Goal: Task Accomplishment & Management: Manage account settings

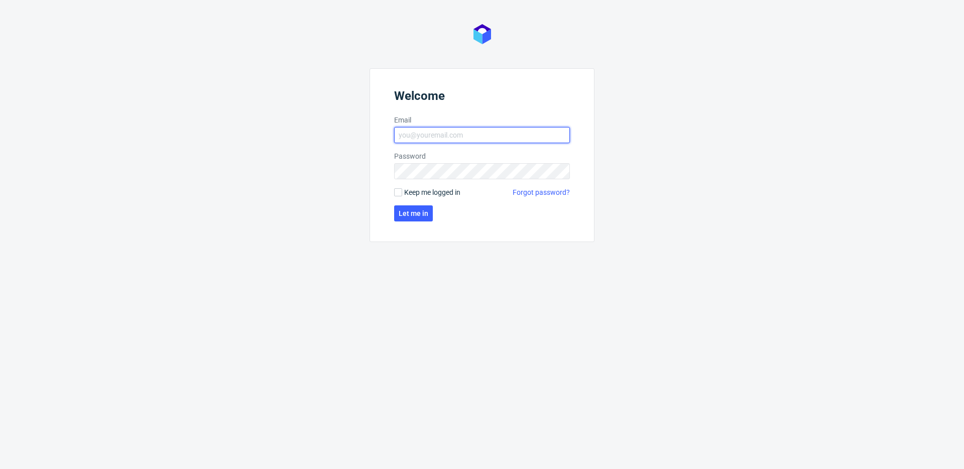
click at [454, 143] on input "Email" at bounding box center [482, 135] width 176 height 16
type input "[PERSON_NAME][EMAIL_ADDRESS][PERSON_NAME][DOMAIN_NAME]"
click at [417, 210] on span "Let me in" at bounding box center [414, 213] width 30 height 7
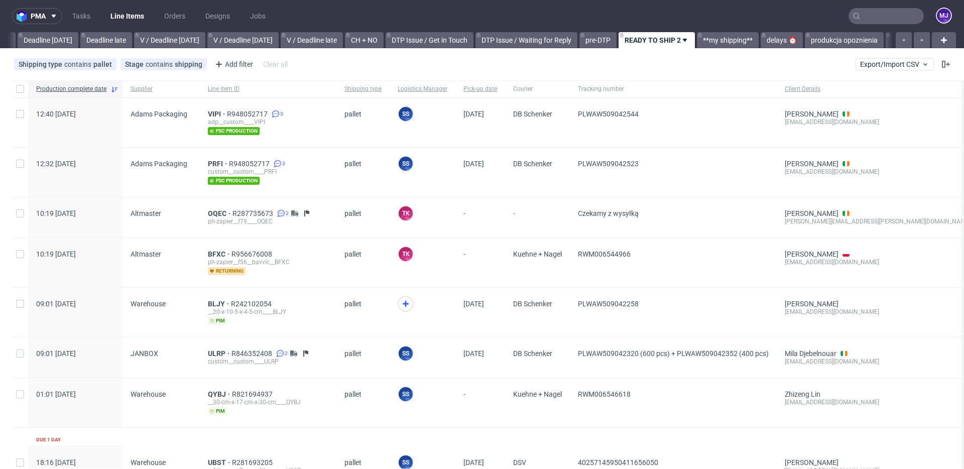
click at [875, 17] on input "text" at bounding box center [885, 16] width 75 height 16
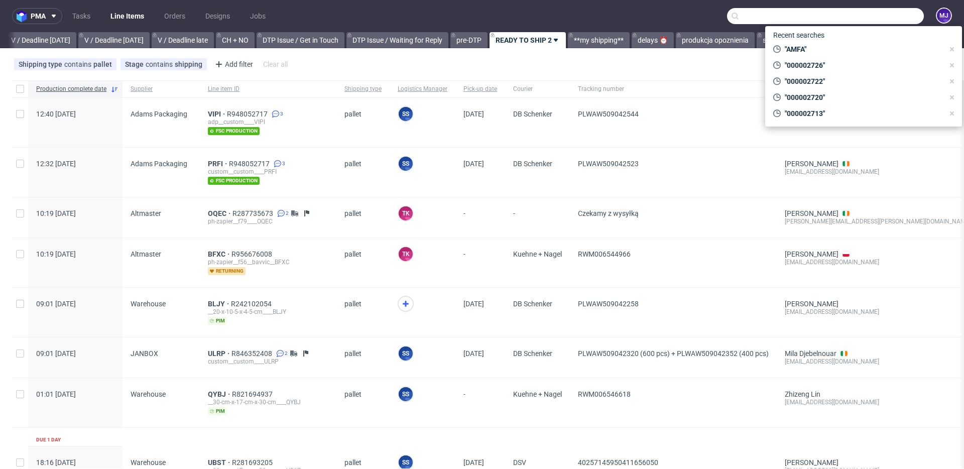
paste input "000002603"
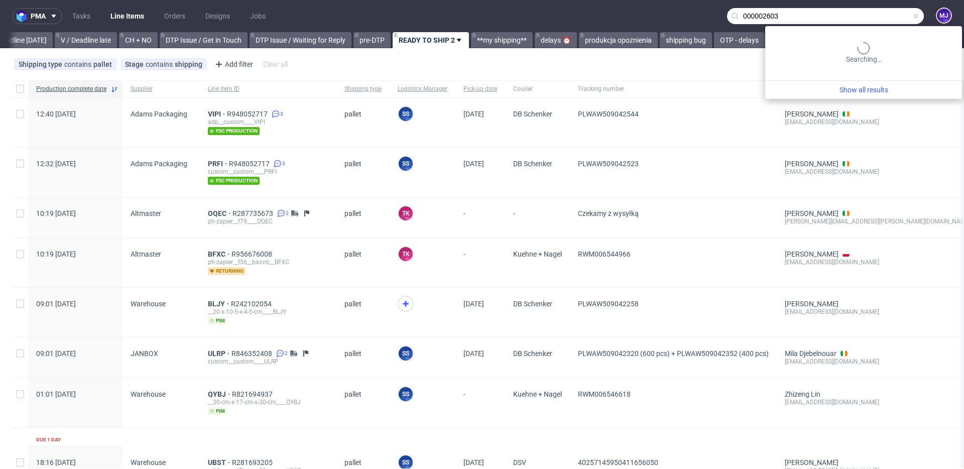
scroll to position [0, 1347]
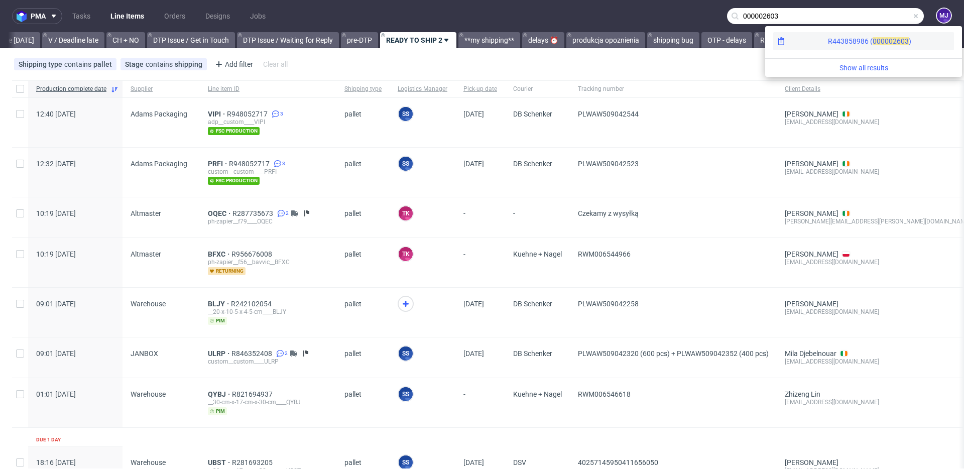
type input "000002603"
click at [828, 39] on div "R443858986 ( 00000" at bounding box center [860, 41] width 65 height 10
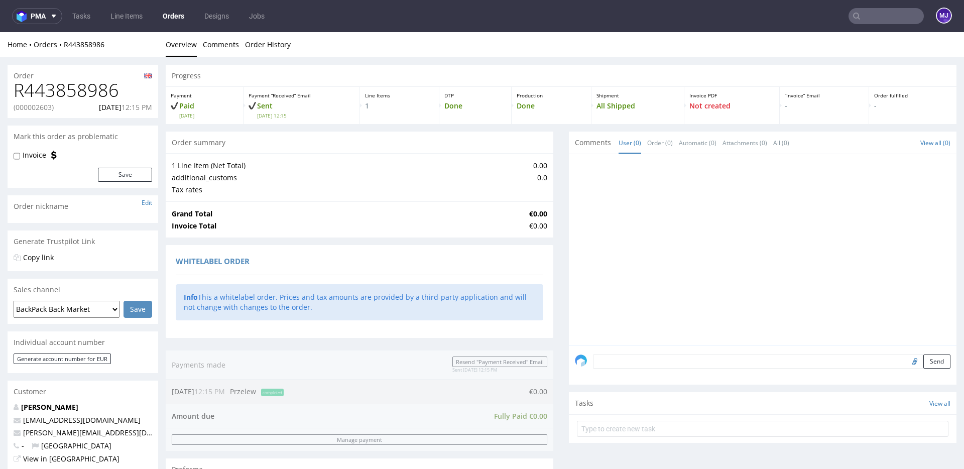
scroll to position [398, 0]
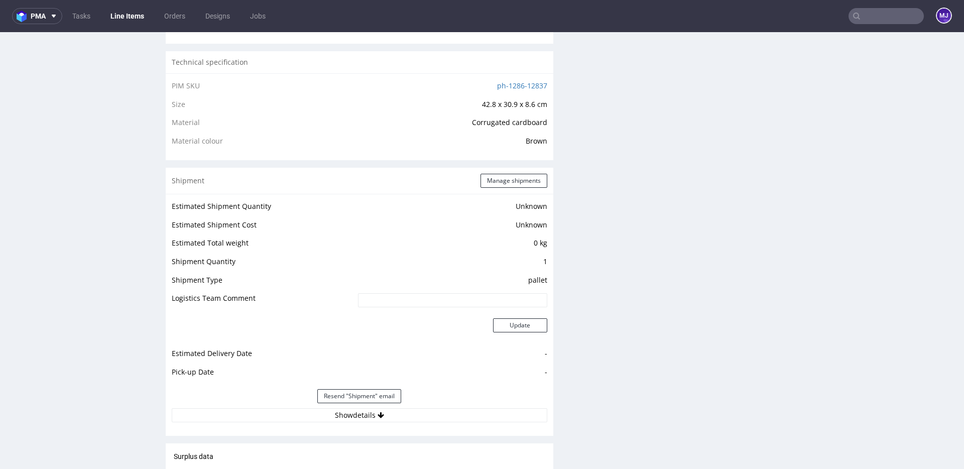
scroll to position [887, 0]
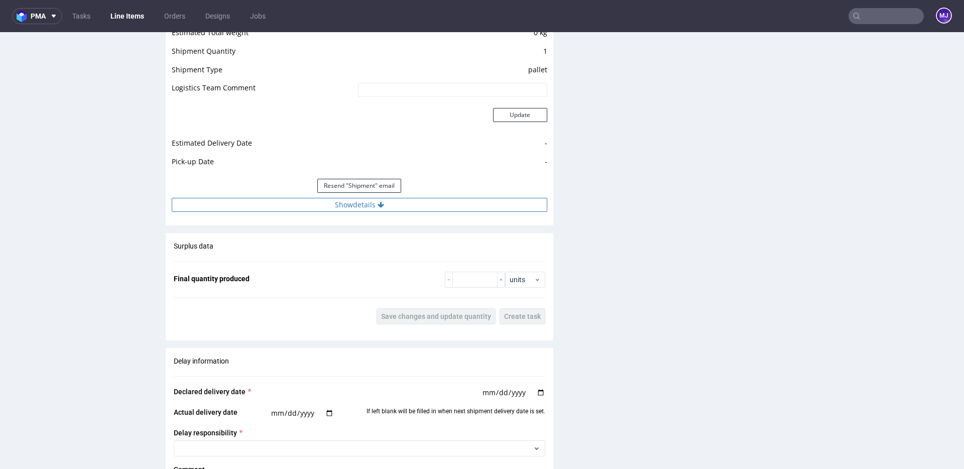
click at [367, 211] on button "Show details" at bounding box center [359, 205] width 375 height 14
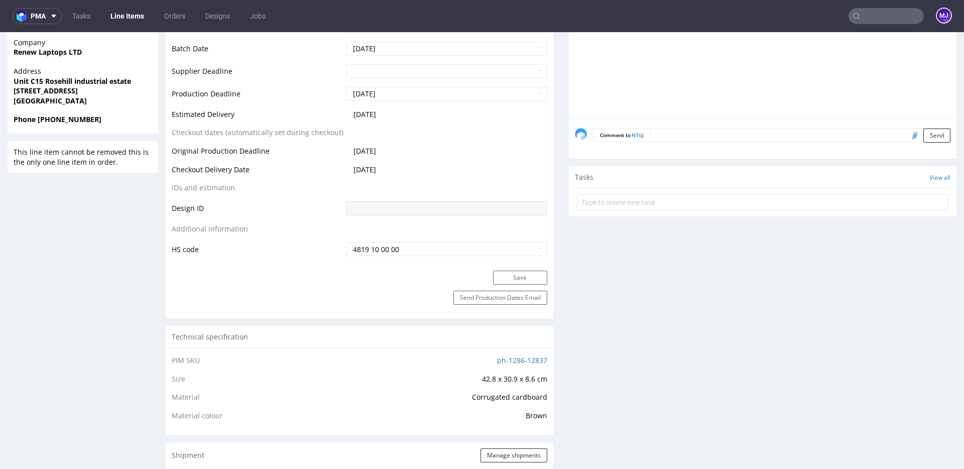
scroll to position [0, 0]
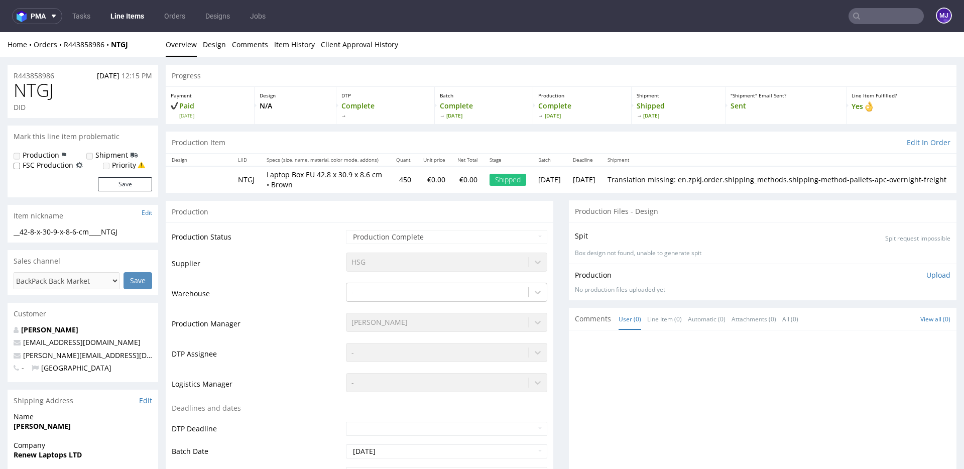
click at [30, 89] on span "NTGJ" at bounding box center [34, 90] width 40 height 20
copy span "NTGJ"
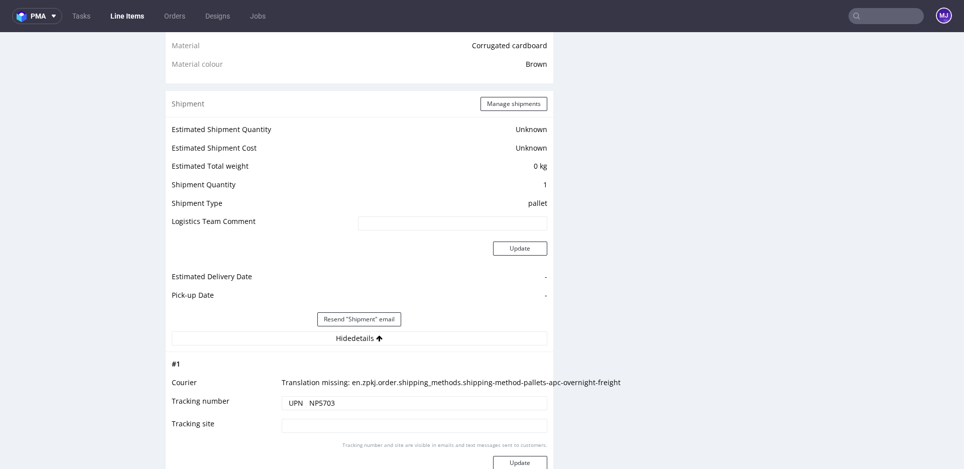
scroll to position [746, 0]
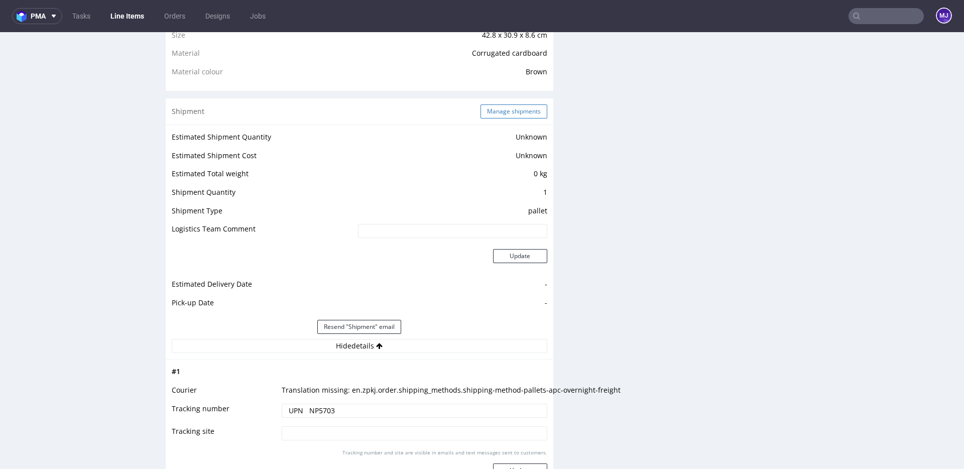
click at [501, 112] on button "Manage shipments" at bounding box center [513, 111] width 67 height 14
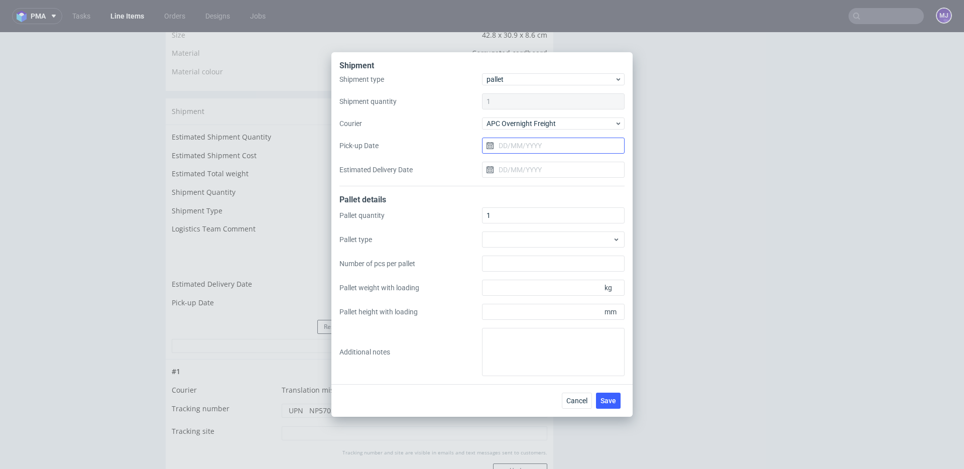
click at [515, 144] on input "Pick-up Date" at bounding box center [553, 146] width 143 height 16
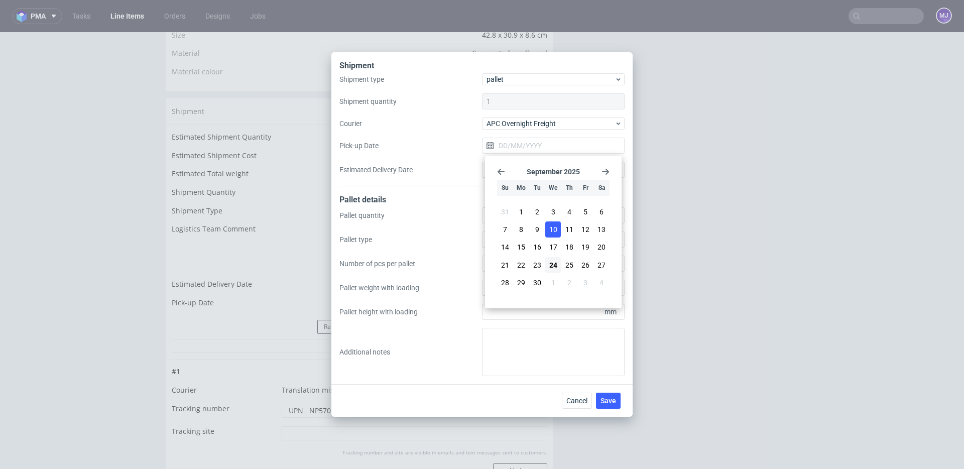
click at [551, 228] on span "10" at bounding box center [553, 229] width 8 height 10
type input "10/09/2025"
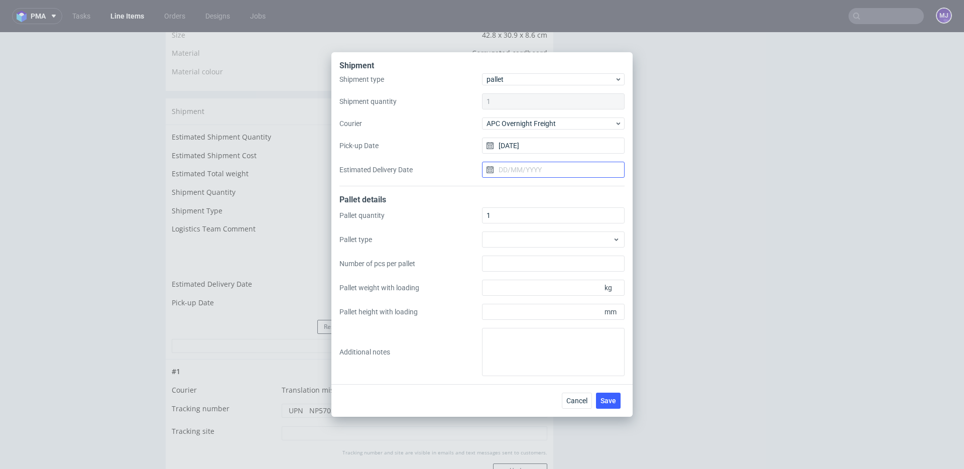
click at [539, 172] on input "Estimated Delivery Date" at bounding box center [553, 170] width 143 height 16
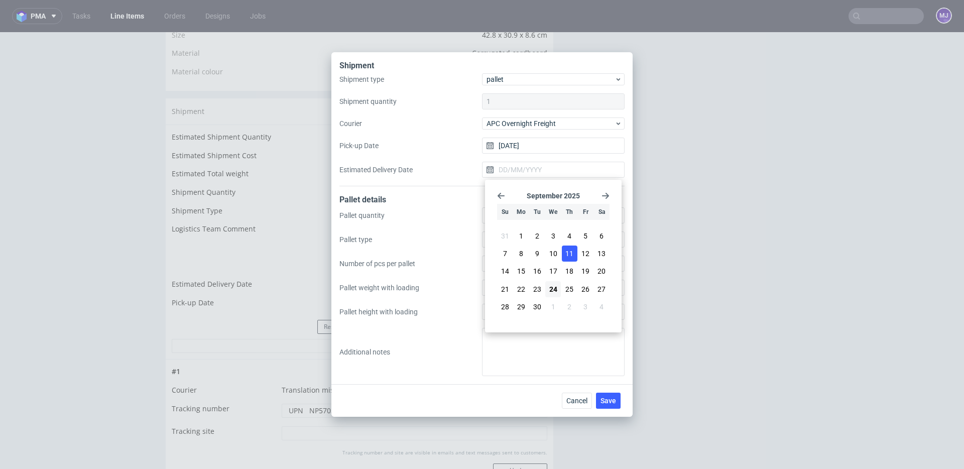
click at [568, 255] on span "11" at bounding box center [569, 253] width 8 height 10
type input "11/09/2025"
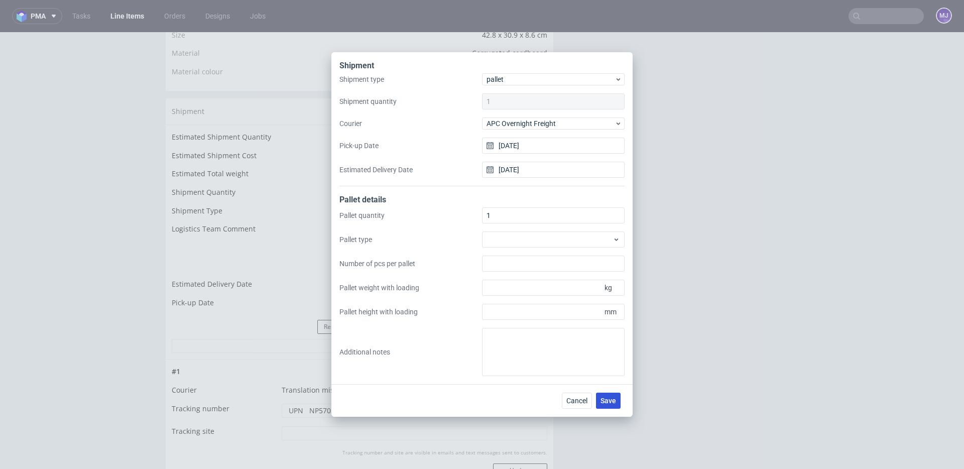
click at [609, 402] on span "Save" at bounding box center [608, 400] width 16 height 7
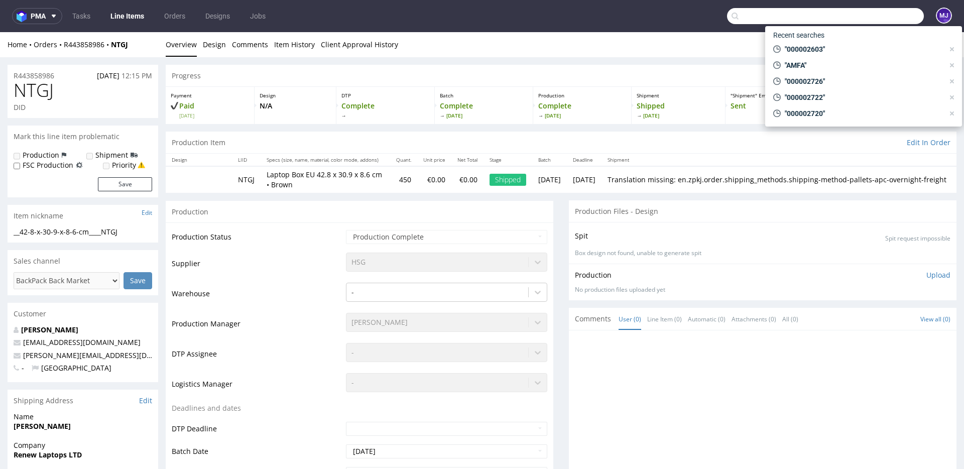
click at [858, 20] on input "text" at bounding box center [825, 16] width 197 height 16
paste input "000002627"
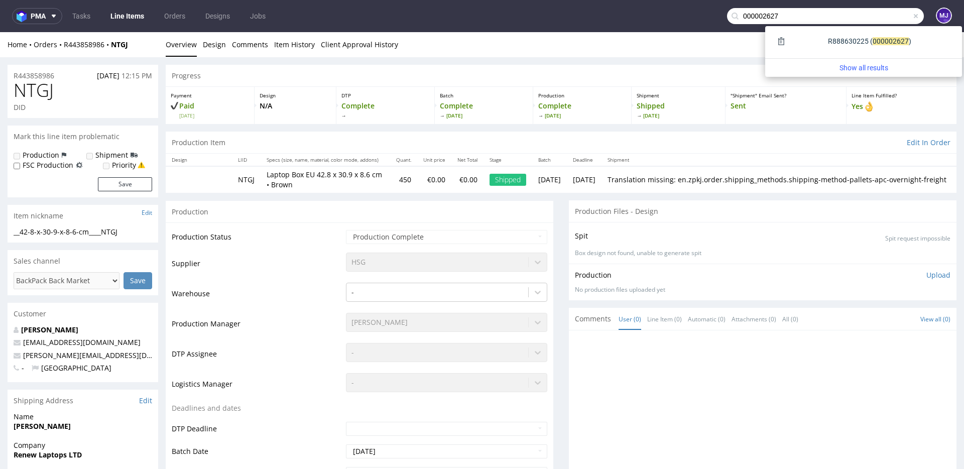
type input "000002627"
click at [828, 42] on div "R888630225 ( 00000" at bounding box center [860, 41] width 65 height 10
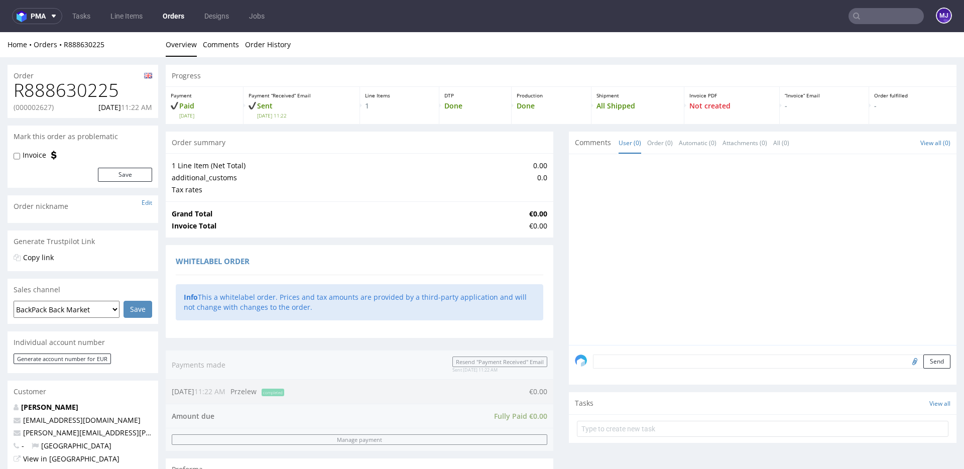
scroll to position [407, 0]
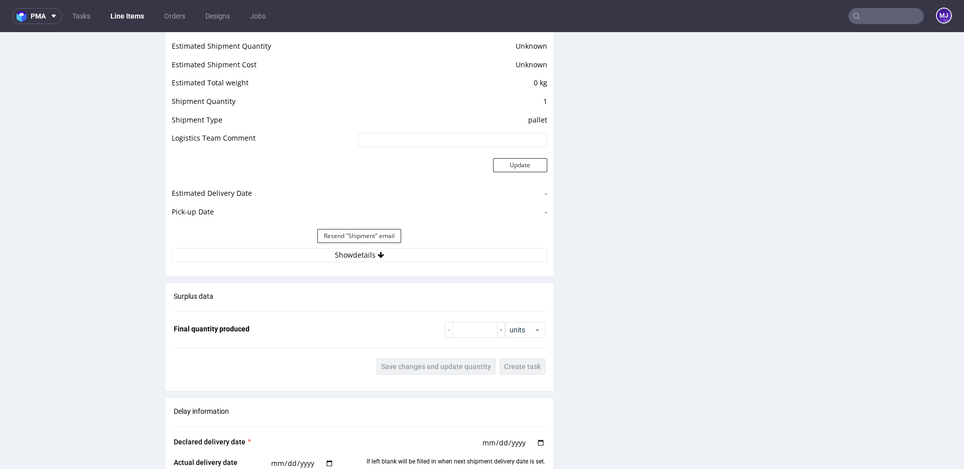
scroll to position [1009, 0]
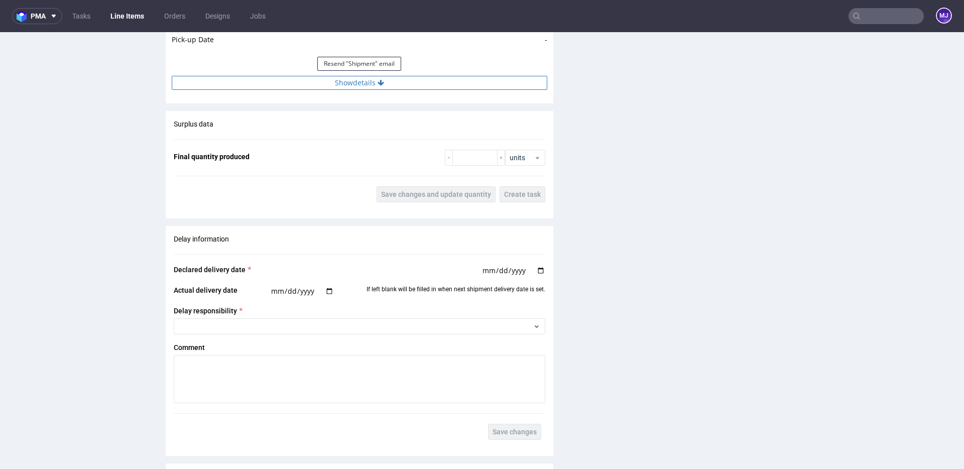
click at [365, 83] on button "Show details" at bounding box center [359, 83] width 375 height 14
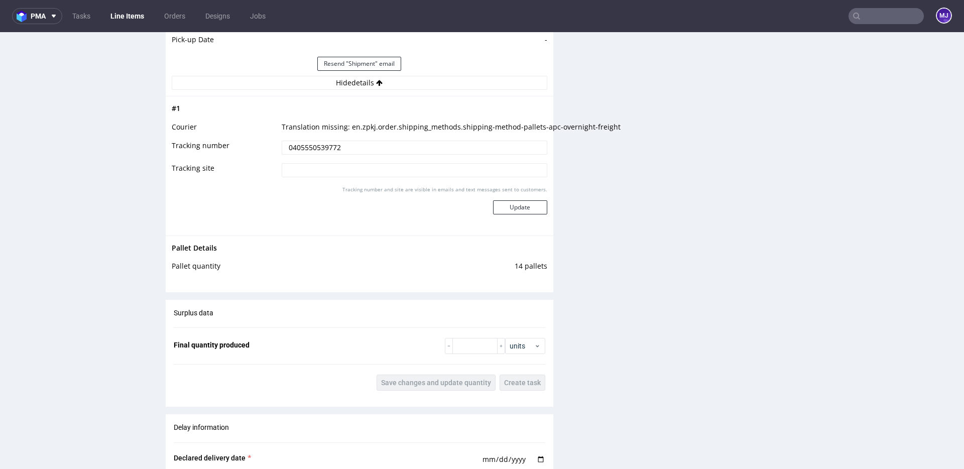
click at [317, 149] on input "0405550539772" at bounding box center [415, 148] width 266 height 14
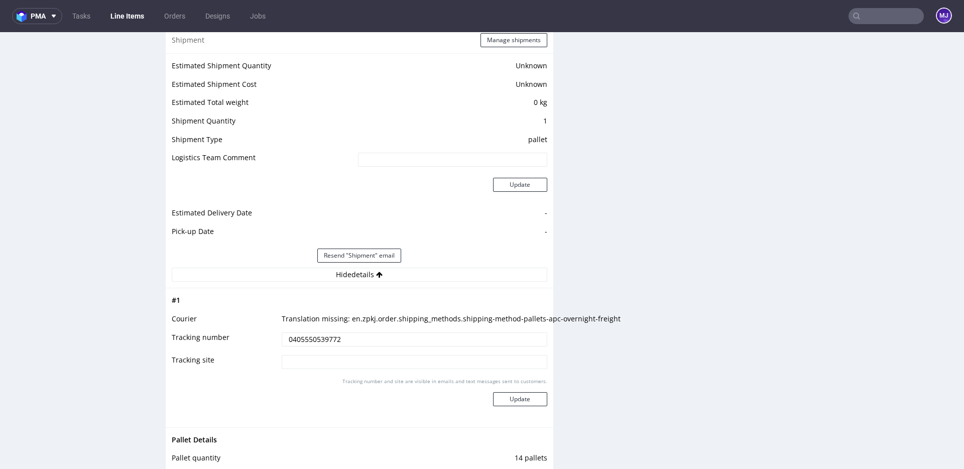
scroll to position [940, 0]
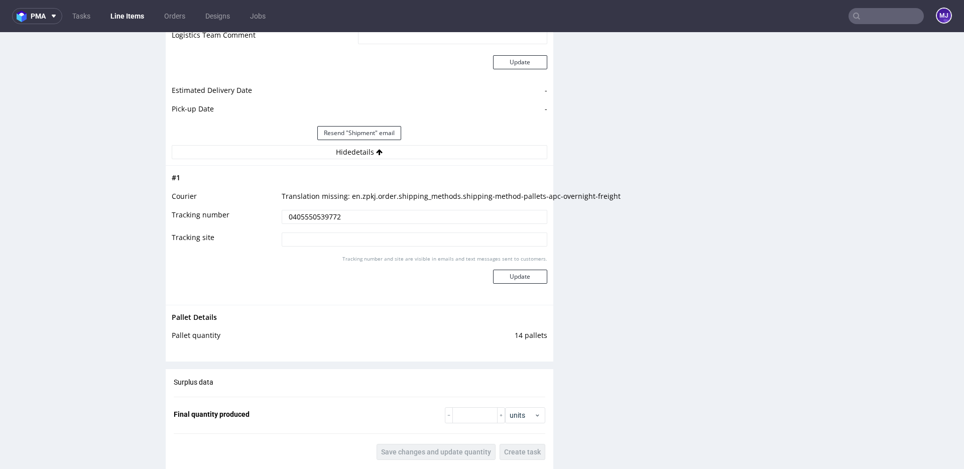
click at [323, 219] on input "0405550539772" at bounding box center [415, 217] width 266 height 14
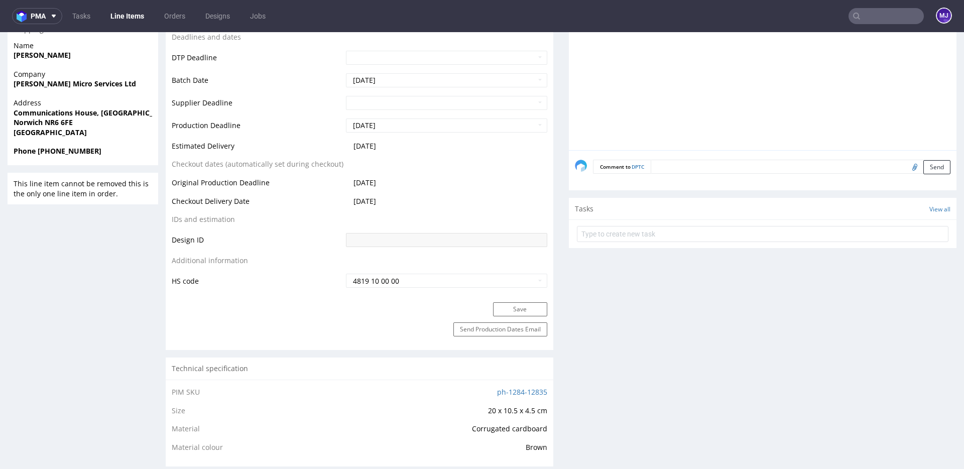
scroll to position [369, 0]
click at [54, 124] on strong "Norwich NR6 6FE" at bounding box center [43, 124] width 59 height 10
drag, startPoint x: 54, startPoint y: 124, endPoint x: 71, endPoint y: 124, distance: 17.1
click at [71, 124] on strong "Norwich NR6 6FE" at bounding box center [43, 124] width 59 height 10
copy strong "NR6 6FE"
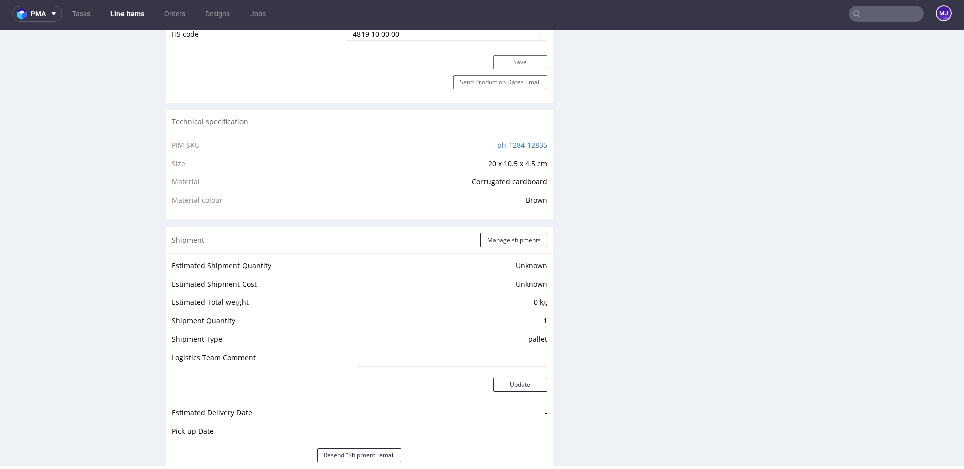
scroll to position [614, 0]
click at [501, 243] on button "Manage shipments" at bounding box center [513, 241] width 67 height 14
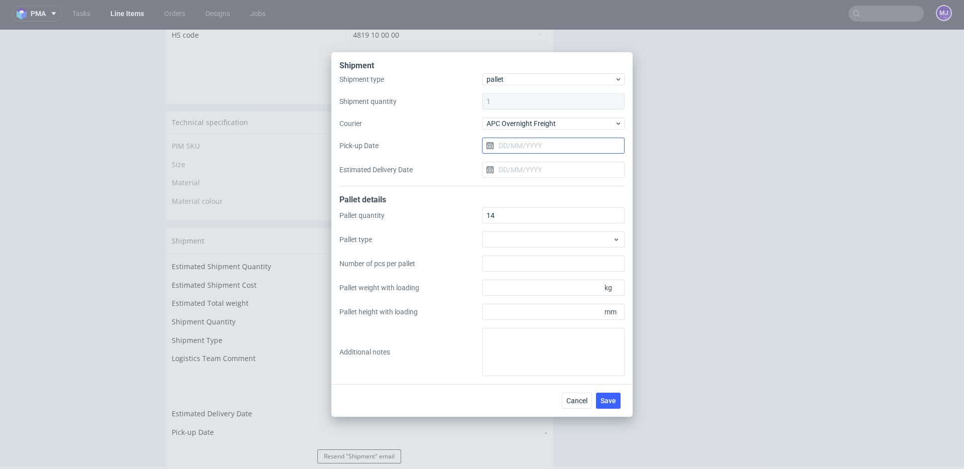
click at [529, 142] on input "Pick-up Date" at bounding box center [553, 146] width 143 height 16
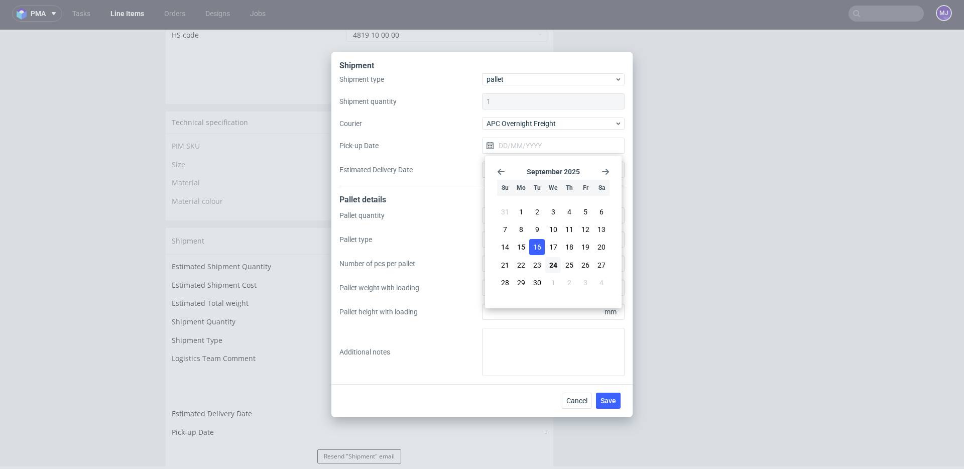
click at [534, 246] on span "16" at bounding box center [537, 247] width 8 height 10
type input "[DATE]"
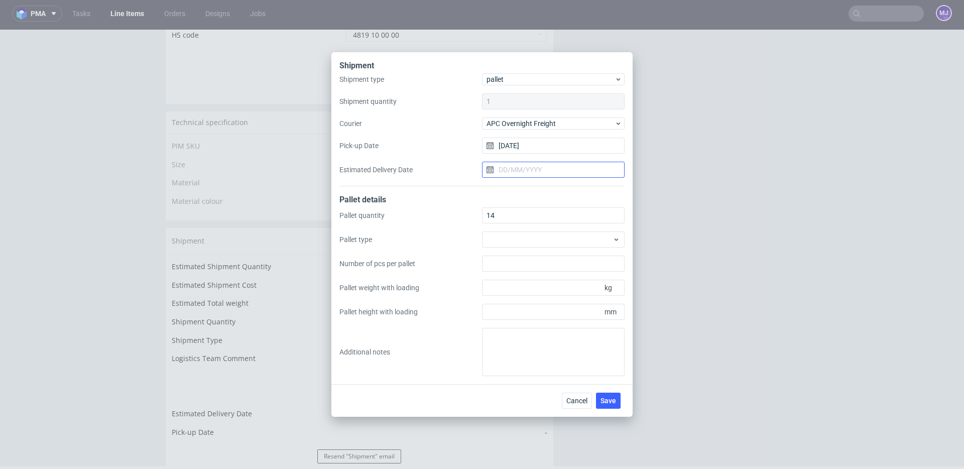
click at [533, 172] on input "Estimated Delivery Date" at bounding box center [553, 170] width 143 height 16
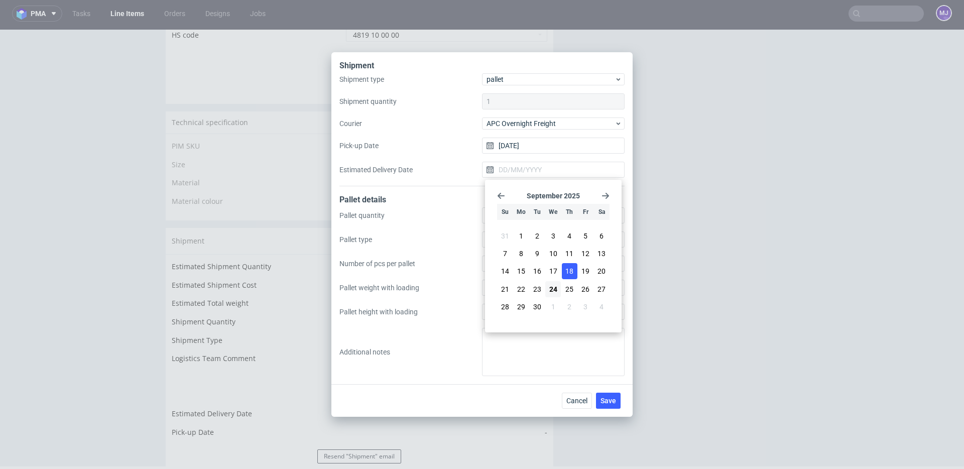
click at [566, 273] on span "18" at bounding box center [569, 271] width 8 height 10
type input "[DATE]"
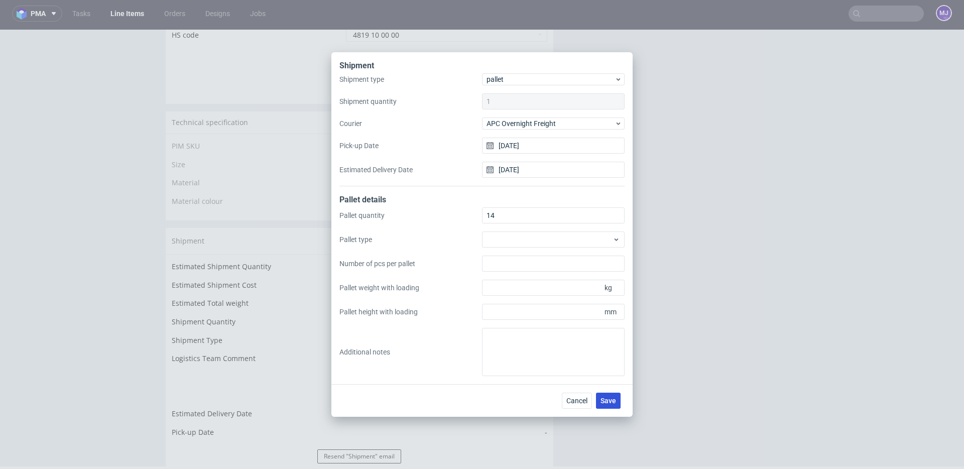
click at [608, 401] on span "Save" at bounding box center [608, 400] width 16 height 7
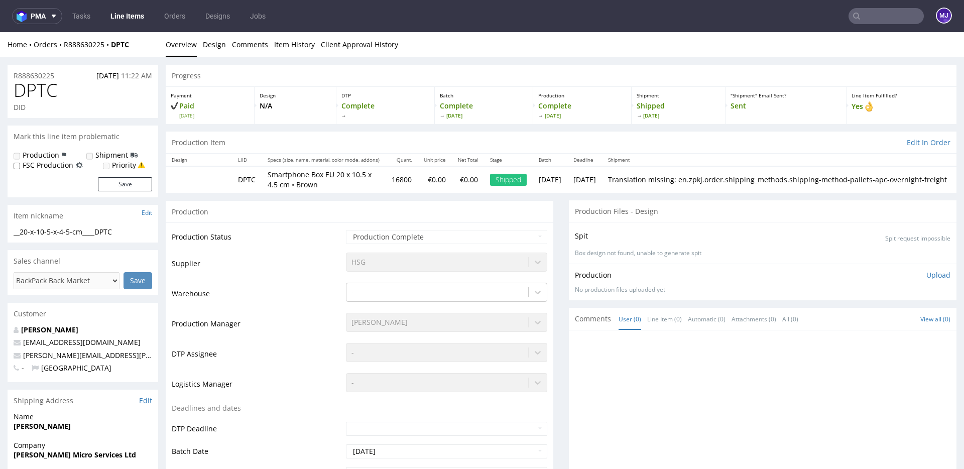
click at [884, 13] on input "text" at bounding box center [885, 16] width 75 height 16
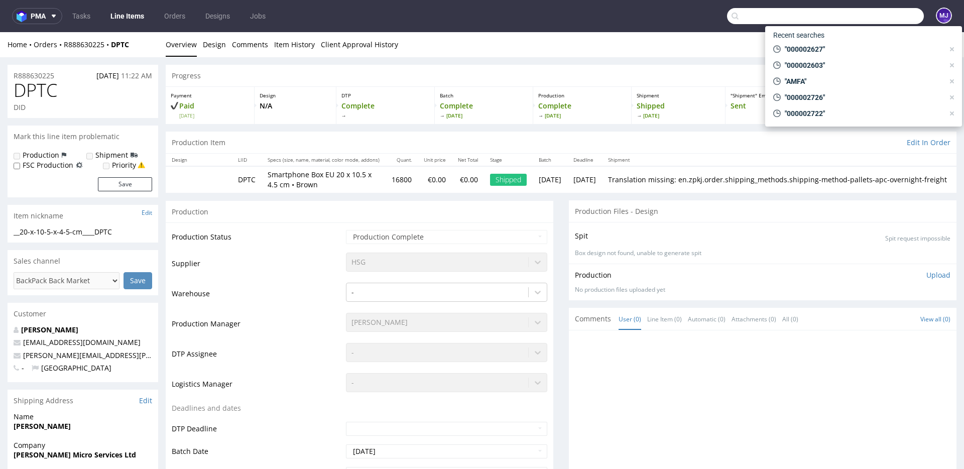
paste input "000002629"
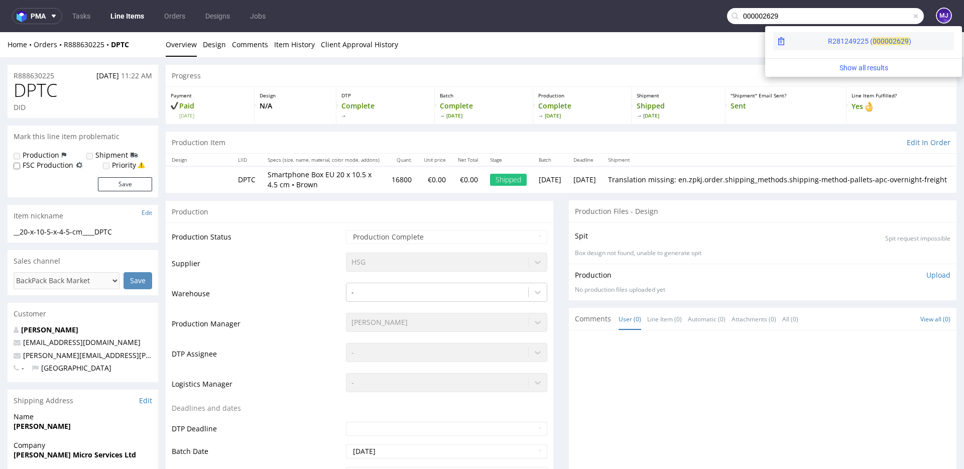
type input "000002629"
click at [828, 38] on div "R281249225 ( 00000" at bounding box center [860, 41] width 65 height 10
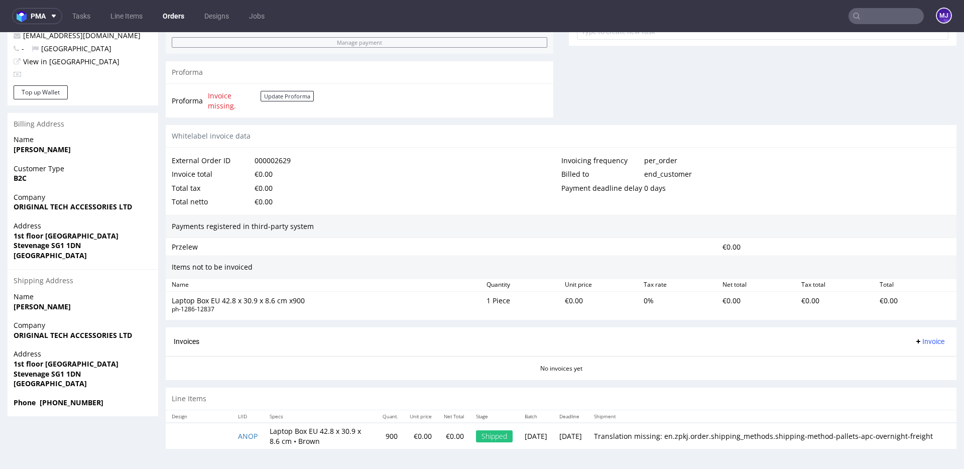
scroll to position [3, 0]
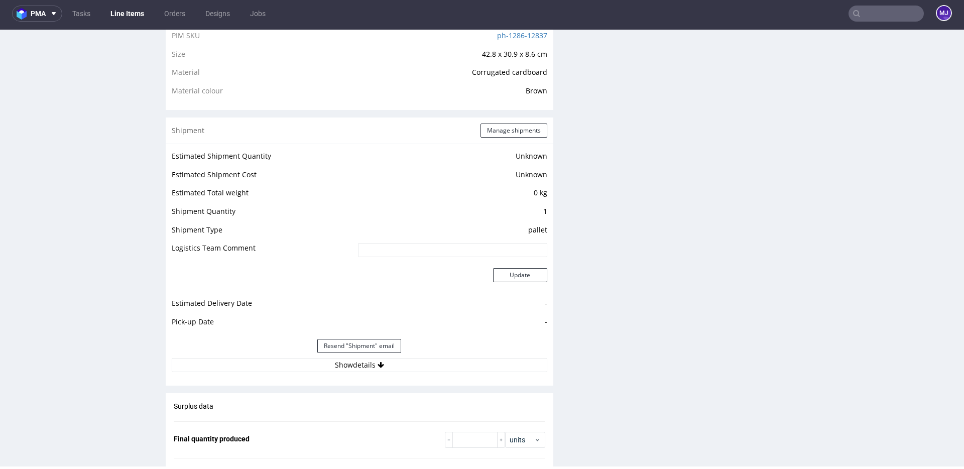
scroll to position [784, 0]
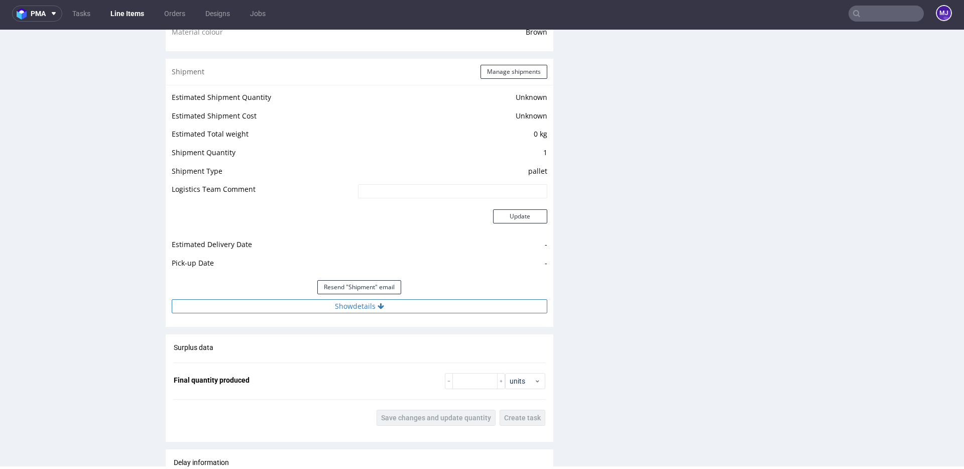
click at [344, 306] on button "Show details" at bounding box center [359, 306] width 375 height 14
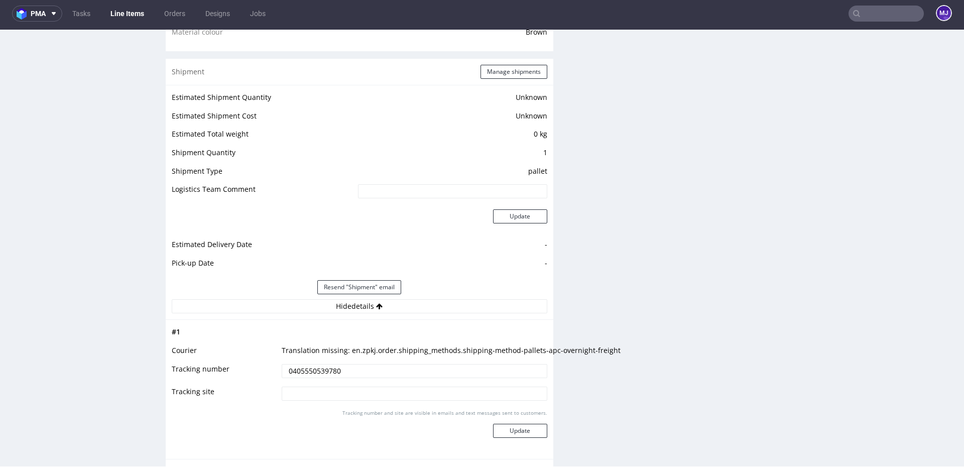
click at [326, 371] on input "0405550539780" at bounding box center [415, 371] width 266 height 14
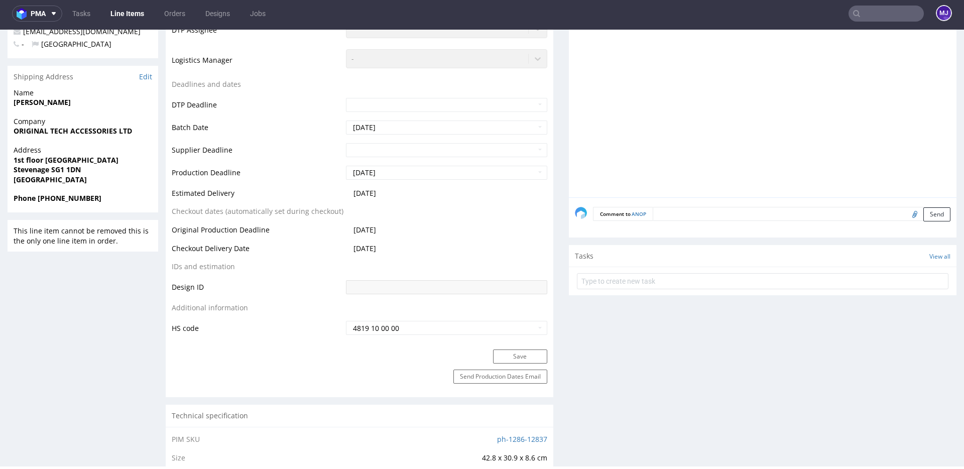
scroll to position [317, 0]
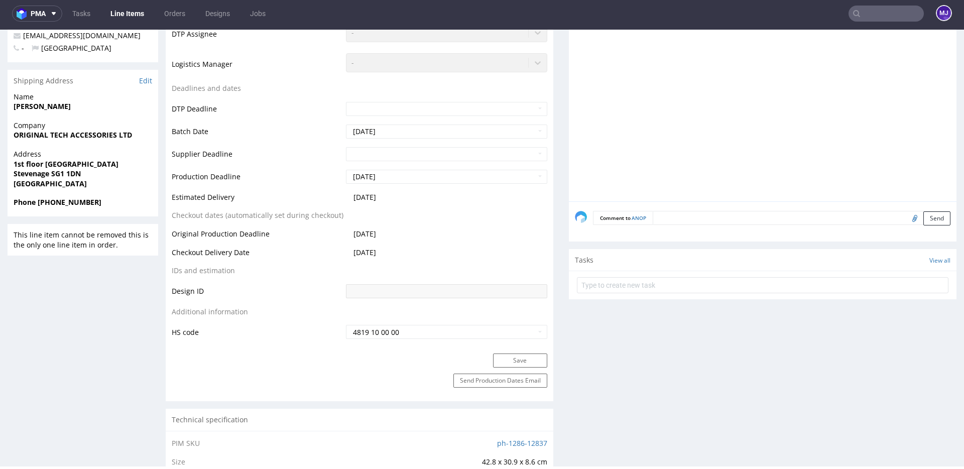
click at [54, 173] on strong "Stevenage SG1 1DN" at bounding box center [47, 174] width 67 height 10
drag, startPoint x: 54, startPoint y: 173, endPoint x: 92, endPoint y: 173, distance: 38.1
click at [92, 173] on span "Stevenage SG1 1DN" at bounding box center [83, 174] width 139 height 10
copy strong "SG1 1DN"
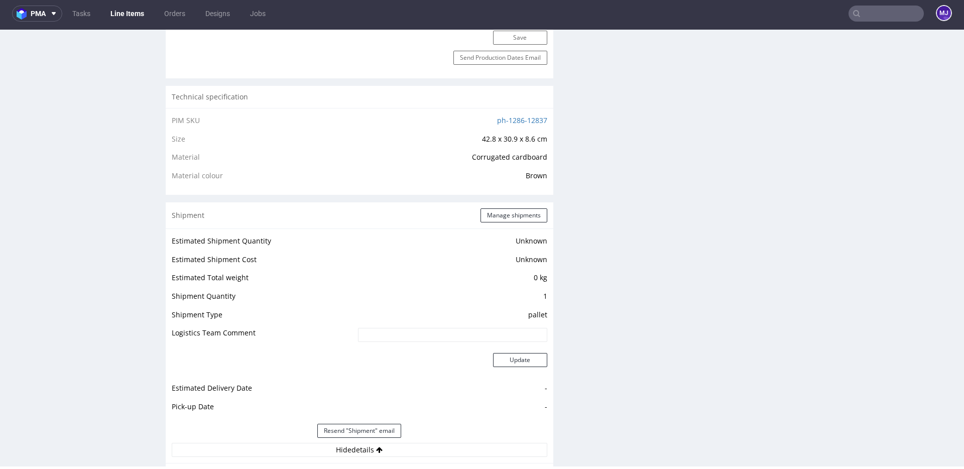
scroll to position [708, 0]
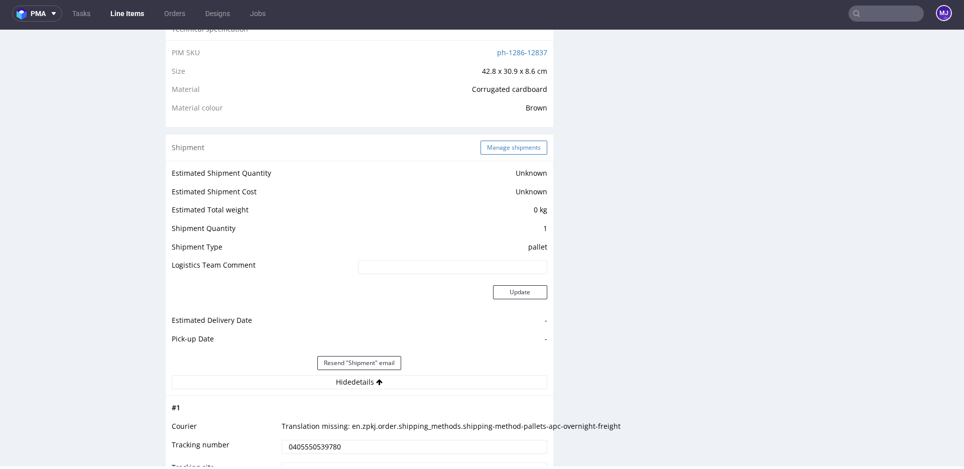
click at [489, 150] on button "Manage shipments" at bounding box center [513, 148] width 67 height 14
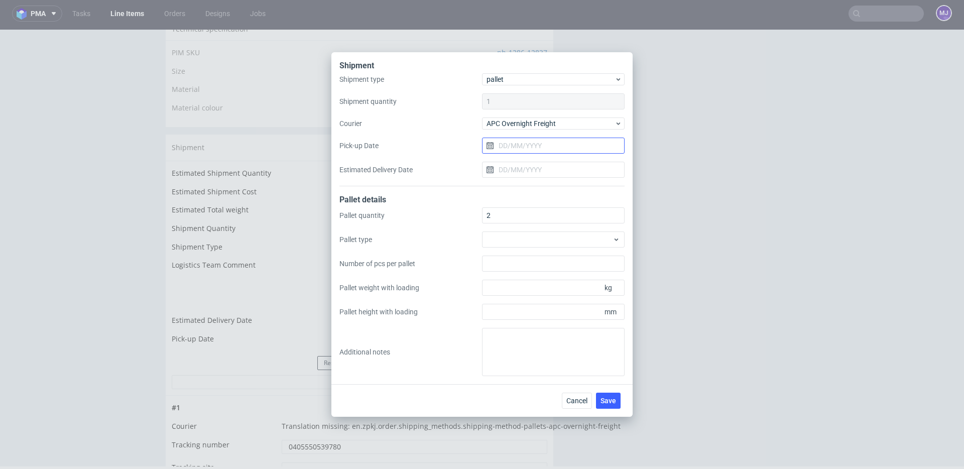
click at [542, 152] on input "Pick-up Date" at bounding box center [553, 146] width 143 height 16
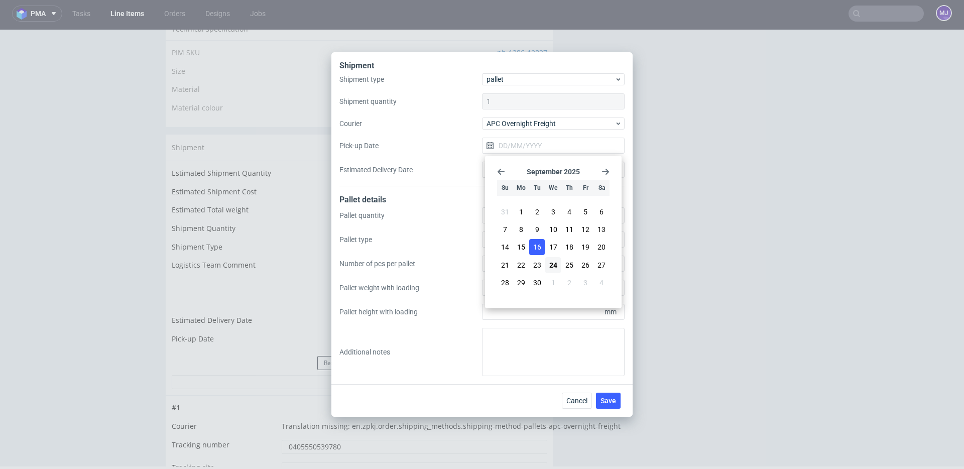
click at [536, 244] on span "16" at bounding box center [537, 247] width 8 height 10
type input "[DATE]"
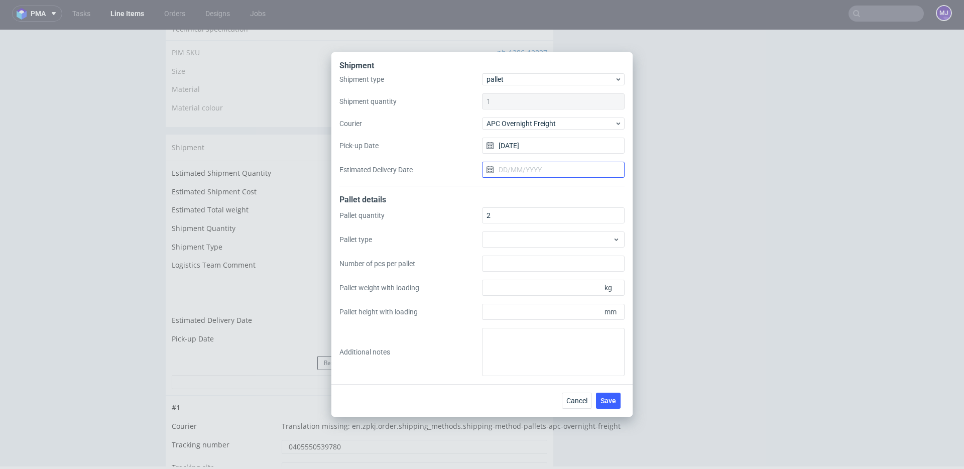
click at [531, 175] on input "Estimated Delivery Date" at bounding box center [553, 170] width 143 height 16
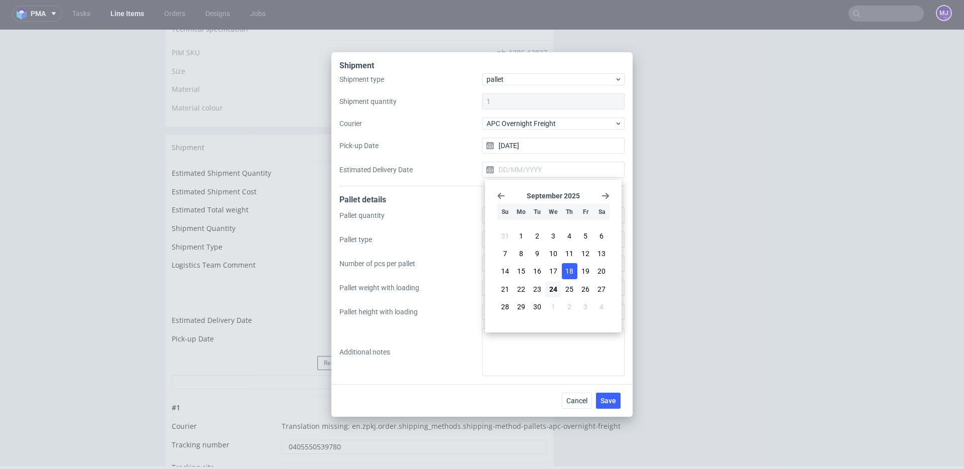
click at [568, 271] on span "18" at bounding box center [569, 271] width 8 height 10
type input "18/09/2025"
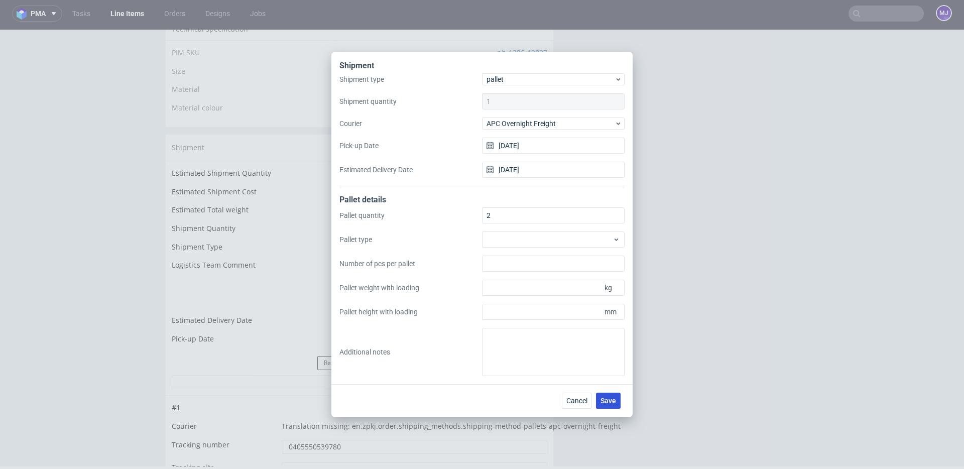
click at [613, 398] on span "Save" at bounding box center [608, 400] width 16 height 7
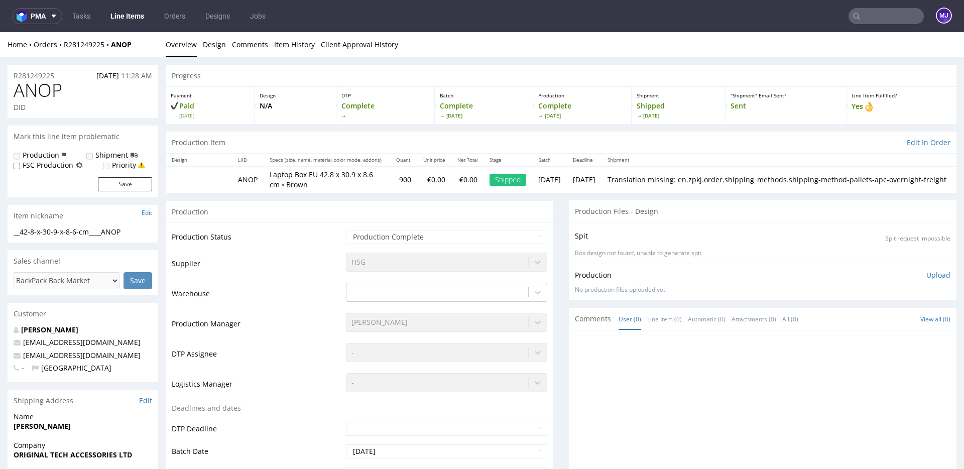
click at [887, 19] on input "text" at bounding box center [885, 16] width 75 height 16
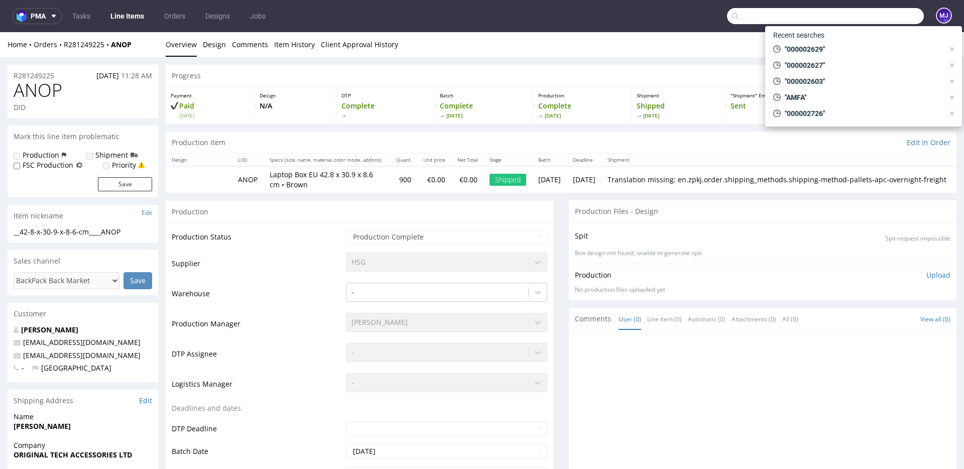
paste input "000002634"
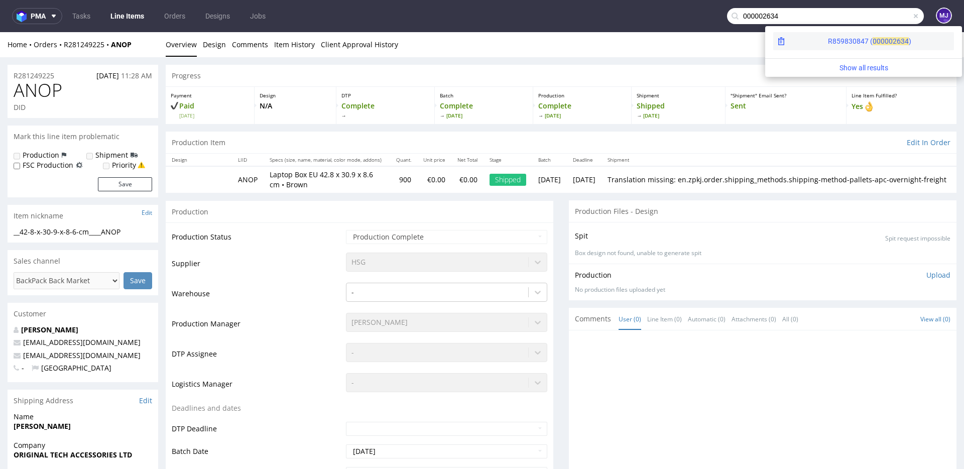
type input "000002634"
click at [828, 43] on div "R859830847 ( 00000" at bounding box center [860, 41] width 65 height 10
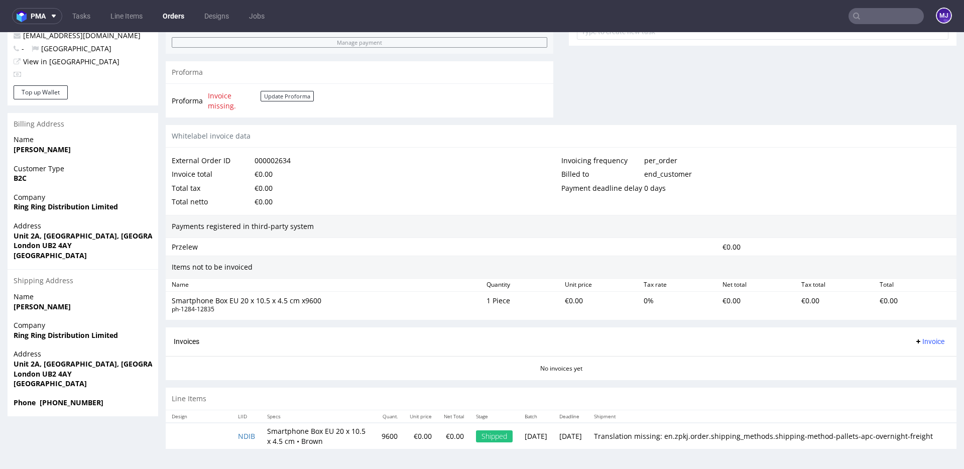
scroll to position [3, 0]
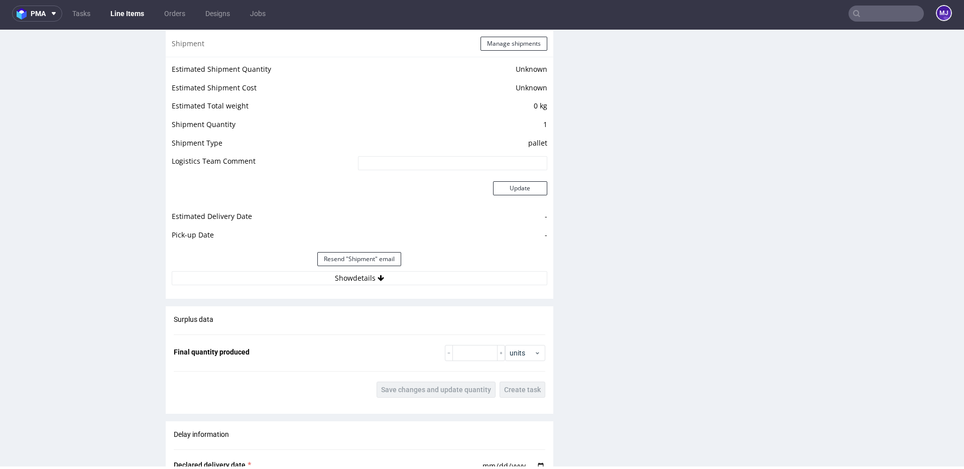
scroll to position [842, 0]
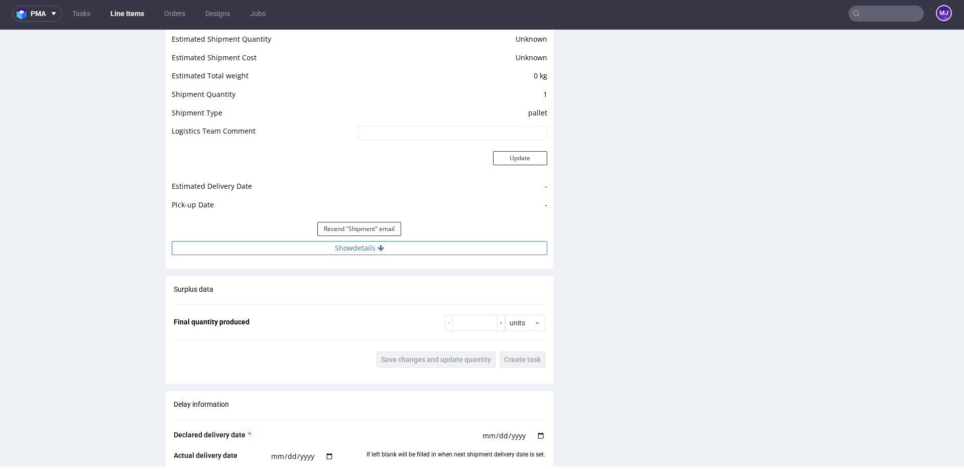
click at [337, 250] on button "Show details" at bounding box center [359, 248] width 375 height 14
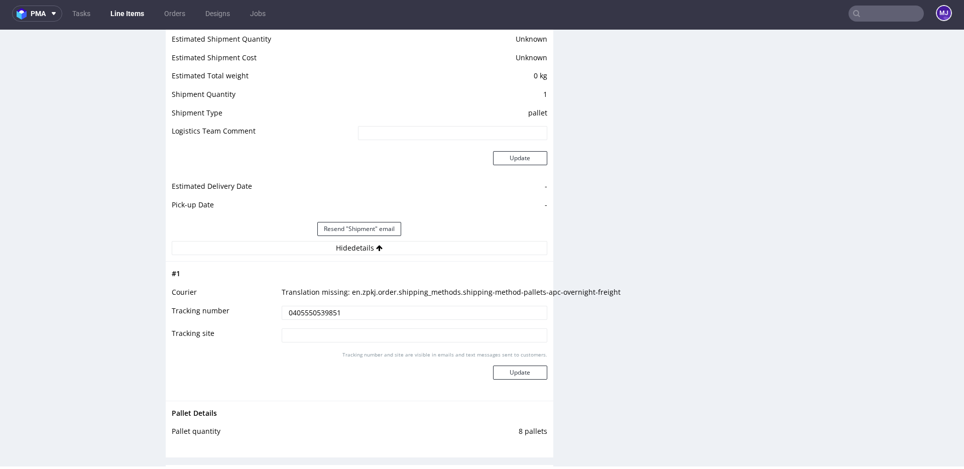
click at [324, 310] on input "0405550539851" at bounding box center [415, 313] width 266 height 14
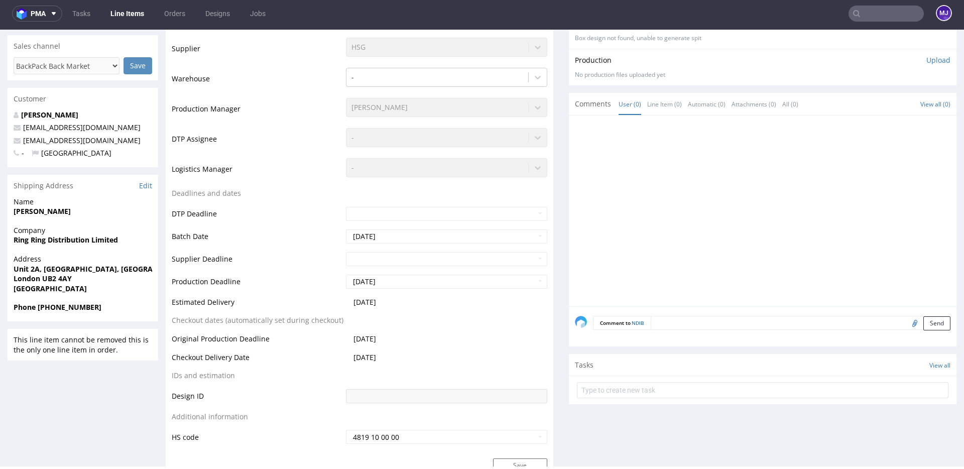
scroll to position [215, 0]
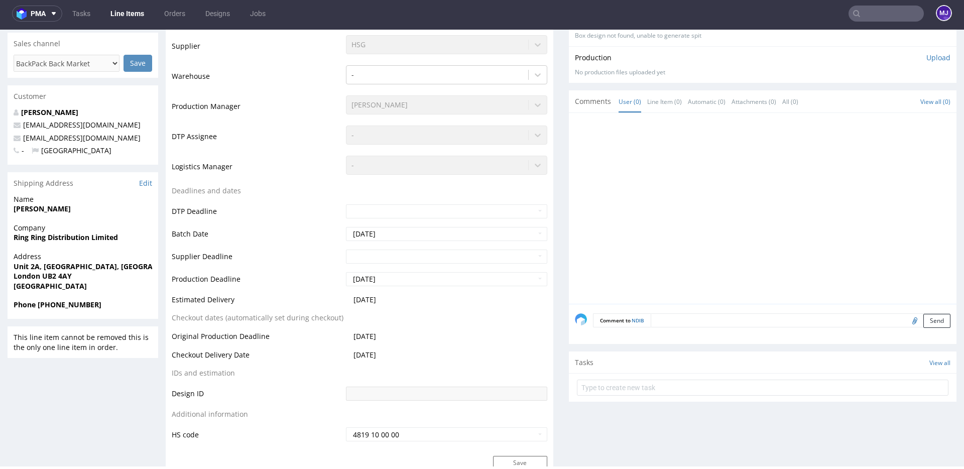
click at [54, 276] on strong "London UB2 4AY" at bounding box center [43, 276] width 58 height 10
drag, startPoint x: 54, startPoint y: 276, endPoint x: 67, endPoint y: 276, distance: 13.6
click at [67, 276] on strong "London UB2 4AY" at bounding box center [43, 276] width 58 height 10
click at [45, 275] on strong "London UB2 4AY" at bounding box center [43, 276] width 58 height 10
drag, startPoint x: 45, startPoint y: 275, endPoint x: 76, endPoint y: 275, distance: 31.1
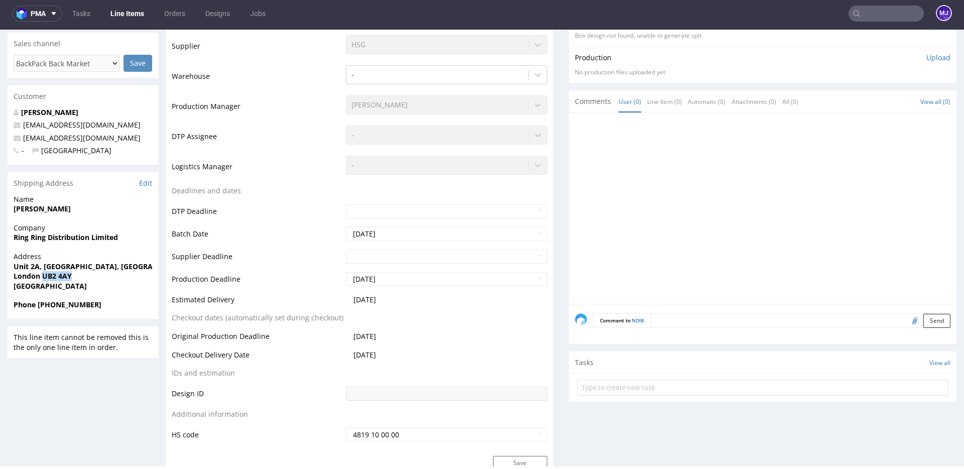
click at [76, 275] on span "London UB2 4AY" at bounding box center [83, 276] width 139 height 10
copy strong "UB2 4AY"
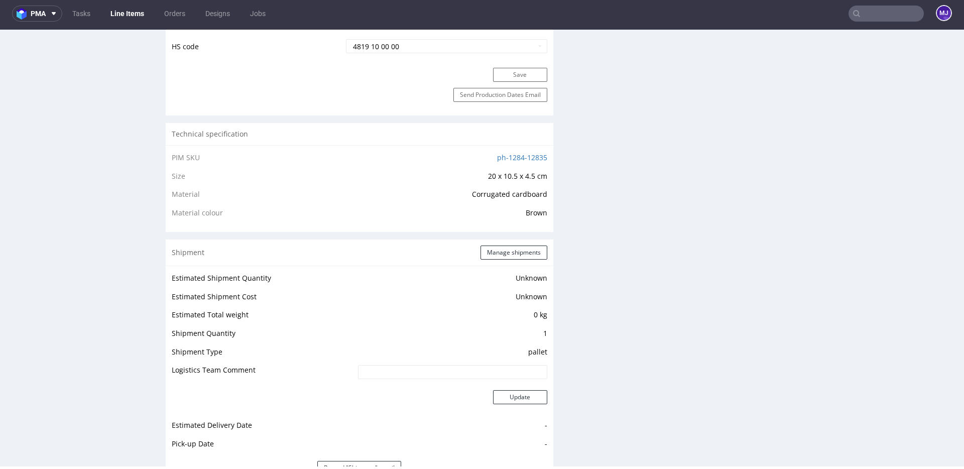
scroll to position [603, 0]
click at [502, 247] on button "Manage shipments" at bounding box center [513, 252] width 67 height 14
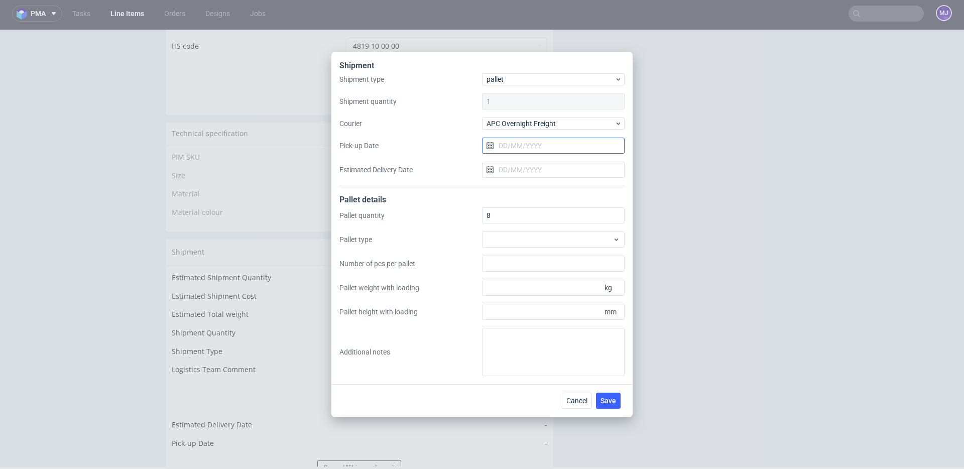
click at [561, 144] on input "Pick-up Date" at bounding box center [553, 146] width 143 height 16
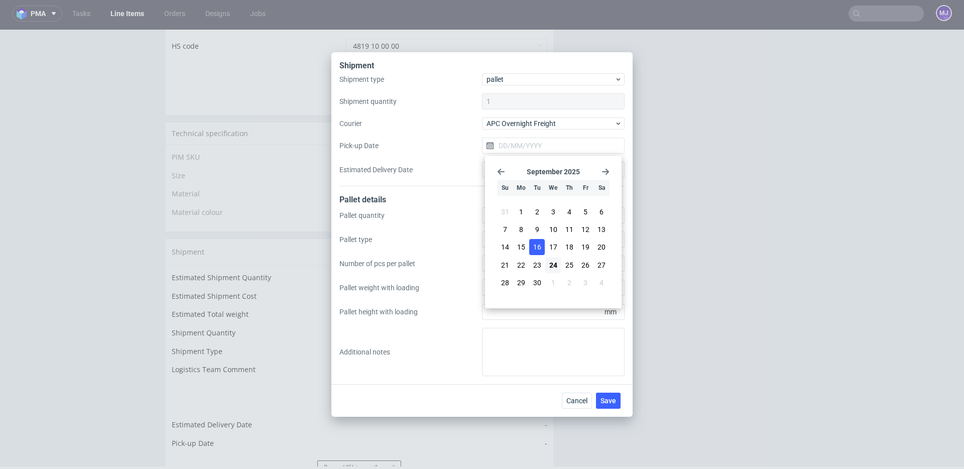
click at [534, 243] on span "16" at bounding box center [537, 247] width 8 height 10
type input "[DATE]"
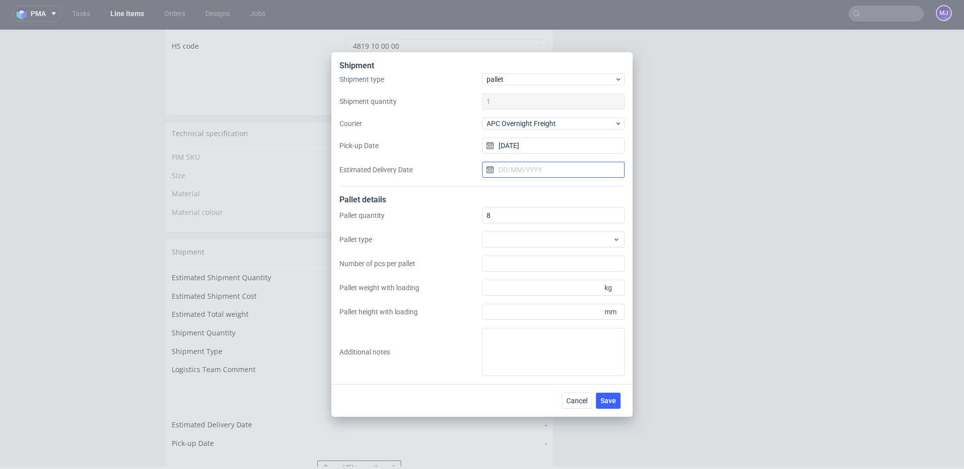
click at [522, 172] on input "Estimated Delivery Date" at bounding box center [553, 170] width 143 height 16
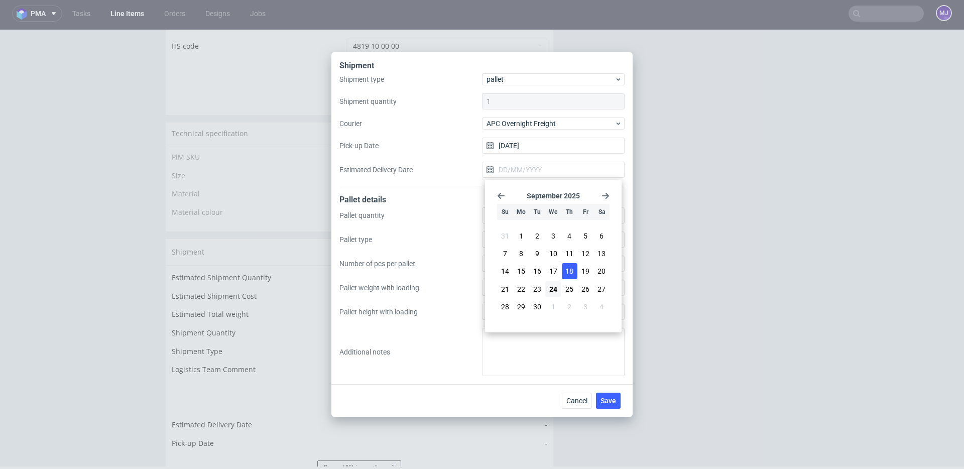
click at [571, 269] on span "18" at bounding box center [569, 271] width 8 height 10
type input "18/09/2025"
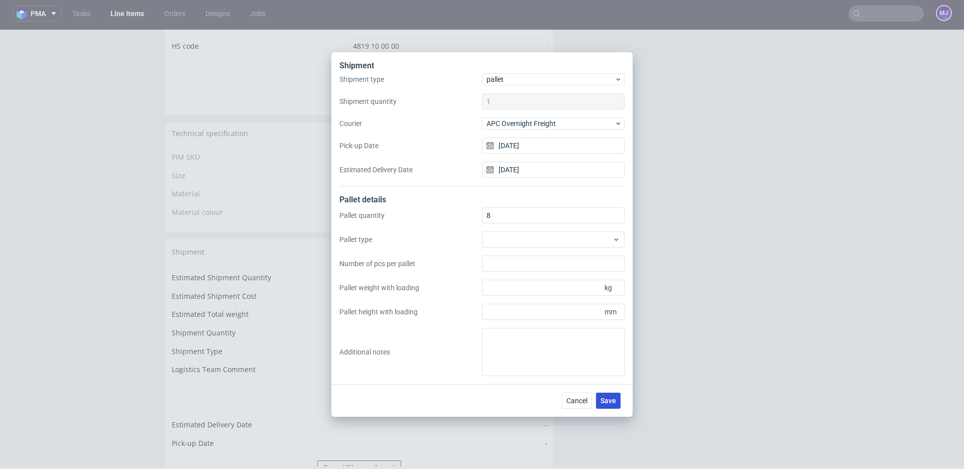
click at [613, 399] on span "Save" at bounding box center [608, 400] width 16 height 7
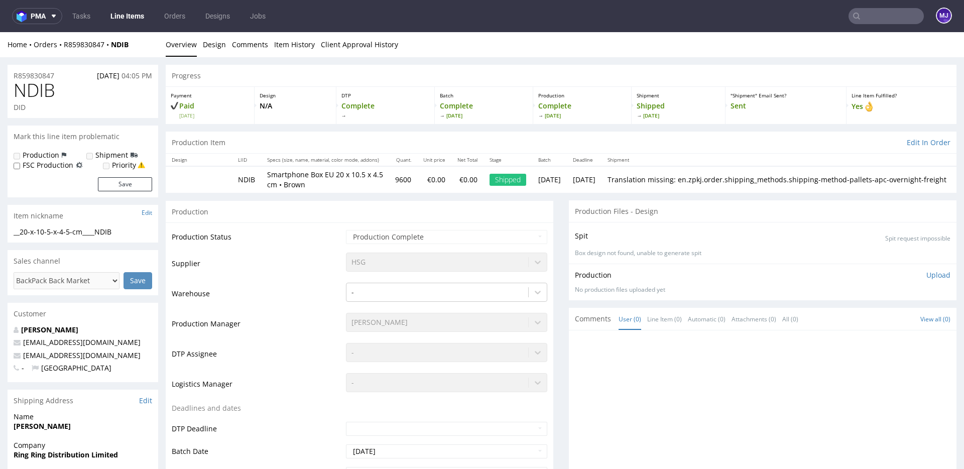
click at [862, 12] on input "text" at bounding box center [885, 16] width 75 height 16
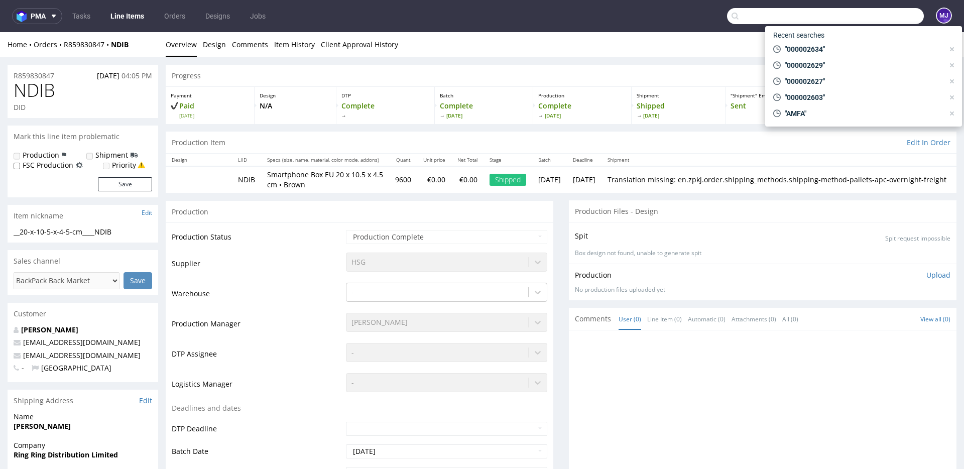
paste input "000002658"
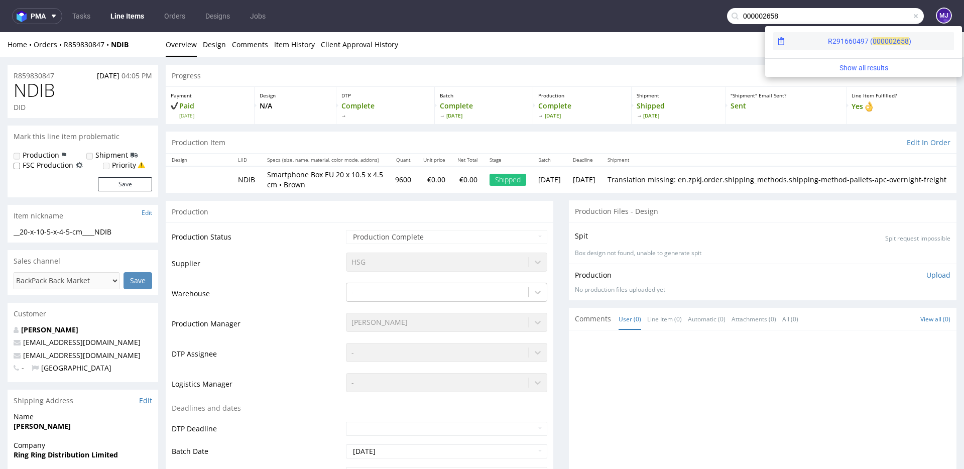
type input "000002658"
click at [828, 43] on div "R291660497 ( 00000" at bounding box center [860, 41] width 65 height 10
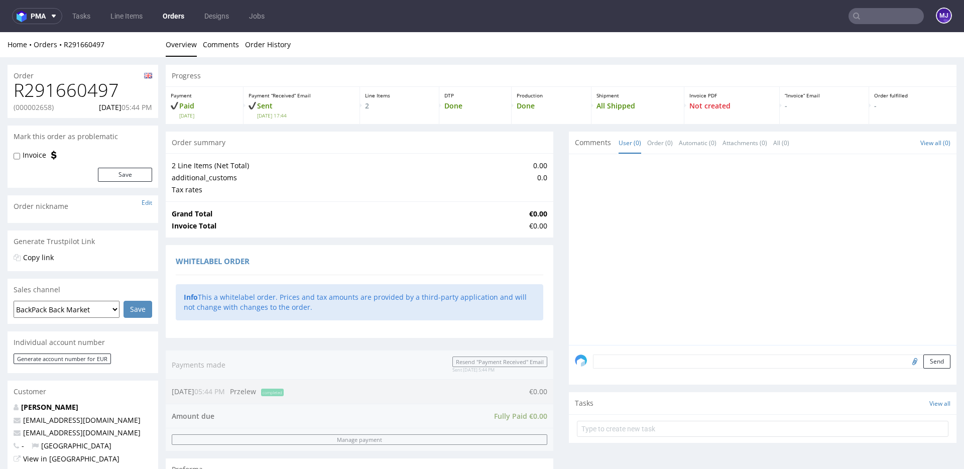
scroll to position [460, 0]
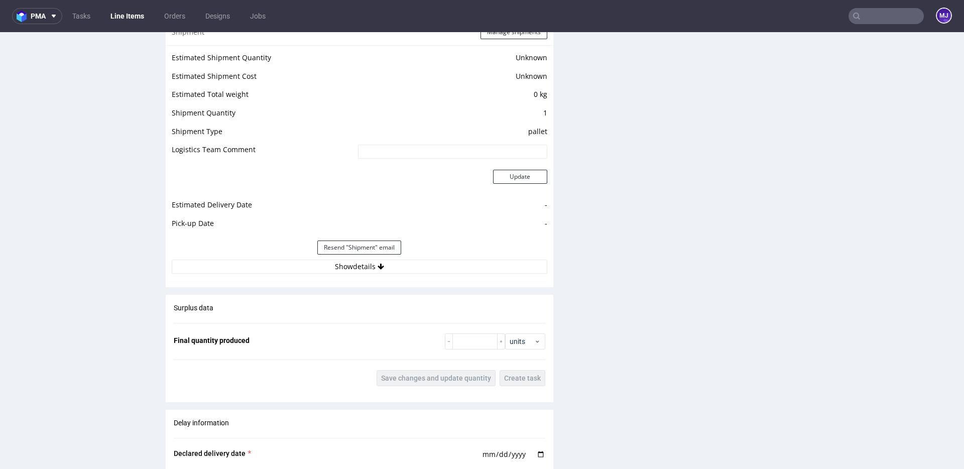
scroll to position [834, 0]
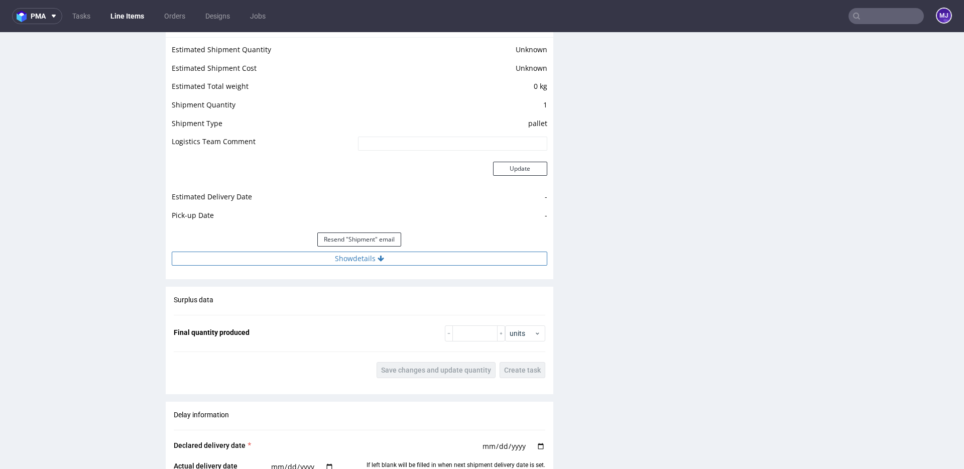
click at [305, 257] on button "Show details" at bounding box center [359, 258] width 375 height 14
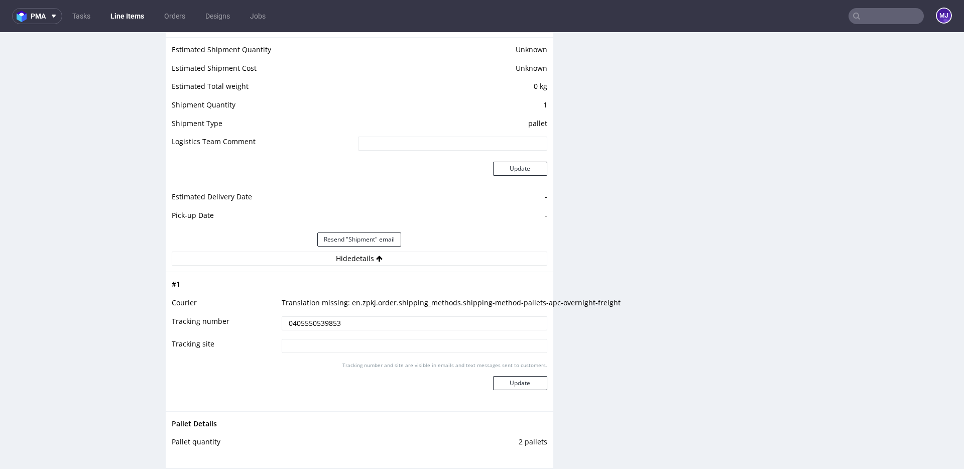
click at [314, 323] on input "0405550539853" at bounding box center [415, 323] width 266 height 14
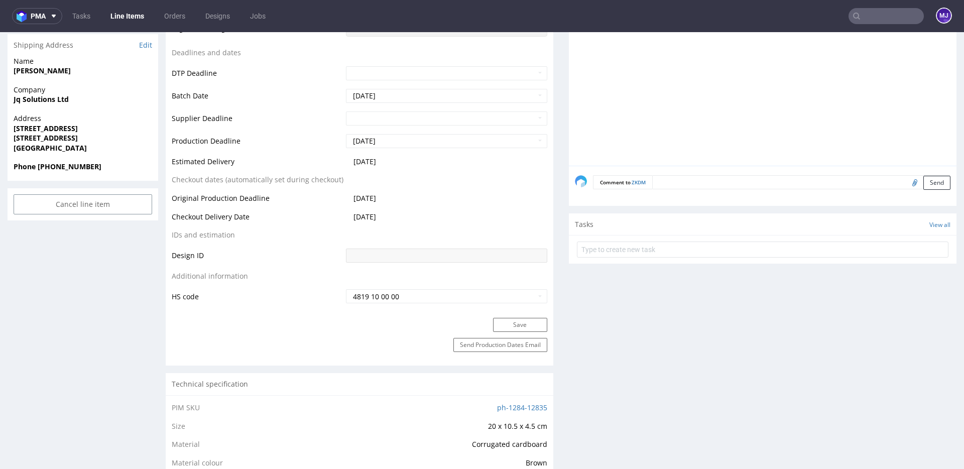
scroll to position [349, 0]
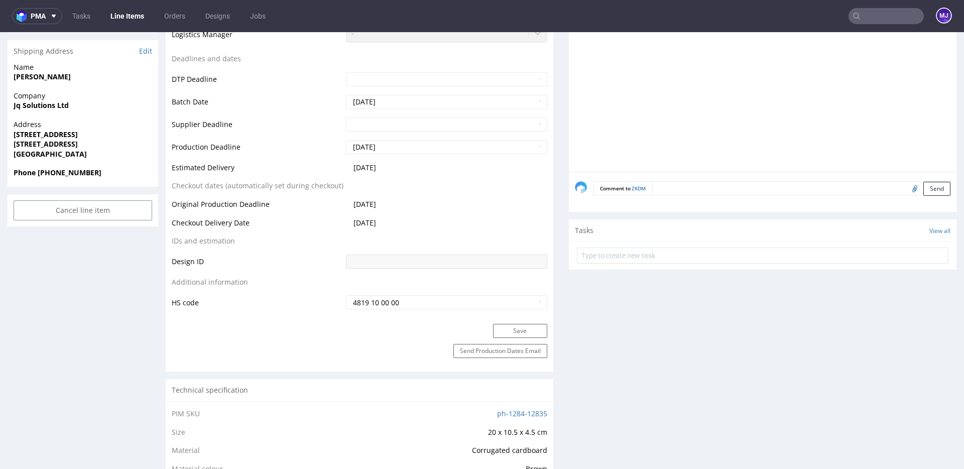
click at [68, 143] on strong "BIRMINGHAM B19 2YU" at bounding box center [46, 144] width 64 height 10
drag, startPoint x: 68, startPoint y: 143, endPoint x: 91, endPoint y: 143, distance: 23.6
click at [78, 143] on strong "BIRMINGHAM B19 2YU" at bounding box center [46, 144] width 64 height 10
copy strong "B19 2YU"
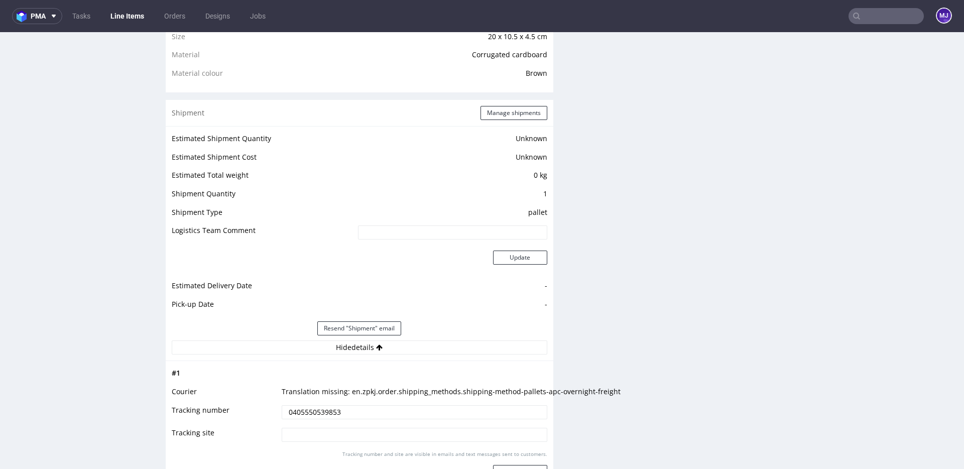
scroll to position [736, 0]
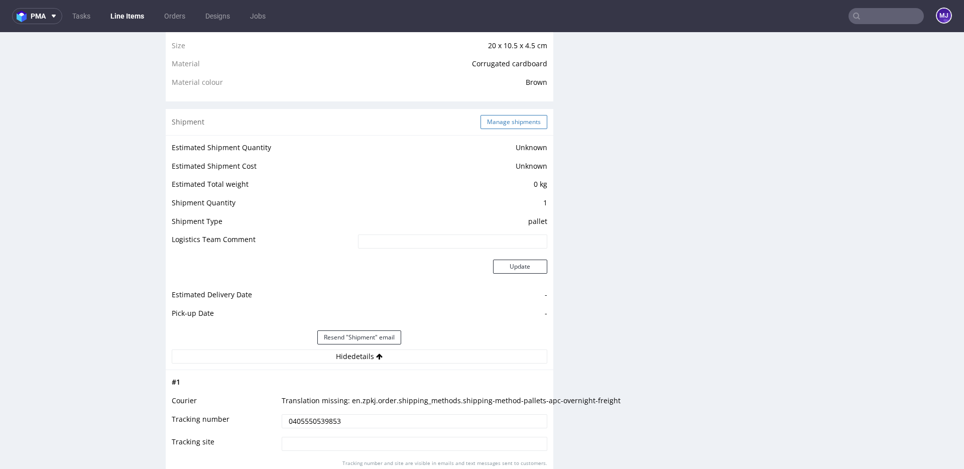
click at [500, 117] on button "Manage shipments" at bounding box center [513, 122] width 67 height 14
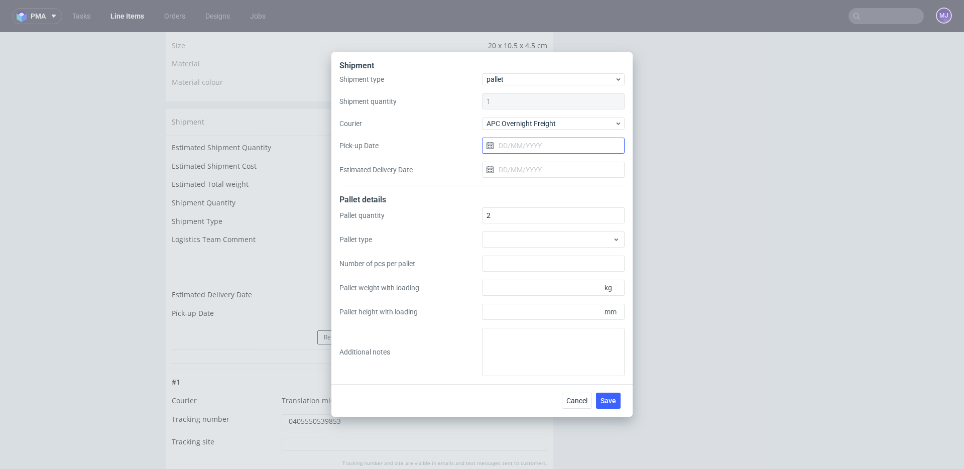
click at [536, 143] on input "Pick-up Date" at bounding box center [553, 146] width 143 height 16
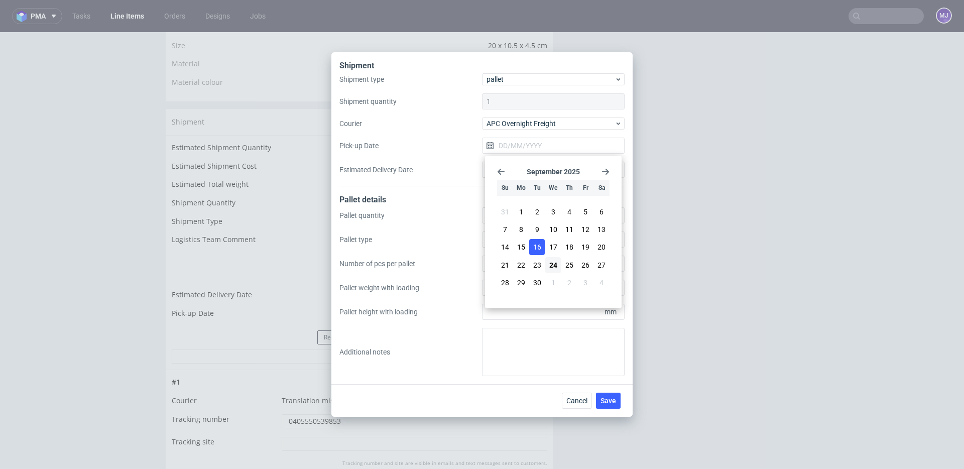
click at [538, 245] on span "16" at bounding box center [537, 247] width 8 height 10
type input "16/09/2025"
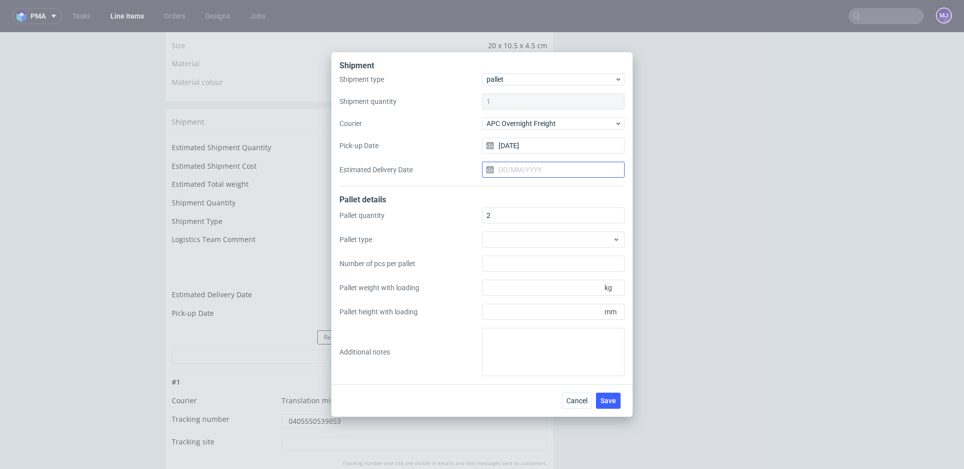
click at [532, 168] on input "Estimated Delivery Date" at bounding box center [553, 170] width 143 height 16
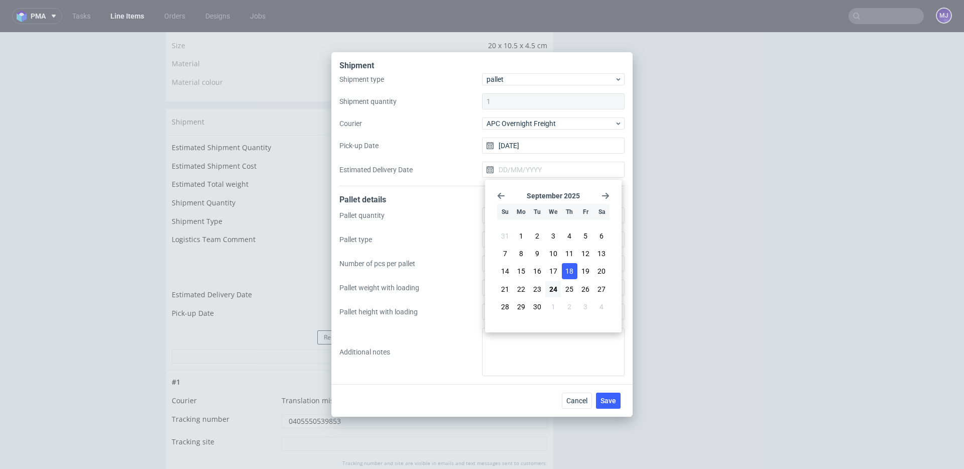
click at [566, 267] on span "18" at bounding box center [569, 271] width 8 height 10
type input "18/09/2025"
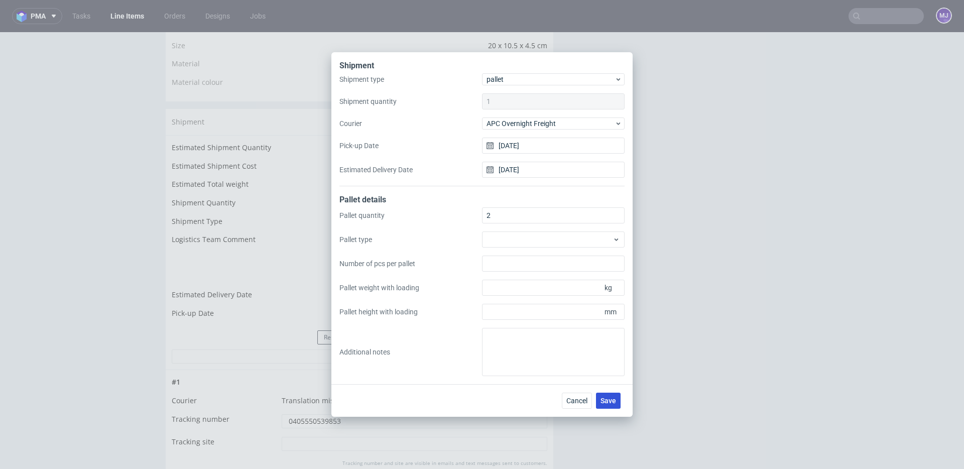
click at [609, 402] on span "Save" at bounding box center [608, 400] width 16 height 7
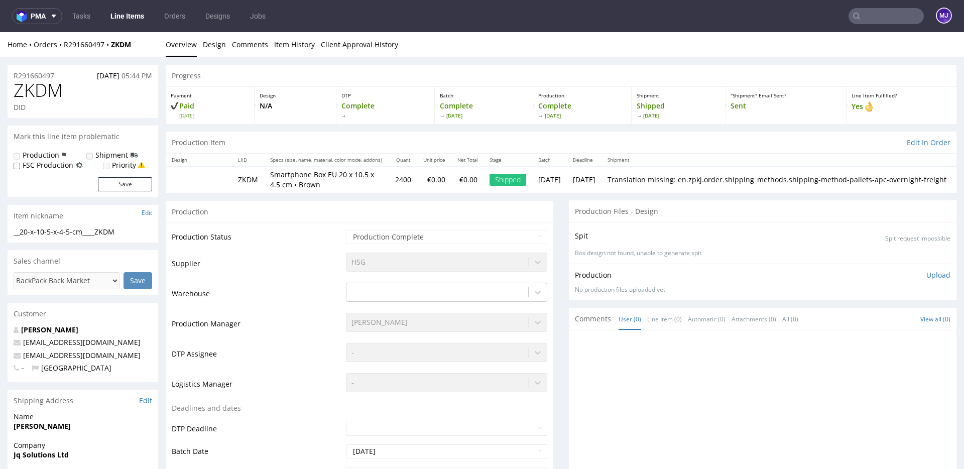
click at [869, 17] on input "text" at bounding box center [885, 16] width 75 height 16
paste input "000002664"
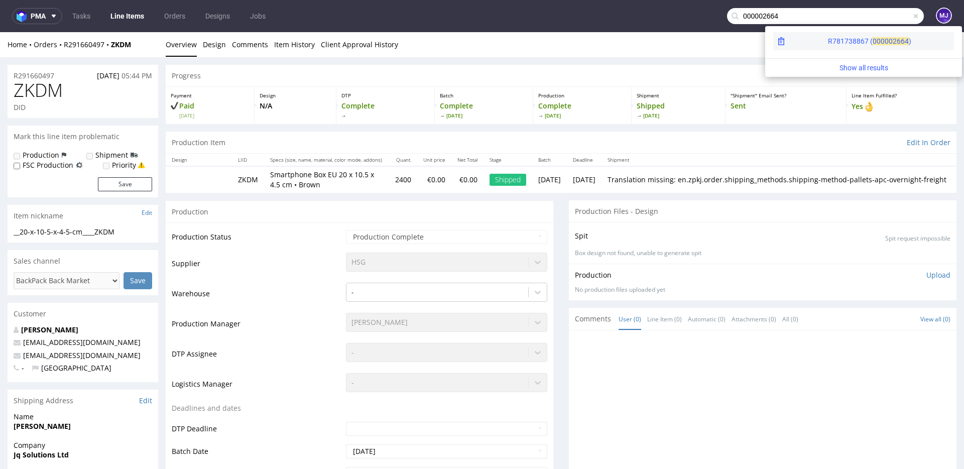
type input "000002664"
click at [828, 39] on div "R781738867 ( 00000" at bounding box center [860, 41] width 65 height 10
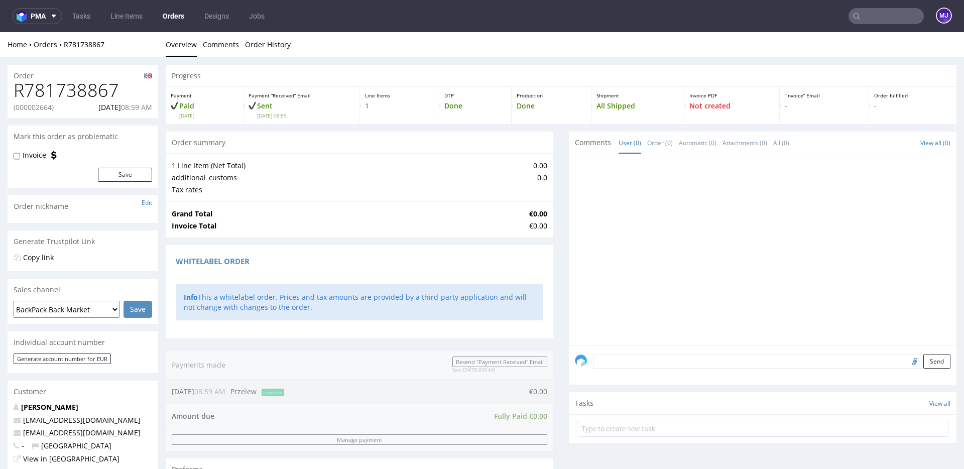
scroll to position [407, 0]
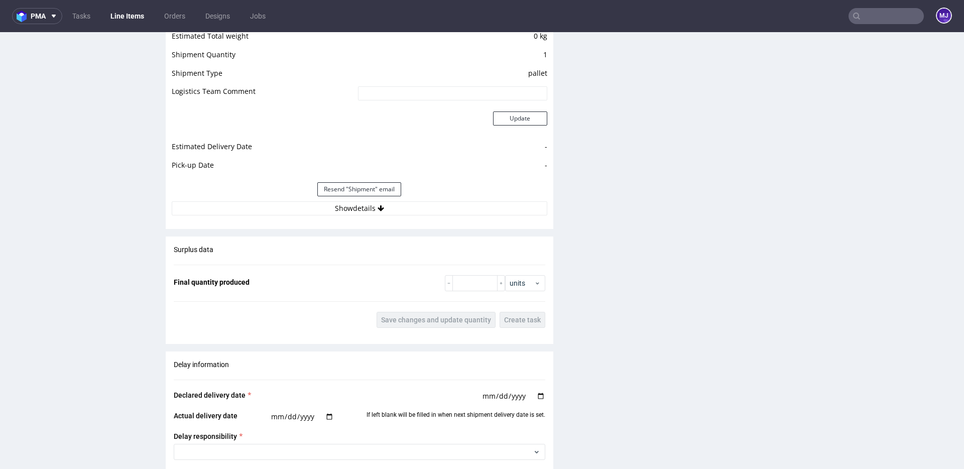
scroll to position [901, 0]
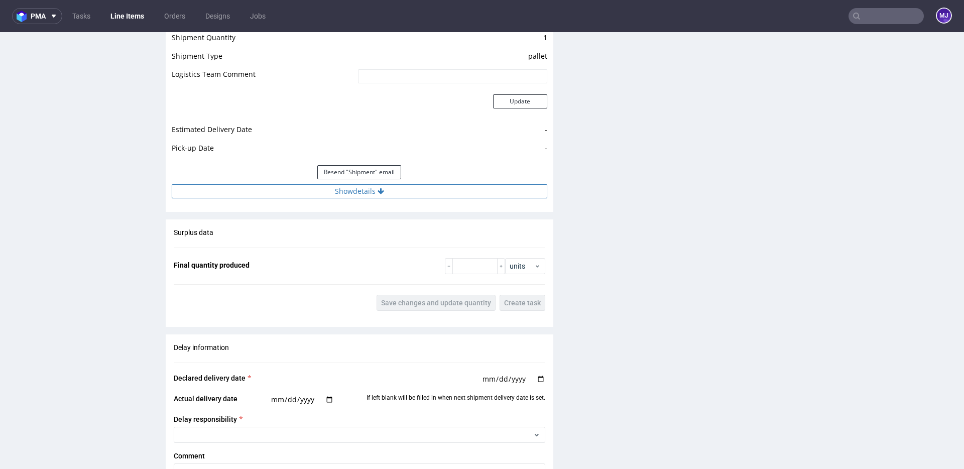
click at [367, 198] on button "Show details" at bounding box center [359, 191] width 375 height 14
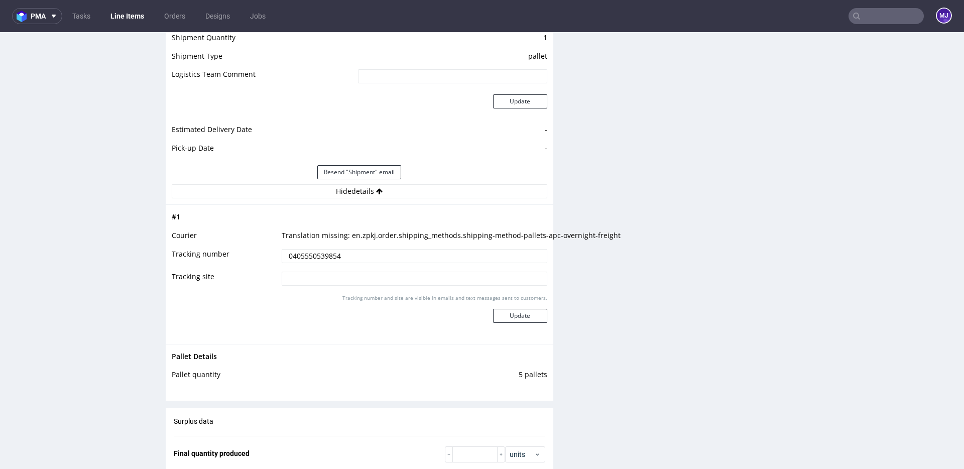
click at [334, 256] on input "0405550539854" at bounding box center [415, 256] width 266 height 14
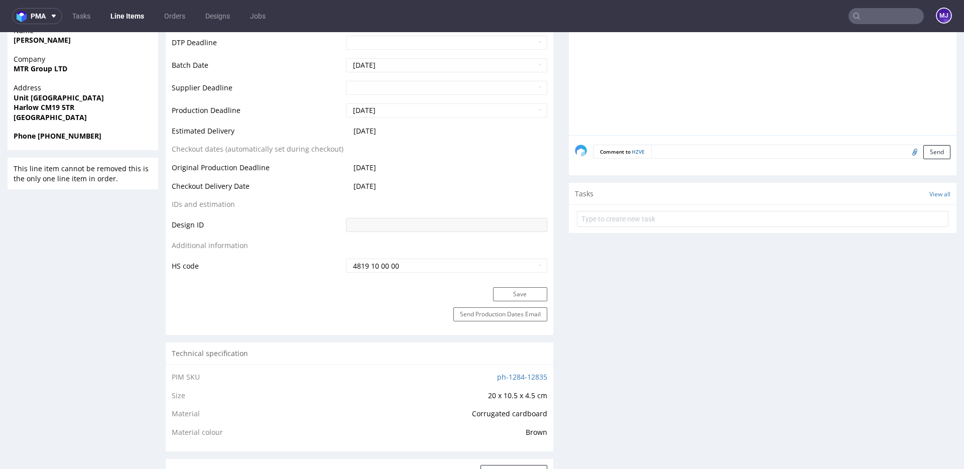
scroll to position [339, 0]
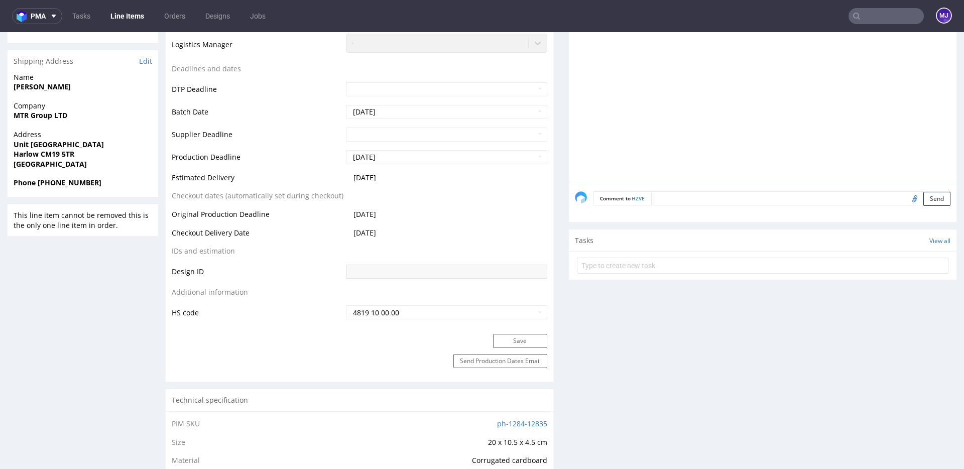
click at [49, 156] on strong "Harlow CM19 5TR" at bounding box center [44, 154] width 61 height 10
drag, startPoint x: 49, startPoint y: 156, endPoint x: 67, endPoint y: 156, distance: 17.6
click at [67, 156] on strong "Harlow CM19 5TR" at bounding box center [44, 154] width 61 height 10
copy strong "CM19 5TR"
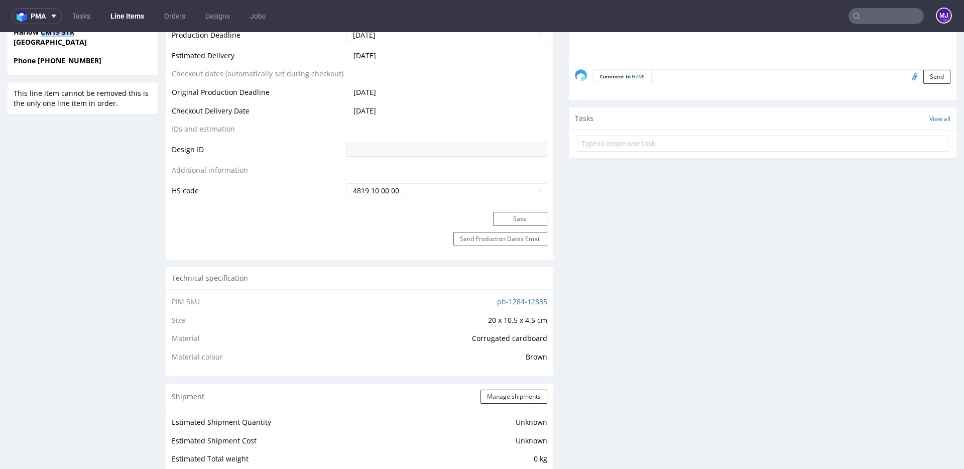
scroll to position [621, 0]
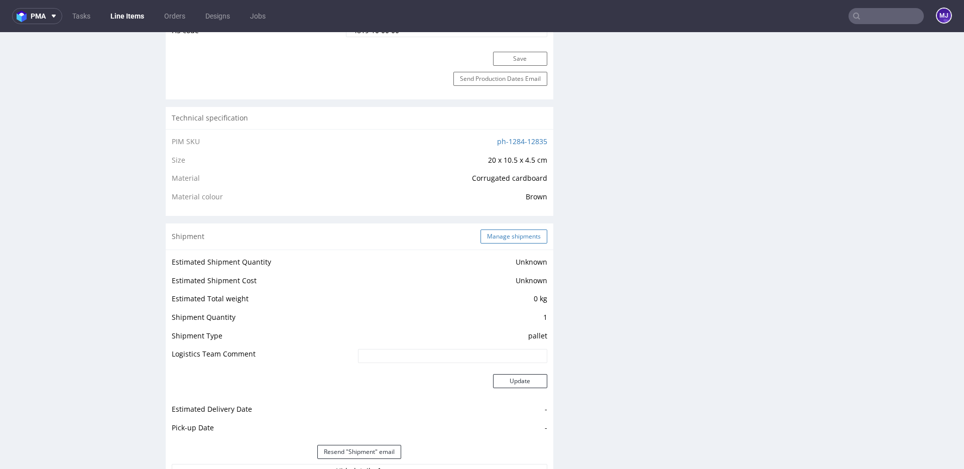
click at [484, 236] on button "Manage shipments" at bounding box center [513, 236] width 67 height 14
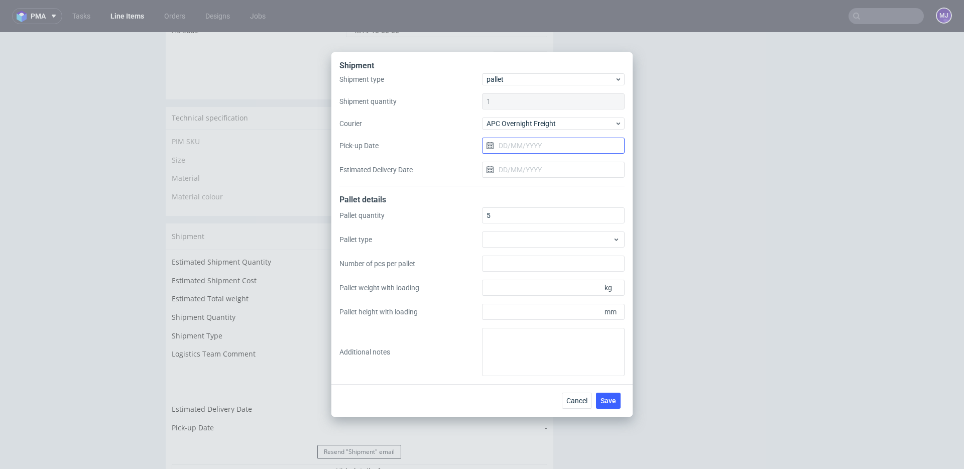
click at [511, 141] on input "Pick-up Date" at bounding box center [553, 146] width 143 height 16
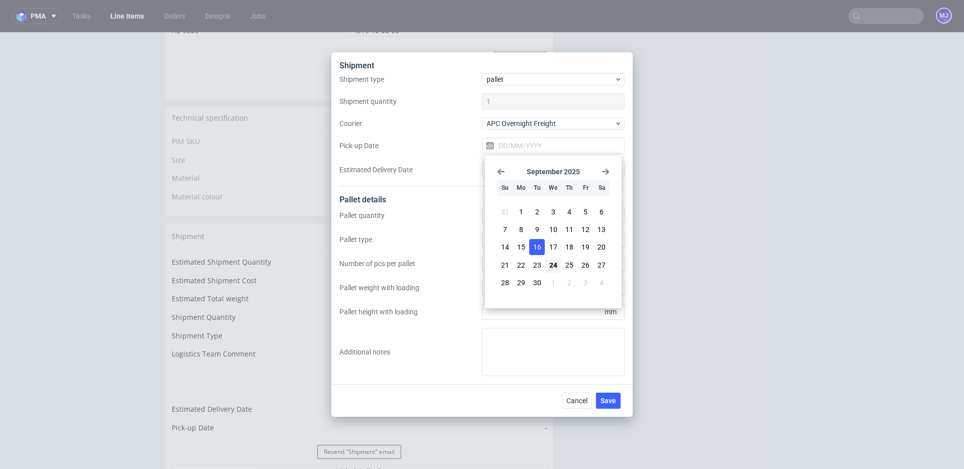
click at [534, 247] on span "16" at bounding box center [537, 247] width 8 height 10
type input "[DATE]"
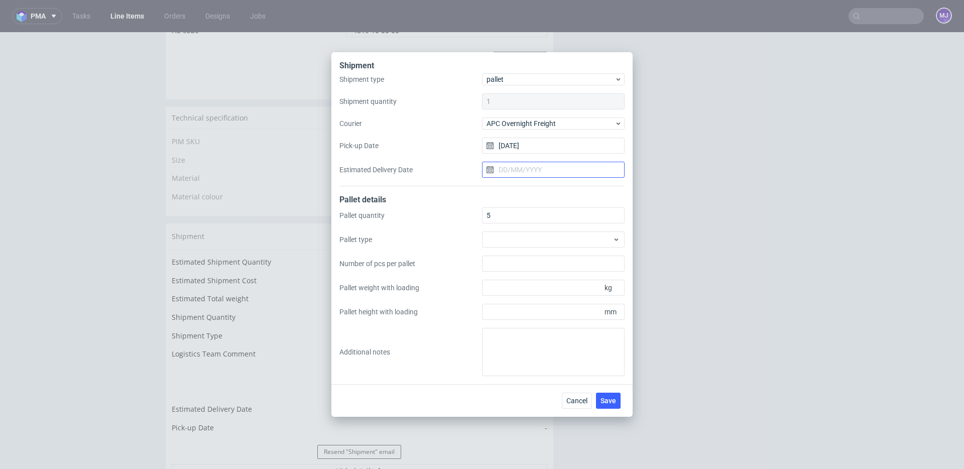
click at [529, 167] on input "Estimated Delivery Date" at bounding box center [553, 170] width 143 height 16
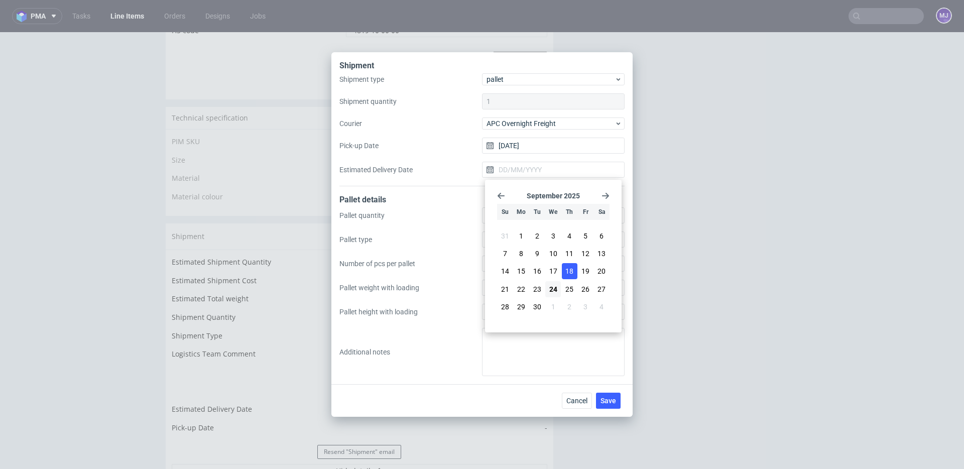
click at [573, 269] on button "18" at bounding box center [570, 271] width 16 height 16
type input "[DATE]"
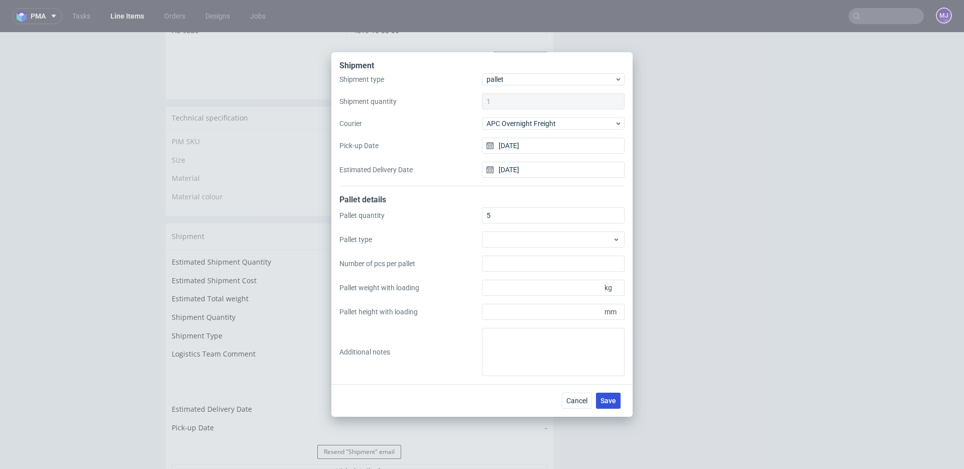
click at [608, 400] on span "Save" at bounding box center [608, 400] width 16 height 7
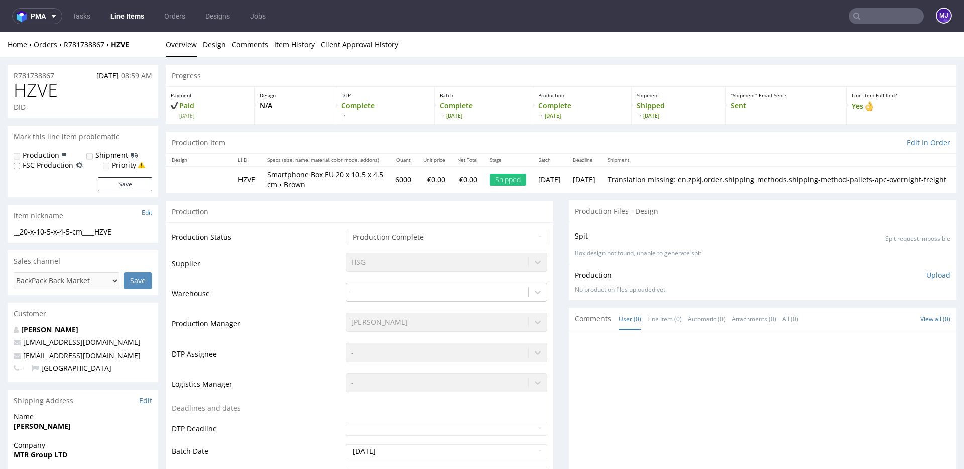
click at [852, 14] on icon at bounding box center [856, 16] width 8 height 8
click at [859, 16] on input "text" at bounding box center [885, 16] width 75 height 16
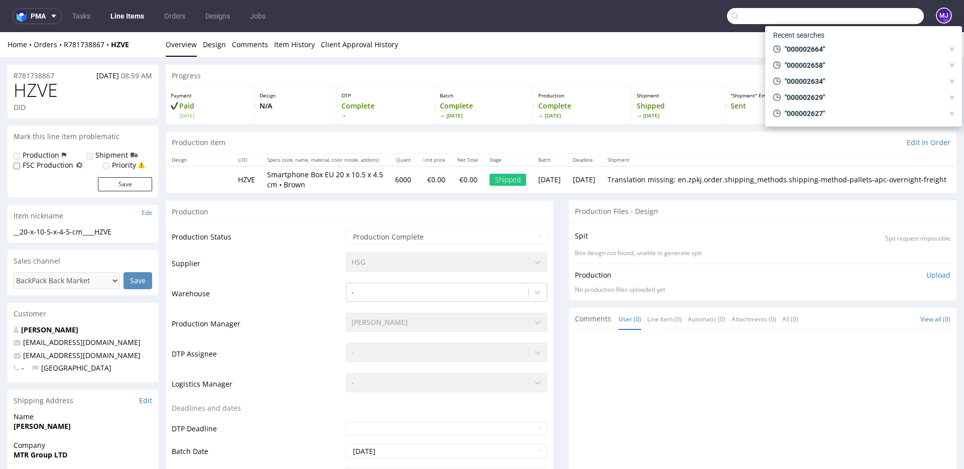
paste input "000002665"
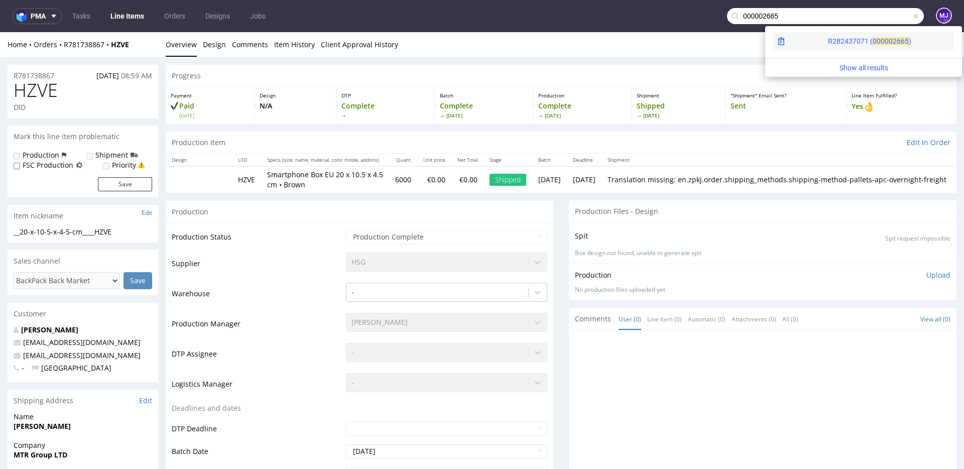
type input "000002665"
click at [828, 38] on div "R282437071 ( 00000" at bounding box center [860, 41] width 65 height 10
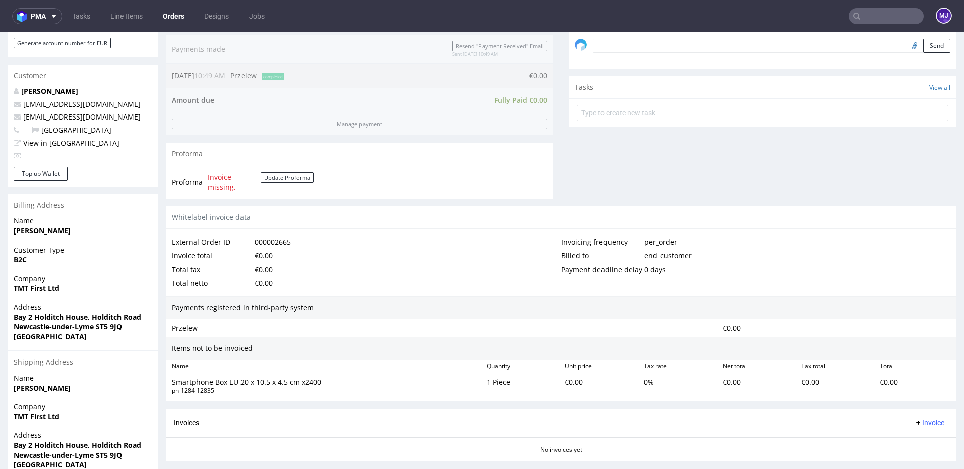
scroll to position [407, 0]
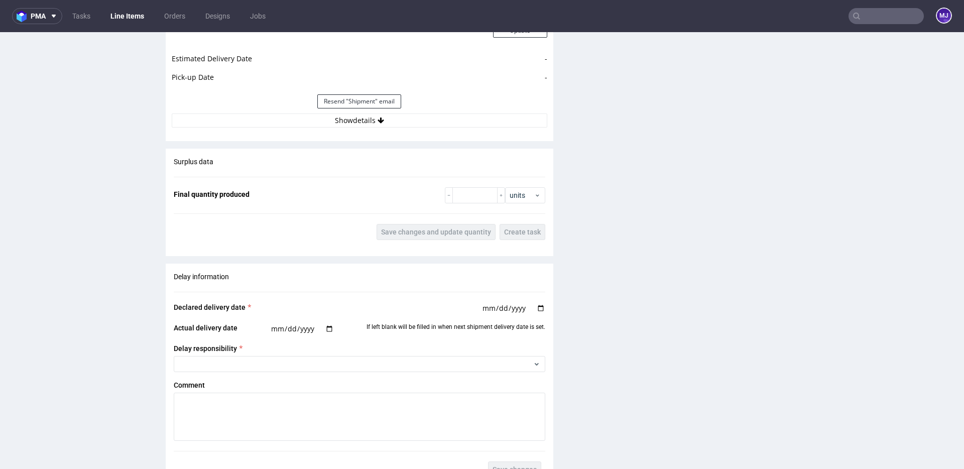
scroll to position [1041, 0]
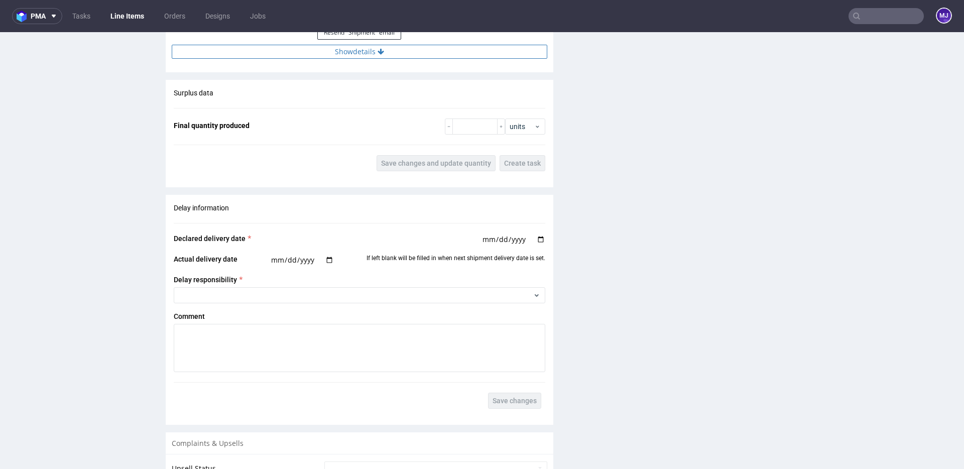
click at [377, 52] on icon at bounding box center [380, 51] width 7 height 7
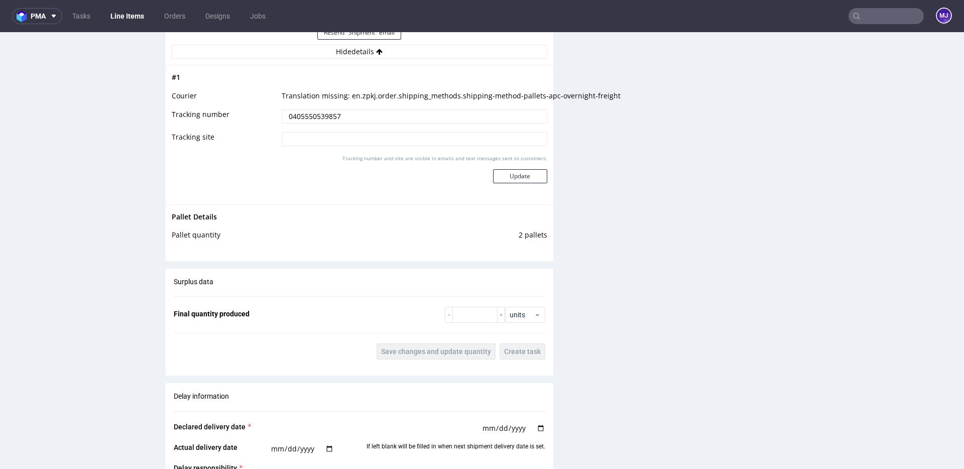
click at [327, 114] on input "0405550539857" at bounding box center [415, 116] width 266 height 14
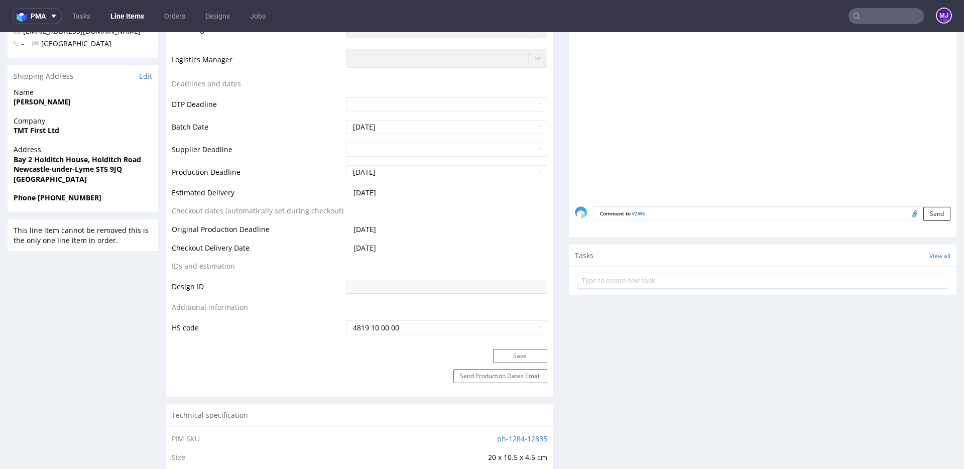
scroll to position [320, 0]
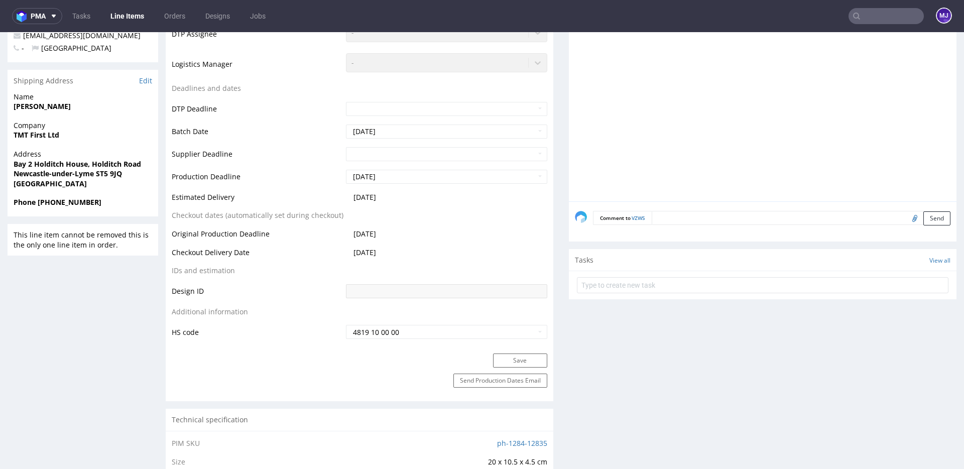
click at [104, 175] on strong "Newcastle-under-Lyme ST5 9JQ" at bounding box center [68, 174] width 108 height 10
drag, startPoint x: 104, startPoint y: 175, endPoint x: 117, endPoint y: 175, distance: 12.5
click at [117, 175] on strong "Newcastle-under-Lyme ST5 9JQ" at bounding box center [68, 174] width 108 height 10
copy strong "ST5 9JQ"
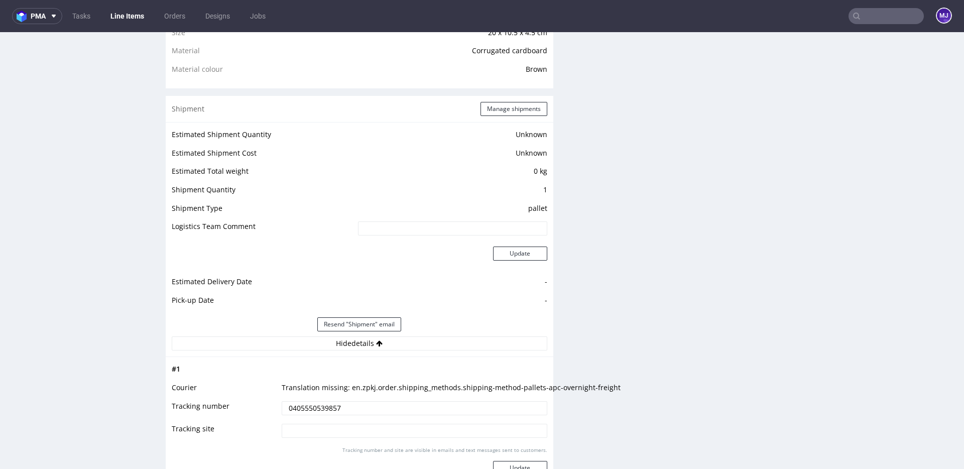
scroll to position [750, 0]
click at [498, 101] on button "Manage shipments" at bounding box center [513, 108] width 67 height 14
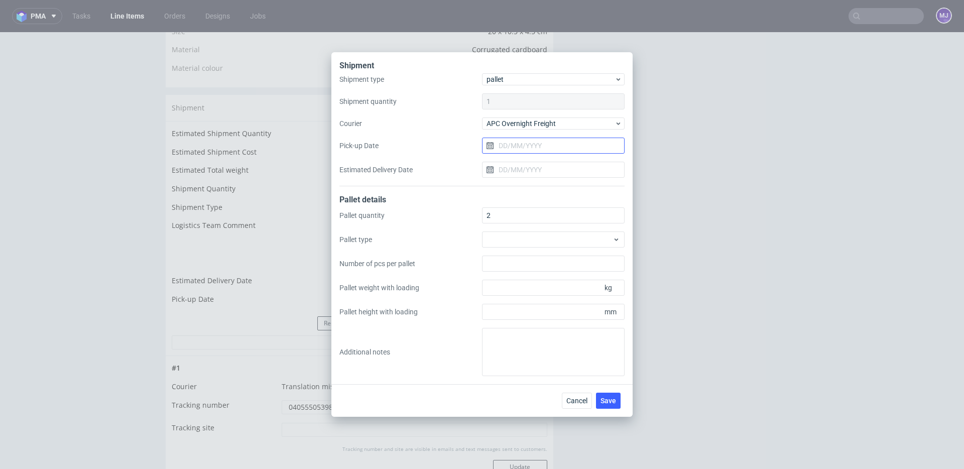
click at [537, 147] on input "Pick-up Date" at bounding box center [553, 146] width 143 height 16
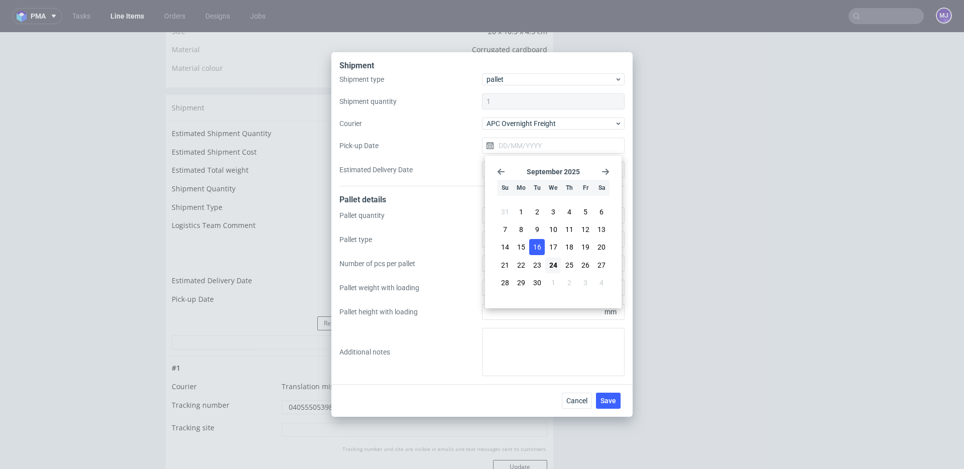
click at [540, 246] on span "16" at bounding box center [537, 247] width 8 height 10
type input "16/09/2025"
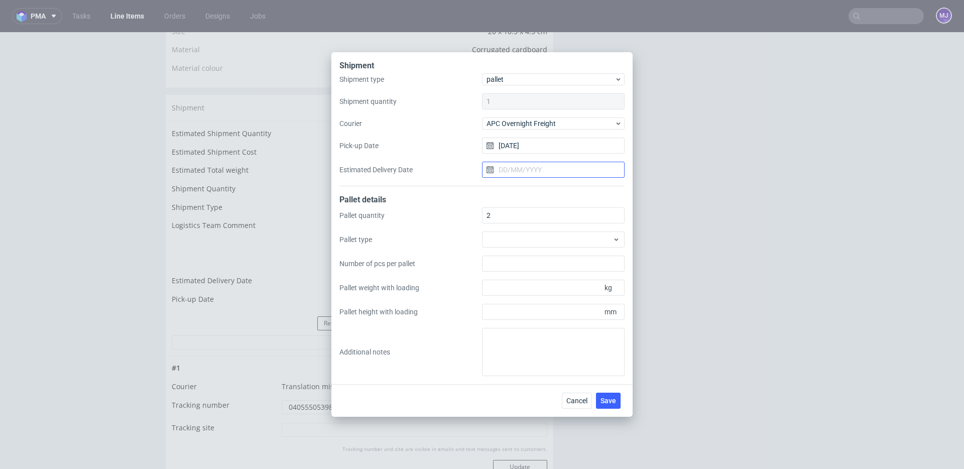
click at [536, 166] on input "Estimated Delivery Date" at bounding box center [553, 170] width 143 height 16
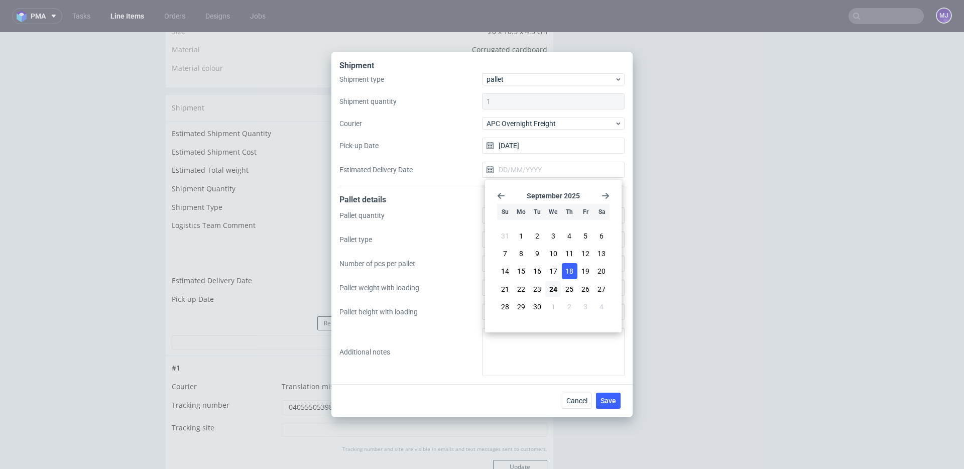
click at [572, 271] on span "18" at bounding box center [569, 271] width 8 height 10
type input "18/09/2025"
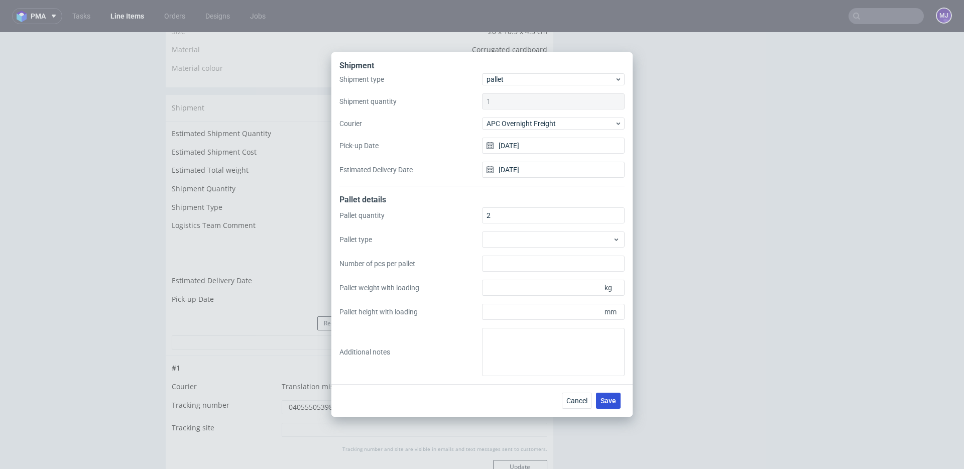
click at [610, 395] on button "Save" at bounding box center [608, 401] width 25 height 16
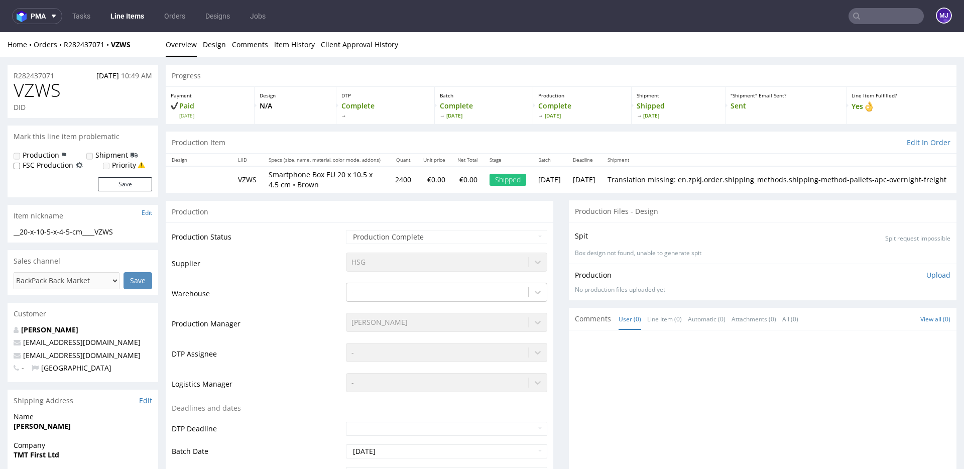
click at [890, 19] on input "text" at bounding box center [885, 16] width 75 height 16
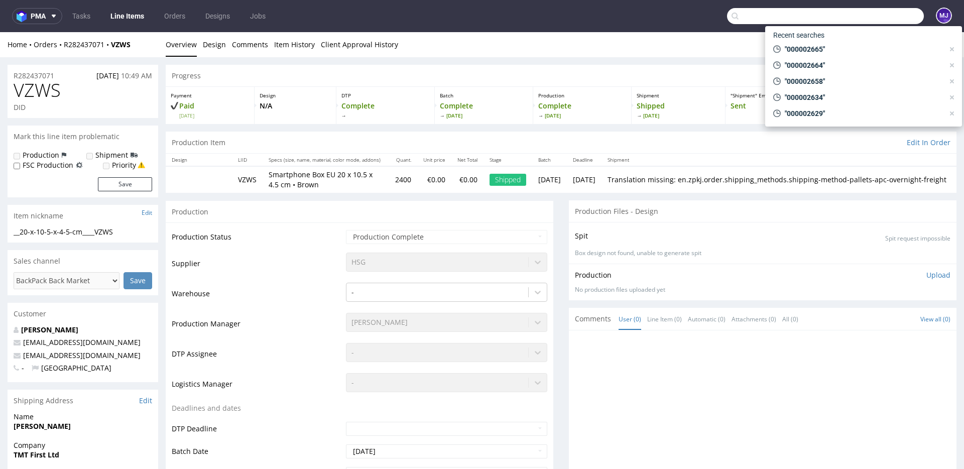
paste input "000002666"
drag, startPoint x: 890, startPoint y: 19, endPoint x: 869, endPoint y: 21, distance: 21.1
click at [886, 19] on input "000002666" at bounding box center [825, 16] width 197 height 16
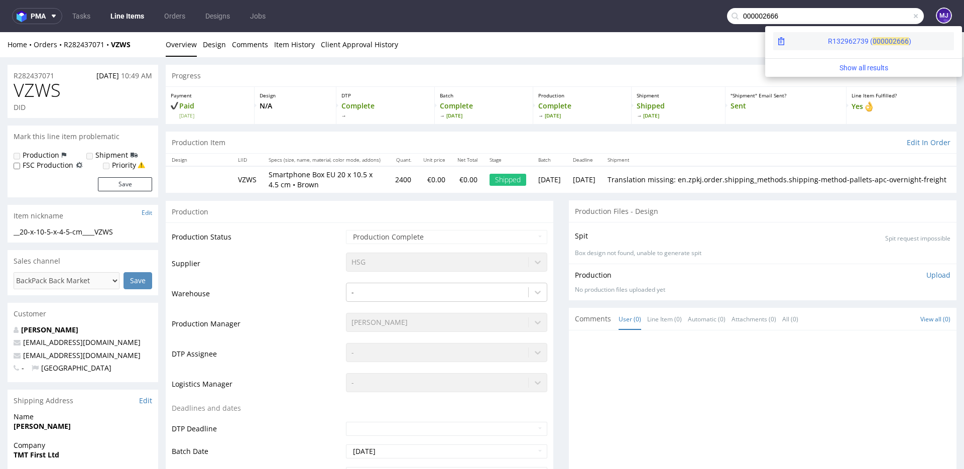
type input "000002666"
click at [893, 38] on span "2666" at bounding box center [901, 41] width 16 height 8
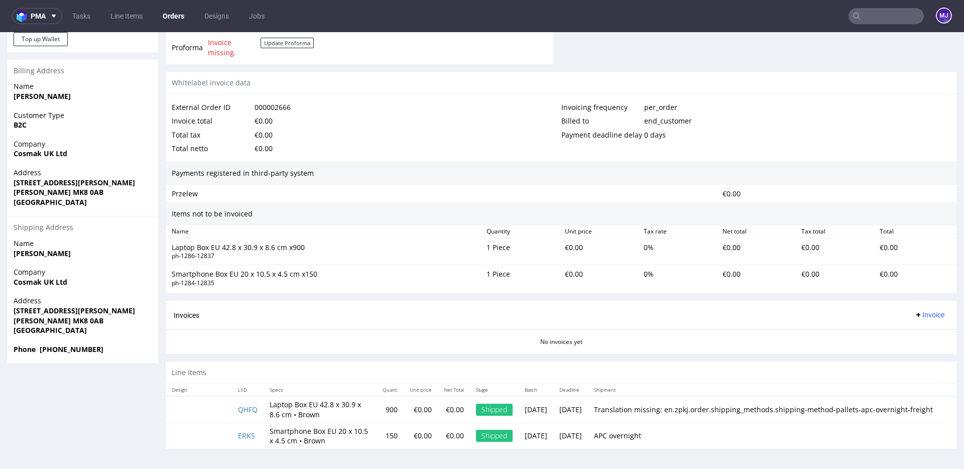
scroll to position [3, 0]
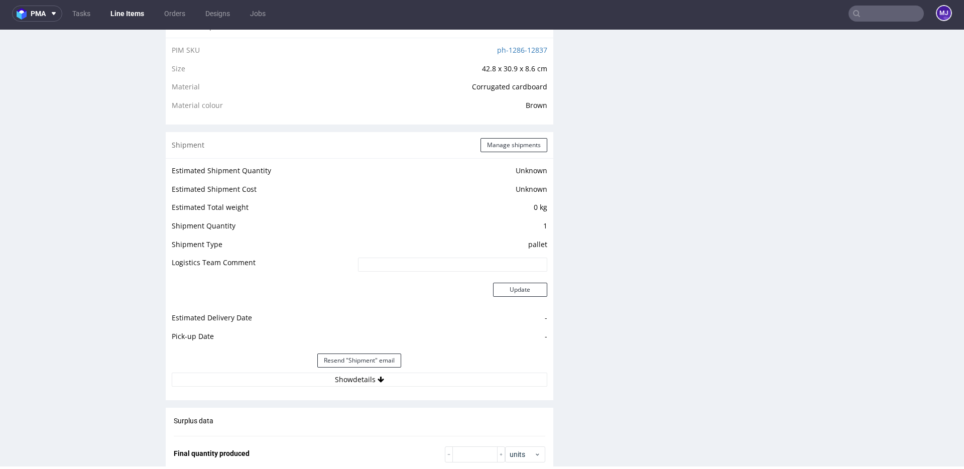
scroll to position [709, 0]
click at [498, 148] on button "Manage shipments" at bounding box center [513, 146] width 67 height 14
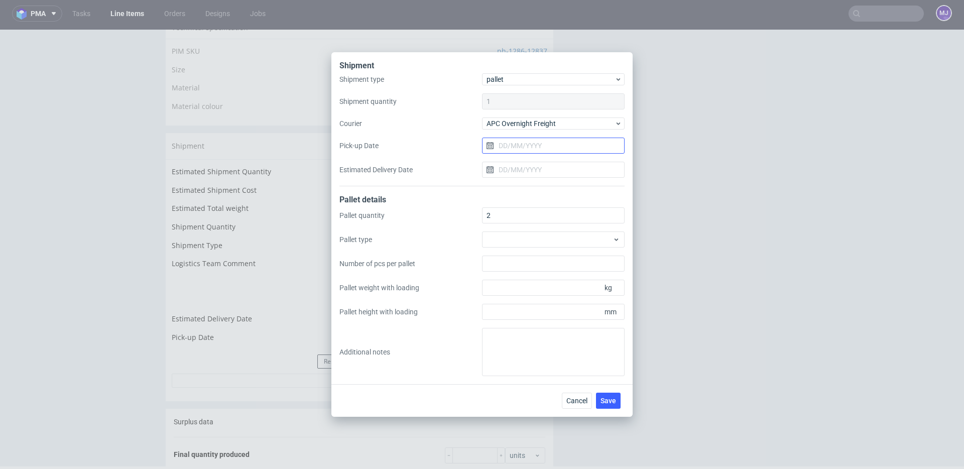
click at [529, 142] on input "Pick-up Date" at bounding box center [553, 146] width 143 height 16
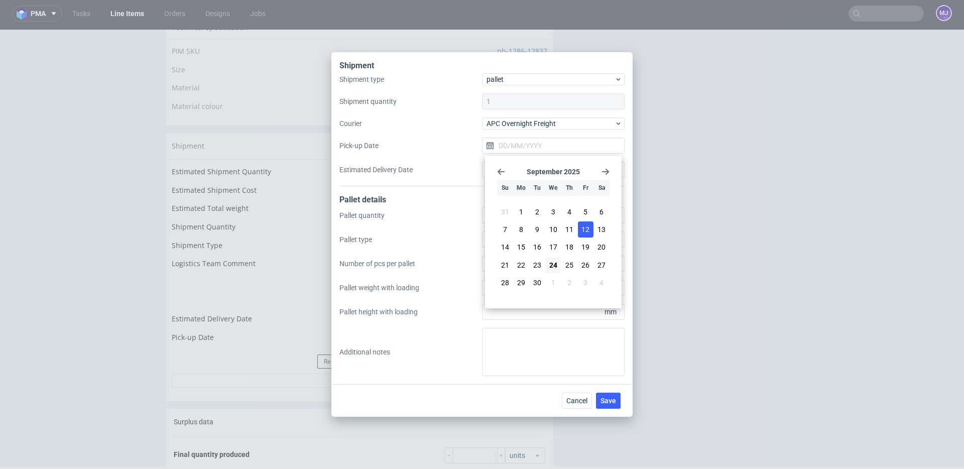
click at [580, 228] on button "12" at bounding box center [586, 229] width 16 height 16
type input "[DATE]"
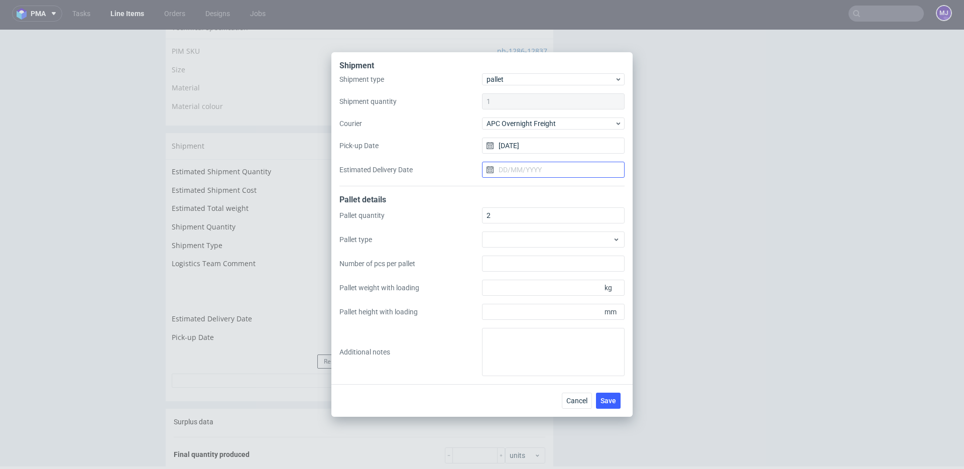
click at [515, 166] on input "Estimated Delivery Date" at bounding box center [553, 170] width 143 height 16
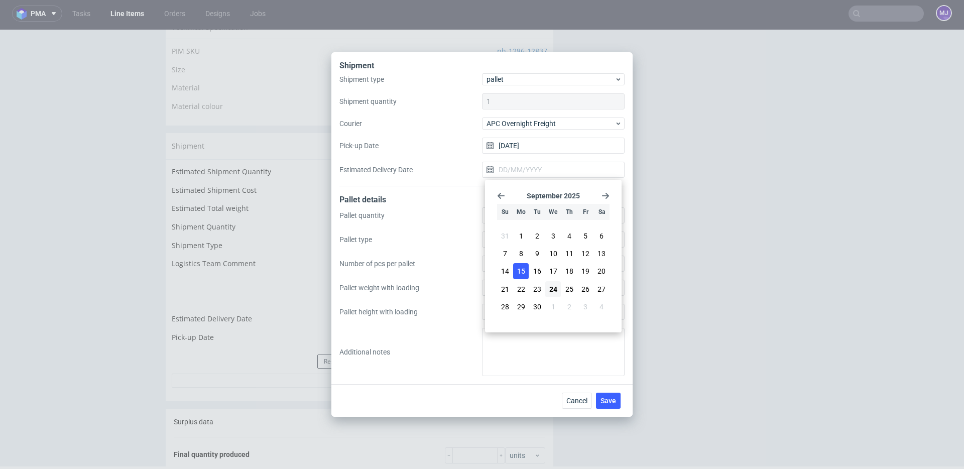
click at [525, 271] on button "15" at bounding box center [521, 271] width 16 height 16
type input "[DATE]"
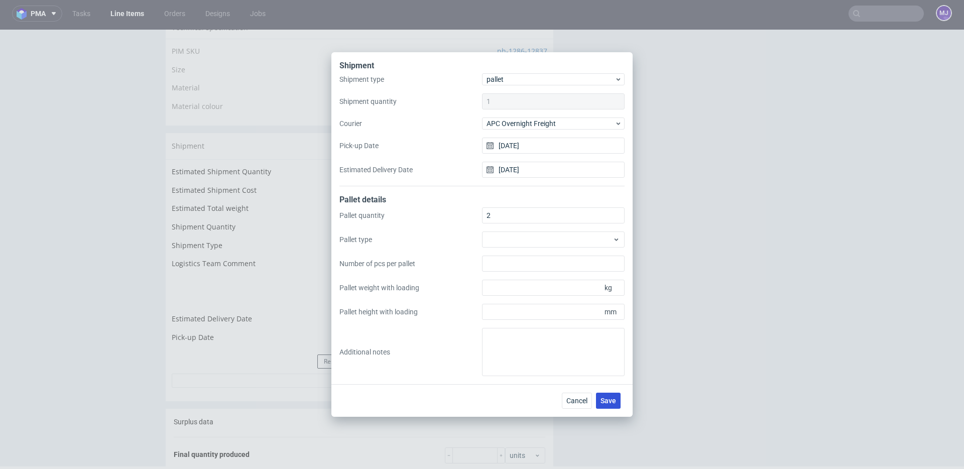
click at [605, 402] on span "Save" at bounding box center [608, 400] width 16 height 7
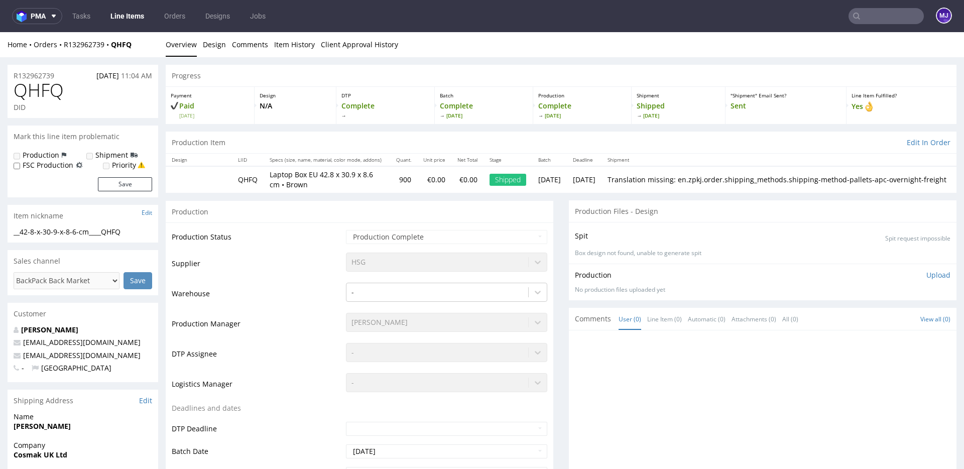
click at [868, 15] on input "text" at bounding box center [885, 16] width 75 height 16
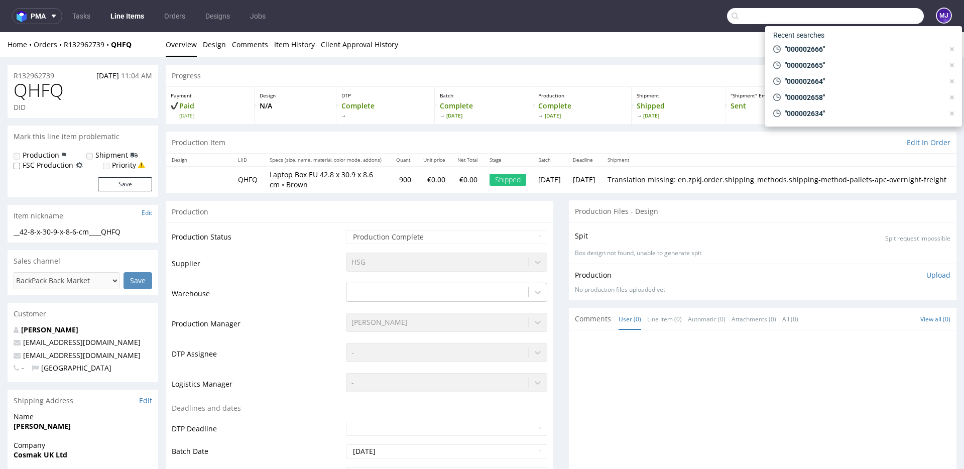
paste input "000002666"
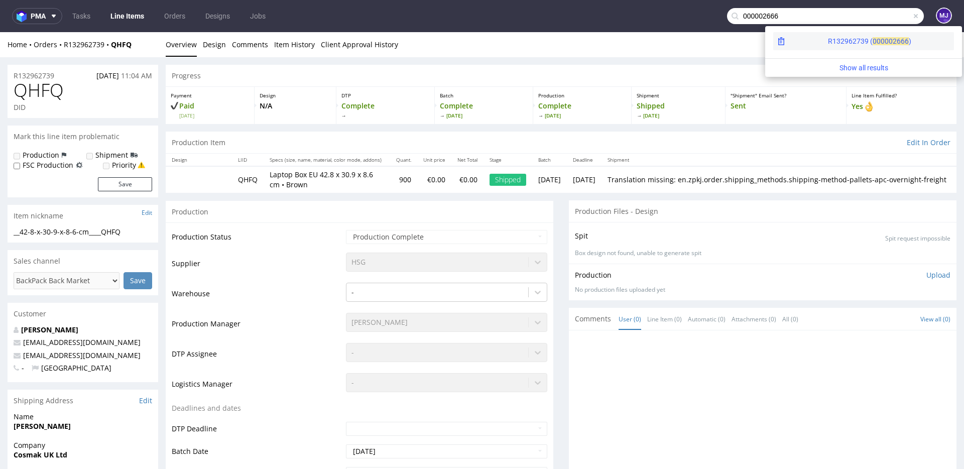
type input "000002666"
click at [828, 39] on div "R132962739 ( 00000" at bounding box center [860, 41] width 65 height 10
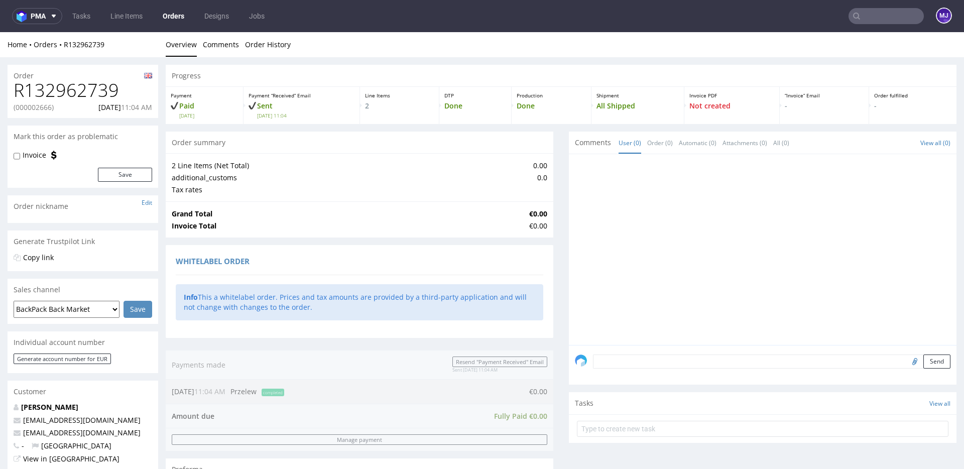
scroll to position [460, 0]
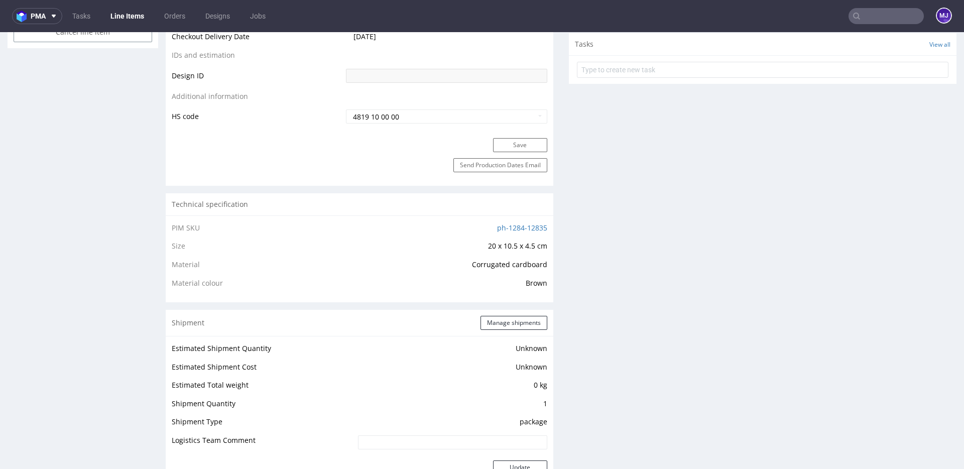
scroll to position [666, 0]
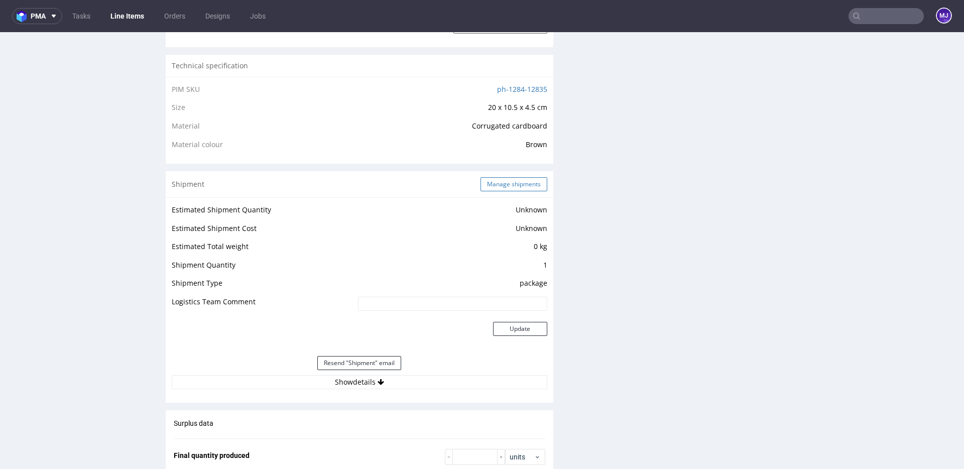
click at [491, 189] on button "Manage shipments" at bounding box center [513, 184] width 67 height 14
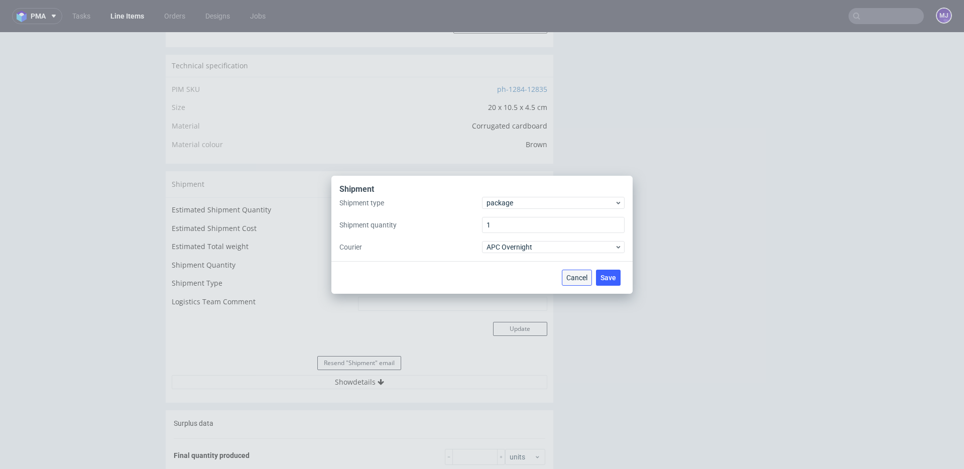
click at [581, 273] on button "Cancel" at bounding box center [577, 278] width 30 height 16
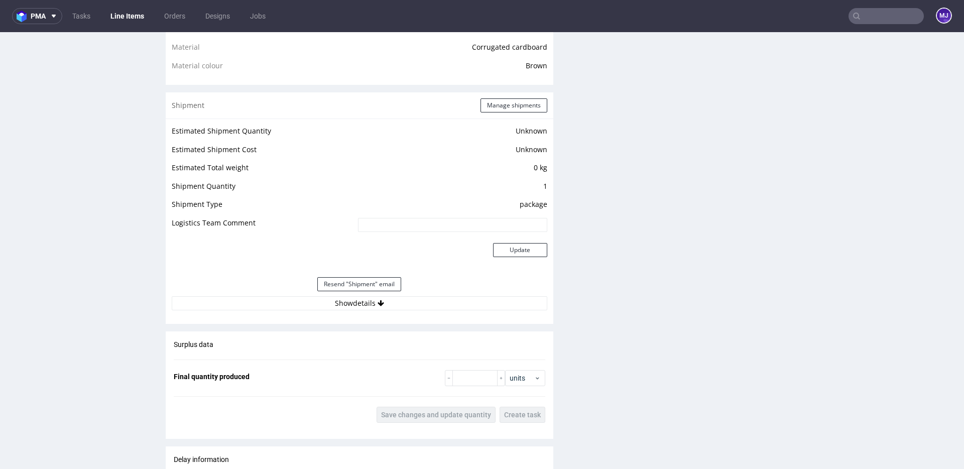
scroll to position [761, 0]
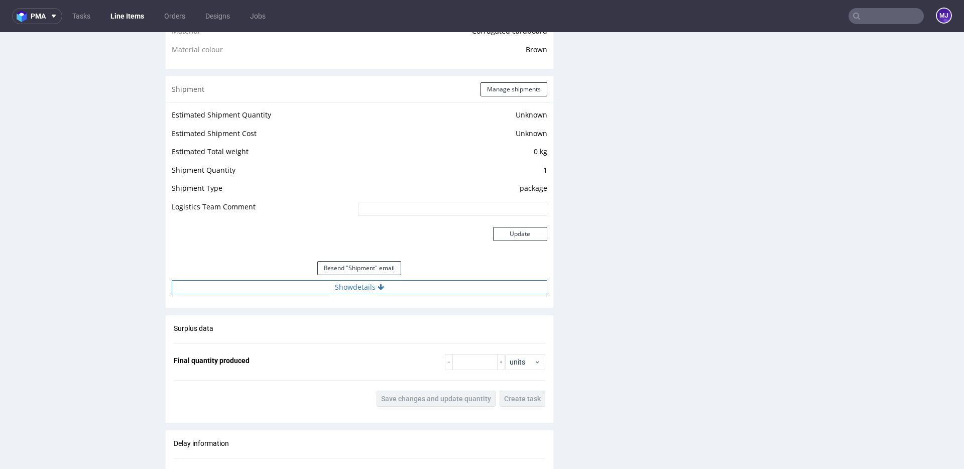
click at [379, 289] on icon at bounding box center [380, 287] width 7 height 7
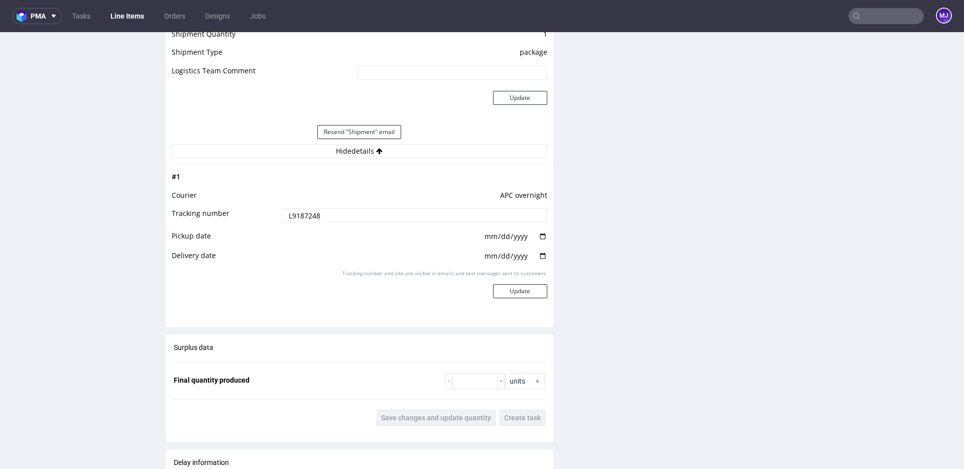
scroll to position [898, 0]
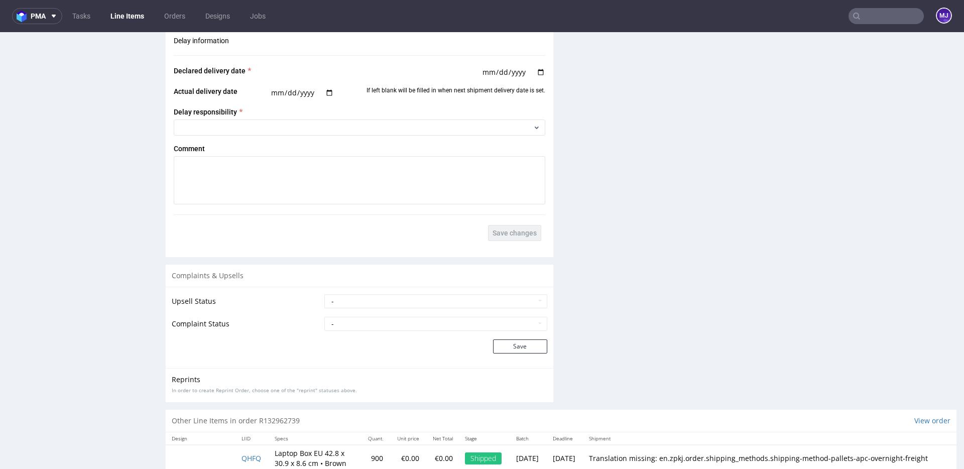
scroll to position [1186, 0]
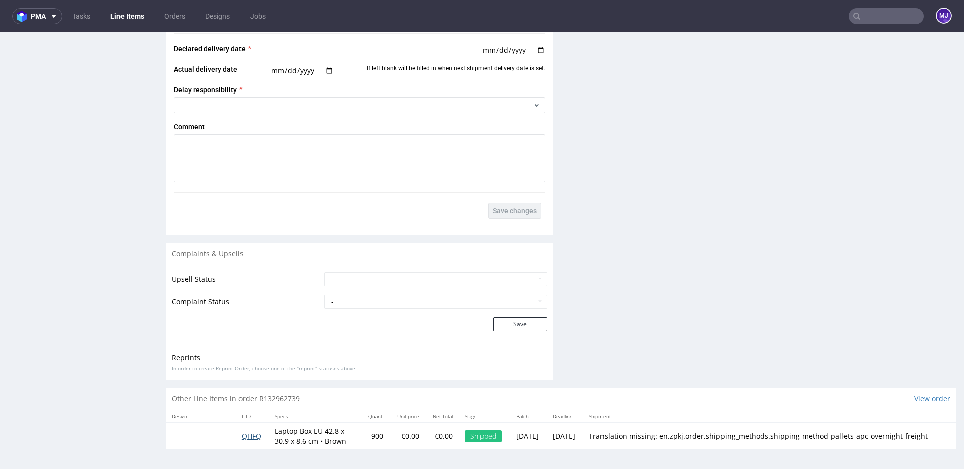
click at [249, 435] on span "QHFQ" at bounding box center [251, 436] width 20 height 10
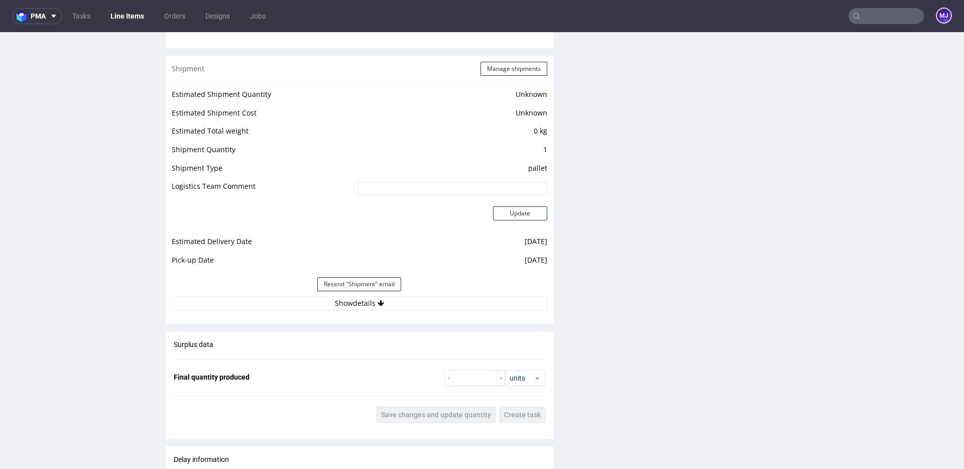
scroll to position [799, 0]
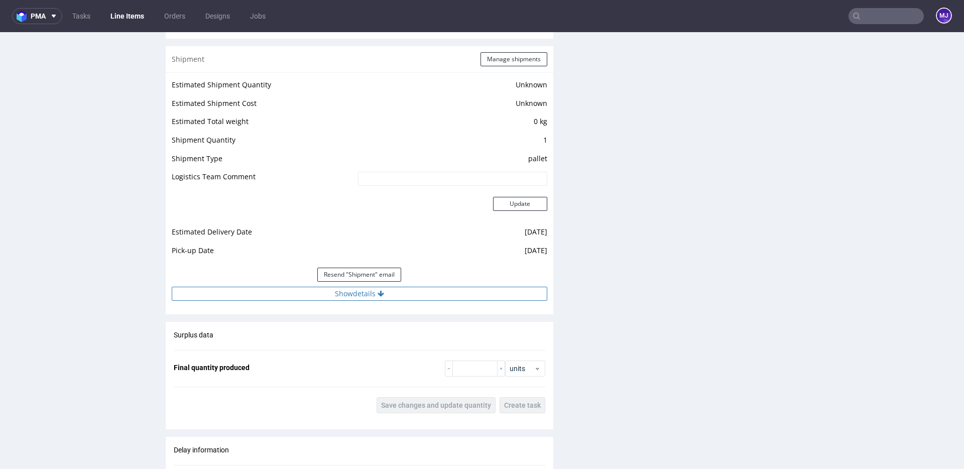
click at [345, 294] on button "Show details" at bounding box center [359, 294] width 375 height 14
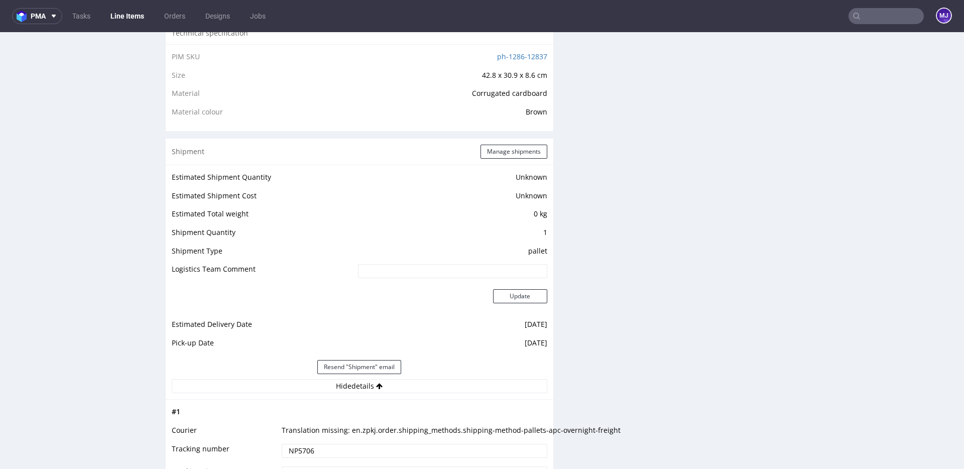
scroll to position [688, 0]
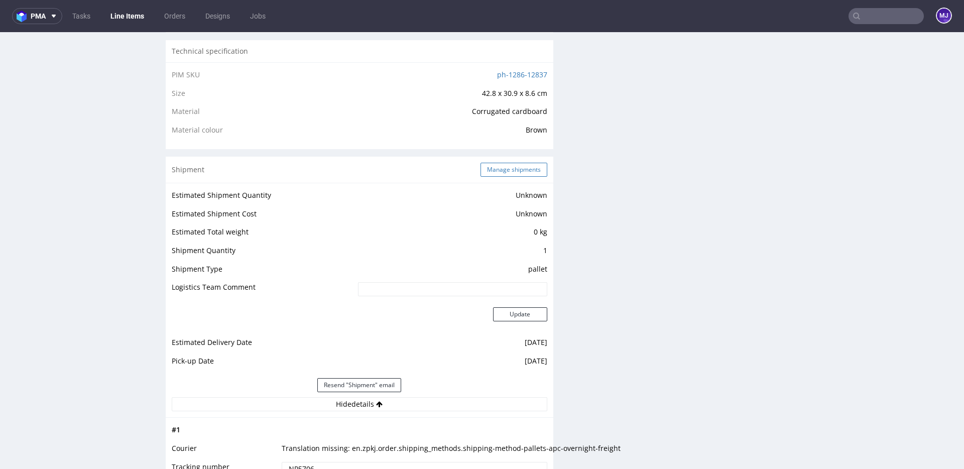
click at [493, 168] on button "Manage shipments" at bounding box center [513, 170] width 67 height 14
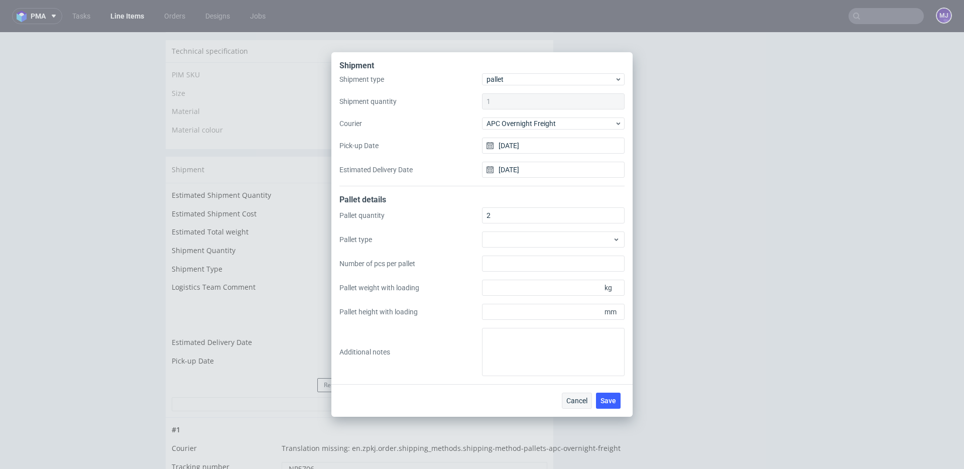
click at [577, 396] on button "Cancel" at bounding box center [577, 401] width 30 height 16
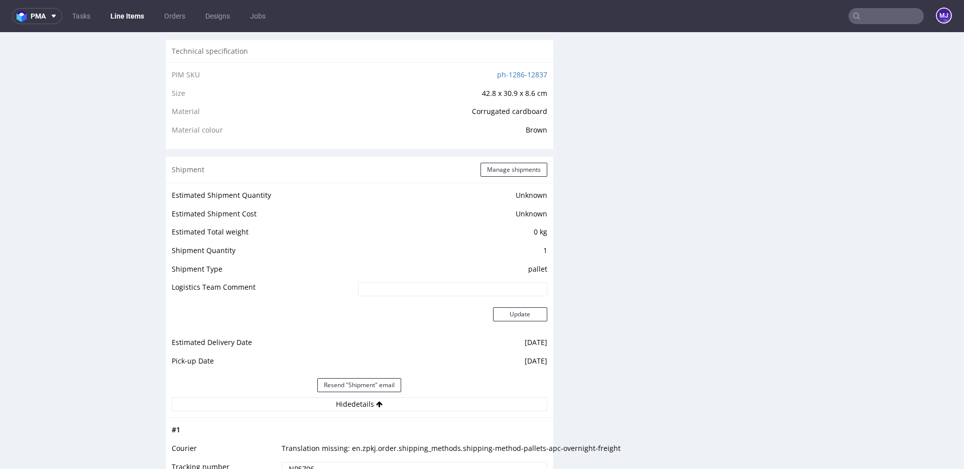
click at [873, 13] on input "text" at bounding box center [885, 16] width 75 height 16
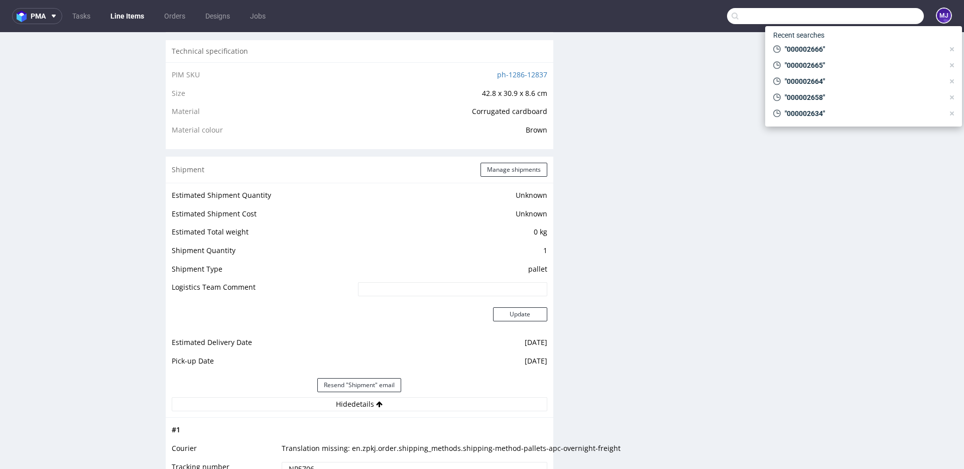
paste input "000002676"
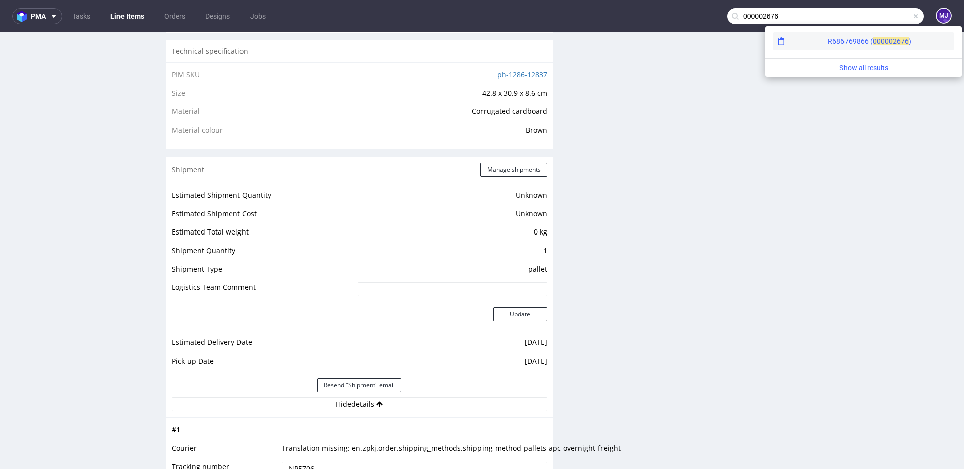
type input "000002676"
click at [828, 38] on div "R686769866 ( 00000" at bounding box center [860, 41] width 65 height 10
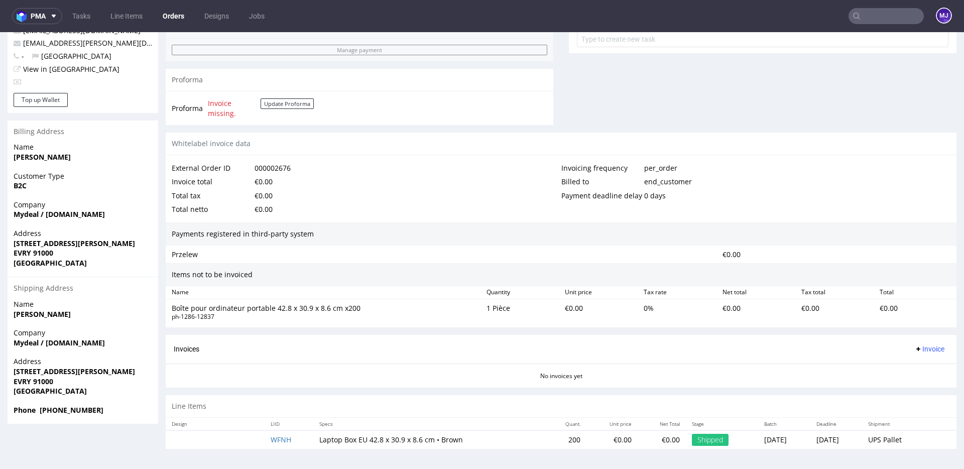
scroll to position [3, 0]
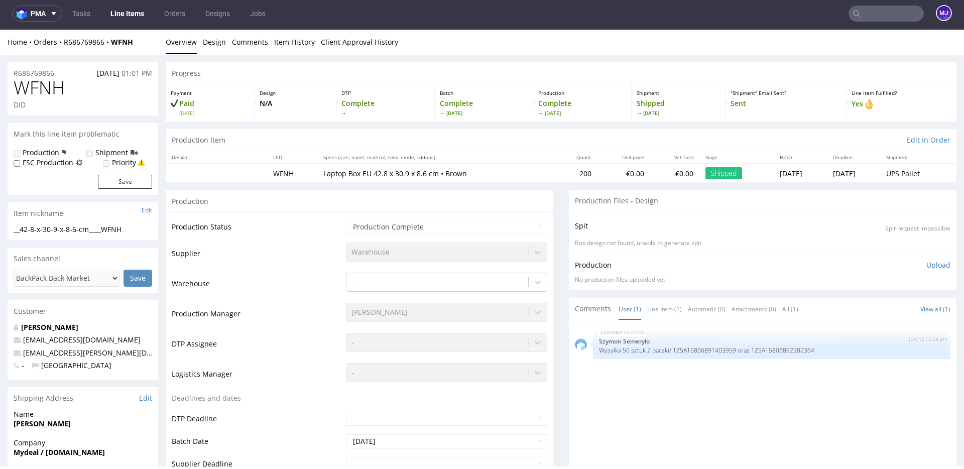
click at [884, 17] on input "text" at bounding box center [885, 14] width 75 height 16
paste input "000002676"
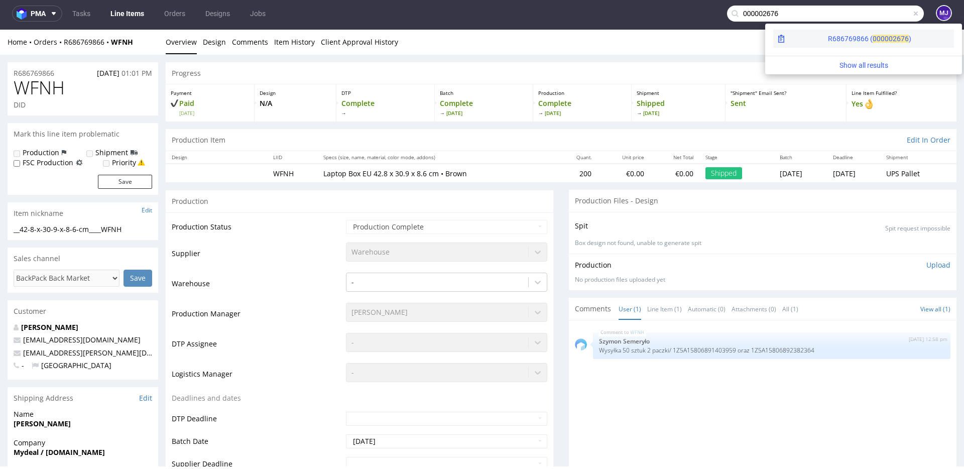
type input "000002676"
click at [828, 35] on div "R686769866 ( 00000" at bounding box center [860, 39] width 65 height 10
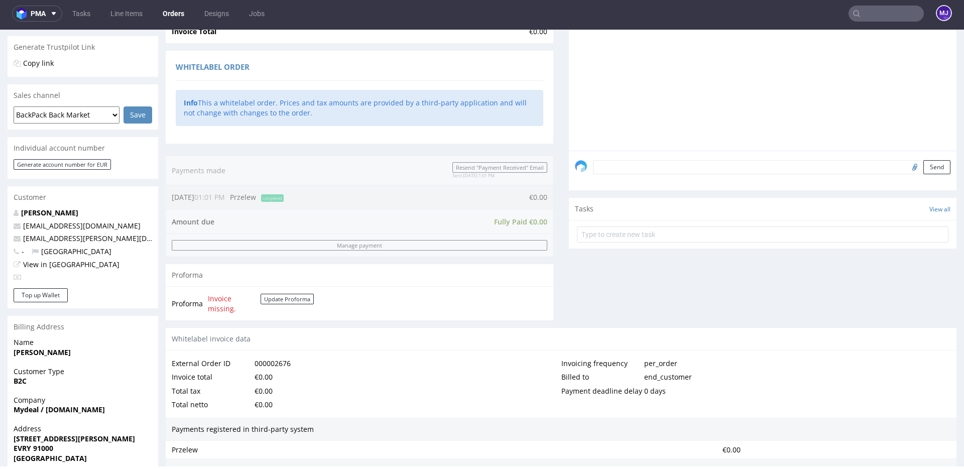
scroll to position [390, 0]
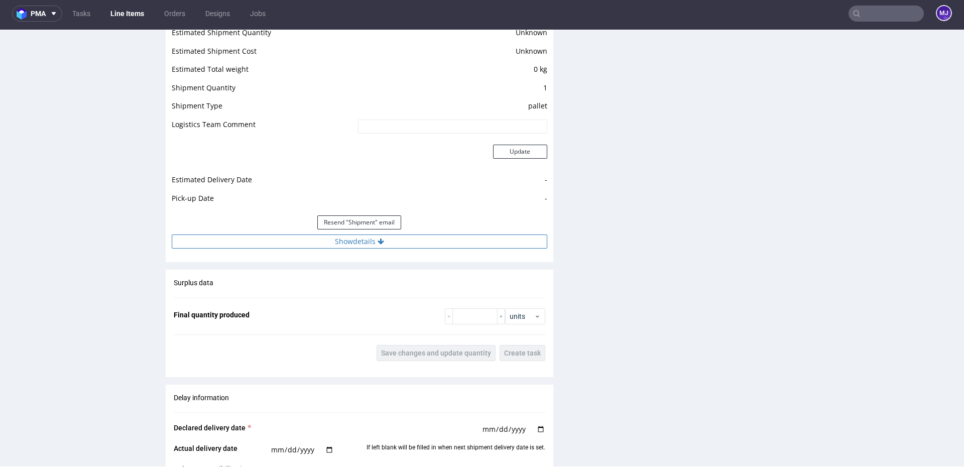
scroll to position [850, 0]
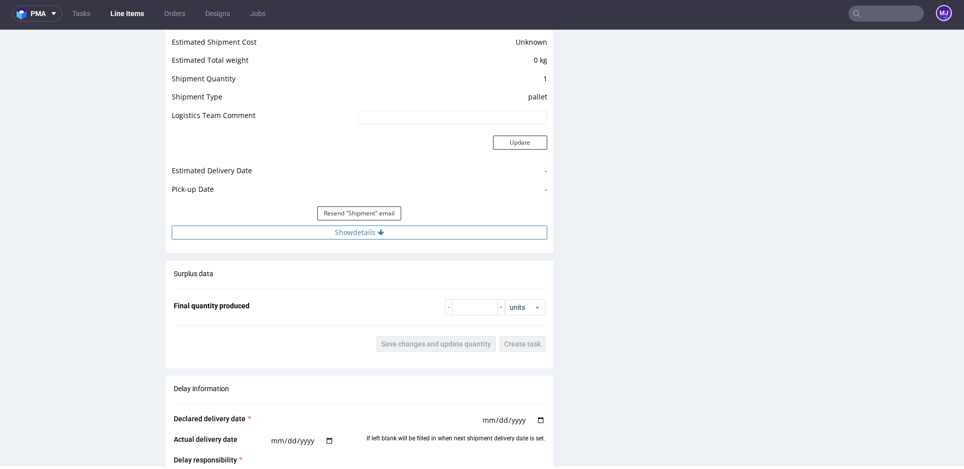
click at [364, 236] on button "Show details" at bounding box center [359, 232] width 375 height 14
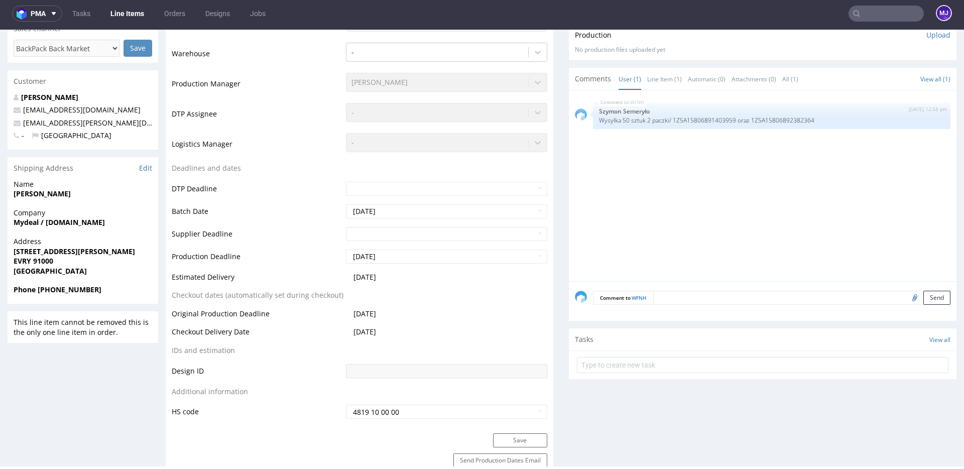
scroll to position [182, 0]
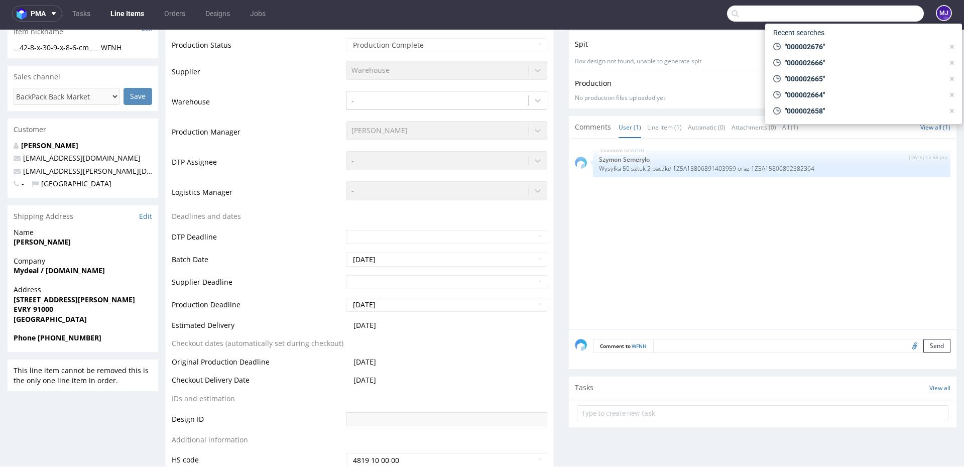
click at [860, 16] on input "text" at bounding box center [825, 14] width 197 height 16
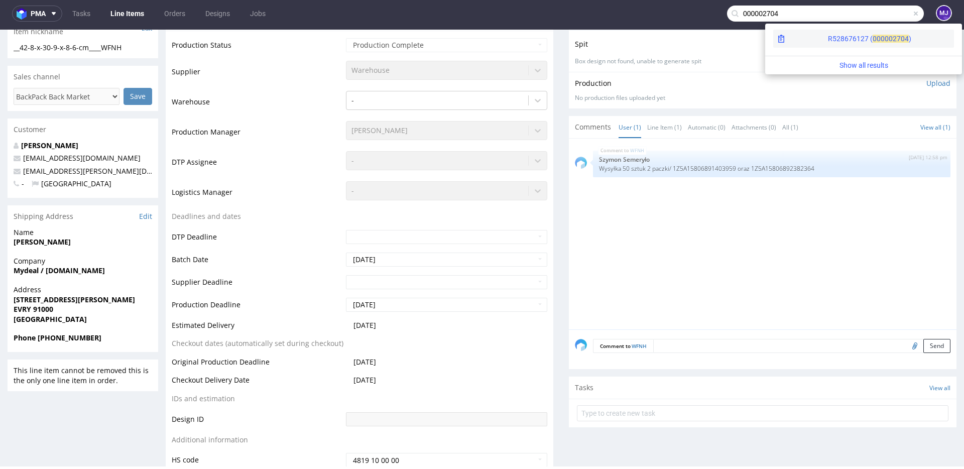
type input "000002704"
click at [828, 37] on div "R528676127 ( 00000" at bounding box center [860, 39] width 65 height 10
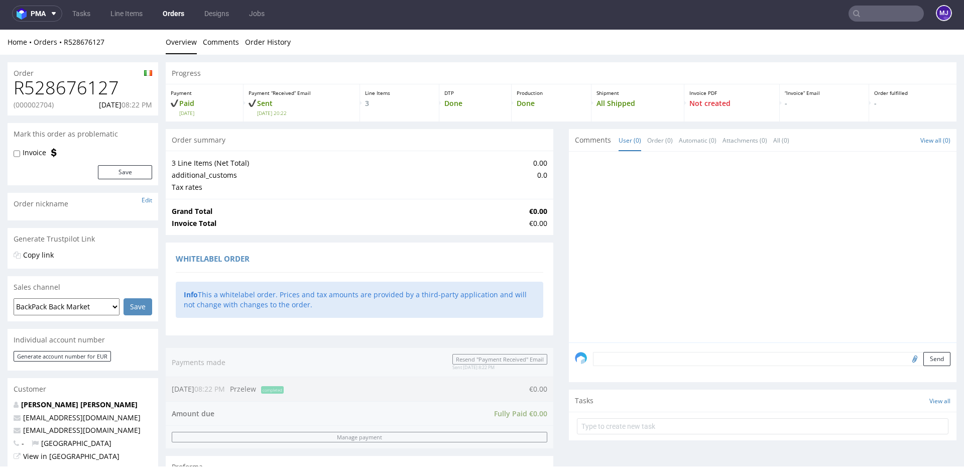
scroll to position [480, 0]
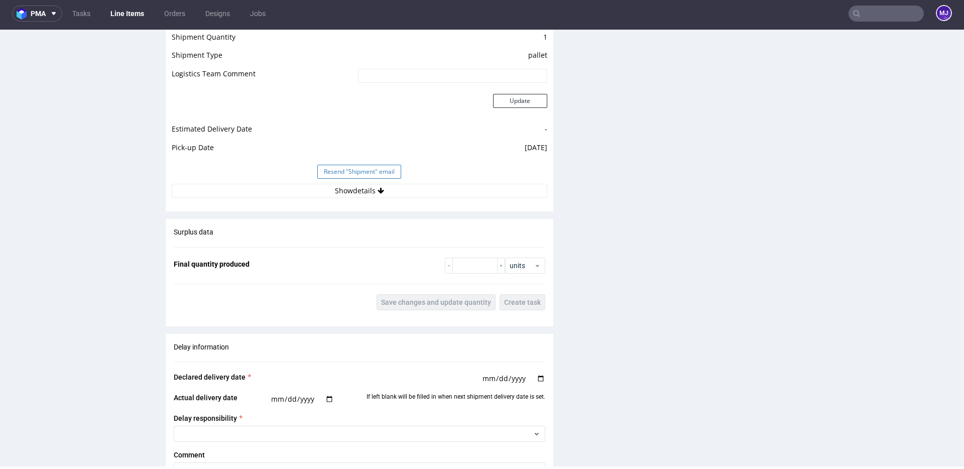
scroll to position [862, 0]
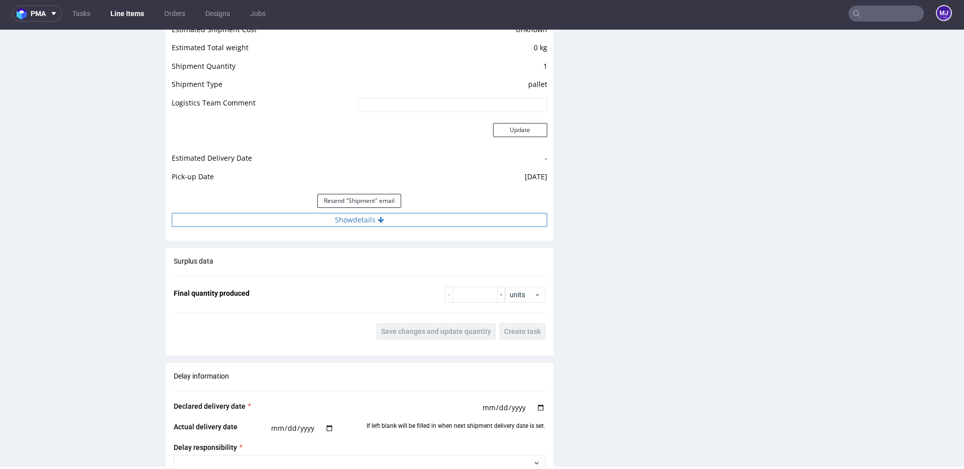
click at [351, 219] on button "Show details" at bounding box center [359, 220] width 375 height 14
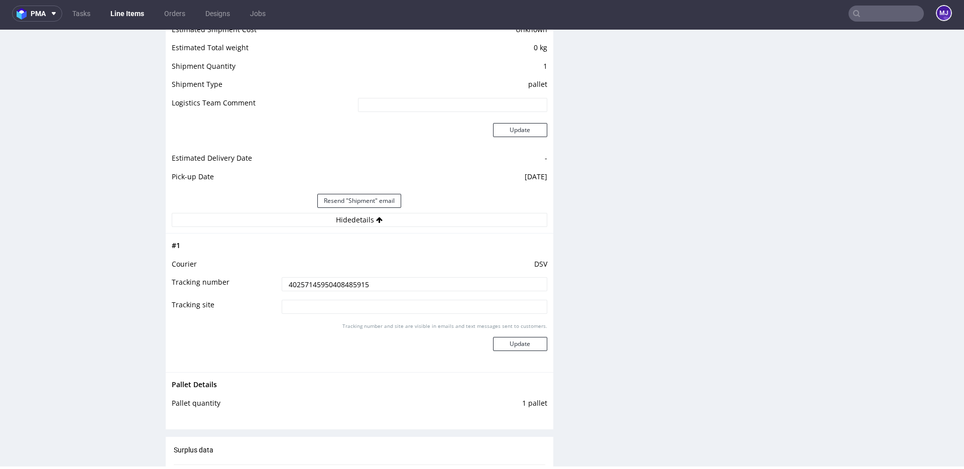
click at [315, 286] on input "40257145950408485915" at bounding box center [415, 284] width 266 height 14
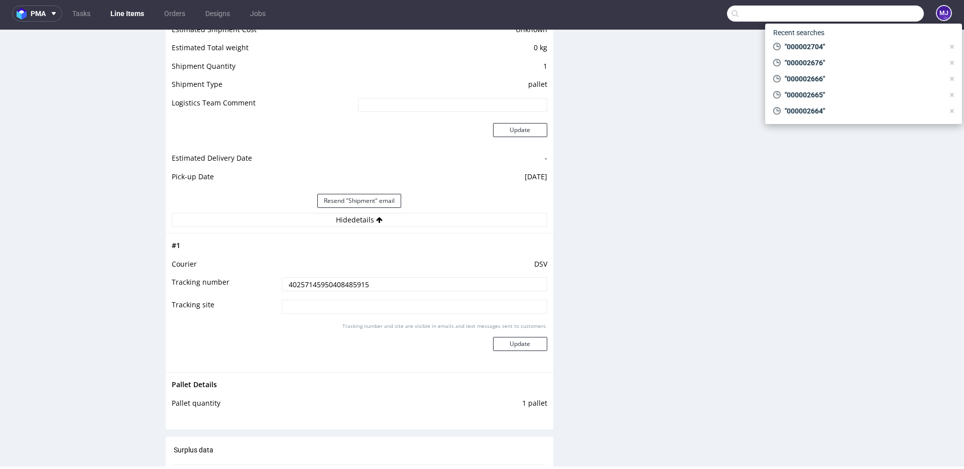
click at [872, 14] on input "text" at bounding box center [825, 14] width 197 height 16
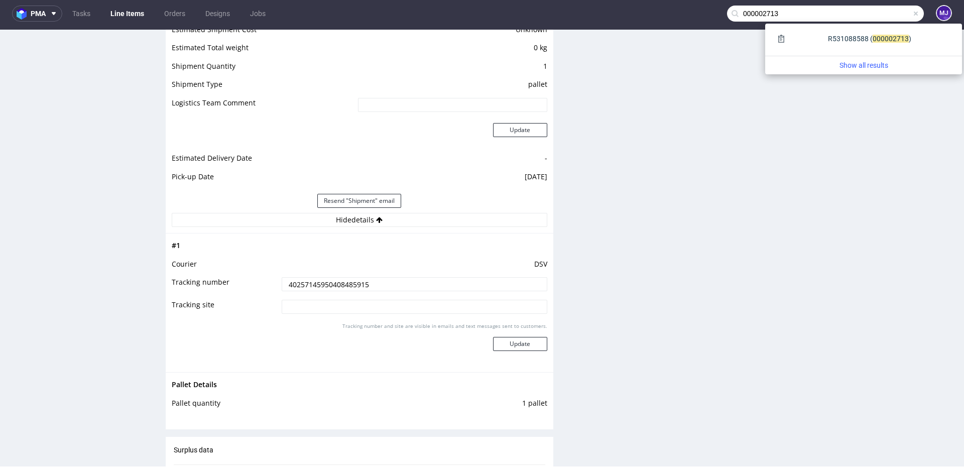
type input "000002713"
click at [828, 38] on div "R531088588 ( 00000" at bounding box center [860, 39] width 65 height 10
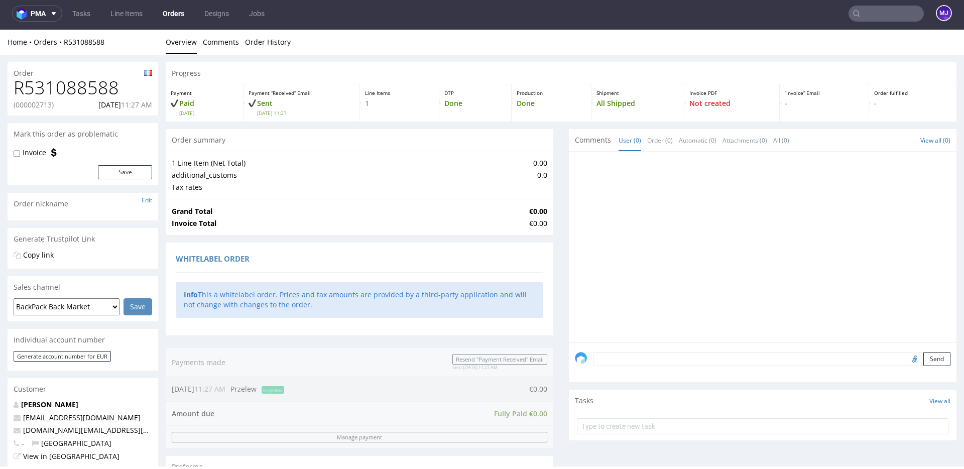
scroll to position [390, 0]
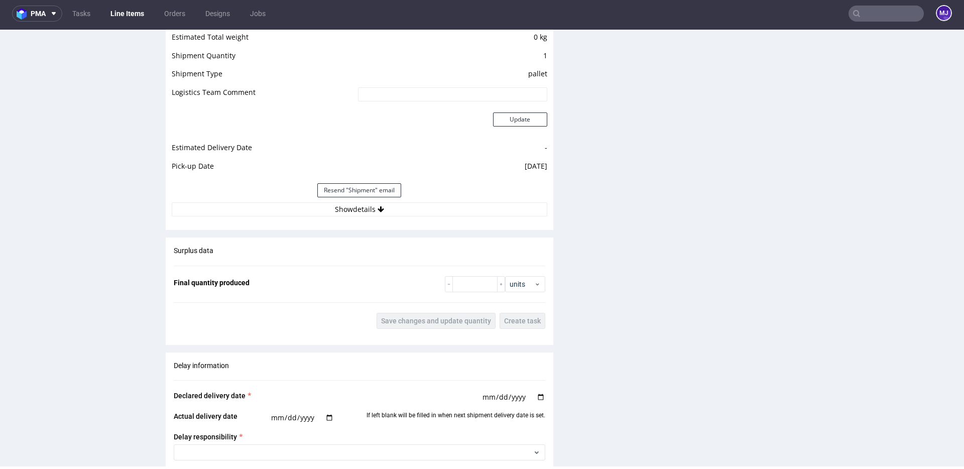
scroll to position [872, 0]
click at [342, 207] on button "Show details" at bounding box center [359, 210] width 375 height 14
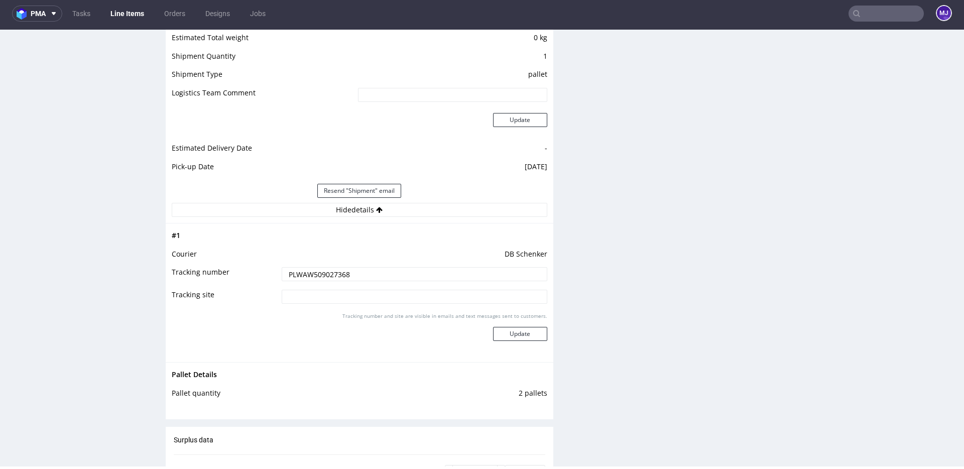
click at [323, 272] on input "PLWAW509027368" at bounding box center [415, 274] width 266 height 14
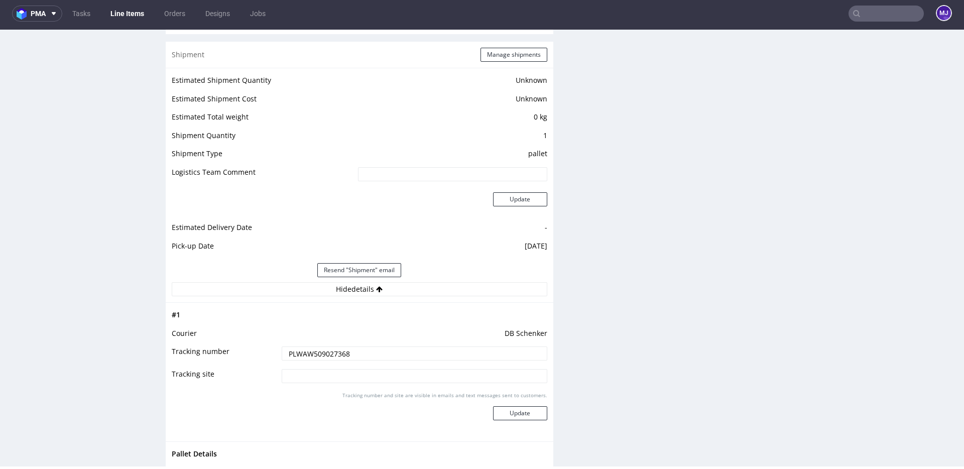
scroll to position [762, 0]
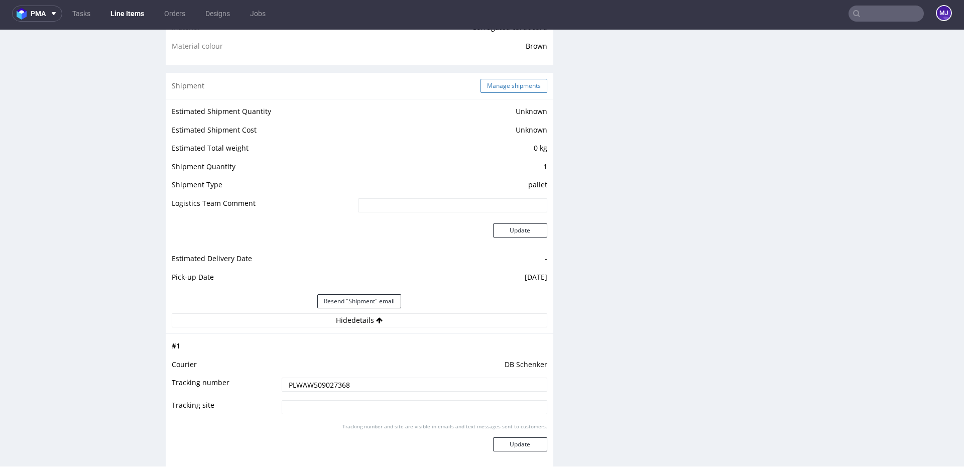
click at [492, 83] on button "Manage shipments" at bounding box center [513, 86] width 67 height 14
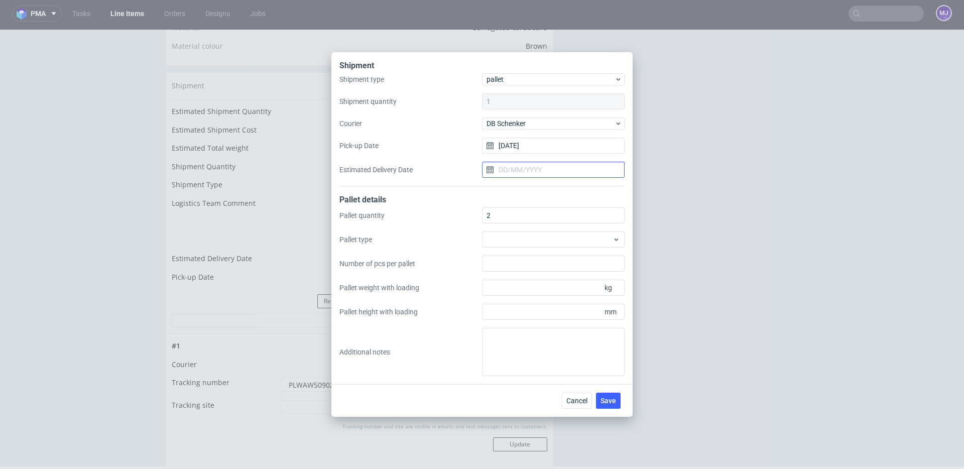
click at [511, 165] on input "Estimated Delivery Date" at bounding box center [553, 170] width 143 height 16
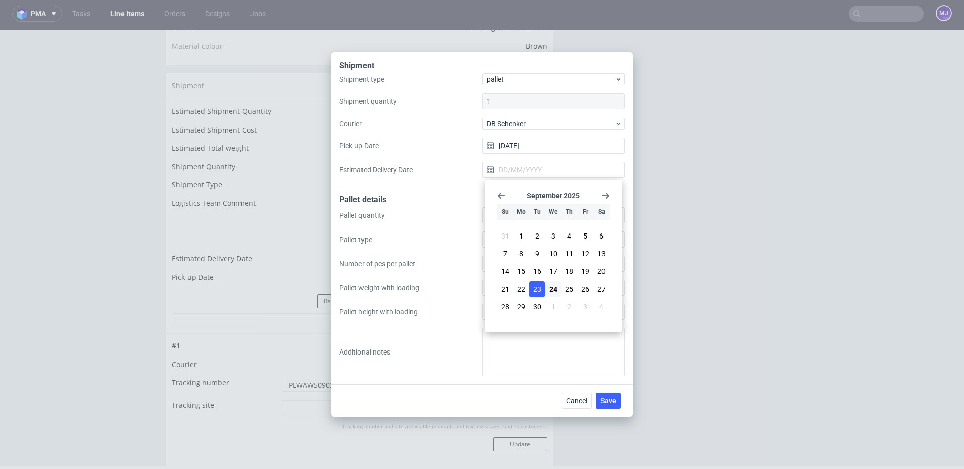
click at [539, 284] on span "23" at bounding box center [537, 289] width 8 height 10
type input "23/09/2025"
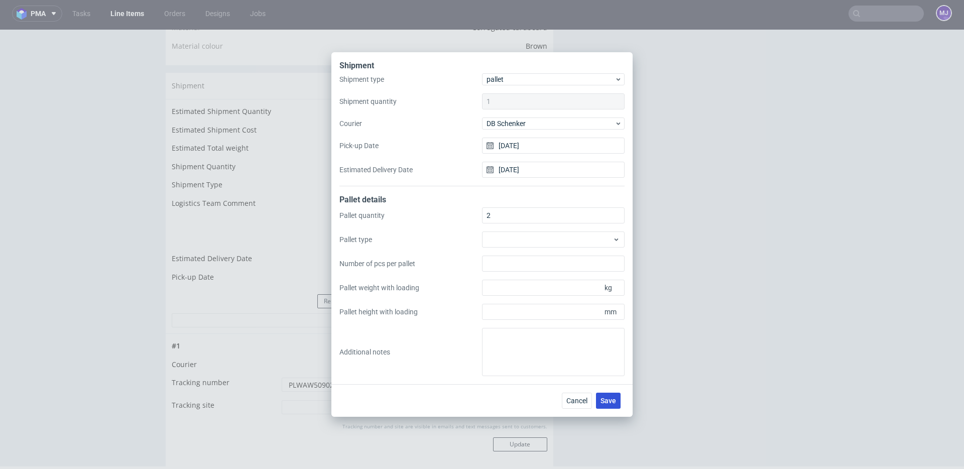
click at [614, 402] on span "Save" at bounding box center [608, 400] width 16 height 7
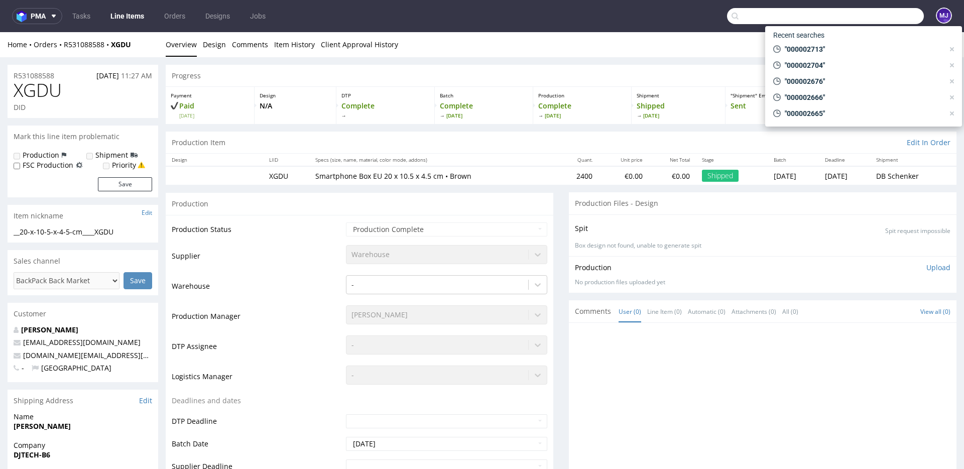
click at [890, 21] on input "text" at bounding box center [825, 16] width 197 height 16
paste input "000002720"
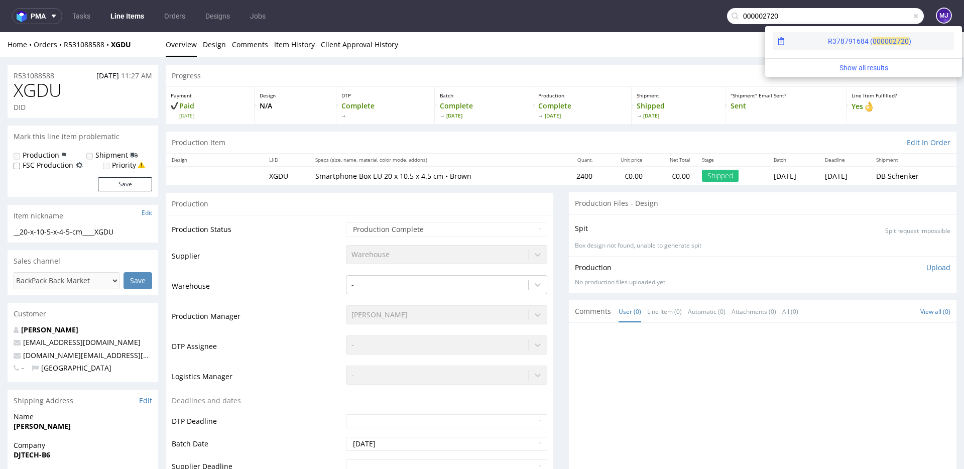
type input "000002720"
click at [828, 42] on div "R378791684 ( 00000" at bounding box center [860, 41] width 65 height 10
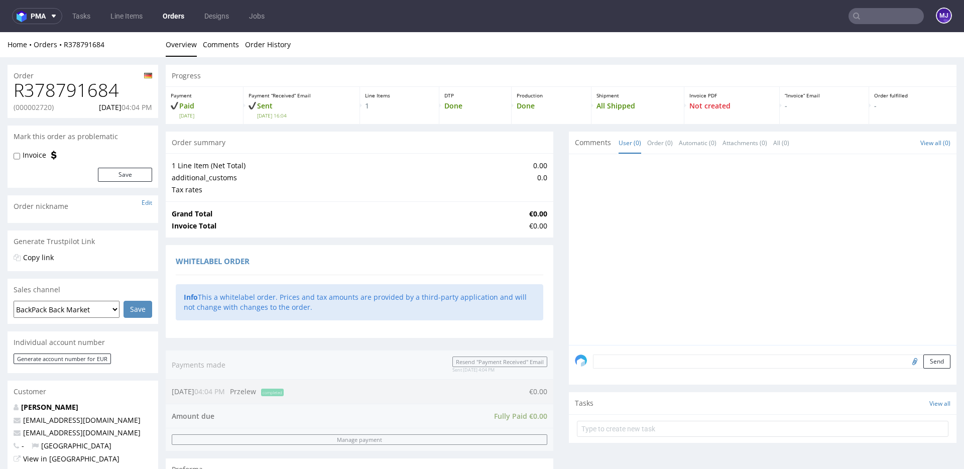
scroll to position [390, 0]
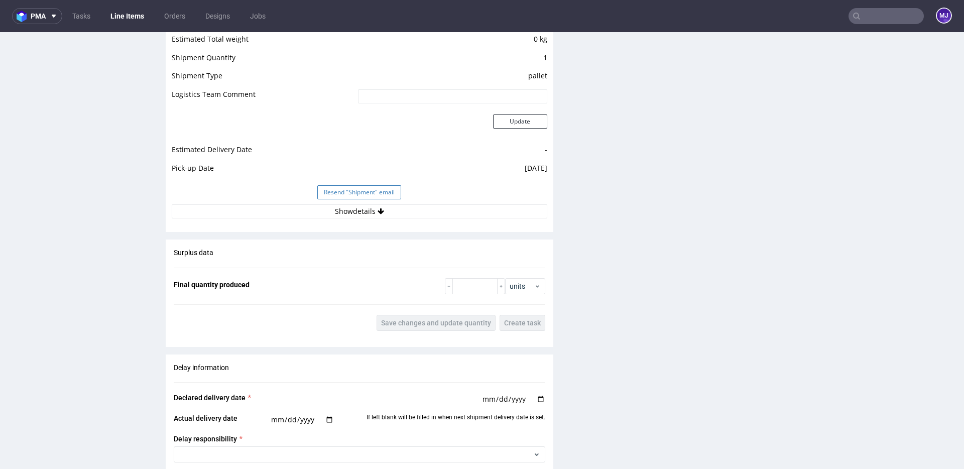
scroll to position [880, 0]
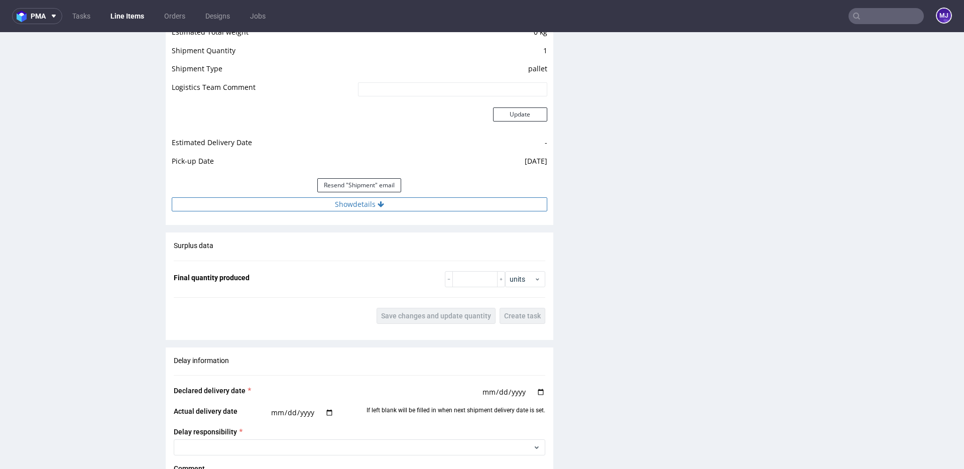
click at [359, 203] on button "Show details" at bounding box center [359, 204] width 375 height 14
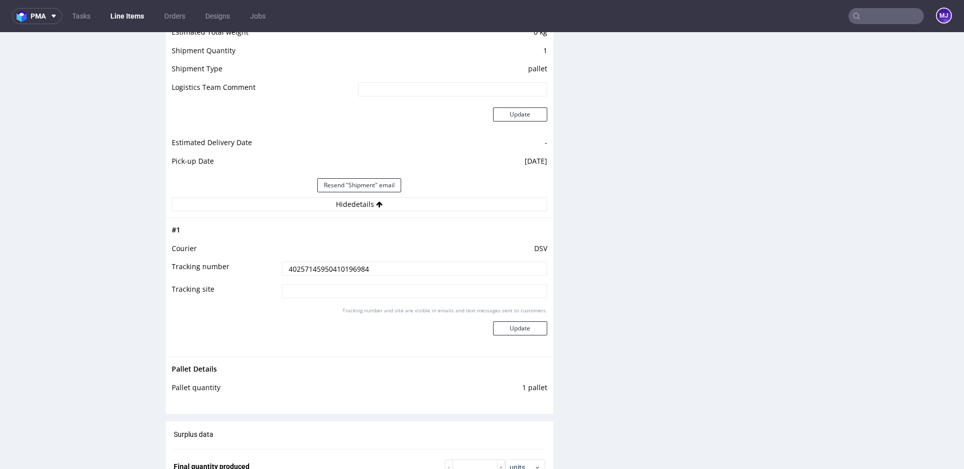
click at [327, 268] on input "40257145950410196984" at bounding box center [415, 269] width 266 height 14
click at [862, 16] on input "text" at bounding box center [885, 16] width 75 height 16
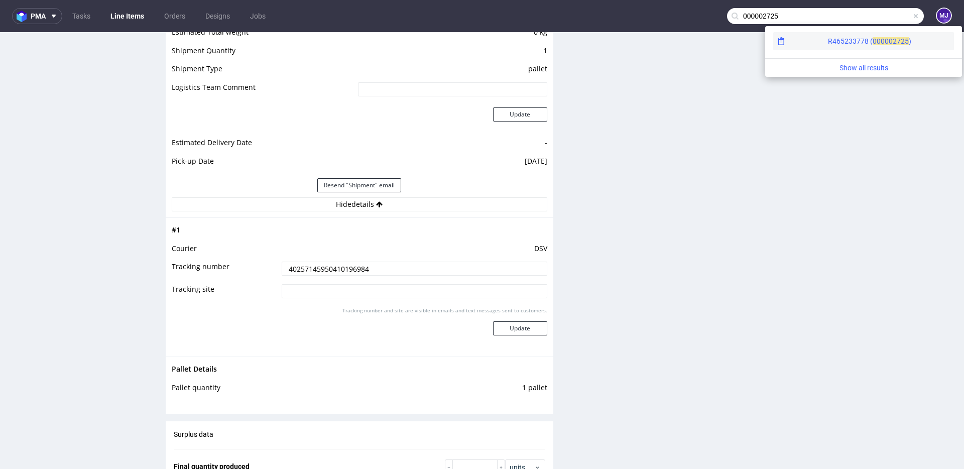
type input "000002725"
click at [828, 41] on div "R465233778 ( 00000" at bounding box center [860, 41] width 65 height 10
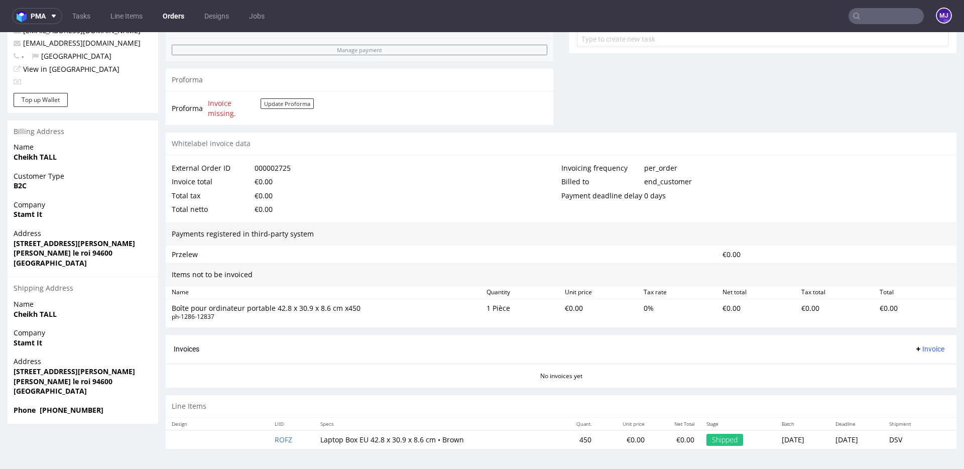
scroll to position [3, 0]
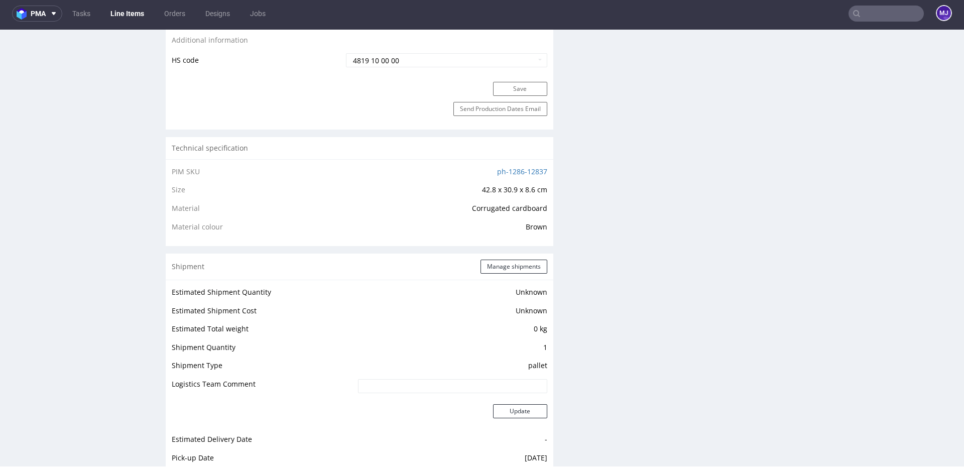
scroll to position [582, 0]
click at [501, 266] on button "Manage shipments" at bounding box center [513, 266] width 67 height 14
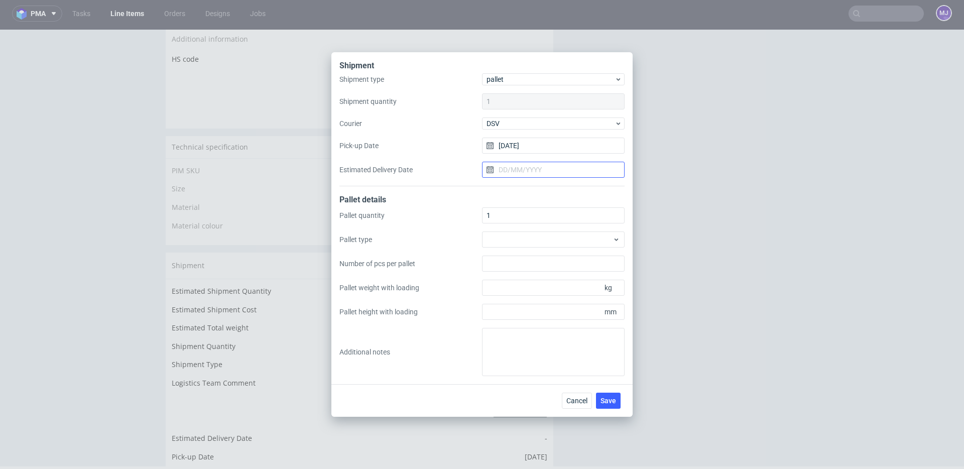
click at [532, 168] on input "Estimated Delivery Date" at bounding box center [553, 170] width 143 height 16
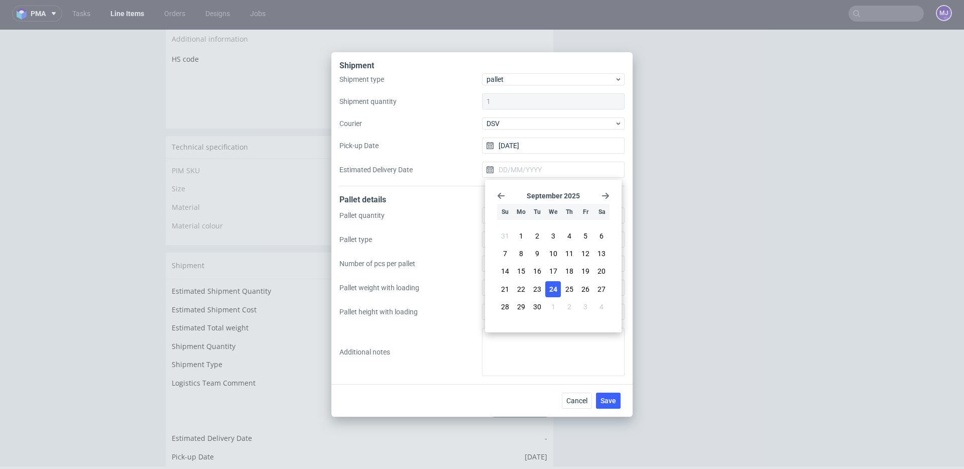
click at [556, 286] on span "24" at bounding box center [553, 289] width 8 height 10
type input "24/09/2025"
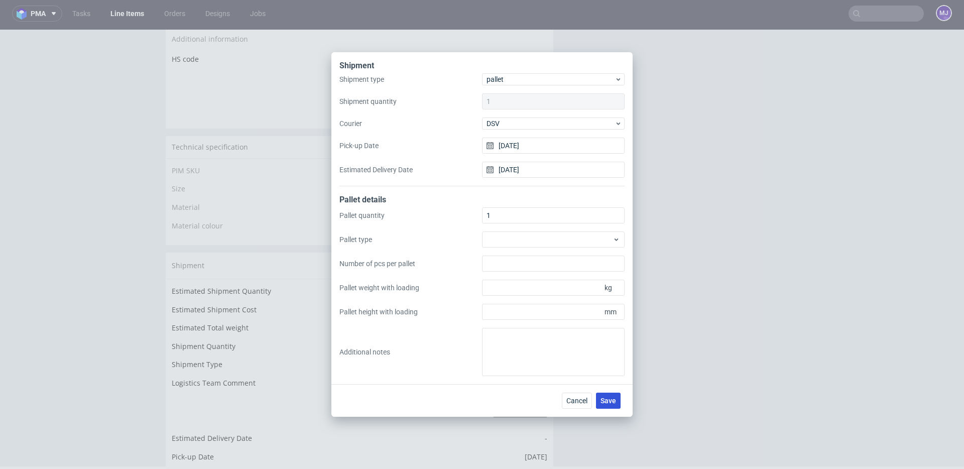
click at [611, 398] on span "Save" at bounding box center [608, 400] width 16 height 7
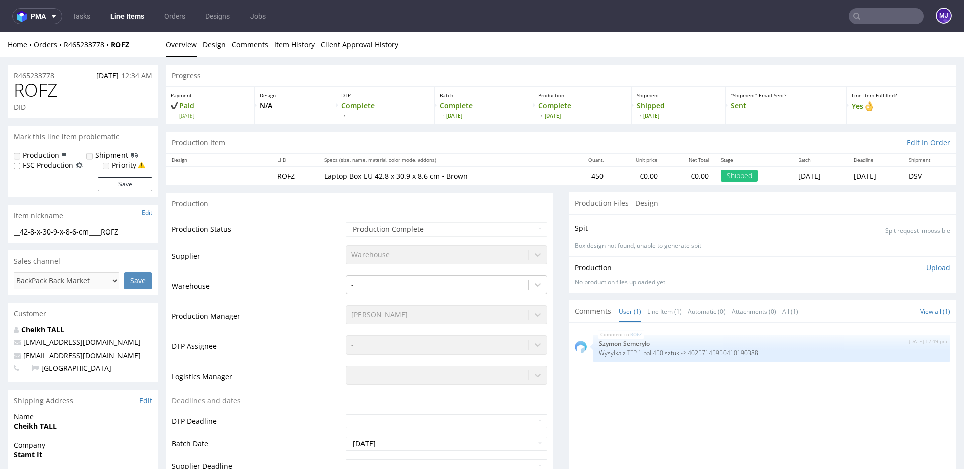
click at [872, 18] on input "text" at bounding box center [885, 16] width 75 height 16
paste input "000002728"
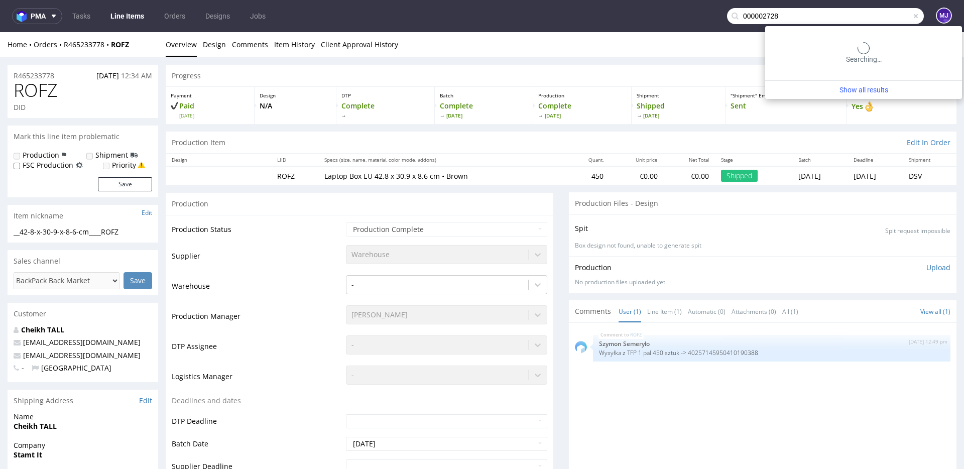
drag, startPoint x: 872, startPoint y: 18, endPoint x: 824, endPoint y: 18, distance: 48.2
click at [824, 18] on input "000002728" at bounding box center [825, 16] width 197 height 16
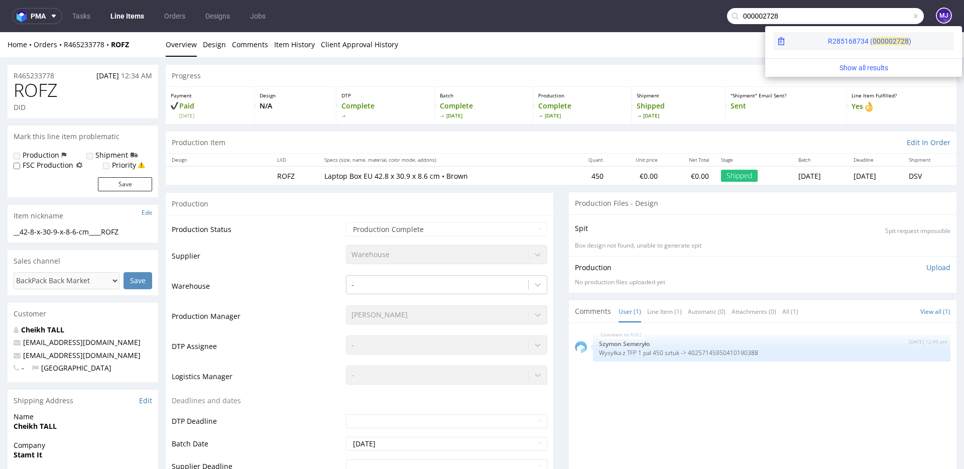
type input "000002728"
click at [828, 38] on div "R285168734 ( 00000" at bounding box center [860, 41] width 65 height 10
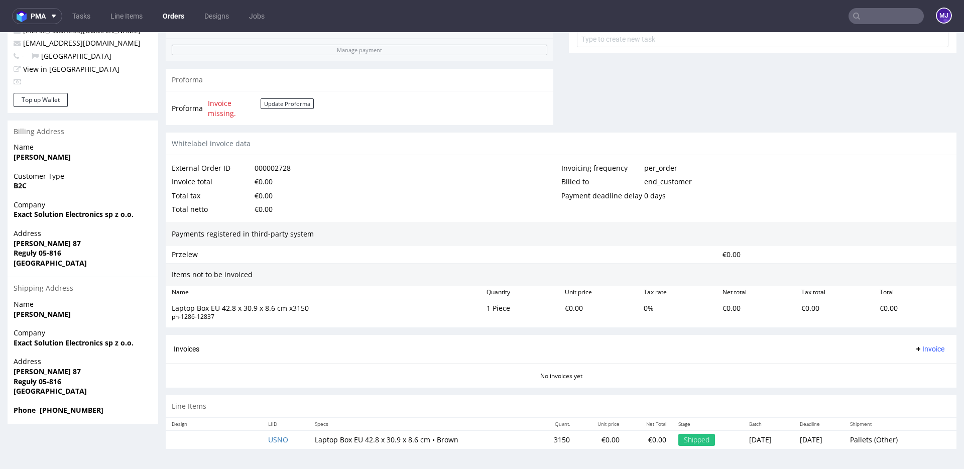
scroll to position [3, 0]
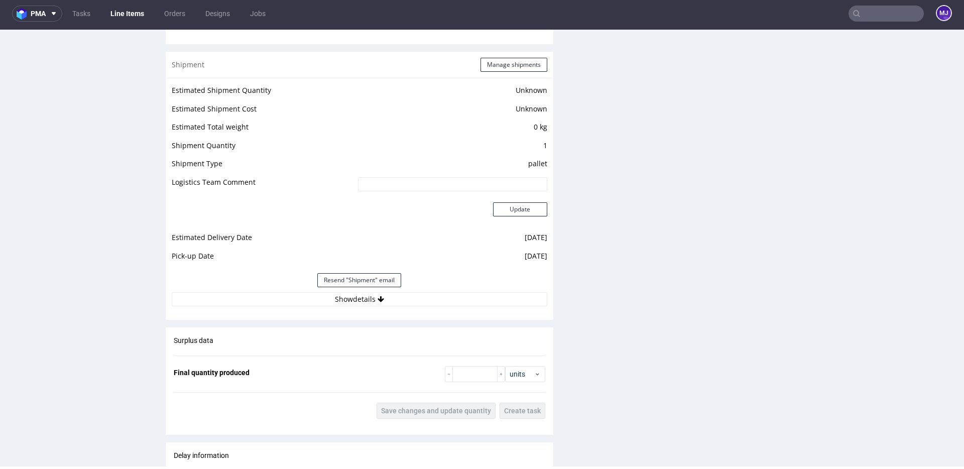
scroll to position [787, 0]
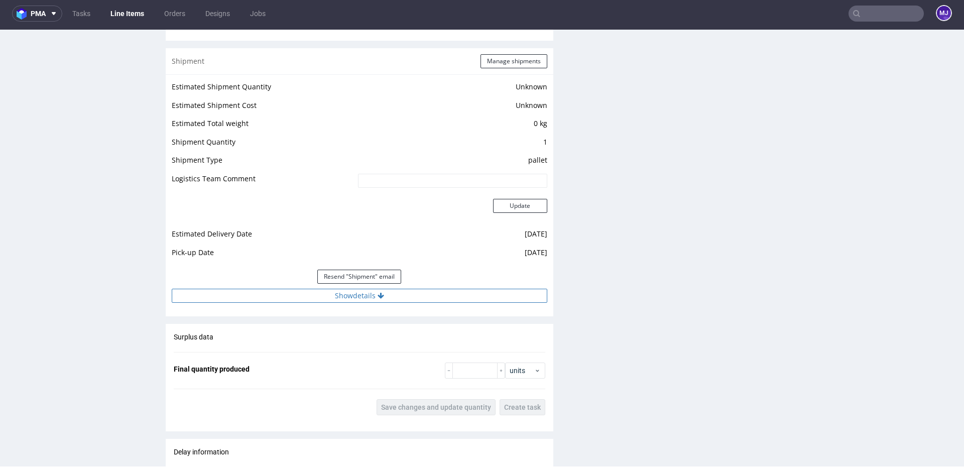
click at [329, 298] on button "Show details" at bounding box center [359, 296] width 375 height 14
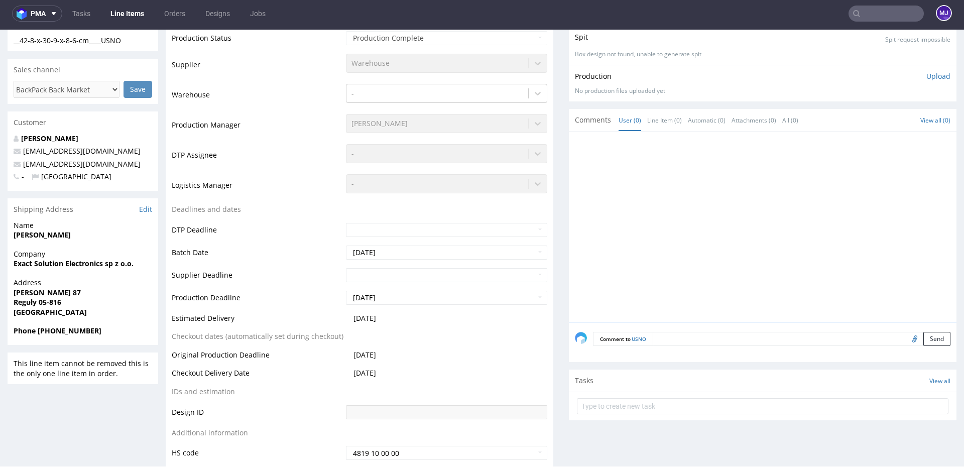
scroll to position [0, 0]
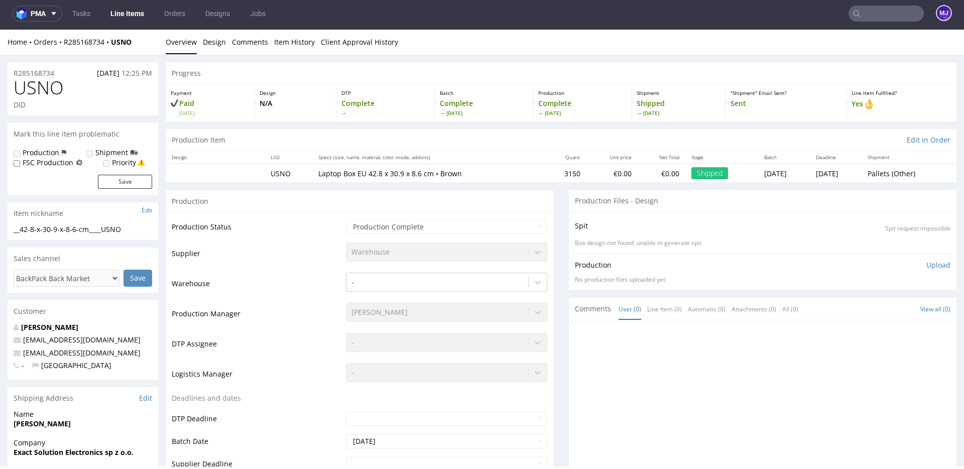
click at [37, 87] on span "USNO" at bounding box center [39, 88] width 50 height 20
copy span "USNO"
click at [885, 12] on input "text" at bounding box center [885, 14] width 75 height 16
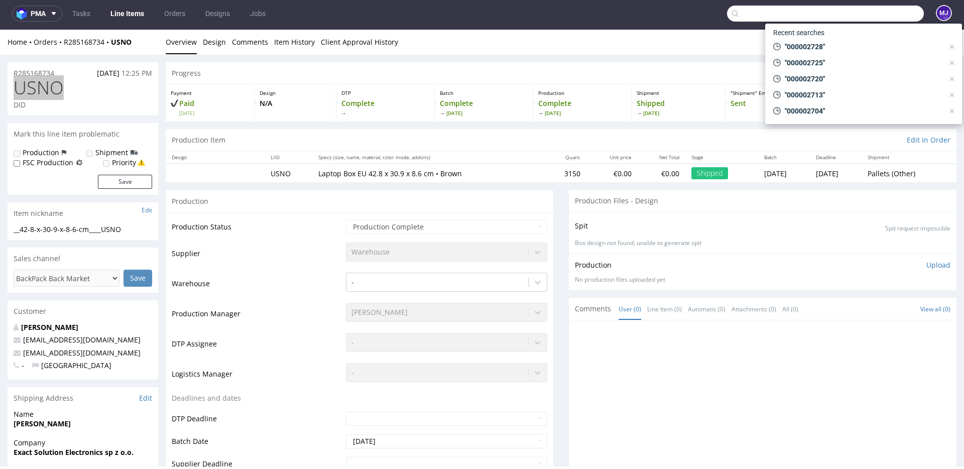
paste input "000002729"
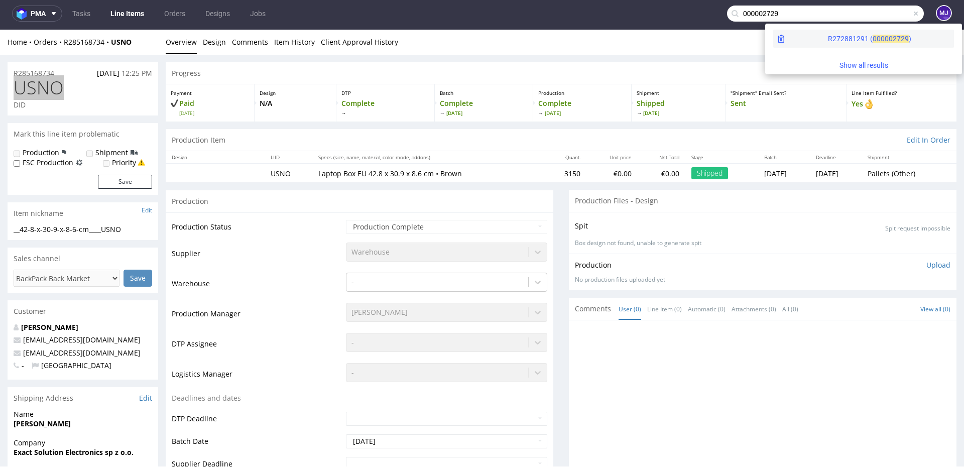
type input "000002729"
click at [828, 35] on div "R272881291 ( 00000" at bounding box center [860, 39] width 65 height 10
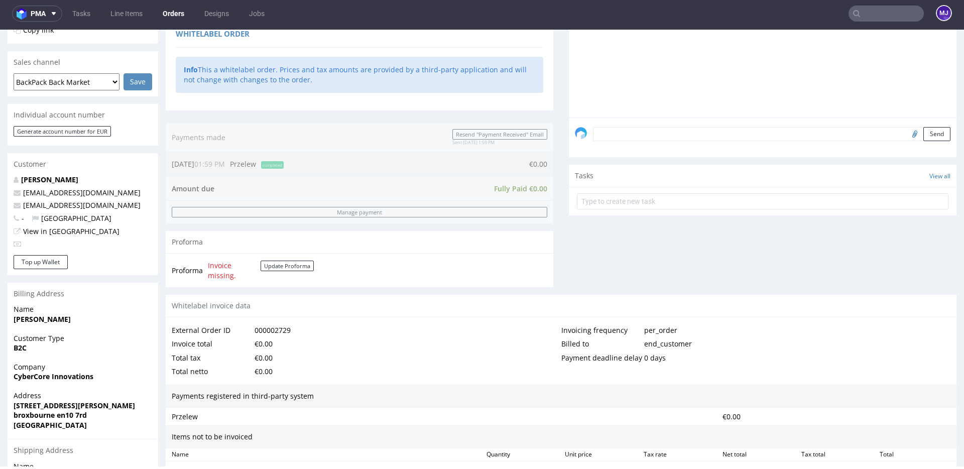
scroll to position [390, 0]
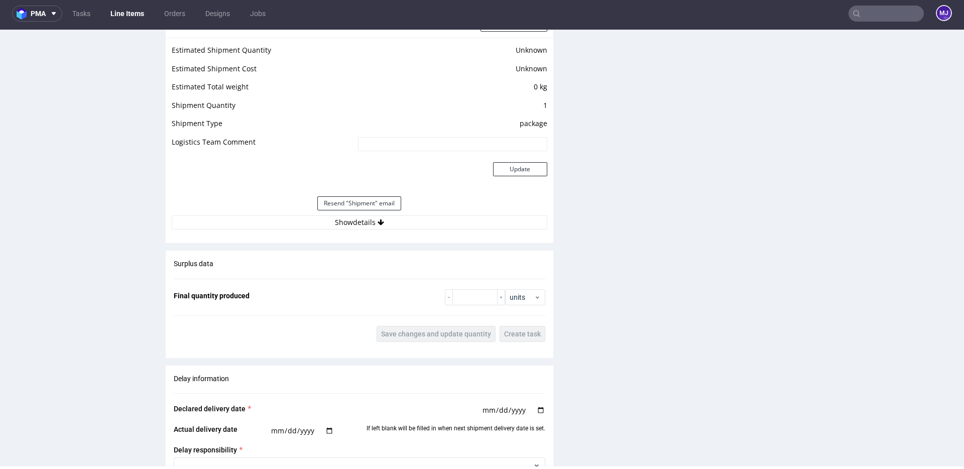
scroll to position [830, 0]
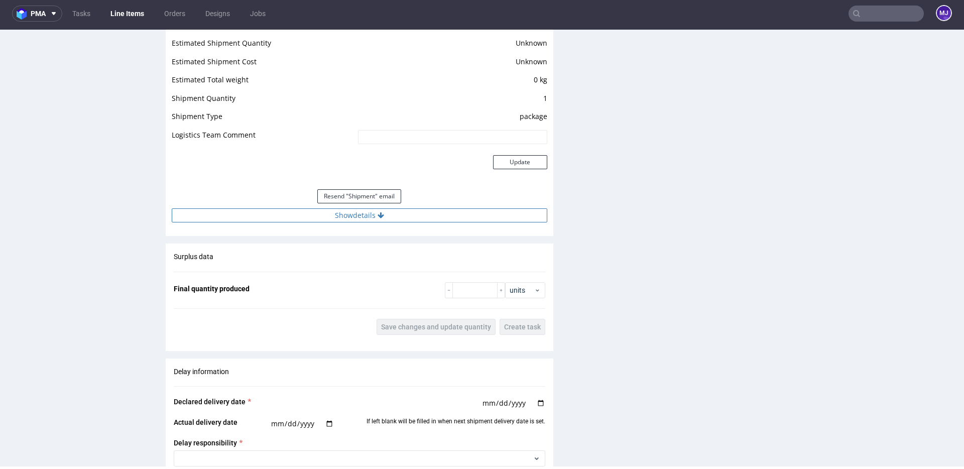
click at [347, 211] on button "Show details" at bounding box center [359, 215] width 375 height 14
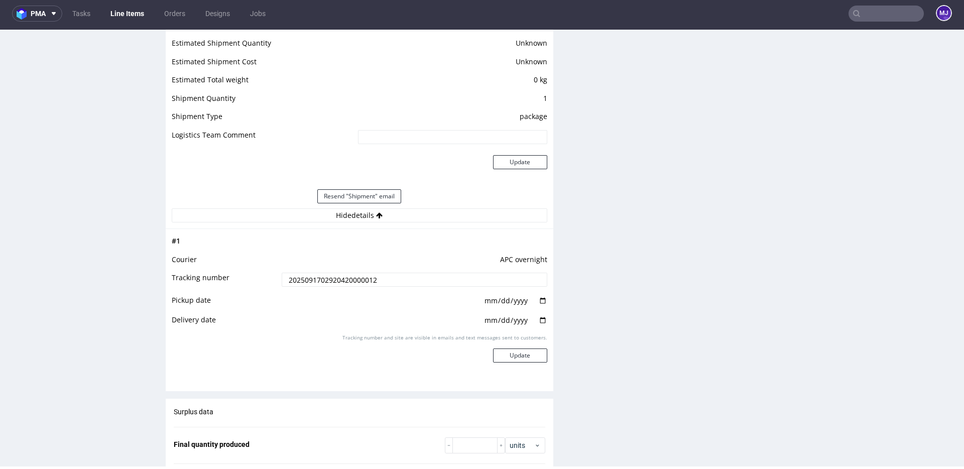
click at [334, 282] on input "2025091702920420000012" at bounding box center [415, 280] width 266 height 14
click at [346, 280] on input "2025091702920420000012" at bounding box center [415, 280] width 266 height 14
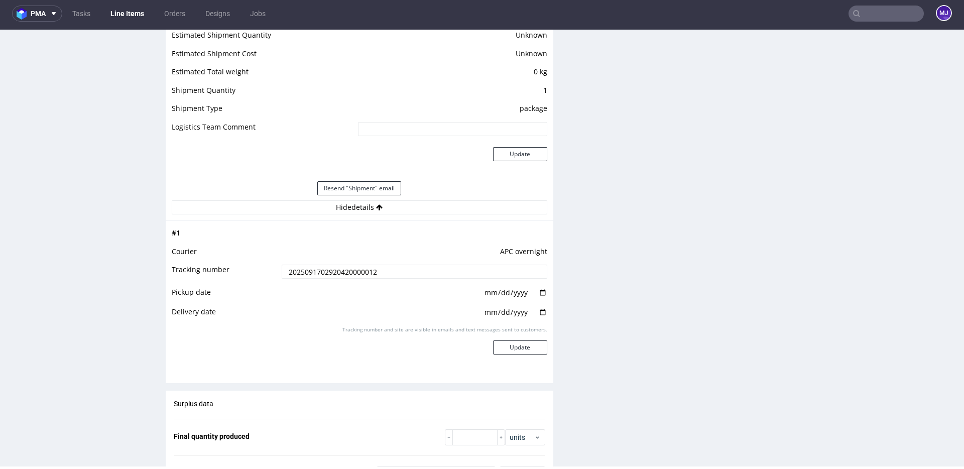
scroll to position [838, 0]
click at [511, 294] on input "date" at bounding box center [515, 293] width 64 height 11
click at [540, 294] on input "date" at bounding box center [515, 293] width 64 height 11
type input "2025-09-17"
click at [541, 313] on input "date" at bounding box center [515, 312] width 64 height 11
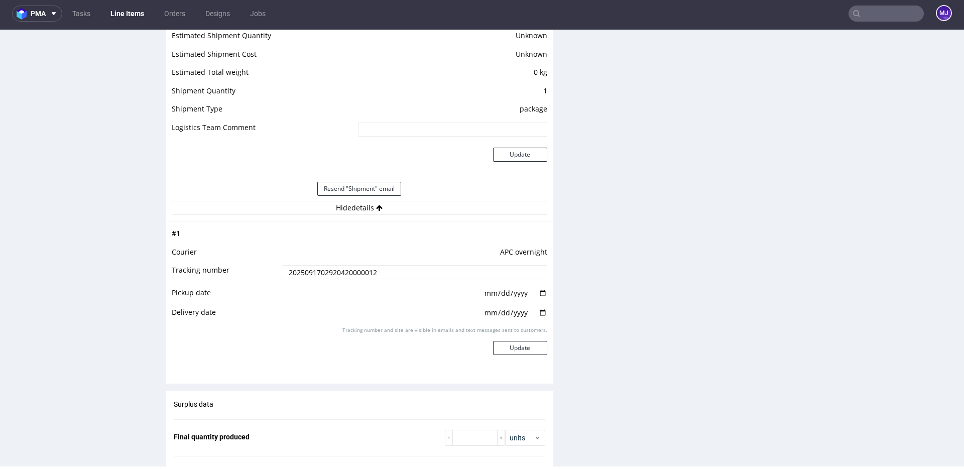
type input "2025-09-18"
click at [529, 350] on button "Update" at bounding box center [520, 348] width 54 height 14
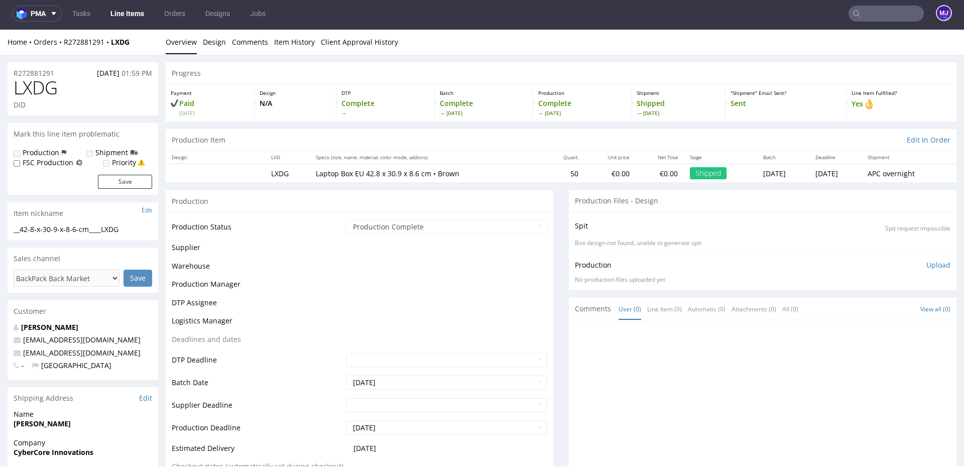
scroll to position [639, 0]
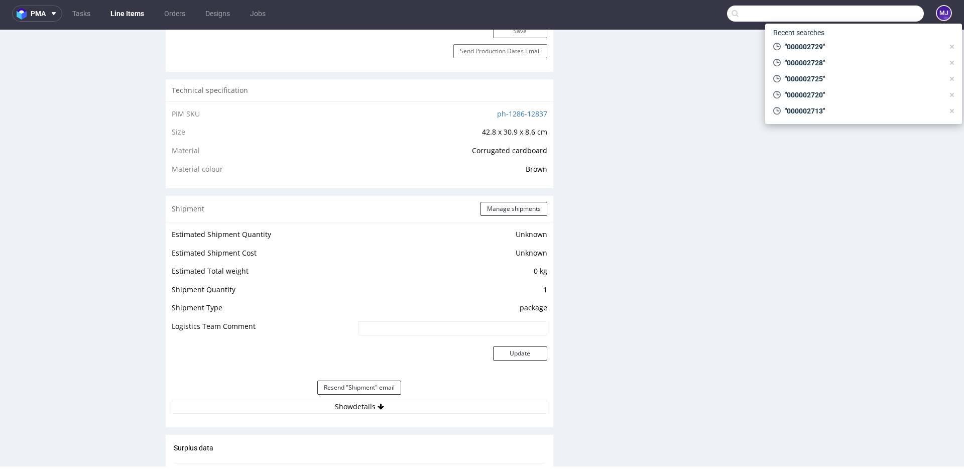
click at [870, 10] on input "text" at bounding box center [825, 14] width 197 height 16
paste input "000002730"
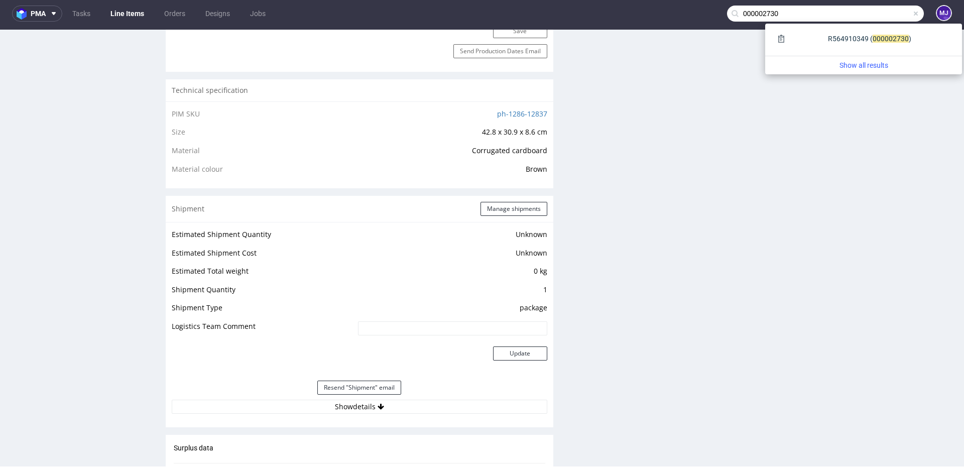
type input "000002730"
click at [828, 41] on div "R564910349 ( 00000" at bounding box center [860, 39] width 65 height 10
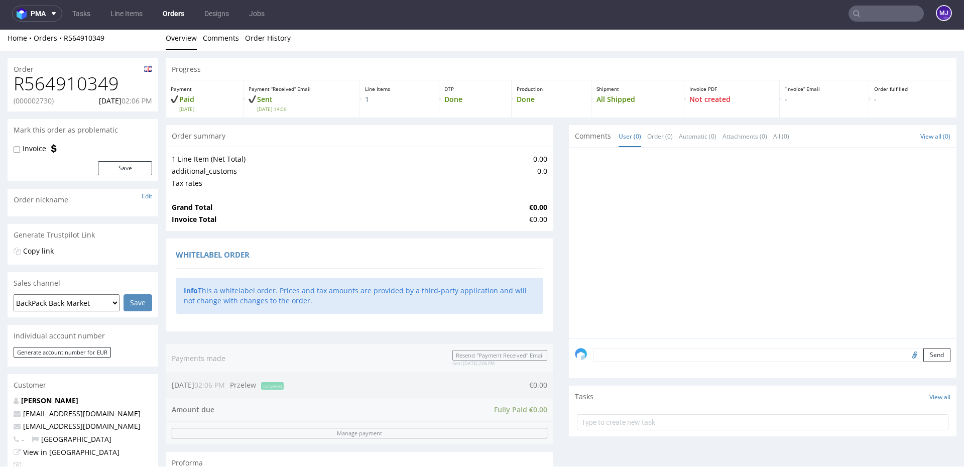
scroll to position [390, 0]
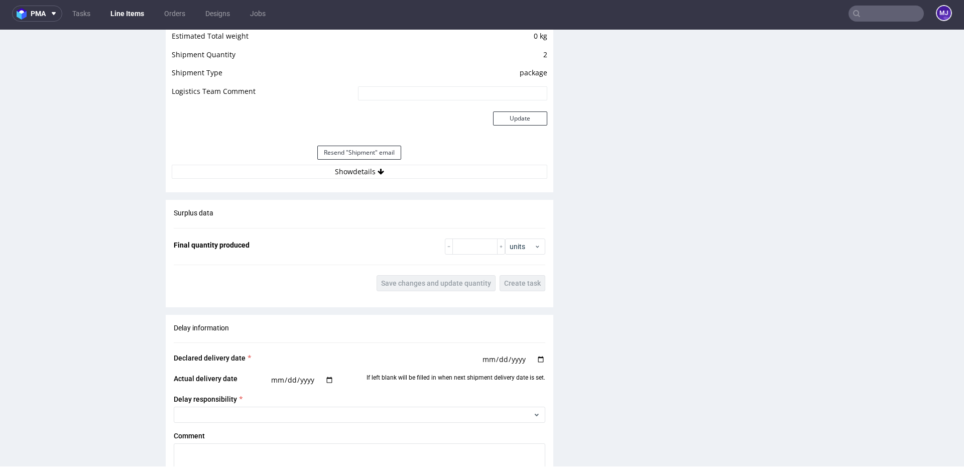
scroll to position [874, 0]
click at [366, 172] on button "Show details" at bounding box center [359, 171] width 375 height 14
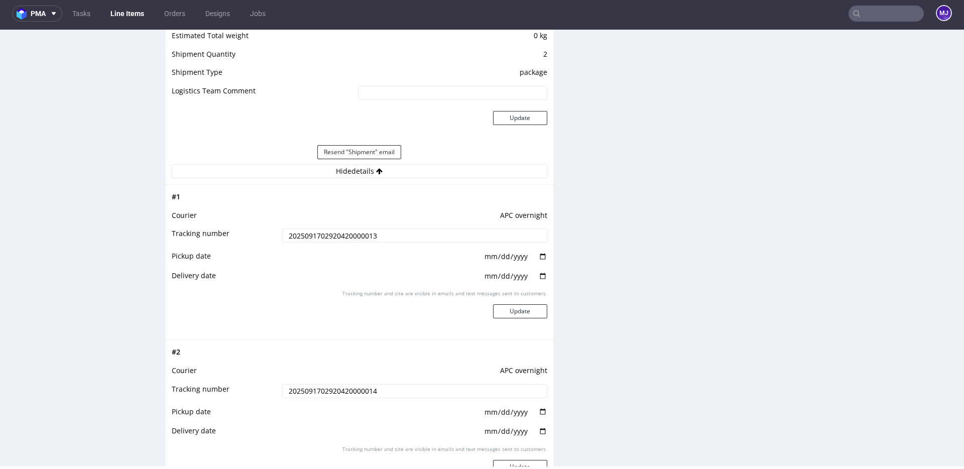
click at [347, 234] on input "2025091702920420000013" at bounding box center [415, 235] width 266 height 14
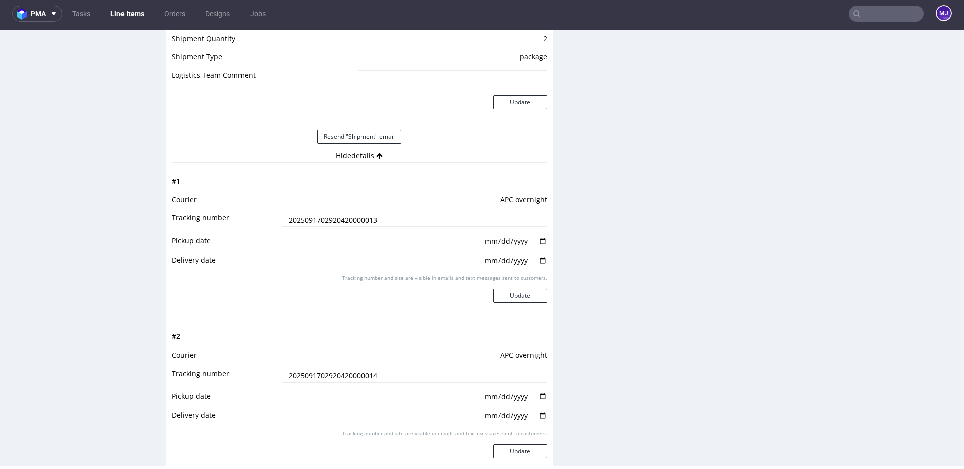
scroll to position [889, 0]
click at [541, 243] on input "date" at bounding box center [515, 241] width 64 height 11
type input "2025-09-17"
click at [540, 261] on input "date" at bounding box center [515, 261] width 64 height 11
type input "2025-09-18"
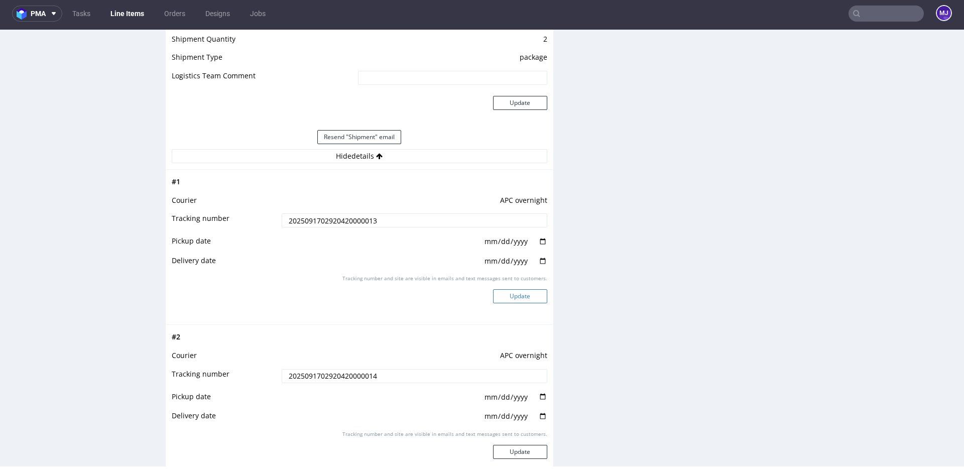
click at [533, 293] on button "Update" at bounding box center [520, 296] width 54 height 14
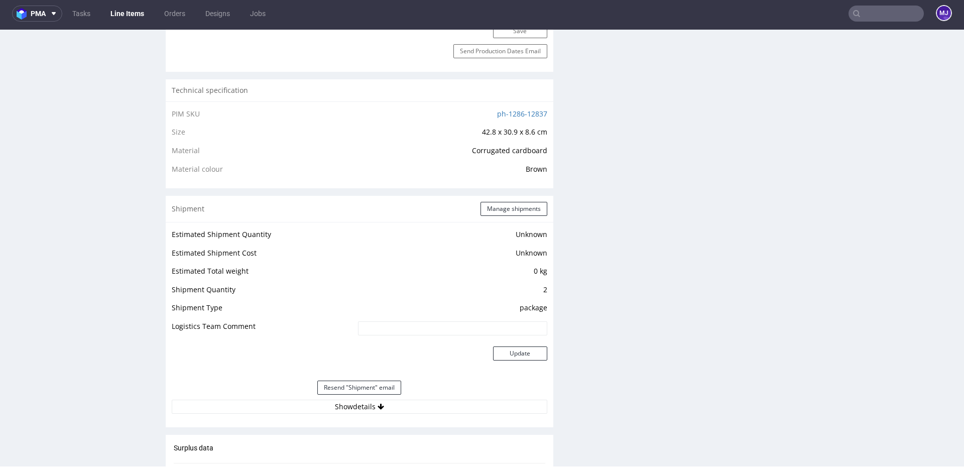
scroll to position [881, 0]
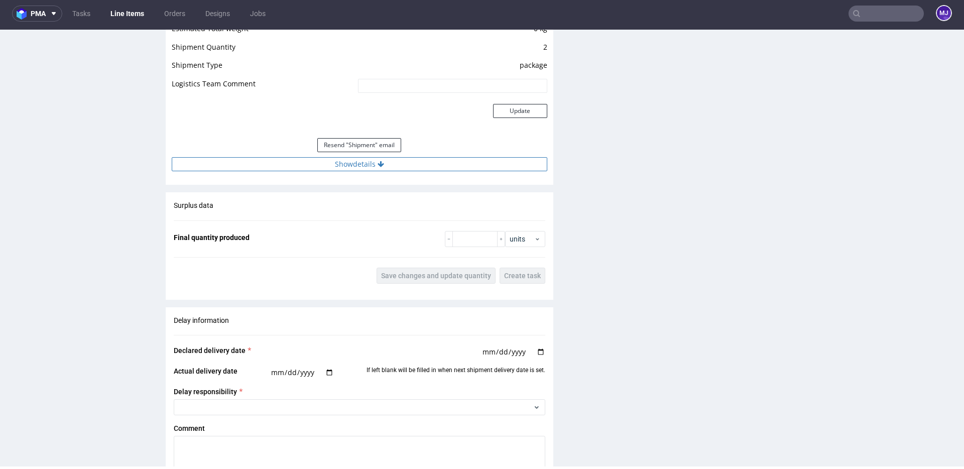
click at [451, 165] on button "Show details" at bounding box center [359, 164] width 375 height 14
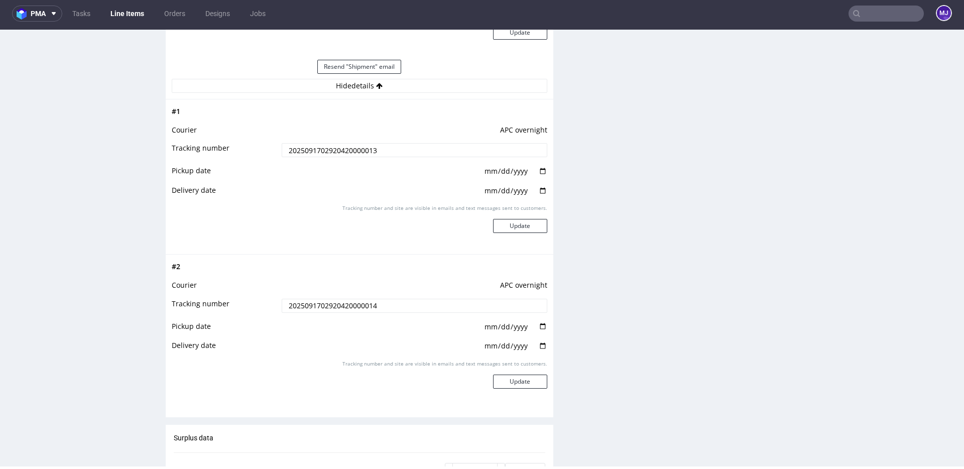
scroll to position [962, 0]
click at [534, 323] on input "date" at bounding box center [515, 324] width 64 height 11
type input "2025-09-17"
click at [537, 343] on input "date" at bounding box center [515, 343] width 64 height 11
type input "2025-09-18"
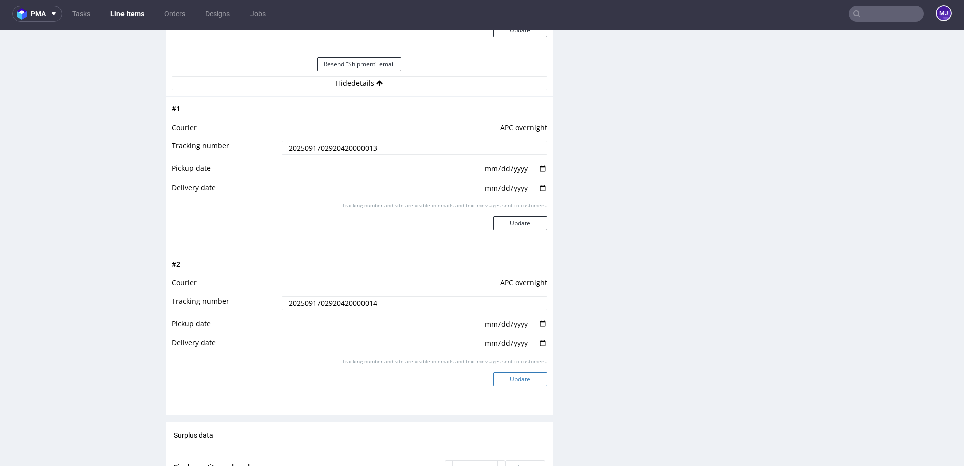
click at [525, 382] on button "Update" at bounding box center [520, 379] width 54 height 14
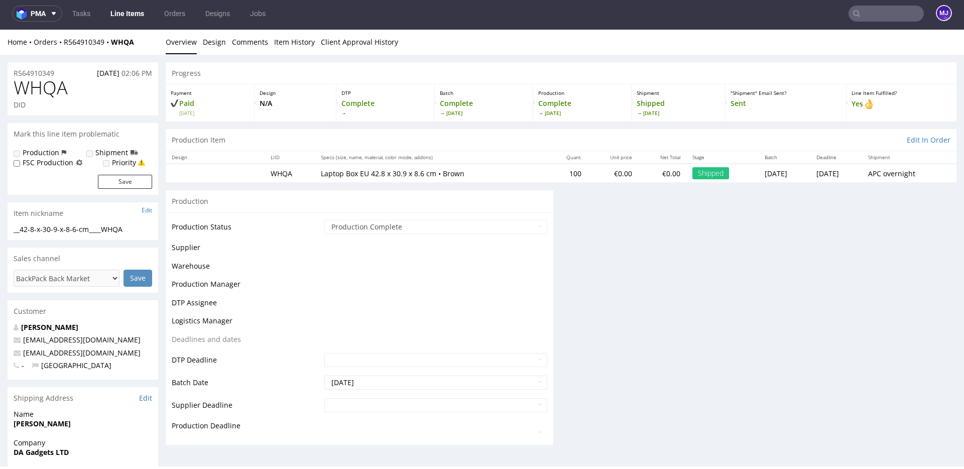
scroll to position [639, 0]
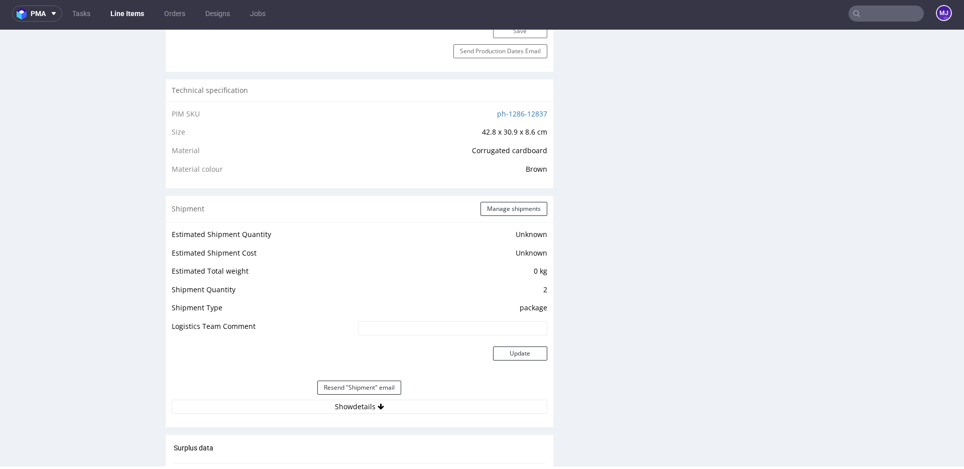
click at [863, 16] on input "text" at bounding box center [885, 14] width 75 height 16
paste input "000002732"
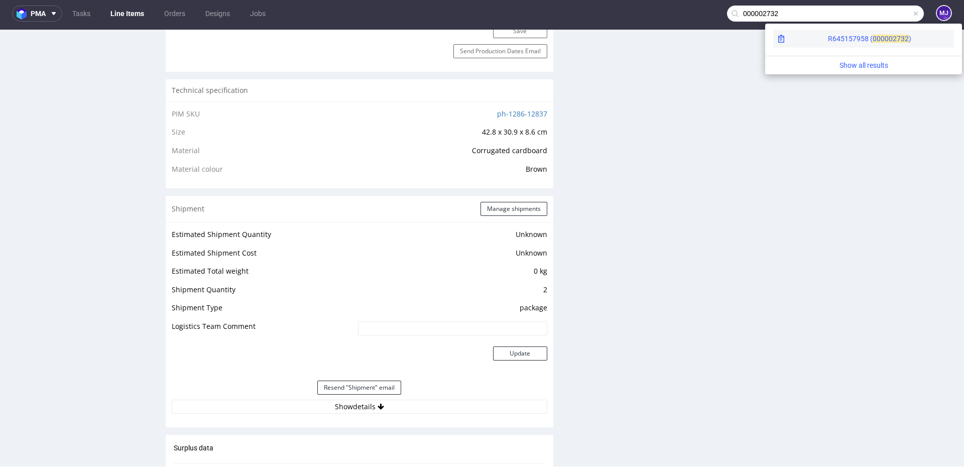
type input "000002732"
click at [828, 39] on div "R645157958 ( 00000" at bounding box center [860, 39] width 65 height 10
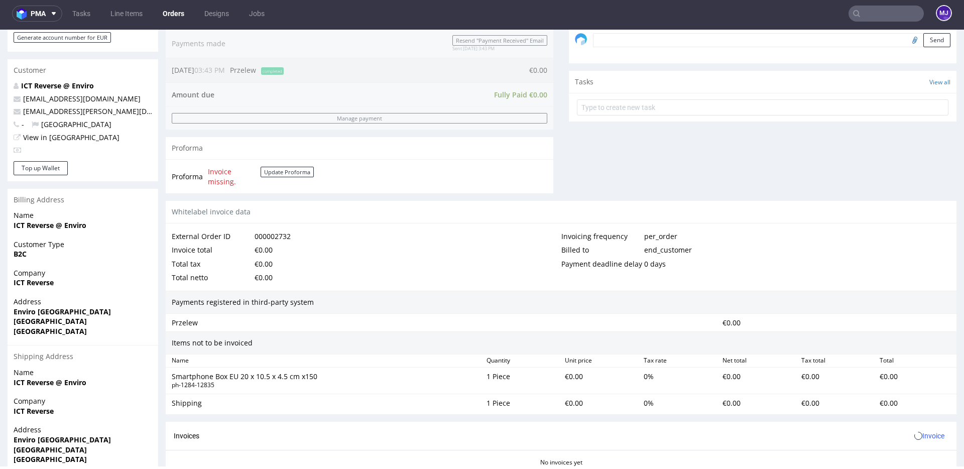
scroll to position [408, 0]
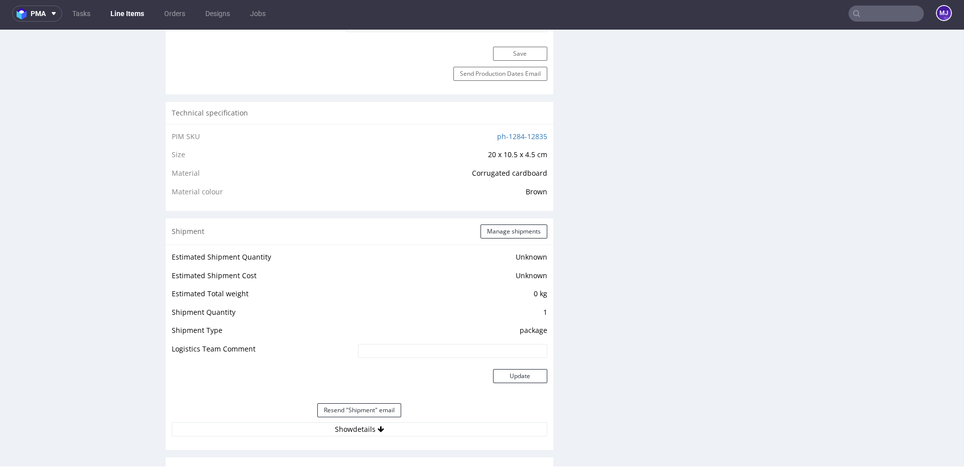
scroll to position [803, 0]
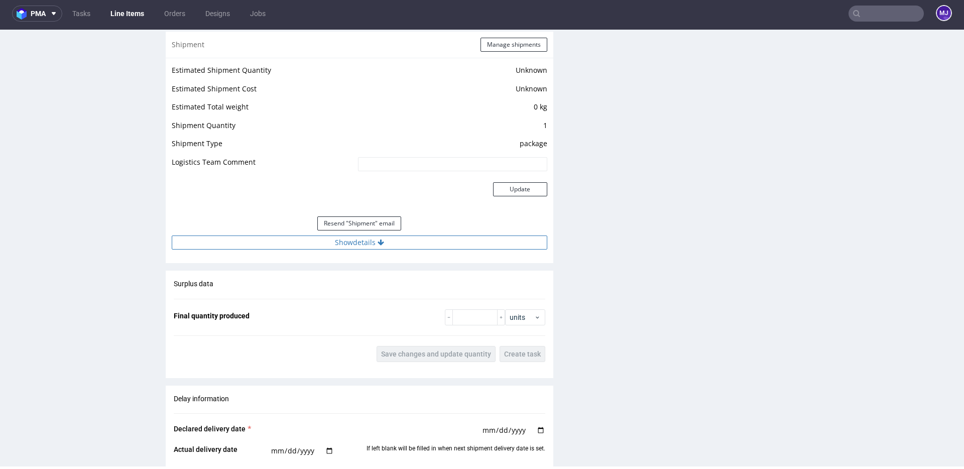
click at [379, 239] on icon at bounding box center [380, 242] width 7 height 7
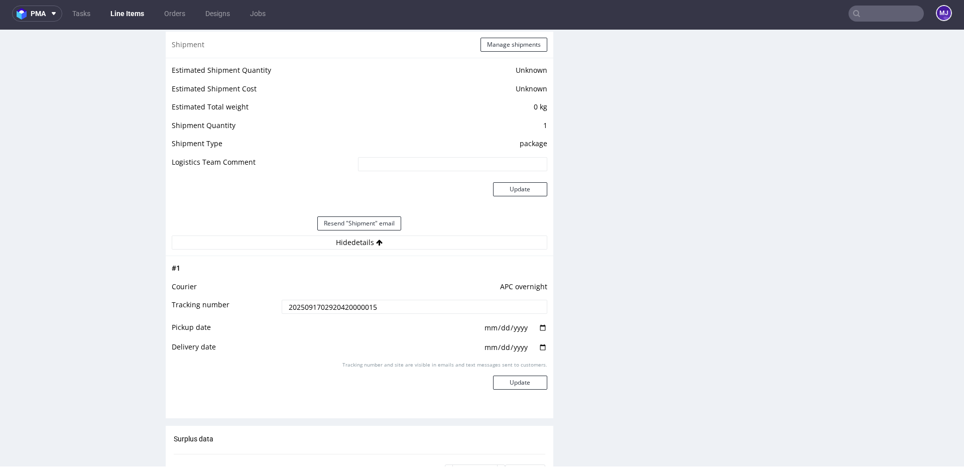
click at [341, 307] on input "2025091702920420000015" at bounding box center [415, 307] width 266 height 14
click at [538, 327] on input "date" at bounding box center [515, 327] width 64 height 11
type input "2025-09-17"
click at [538, 347] on input "date" at bounding box center [515, 347] width 64 height 11
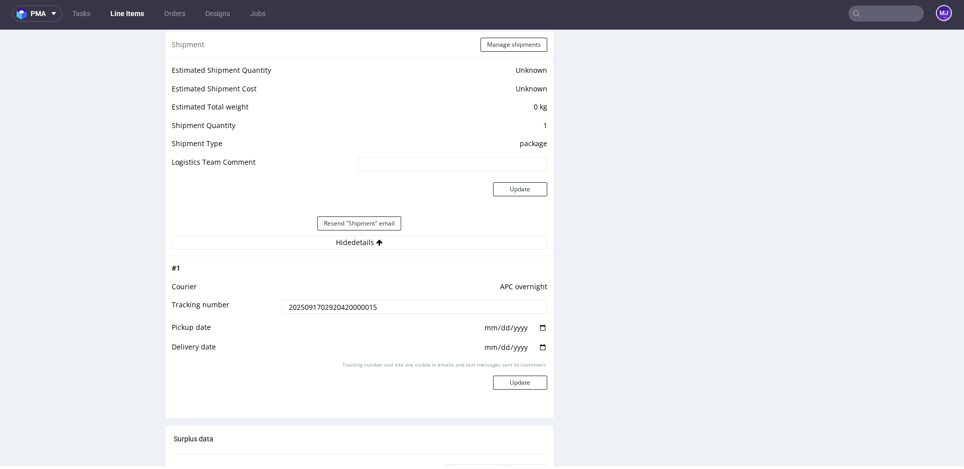
type input "2025-09-18"
click at [527, 380] on button "Update" at bounding box center [520, 382] width 54 height 14
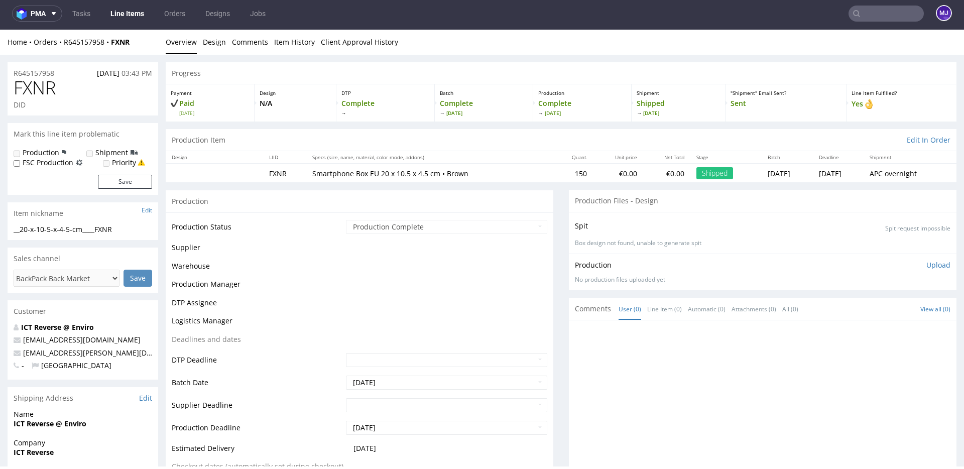
scroll to position [639, 0]
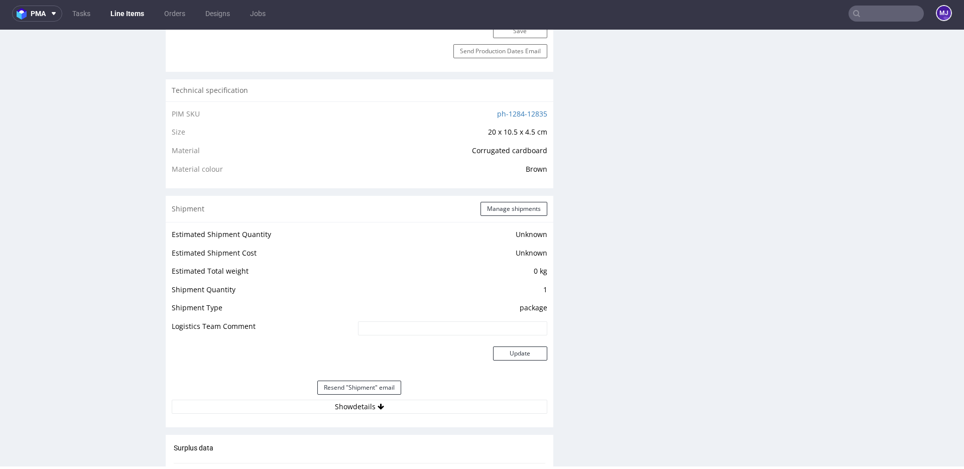
click at [863, 14] on input "text" at bounding box center [885, 14] width 75 height 16
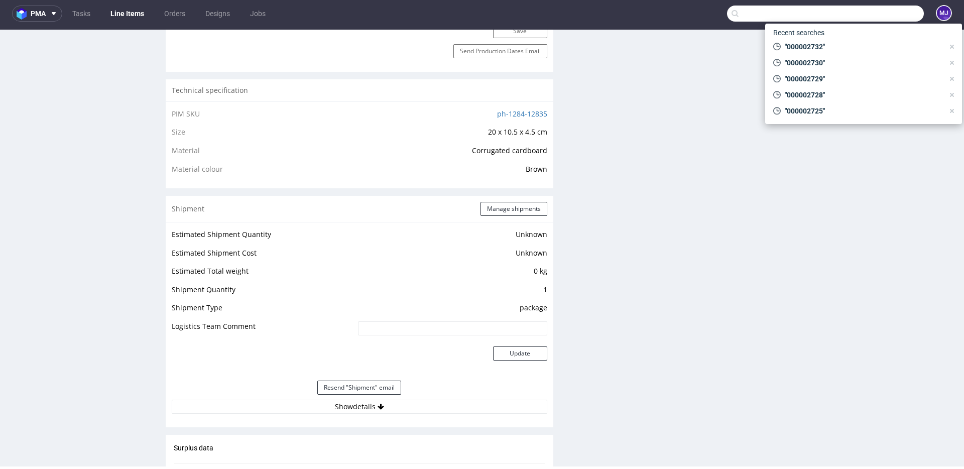
click at [808, 21] on input "text" at bounding box center [825, 14] width 197 height 16
paste input "000002735"
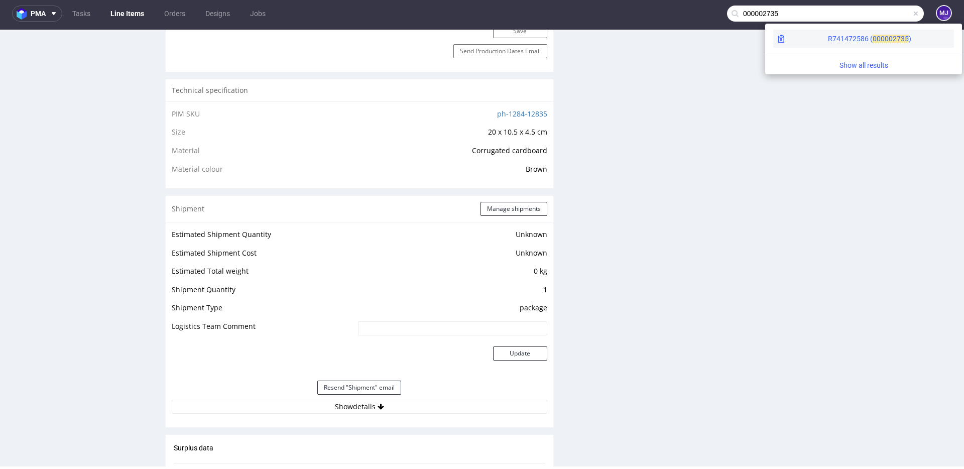
type input "000002735"
click at [828, 36] on div "R741472586 ( 00000" at bounding box center [860, 39] width 65 height 10
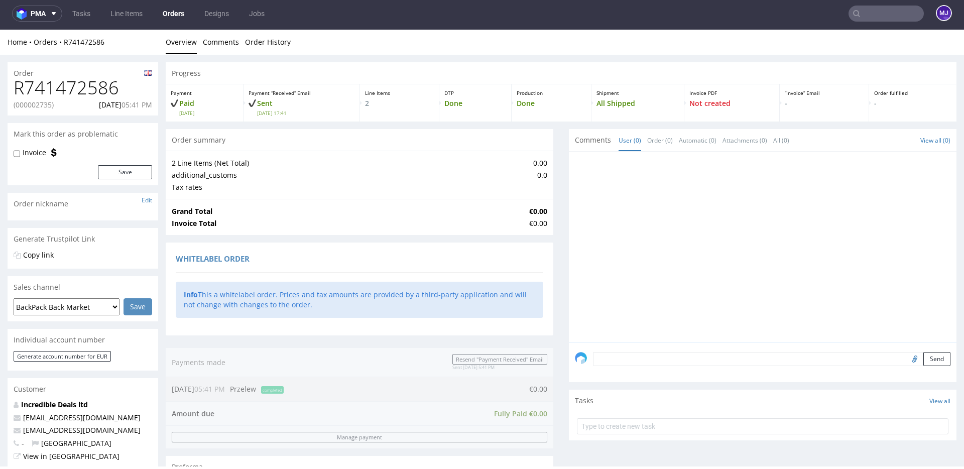
scroll to position [453, 0]
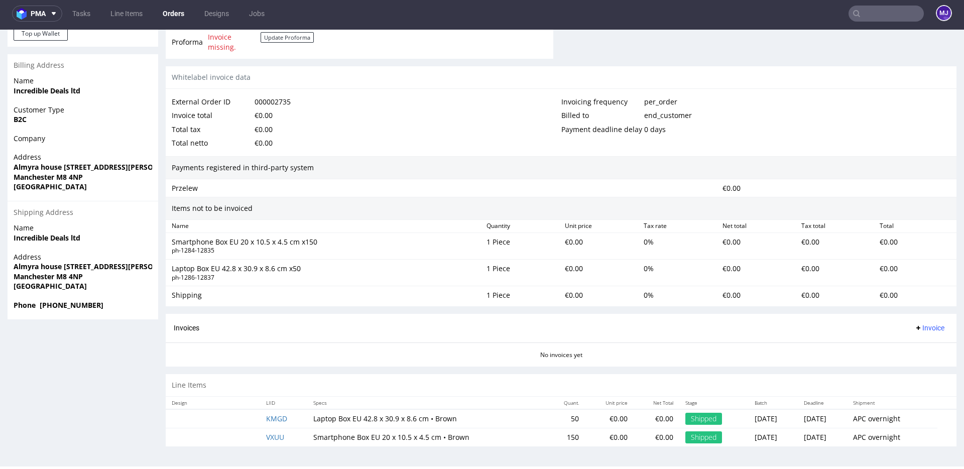
click at [273, 432] on td "VXUU" at bounding box center [283, 437] width 47 height 19
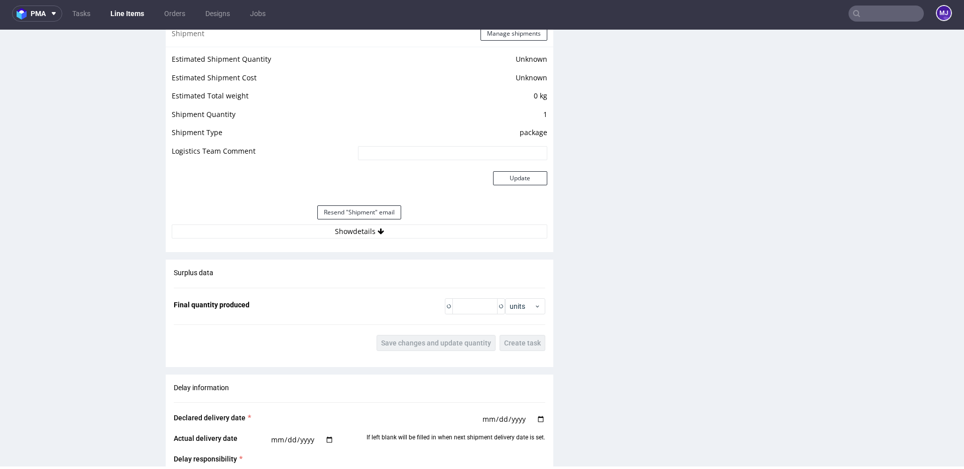
scroll to position [816, 0]
click at [346, 224] on button "Show details" at bounding box center [359, 230] width 375 height 14
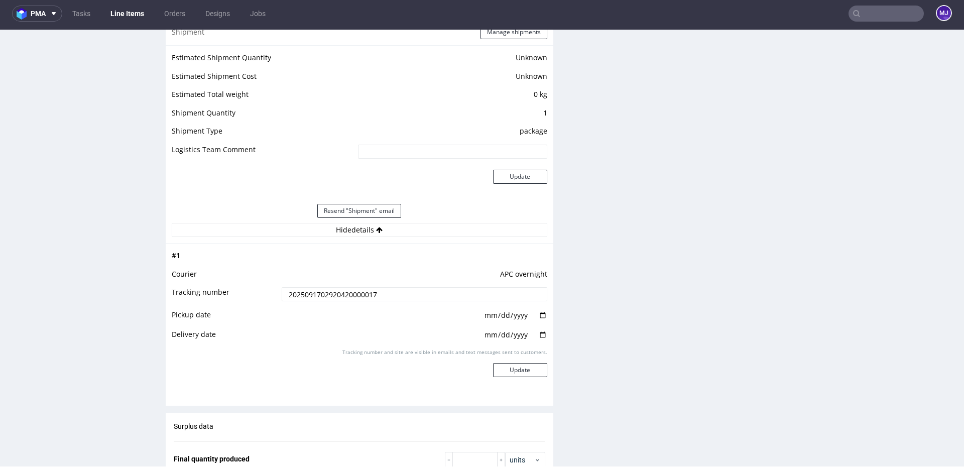
click at [320, 294] on input "2025091702920420000017" at bounding box center [415, 294] width 266 height 14
click at [540, 317] on input "date" at bounding box center [515, 315] width 64 height 11
type input "2025-09-17"
click at [538, 333] on input "date" at bounding box center [515, 334] width 64 height 11
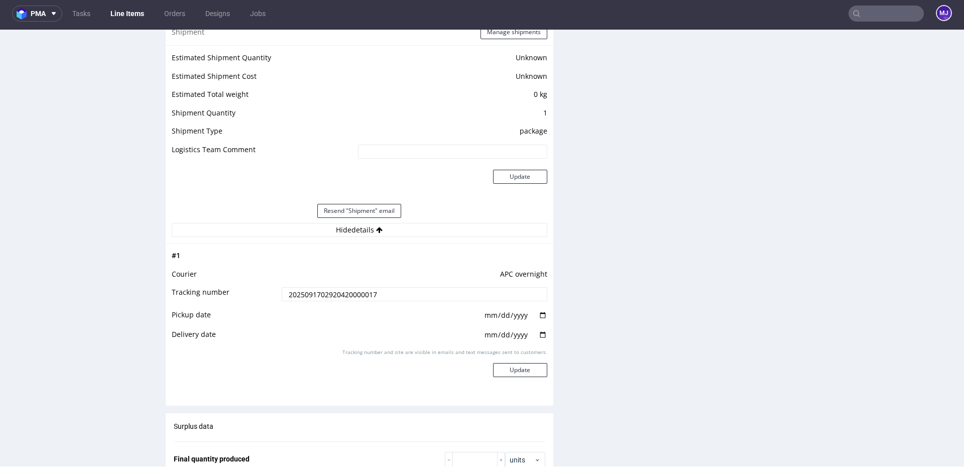
type input "2025-09-18"
click at [522, 369] on button "Update" at bounding box center [520, 370] width 54 height 14
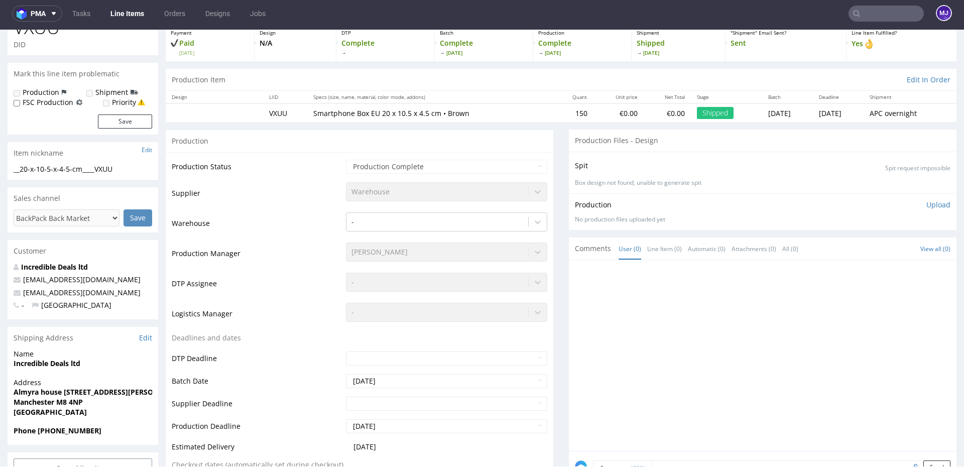
scroll to position [0, 0]
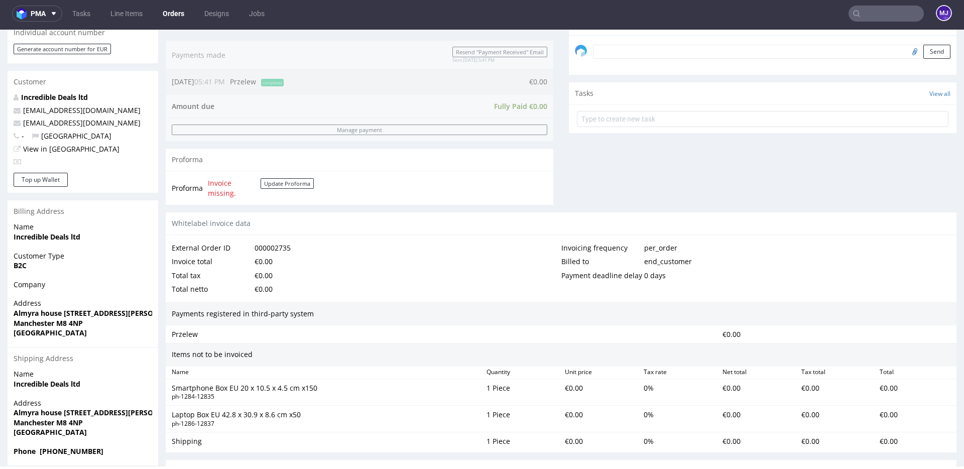
scroll to position [453, 0]
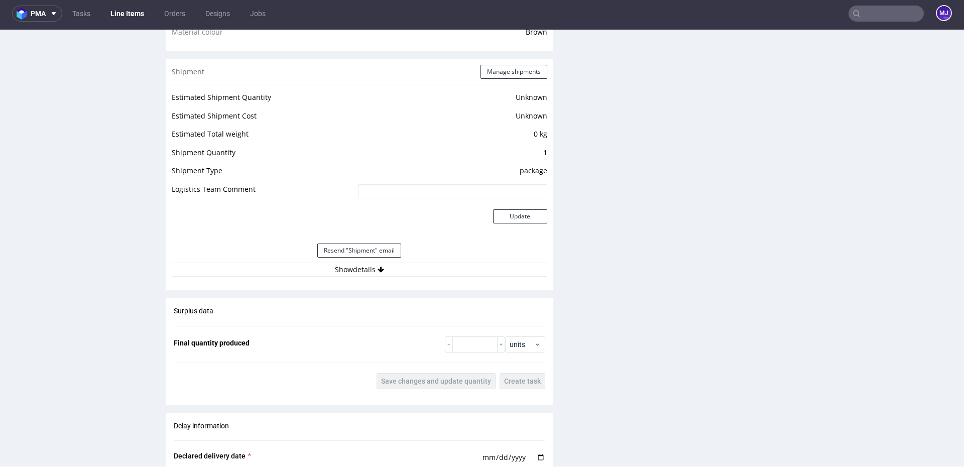
scroll to position [780, 0]
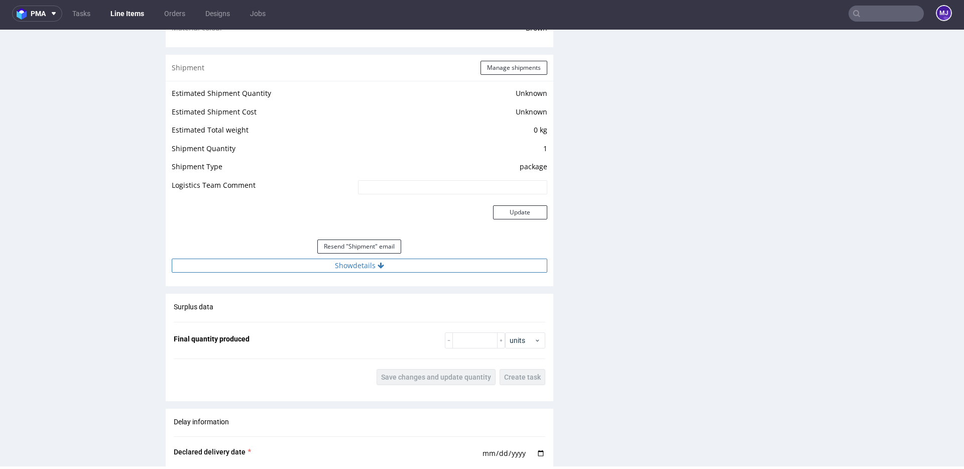
click at [358, 266] on button "Show details" at bounding box center [359, 266] width 375 height 14
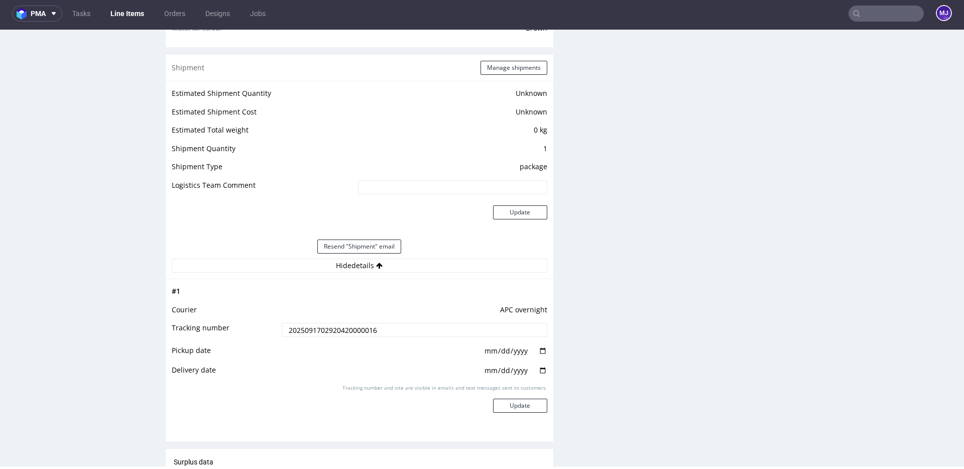
click at [338, 328] on input "2025091702920420000016" at bounding box center [415, 330] width 266 height 14
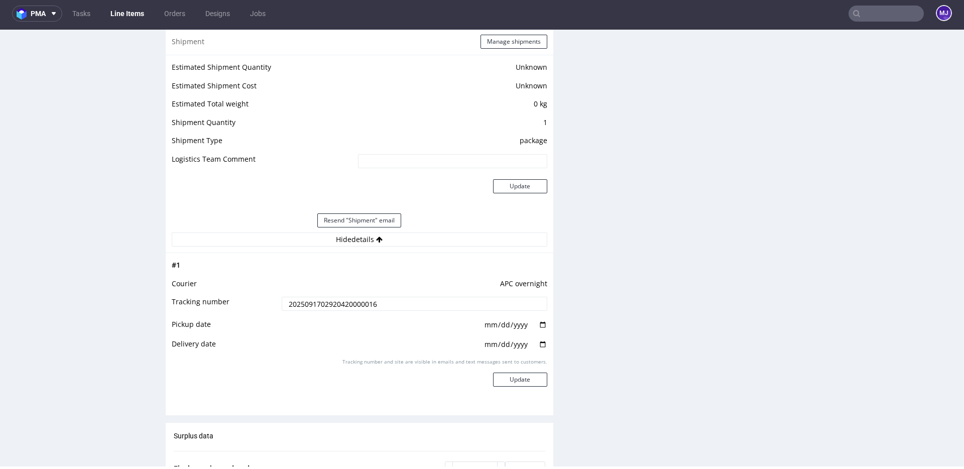
scroll to position [808, 0]
click at [539, 322] on input "date" at bounding box center [515, 322] width 64 height 11
type input "2025-09-17"
click at [538, 340] on input "date" at bounding box center [515, 342] width 64 height 11
type input "2025-09-18"
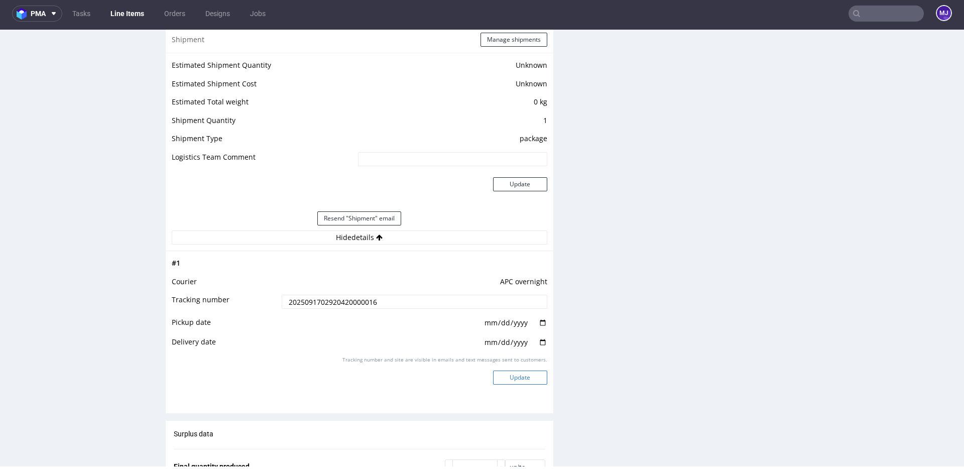
click at [515, 377] on button "Update" at bounding box center [520, 377] width 54 height 14
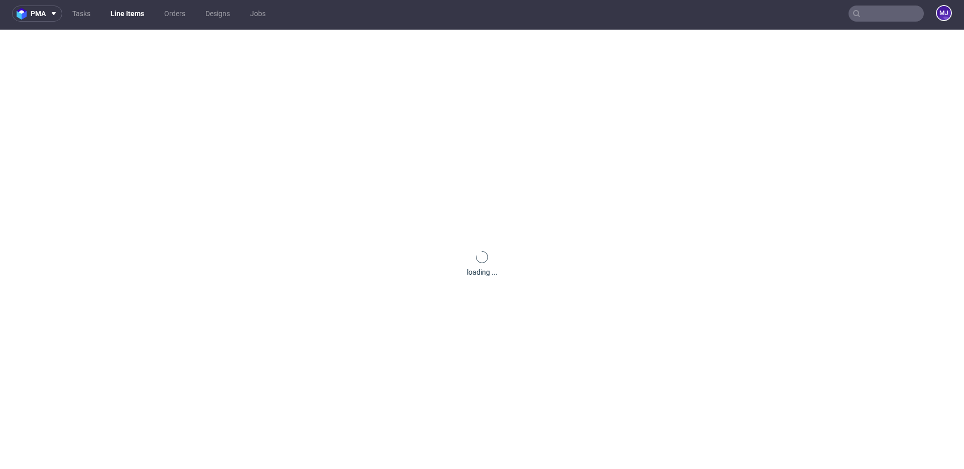
scroll to position [635, 0]
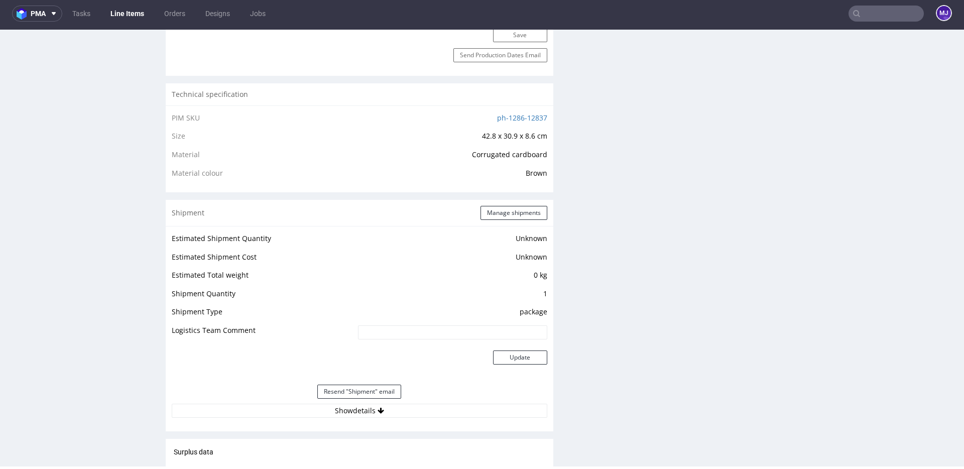
click at [857, 14] on input "text" at bounding box center [885, 14] width 75 height 16
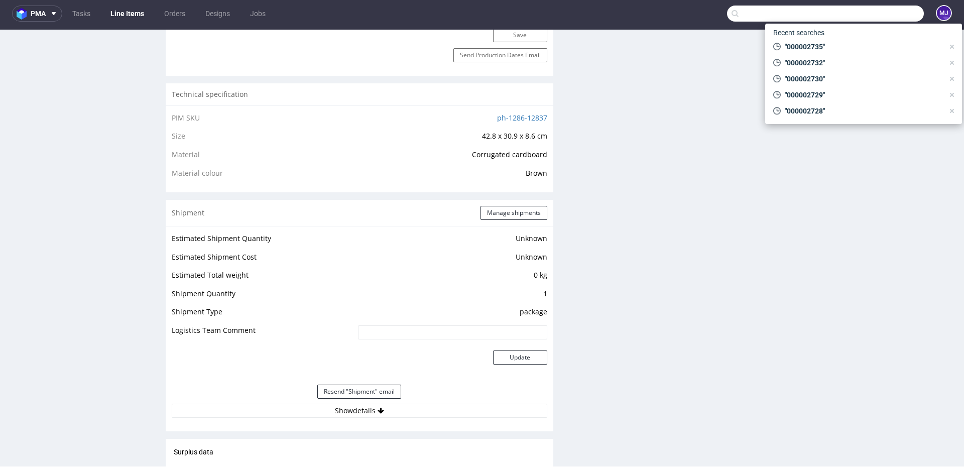
paste input "000002738"
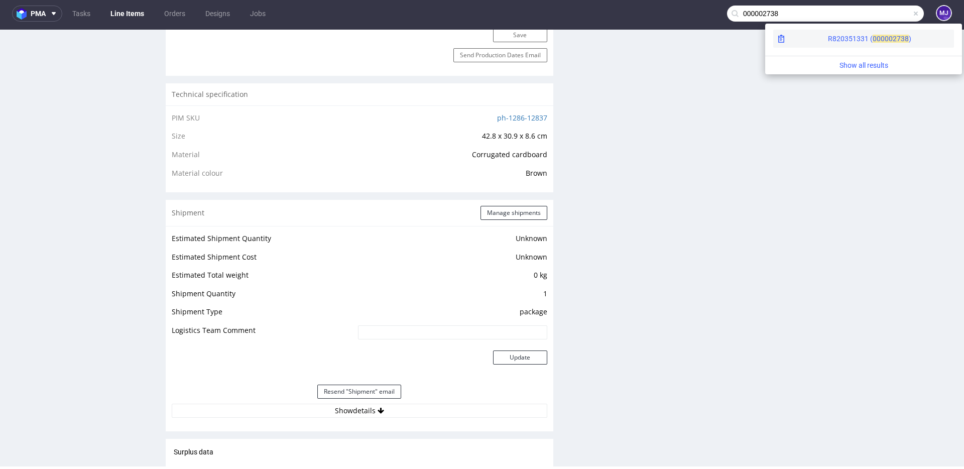
type input "000002738"
click at [828, 38] on div "R820351331 ( 00000" at bounding box center [860, 39] width 65 height 10
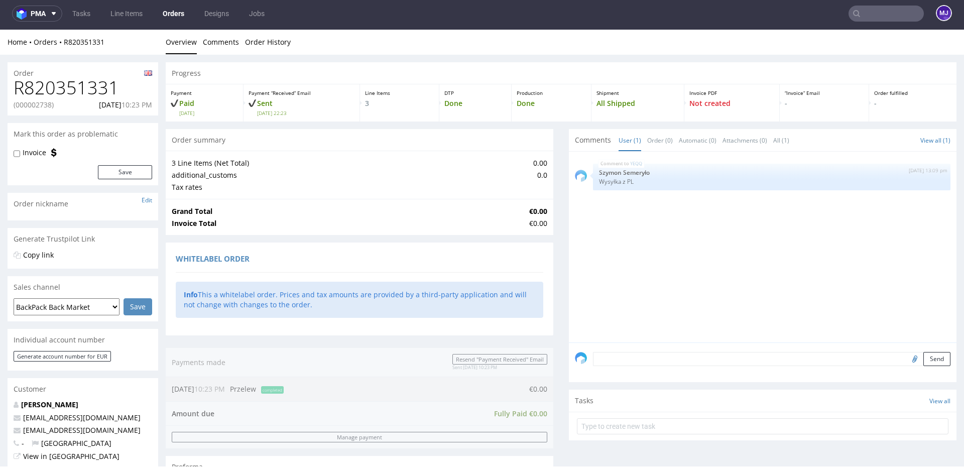
scroll to position [499, 0]
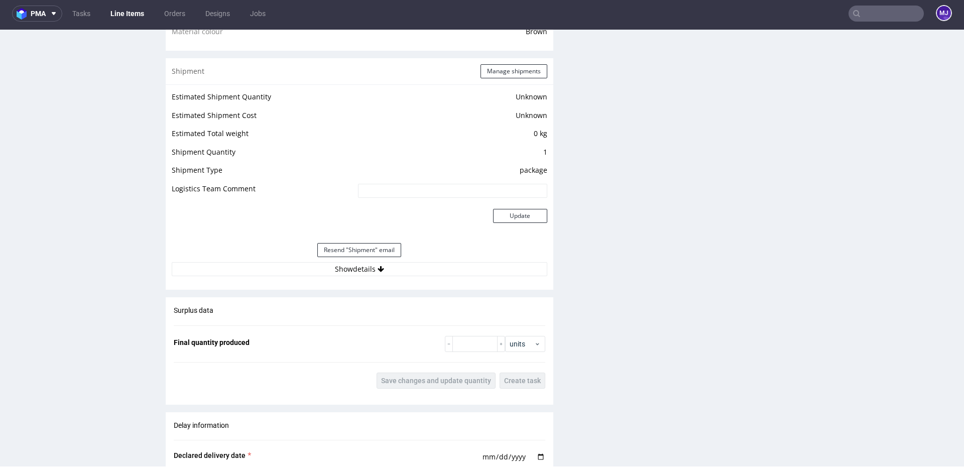
scroll to position [778, 0]
click at [378, 266] on icon at bounding box center [380, 268] width 7 height 7
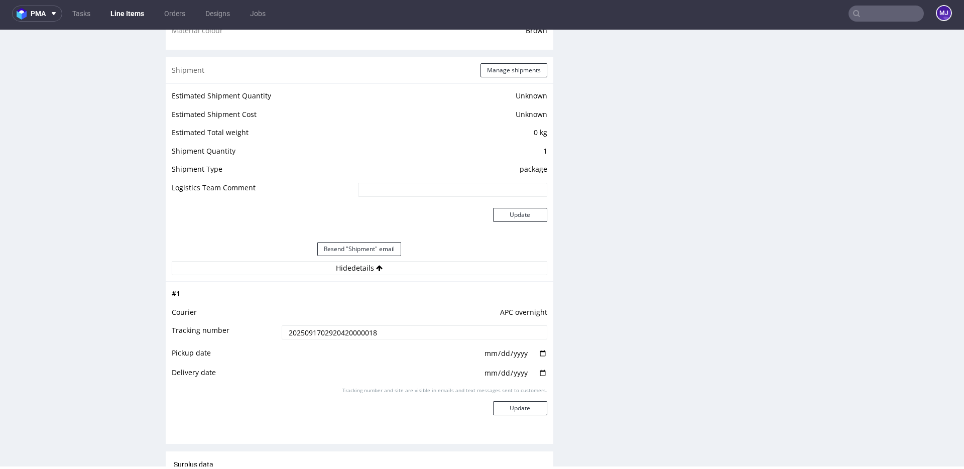
click at [350, 334] on input "2025091702920420000018" at bounding box center [415, 332] width 266 height 14
click at [539, 354] on input "date" at bounding box center [515, 353] width 64 height 11
type input "2025-09-17"
click at [538, 371] on input "date" at bounding box center [515, 372] width 64 height 11
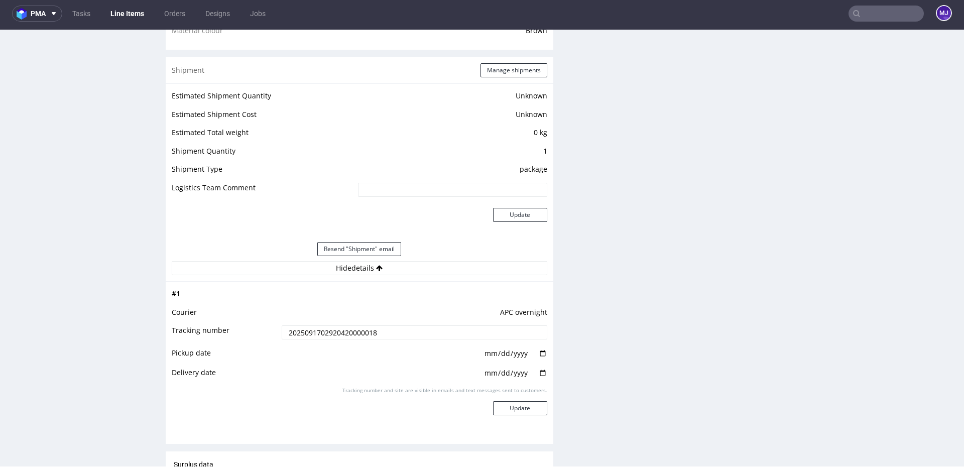
type input "2025-09-18"
click at [527, 408] on button "Update" at bounding box center [520, 408] width 54 height 14
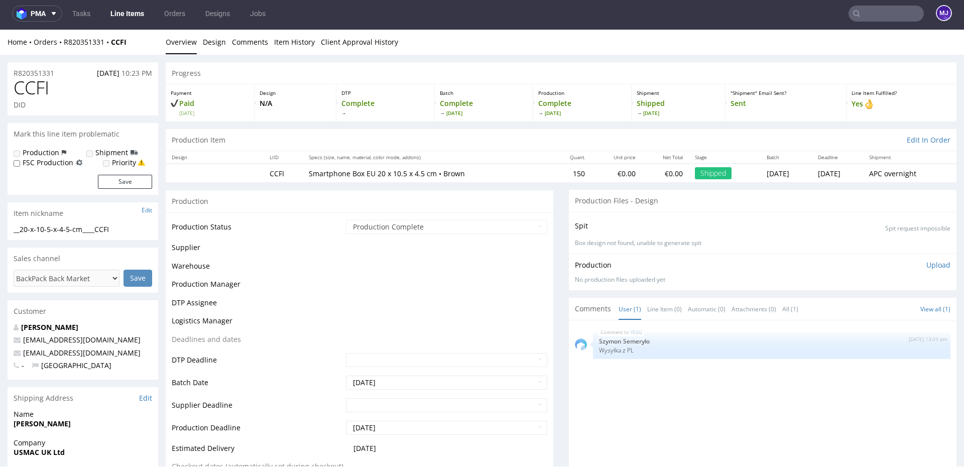
scroll to position [651, 0]
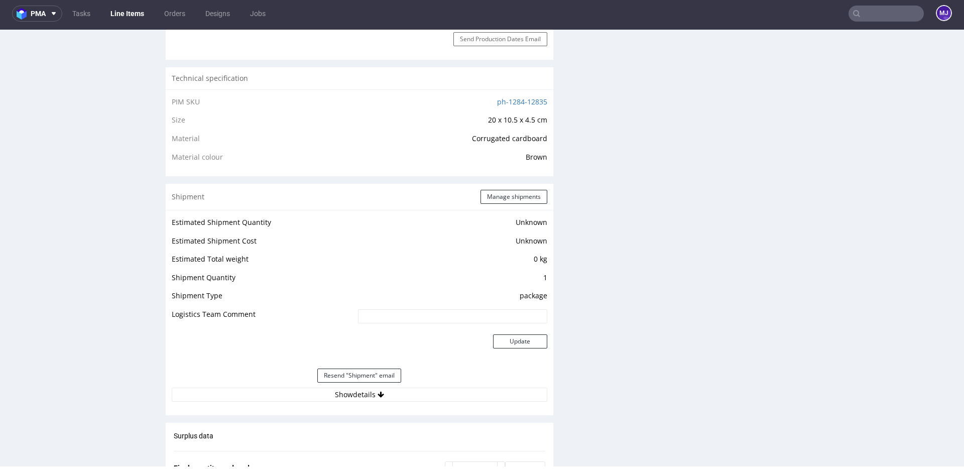
click at [866, 9] on input "text" at bounding box center [885, 14] width 75 height 16
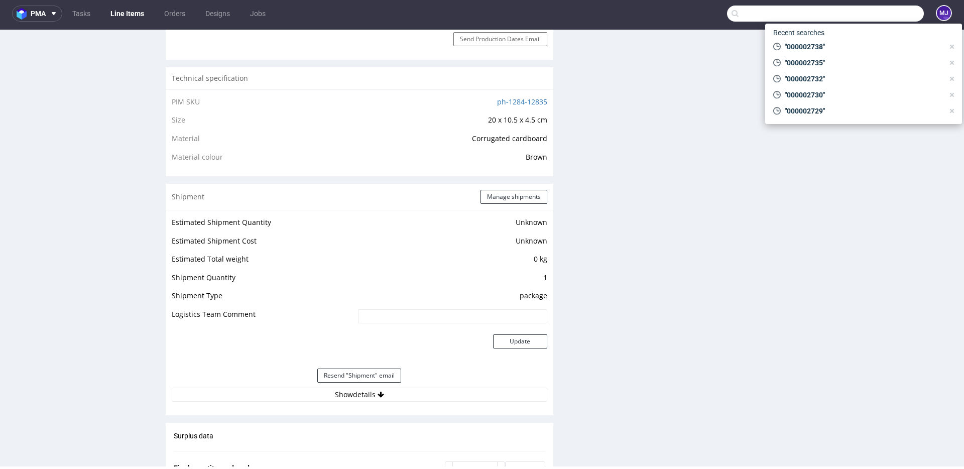
paste input "000002738"
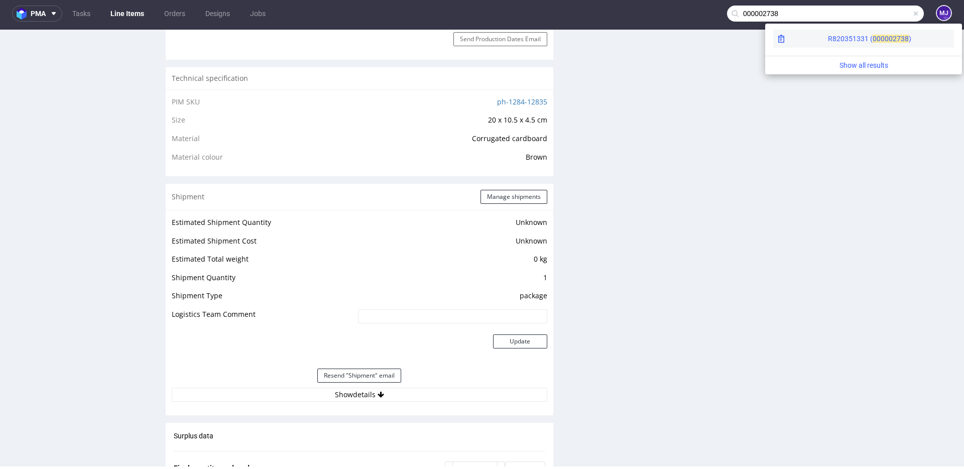
type input "000002738"
click at [828, 39] on div "R820351331 ( 00000" at bounding box center [860, 39] width 65 height 10
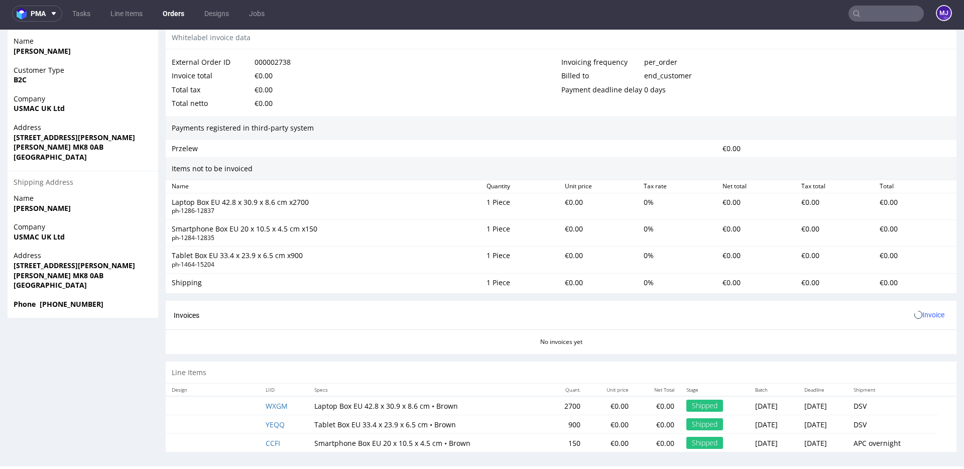
scroll to position [499, 0]
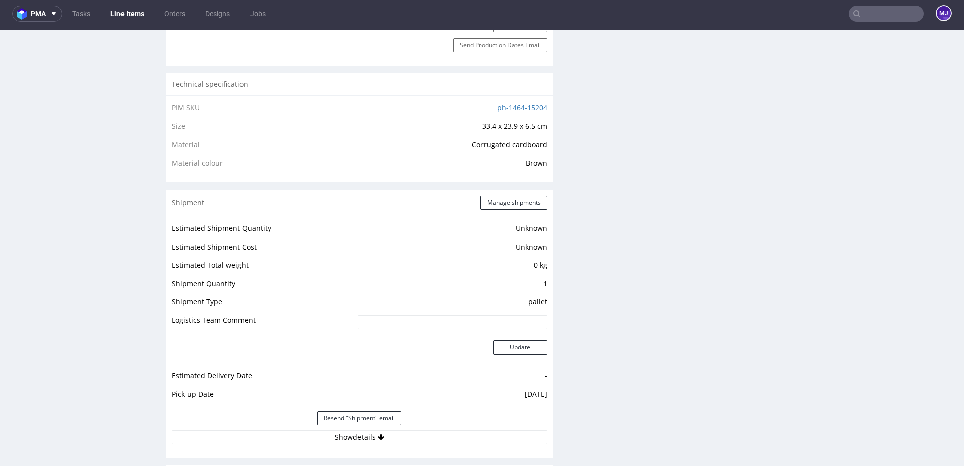
scroll to position [754, 0]
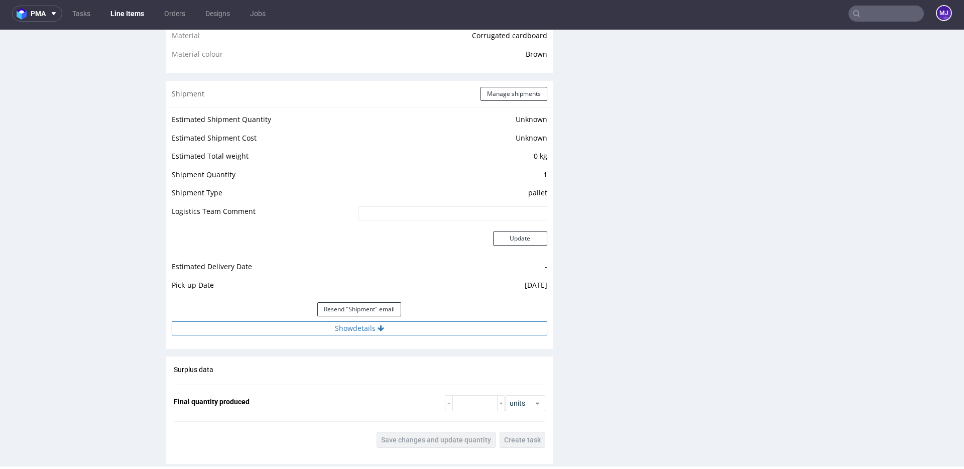
click at [351, 328] on button "Show details" at bounding box center [359, 328] width 375 height 14
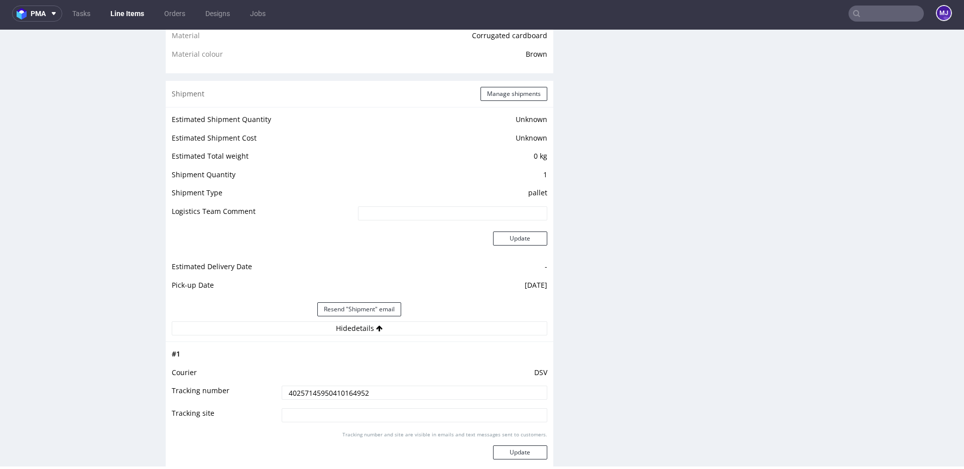
click at [333, 392] on input "40257145950410164952" at bounding box center [415, 393] width 266 height 14
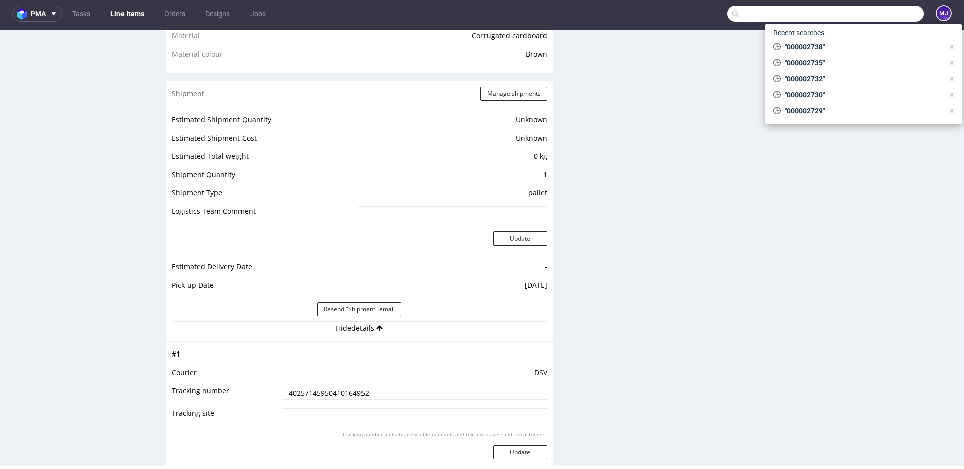
click at [855, 14] on input "text" at bounding box center [825, 14] width 197 height 16
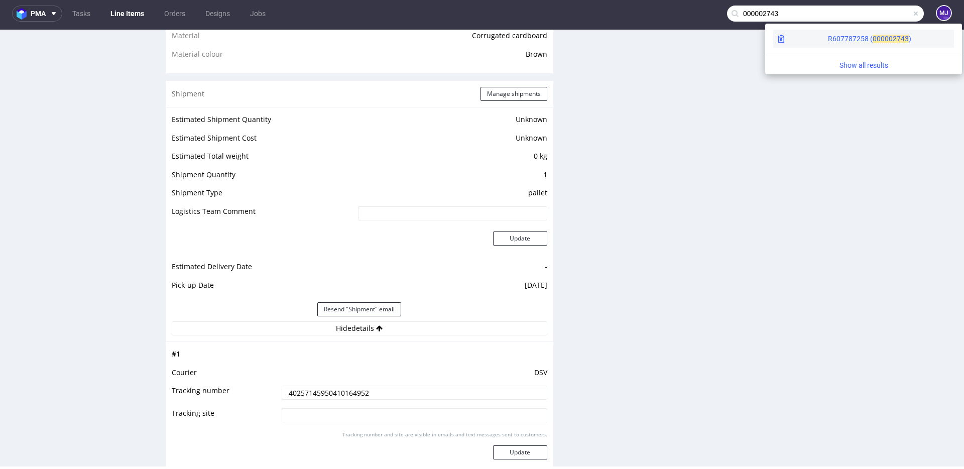
type input "000002743"
click at [828, 36] on div "R607787258 ( 00000" at bounding box center [860, 39] width 65 height 10
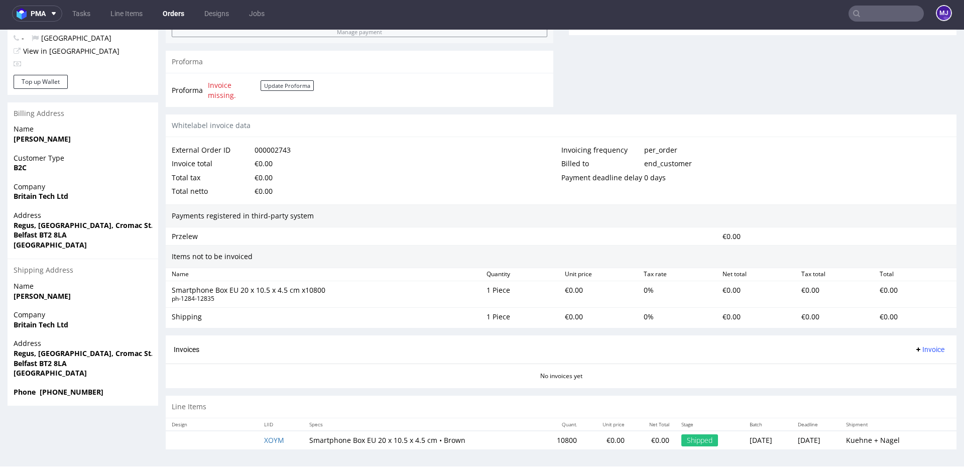
scroll to position [408, 0]
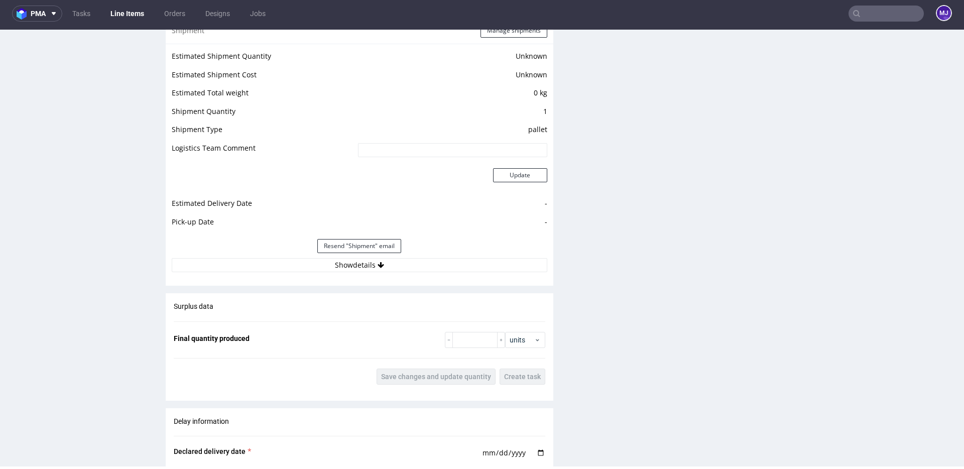
scroll to position [930, 0]
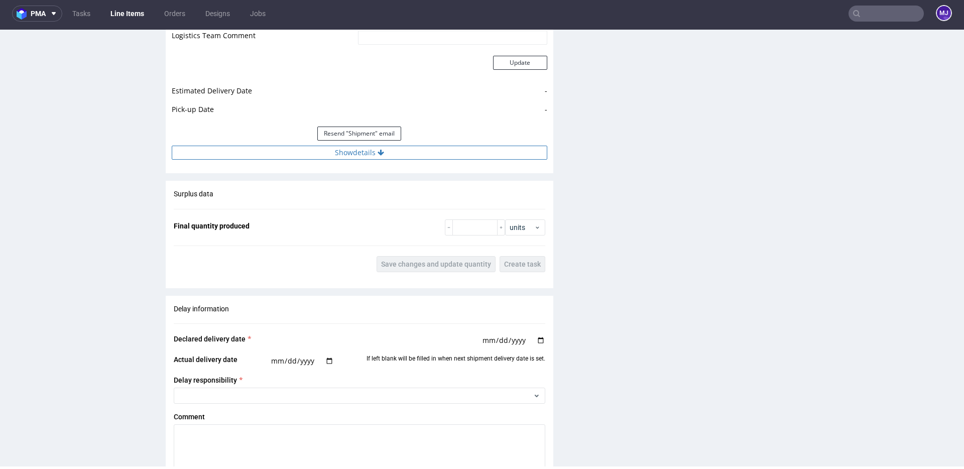
click at [361, 154] on button "Show details" at bounding box center [359, 153] width 375 height 14
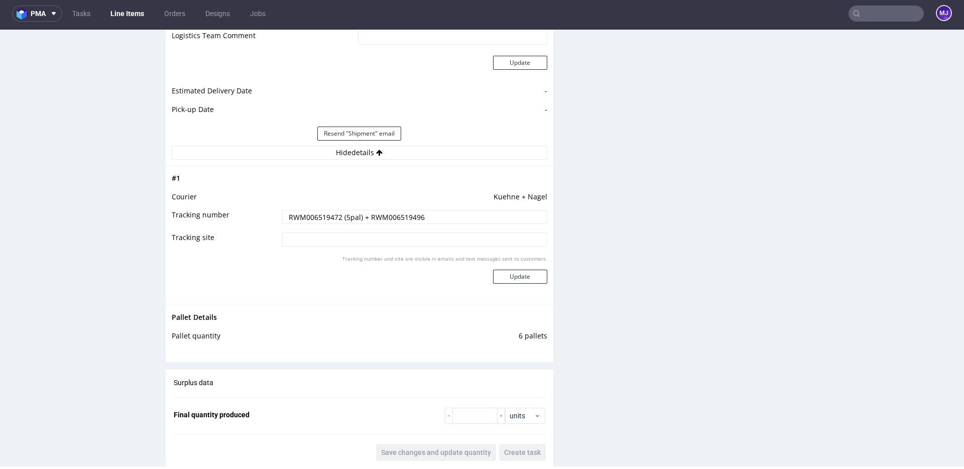
click at [313, 214] on input "RWM006519472 (5pal) + RWM006519496" at bounding box center [415, 217] width 266 height 14
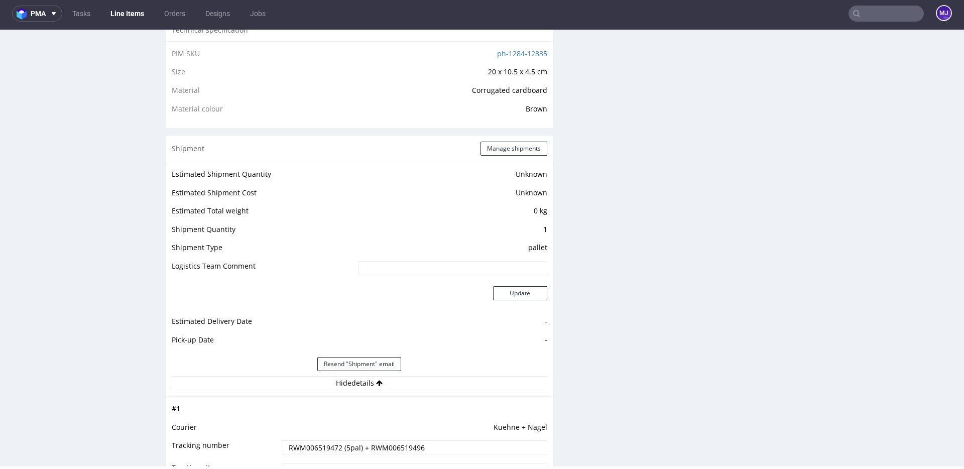
scroll to position [750, 0]
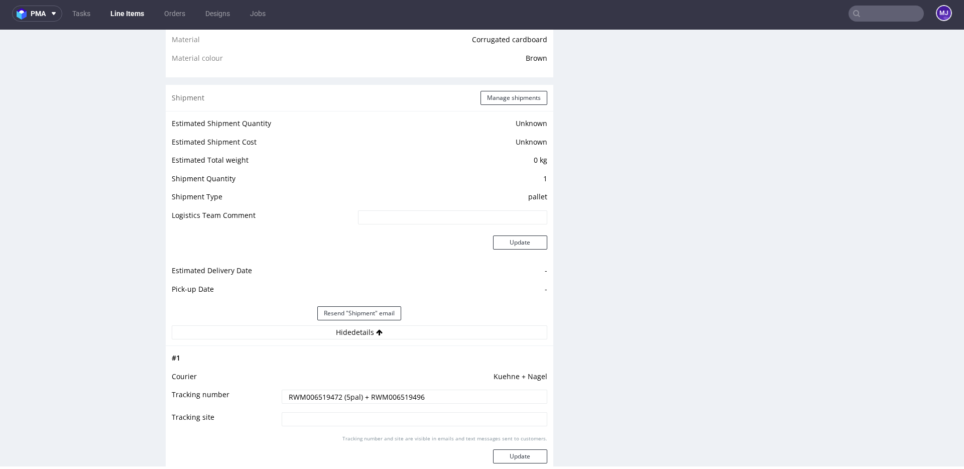
click at [313, 398] on input "RWM006519472 (5pal) + RWM006519496" at bounding box center [415, 397] width 266 height 14
click at [864, 18] on input "text" at bounding box center [885, 14] width 75 height 16
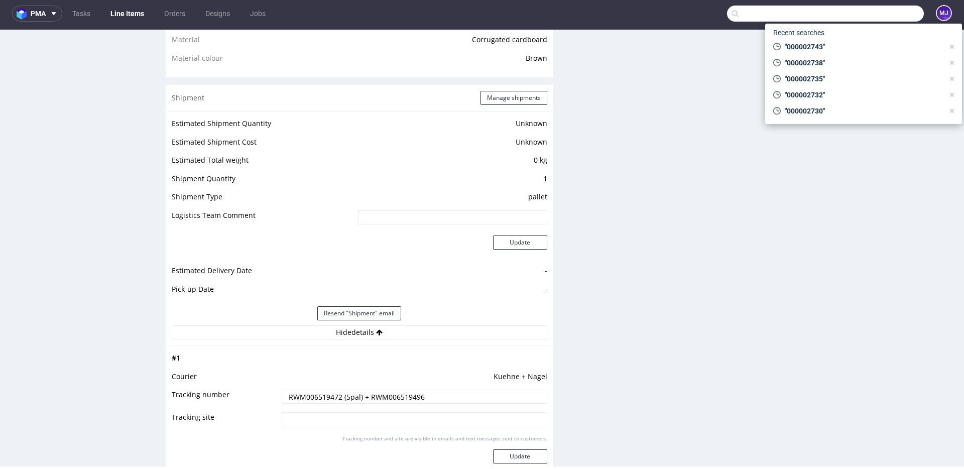
paste input "000002749"
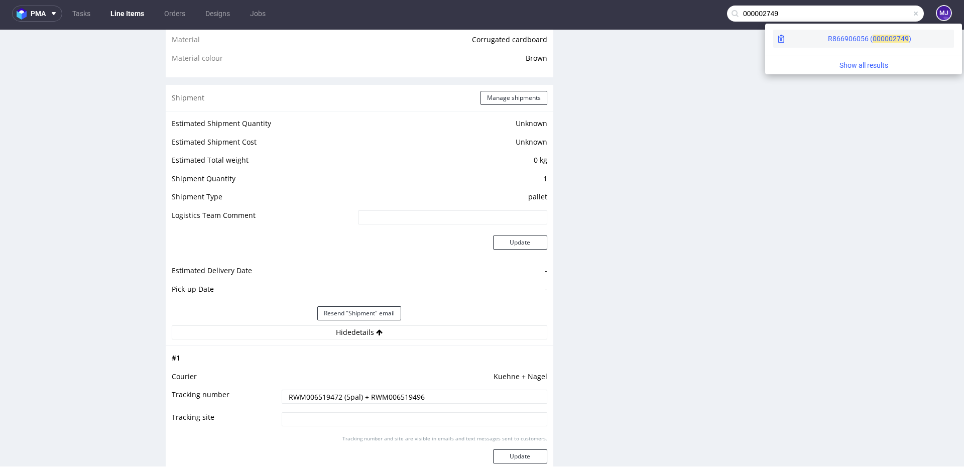
type input "000002749"
click at [828, 38] on div "R866906056 ( 00000" at bounding box center [860, 39] width 65 height 10
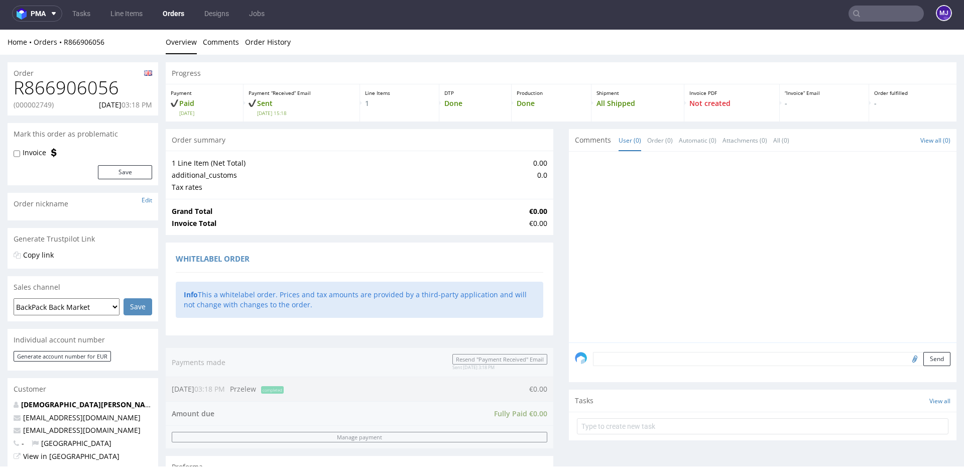
scroll to position [408, 0]
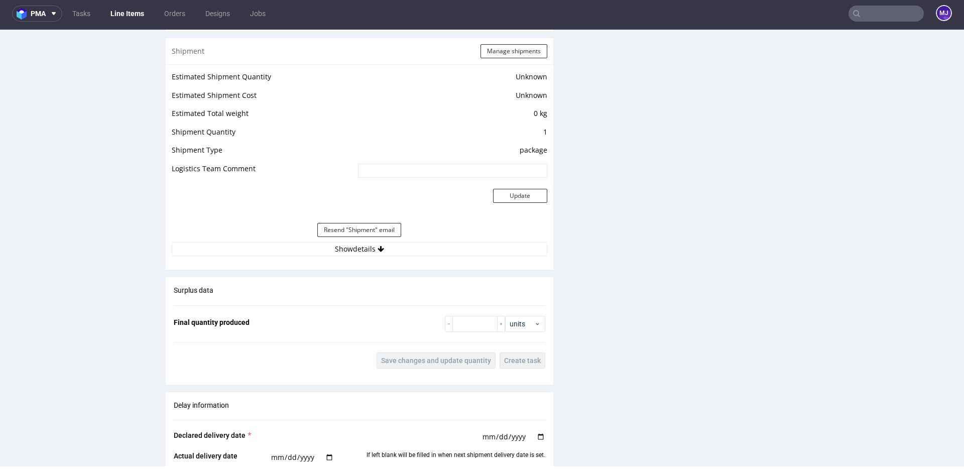
scroll to position [805, 0]
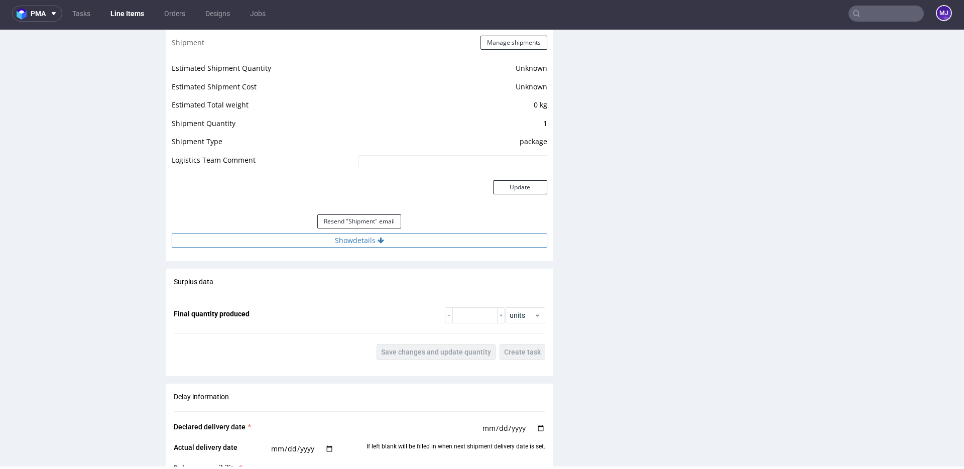
click at [355, 242] on button "Show details" at bounding box center [359, 240] width 375 height 14
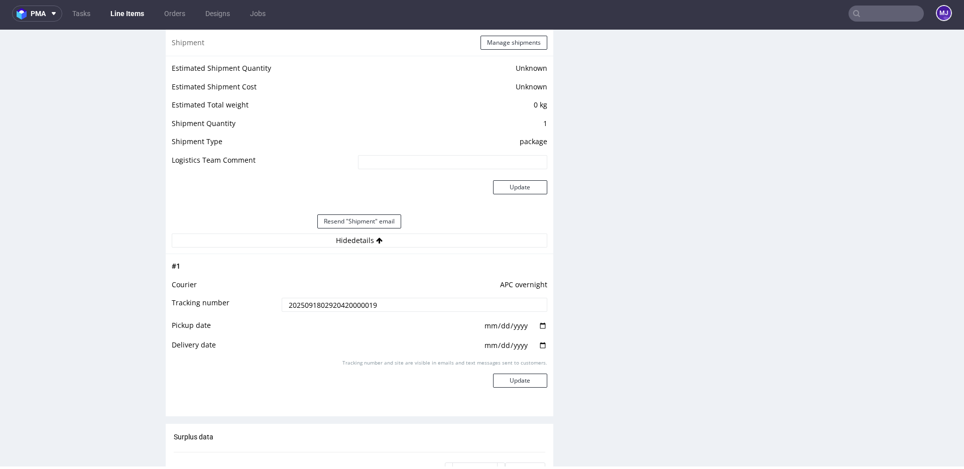
click at [322, 305] on input "2025091802920420000019" at bounding box center [415, 305] width 266 height 14
click at [541, 323] on input "date" at bounding box center [515, 325] width 64 height 11
type input "2025-09-18"
click at [536, 347] on input "date" at bounding box center [515, 345] width 64 height 11
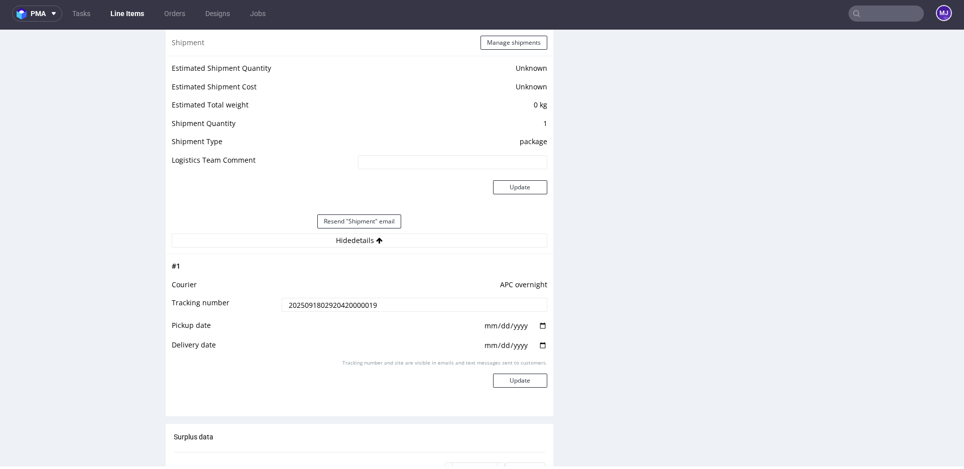
type input "[DATE]"
click at [513, 377] on button "Update" at bounding box center [520, 380] width 54 height 14
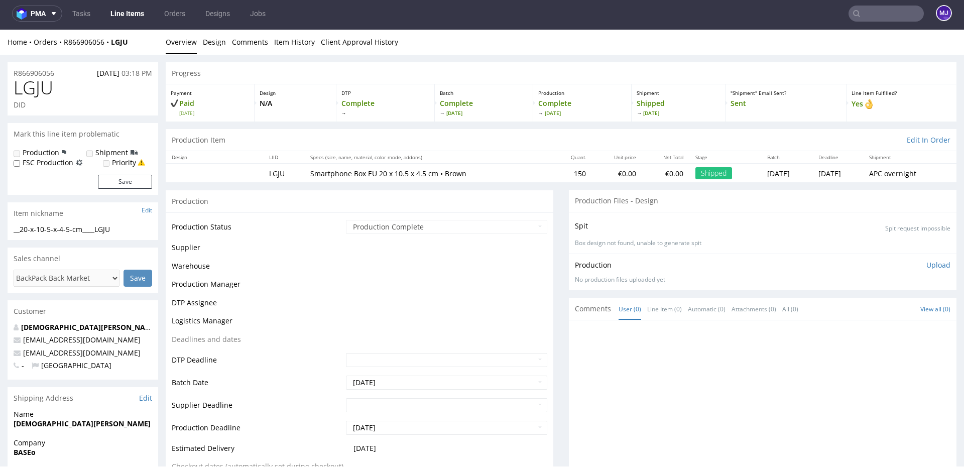
scroll to position [639, 0]
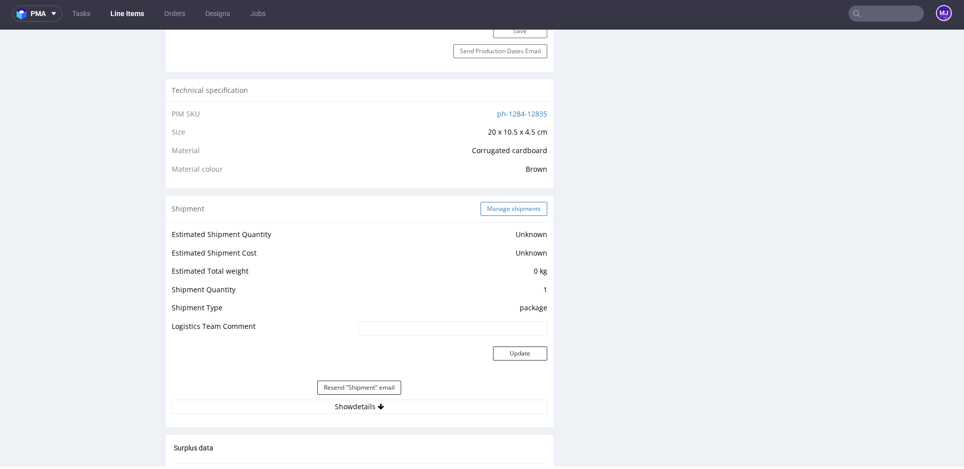
click at [490, 208] on button "Manage shipments" at bounding box center [513, 209] width 67 height 14
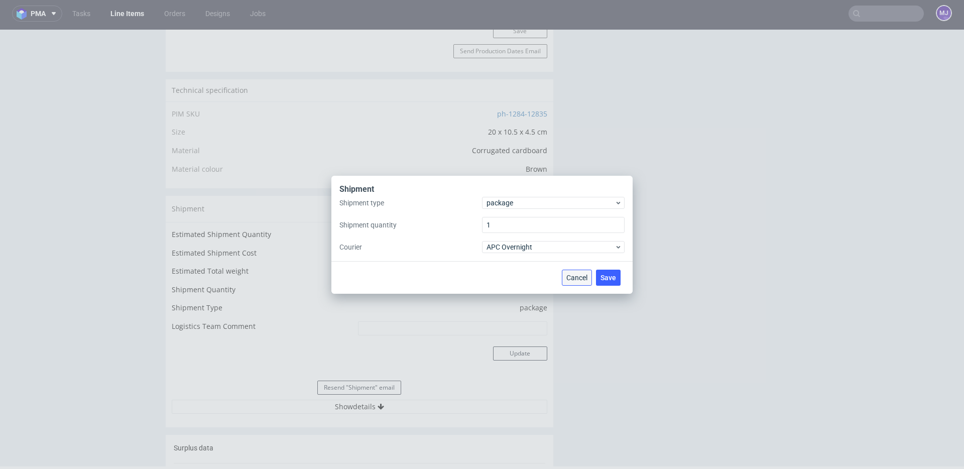
click at [585, 278] on span "Cancel" at bounding box center [576, 277] width 21 height 7
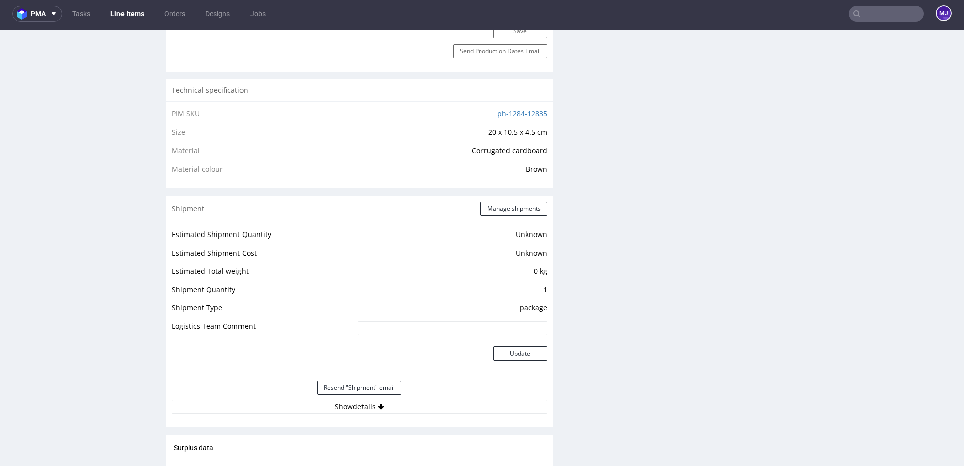
click at [598, 260] on div "Production Files - Design Spit Spit request impossible Box design not found, un…" at bounding box center [763, 241] width 388 height 1381
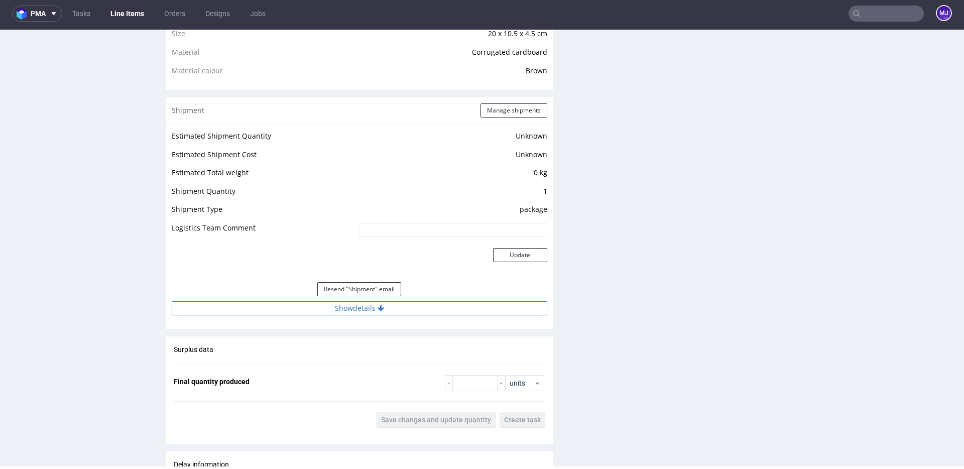
click at [381, 307] on icon at bounding box center [380, 308] width 7 height 7
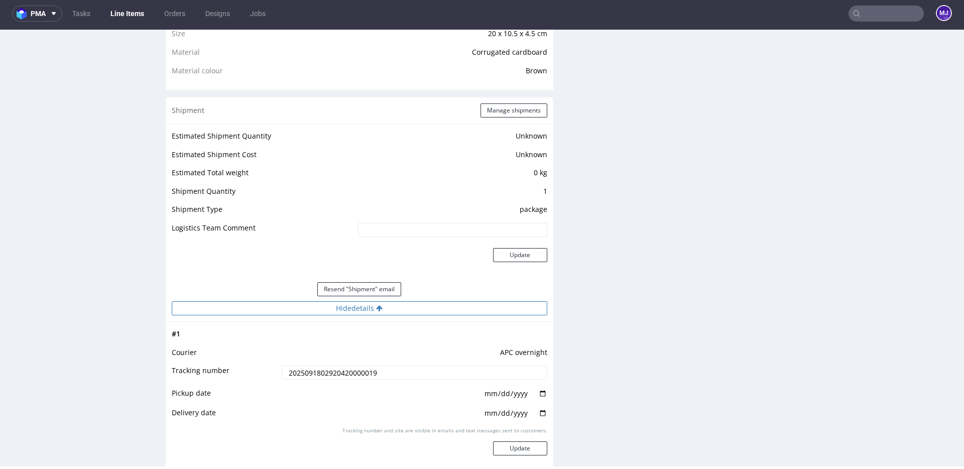
scroll to position [731, 0]
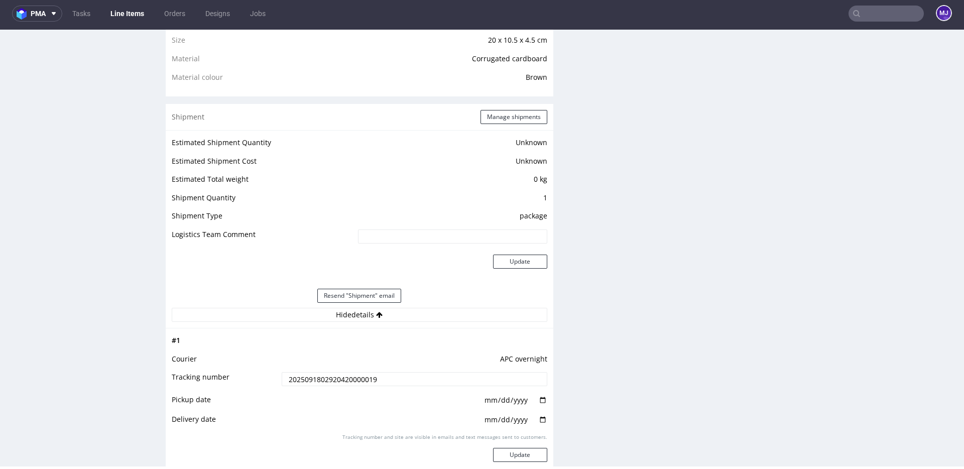
click at [874, 14] on input "text" at bounding box center [885, 14] width 75 height 16
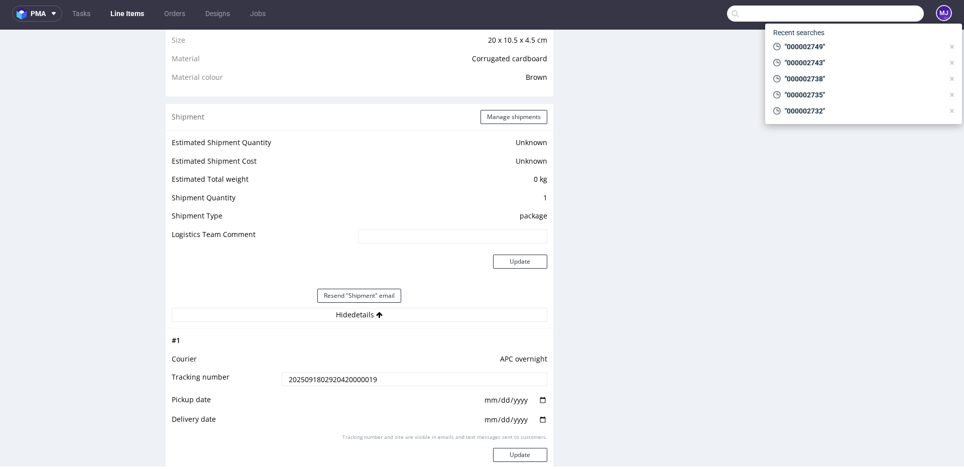
paste input "000002750"
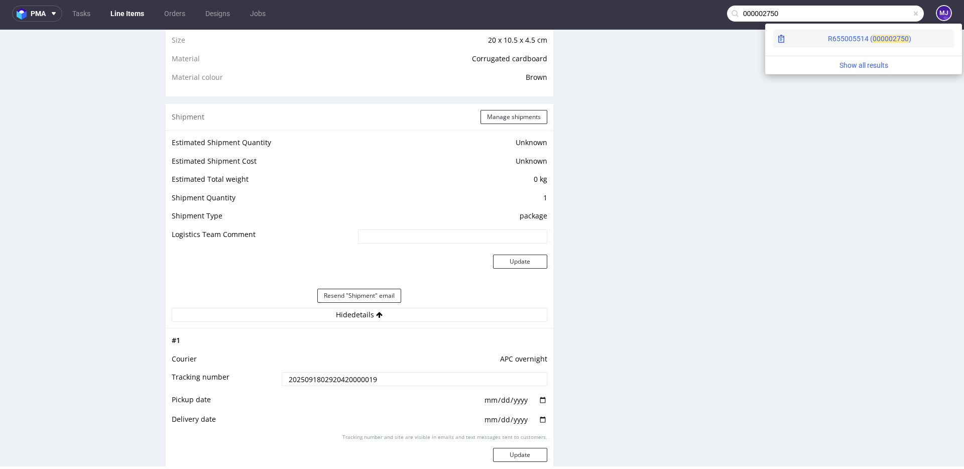
type input "000002750"
click at [828, 34] on div "R655005514 ( 00000" at bounding box center [860, 39] width 65 height 10
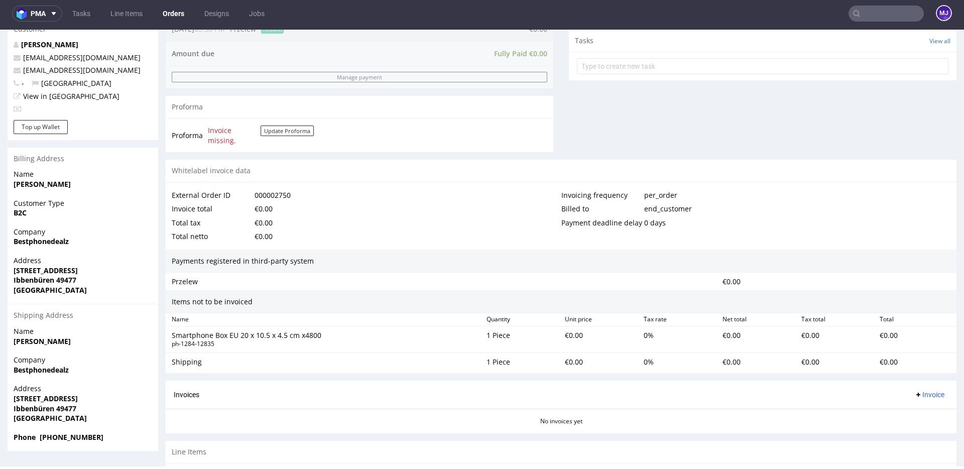
scroll to position [408, 0]
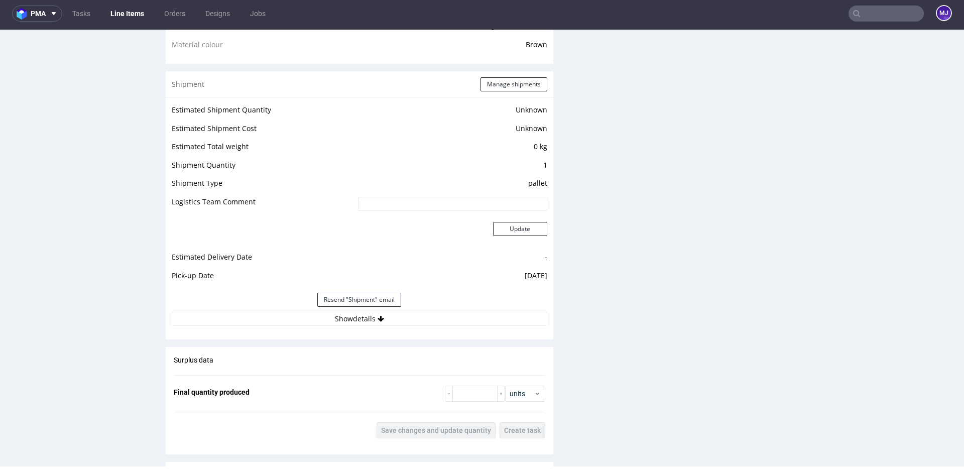
scroll to position [782, 0]
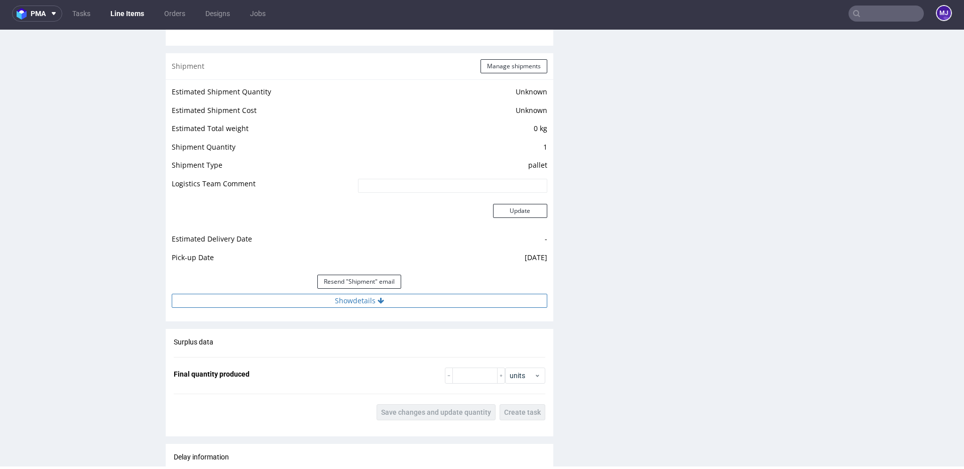
click at [359, 302] on button "Show details" at bounding box center [359, 301] width 375 height 14
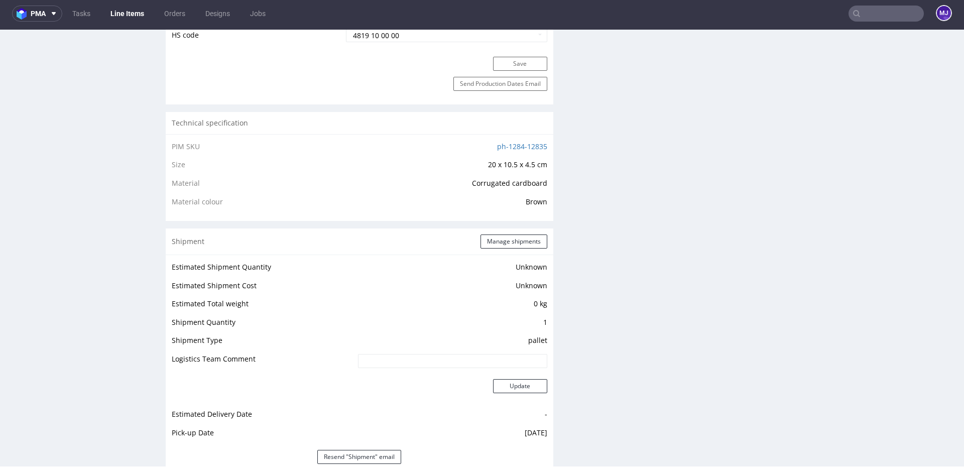
scroll to position [594, 0]
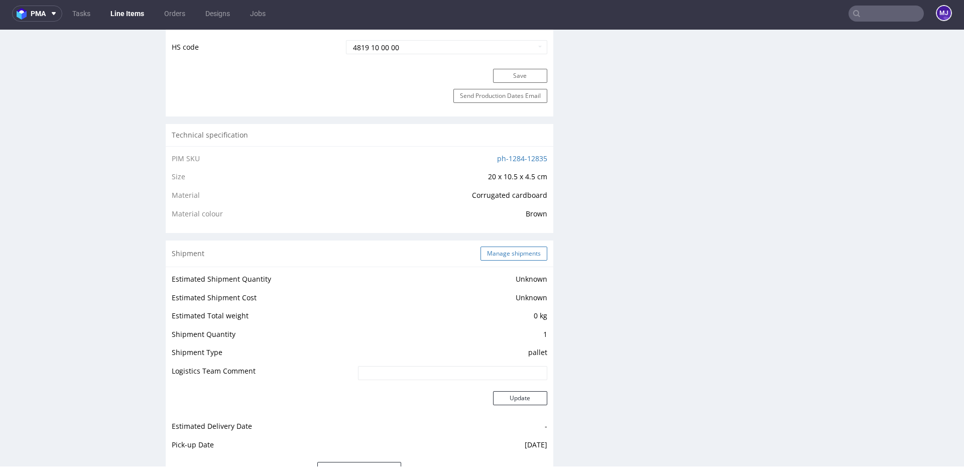
click at [499, 247] on button "Manage shipments" at bounding box center [513, 253] width 67 height 14
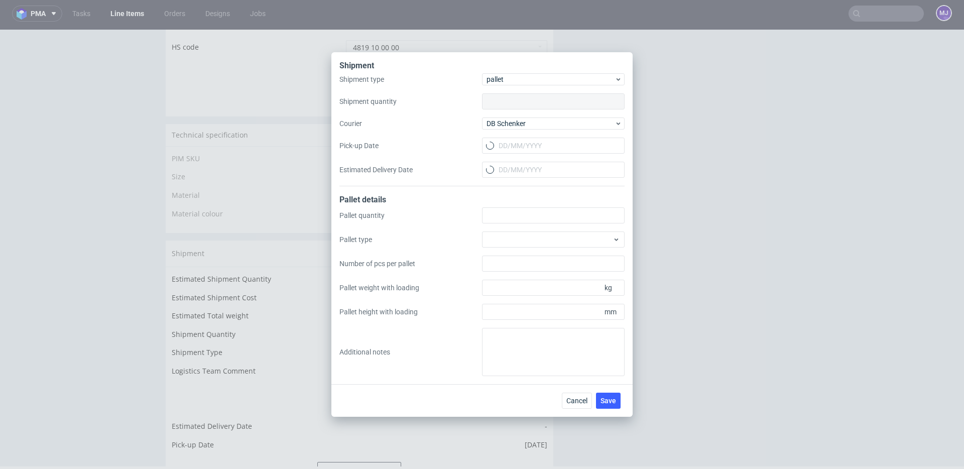
type input "1"
type input "19/09/2025"
type input "3"
click at [525, 166] on input "Estimated Delivery Date" at bounding box center [553, 170] width 143 height 16
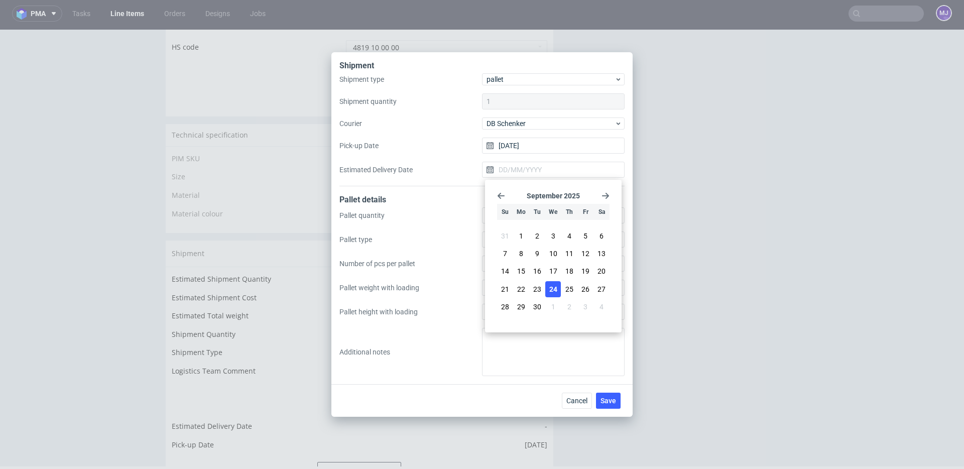
click at [554, 290] on span "24" at bounding box center [553, 289] width 8 height 10
type input "24/09/2025"
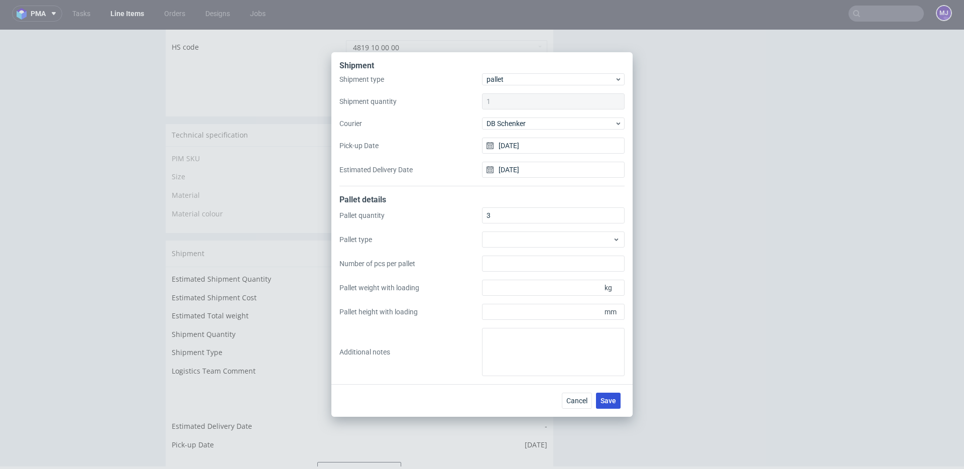
click at [613, 397] on span "Save" at bounding box center [608, 400] width 16 height 7
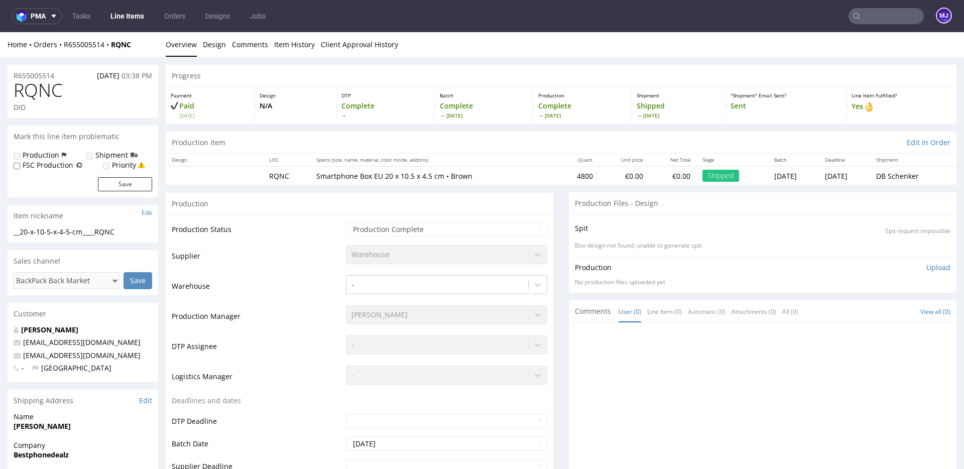
click at [857, 18] on input "text" at bounding box center [885, 16] width 75 height 16
paste input "000002793"
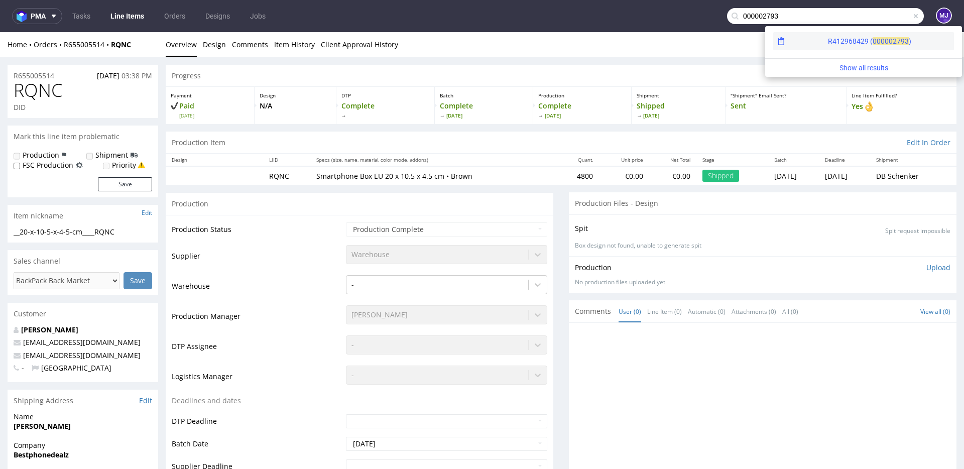
type input "000002793"
click at [828, 39] on div "R412968429 ( 00000" at bounding box center [860, 41] width 65 height 10
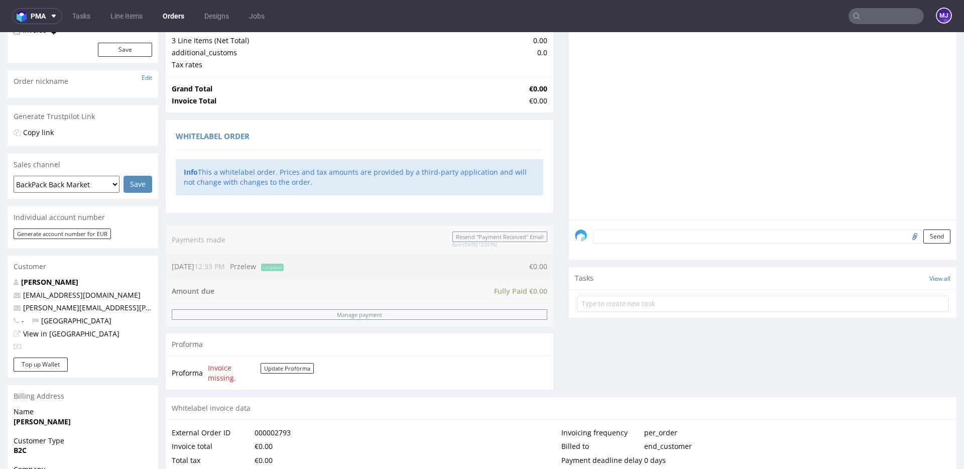
scroll to position [499, 0]
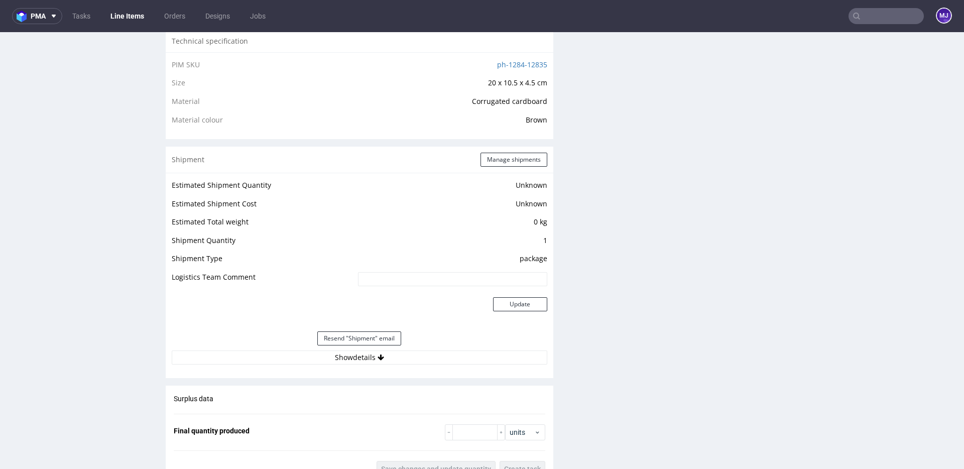
scroll to position [873, 0]
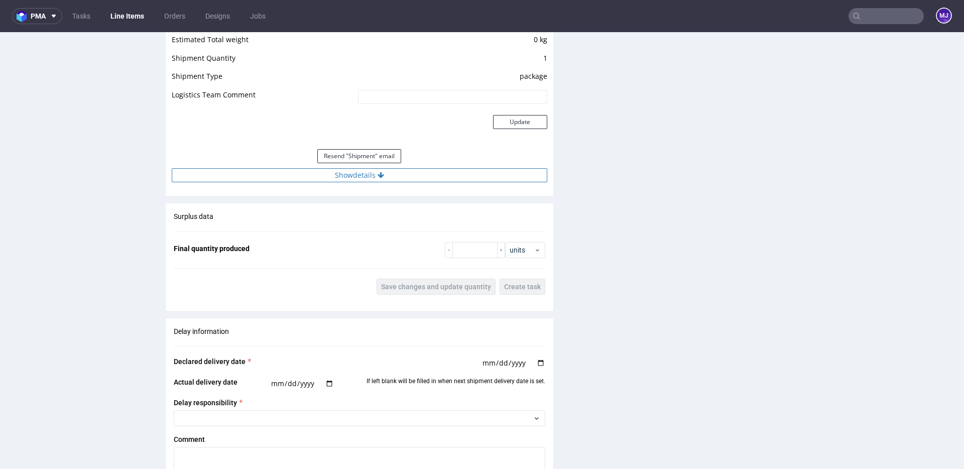
click at [361, 174] on button "Show details" at bounding box center [359, 175] width 375 height 14
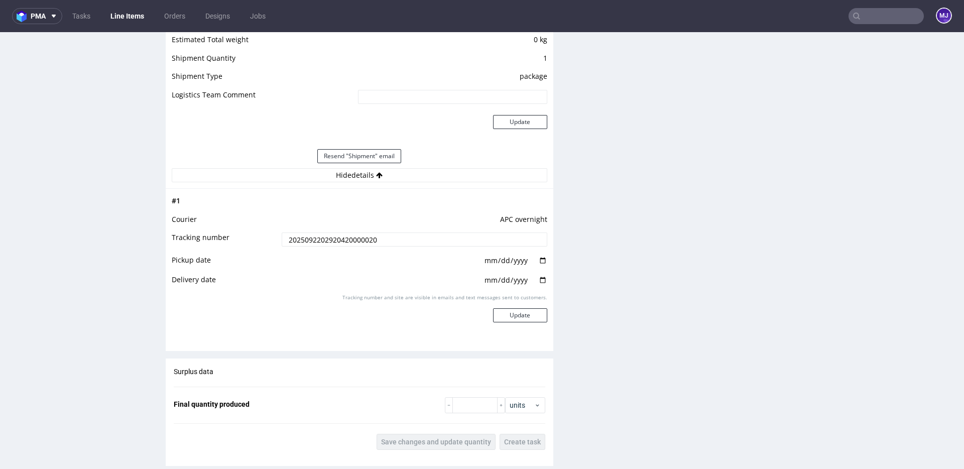
click at [307, 236] on input "2025092202920420000020" at bounding box center [415, 239] width 266 height 14
click at [540, 259] on input "date" at bounding box center [515, 260] width 64 height 11
type input "[DATE]"
click at [540, 280] on input "date" at bounding box center [515, 280] width 64 height 11
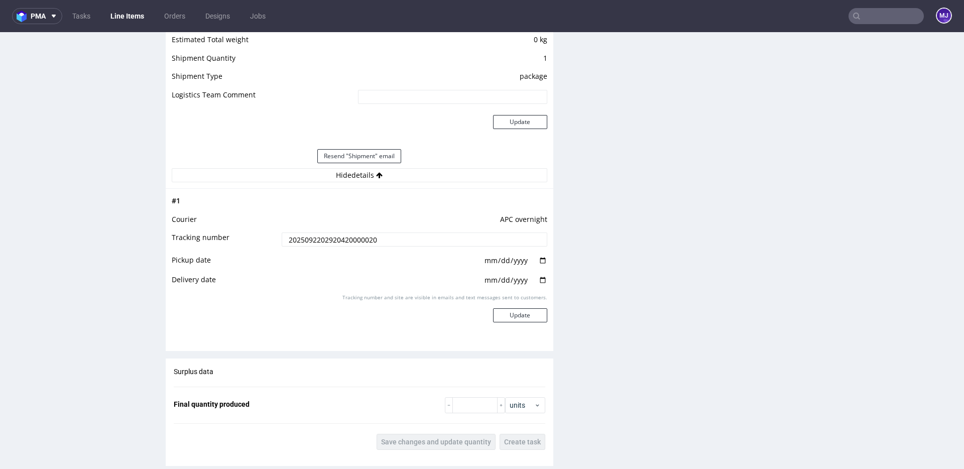
type input "[DATE]"
click at [522, 311] on button "Update" at bounding box center [520, 315] width 54 height 14
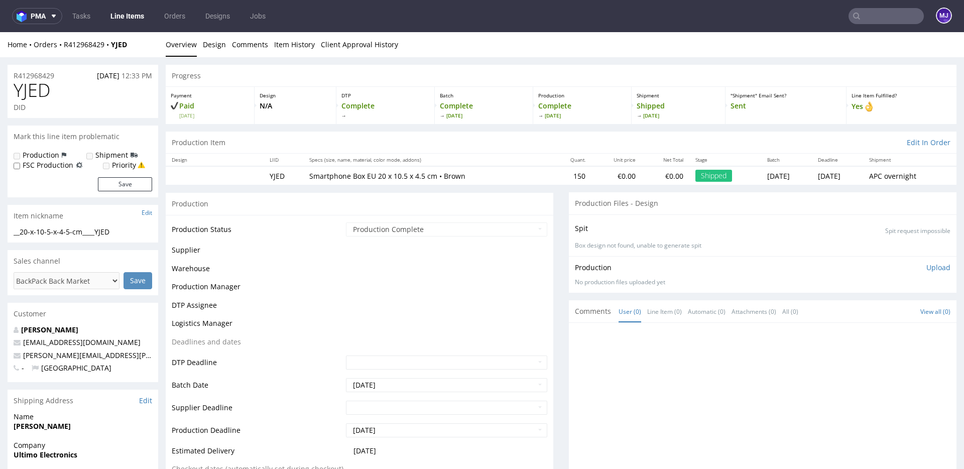
scroll to position [651, 0]
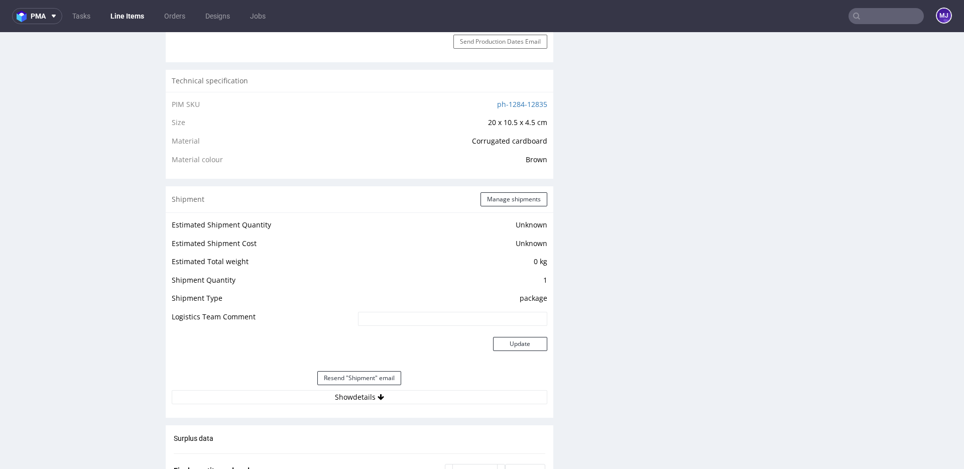
click at [883, 17] on input "text" at bounding box center [885, 16] width 75 height 16
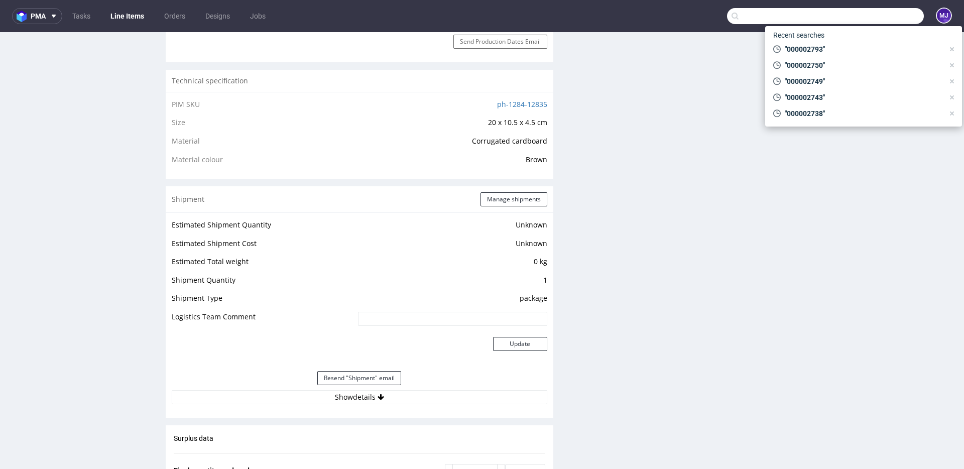
paste input "000002793"
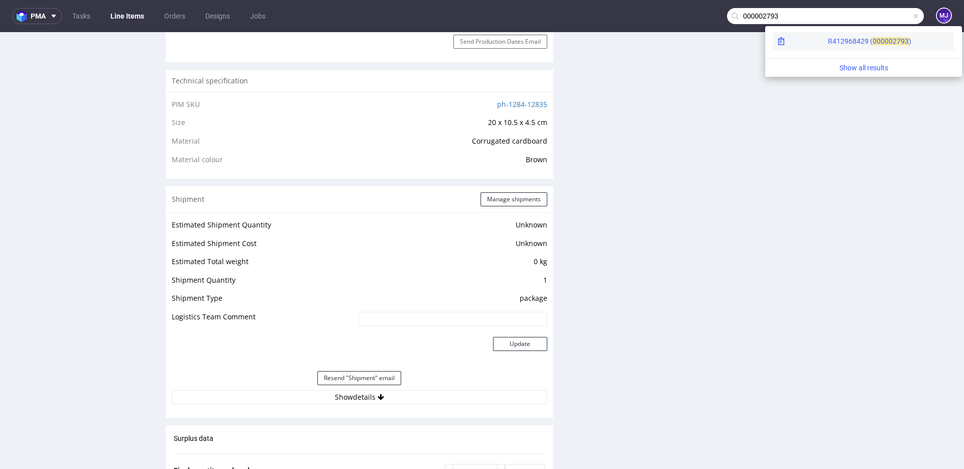
type input "000002793"
click at [828, 42] on div "R412968429 ( 00000" at bounding box center [860, 41] width 65 height 10
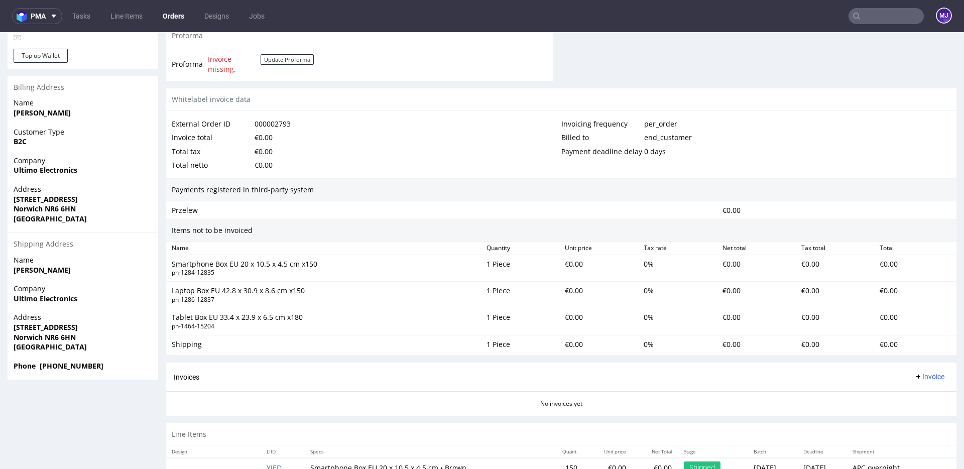
scroll to position [499, 0]
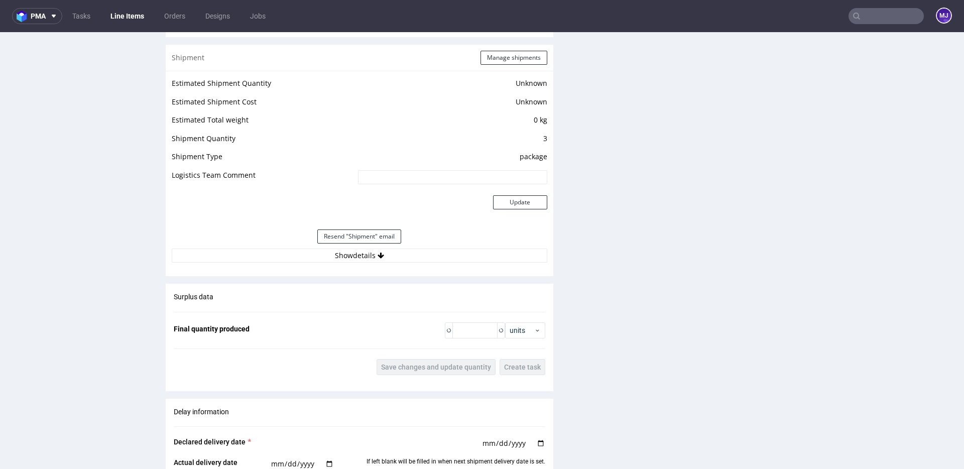
scroll to position [796, 0]
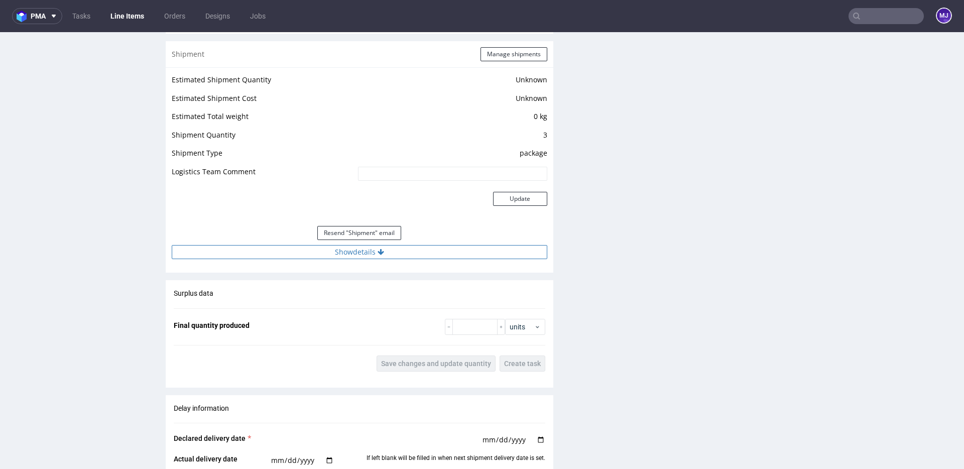
click at [356, 251] on button "Show details" at bounding box center [359, 252] width 375 height 14
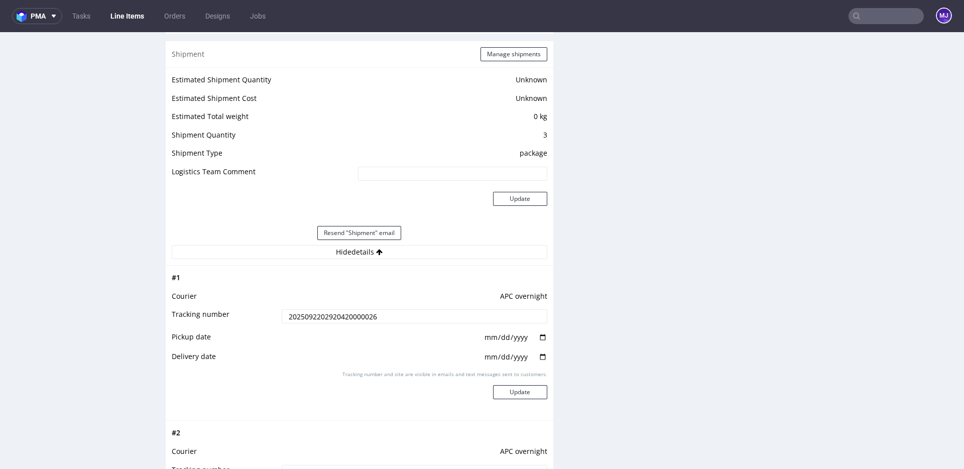
click at [335, 311] on input "2025092202920420000026" at bounding box center [415, 316] width 266 height 14
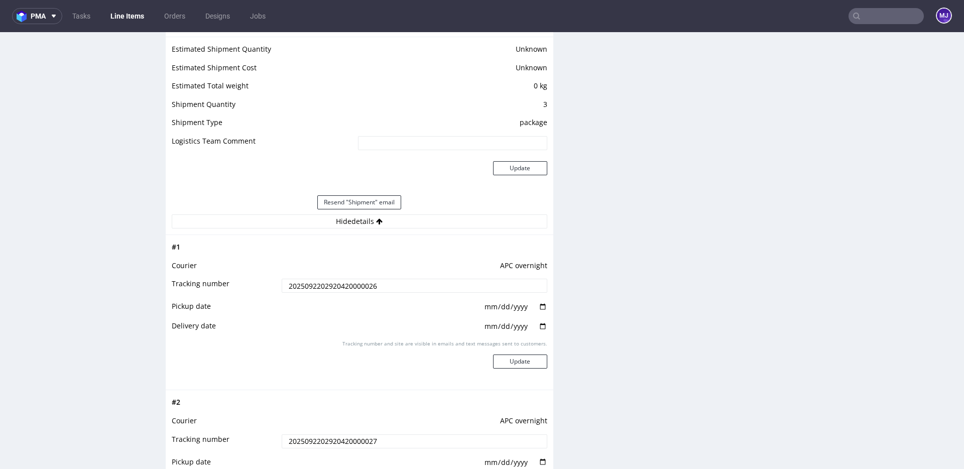
scroll to position [863, 0]
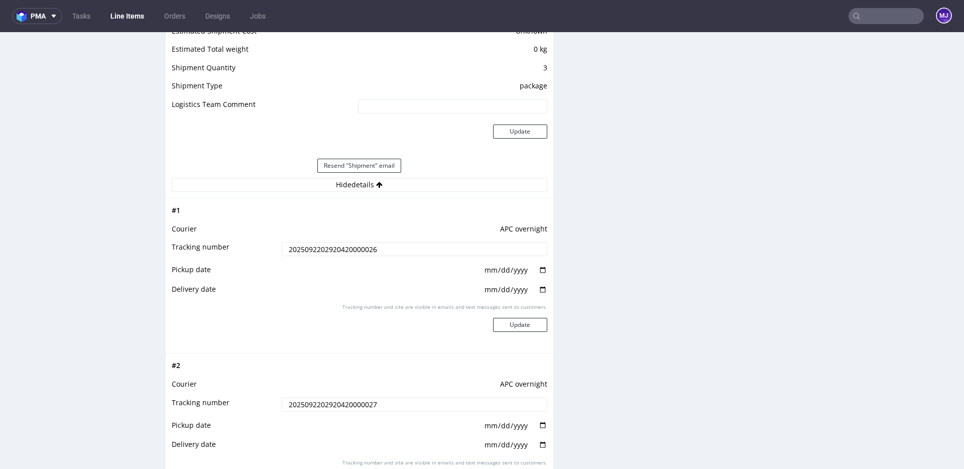
click at [539, 273] on input "date" at bounding box center [515, 270] width 64 height 11
type input "[DATE]"
click at [541, 289] on input "date" at bounding box center [515, 289] width 64 height 11
type input "[DATE]"
click at [528, 320] on button "Update" at bounding box center [520, 325] width 54 height 14
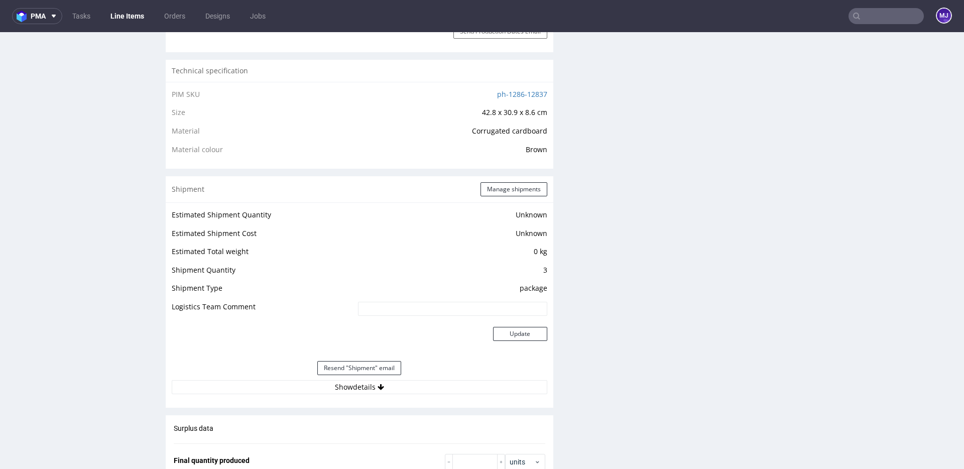
scroll to position [924, 0]
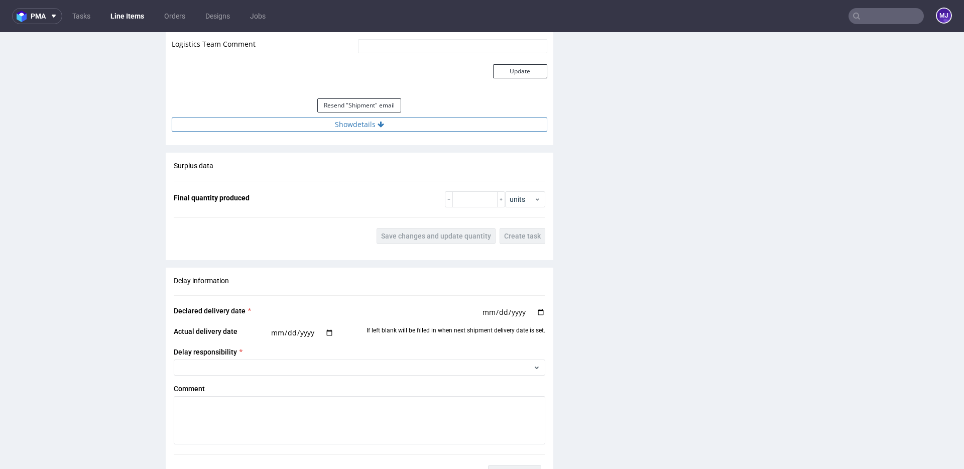
click at [448, 126] on button "Show details" at bounding box center [359, 124] width 375 height 14
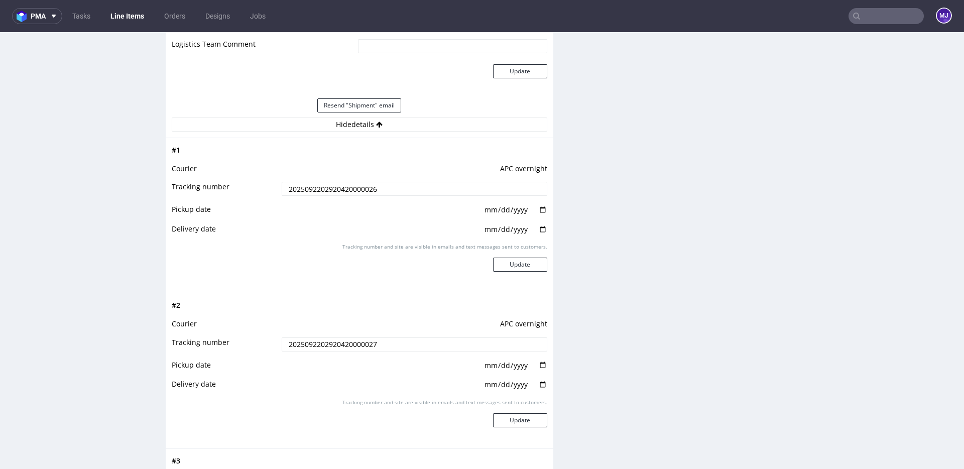
click at [539, 364] on input "date" at bounding box center [515, 365] width 64 height 11
type input "[DATE]"
click at [538, 384] on input "date" at bounding box center [515, 384] width 64 height 11
type input "[DATE]"
click at [516, 416] on button "Update" at bounding box center [520, 420] width 54 height 14
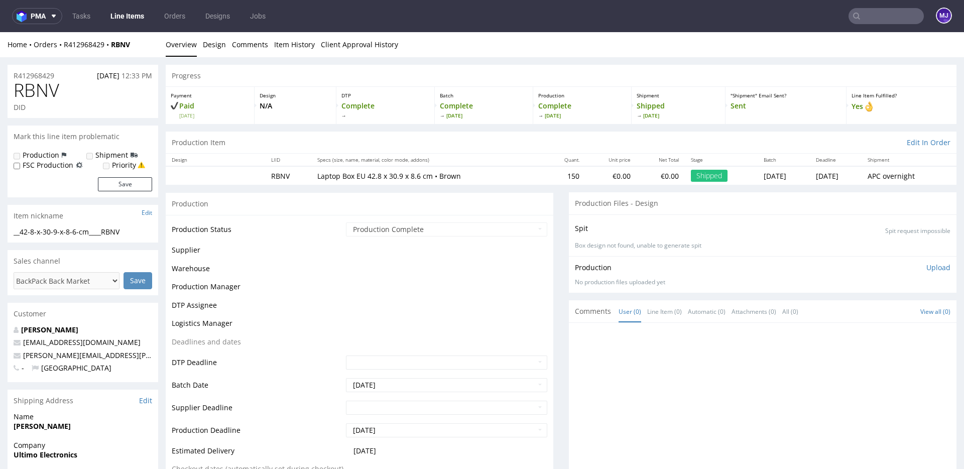
scroll to position [661, 0]
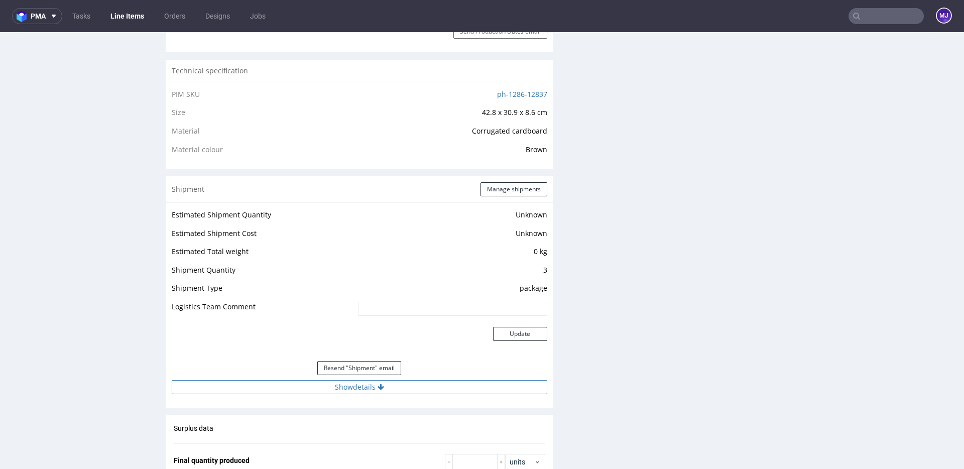
click at [431, 382] on button "Show details" at bounding box center [359, 387] width 375 height 14
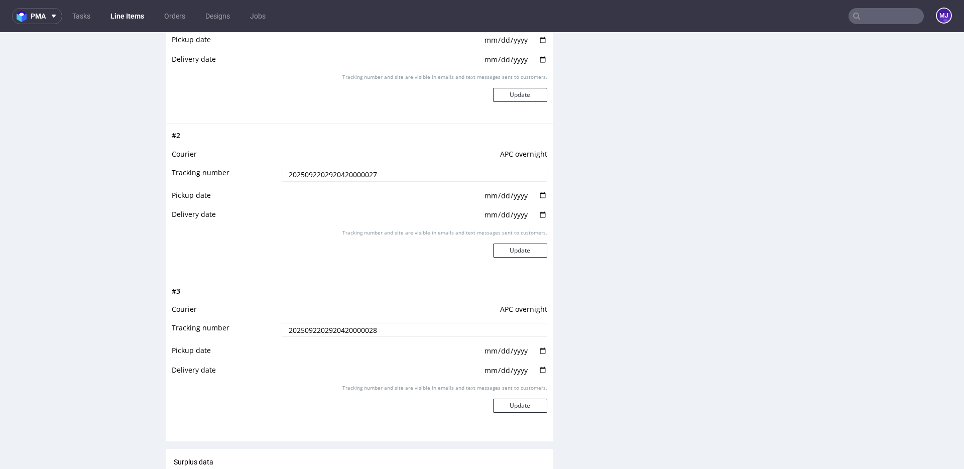
scroll to position [1118, 0]
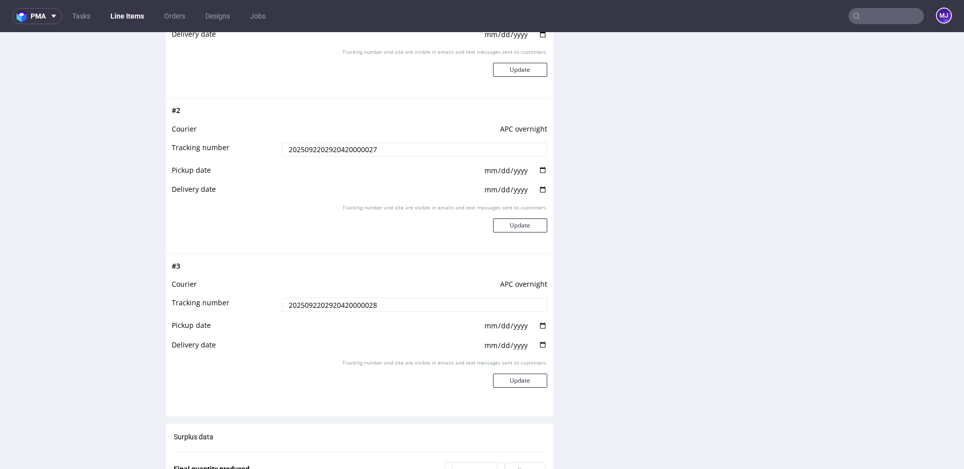
click at [540, 325] on input "date" at bounding box center [515, 325] width 64 height 11
type input "[DATE]"
click at [541, 345] on input "date" at bounding box center [515, 345] width 64 height 11
type input "[DATE]"
click at [514, 376] on button "Update" at bounding box center [520, 380] width 54 height 14
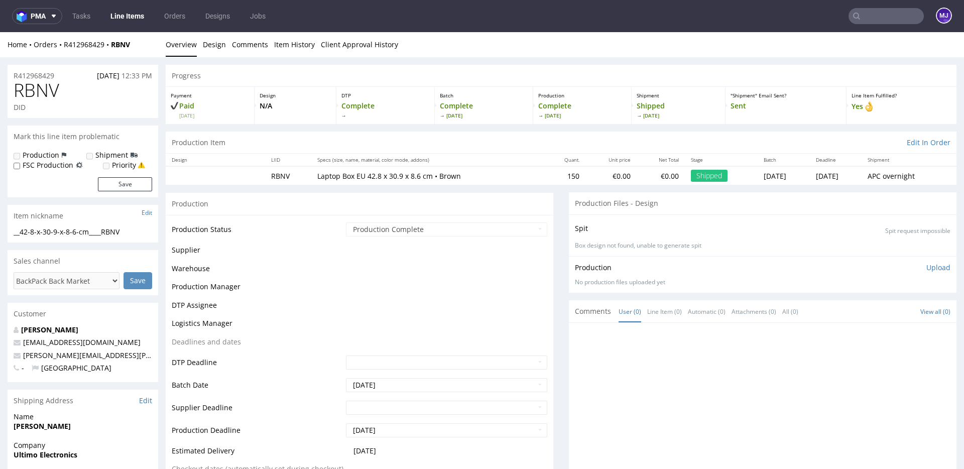
scroll to position [661, 0]
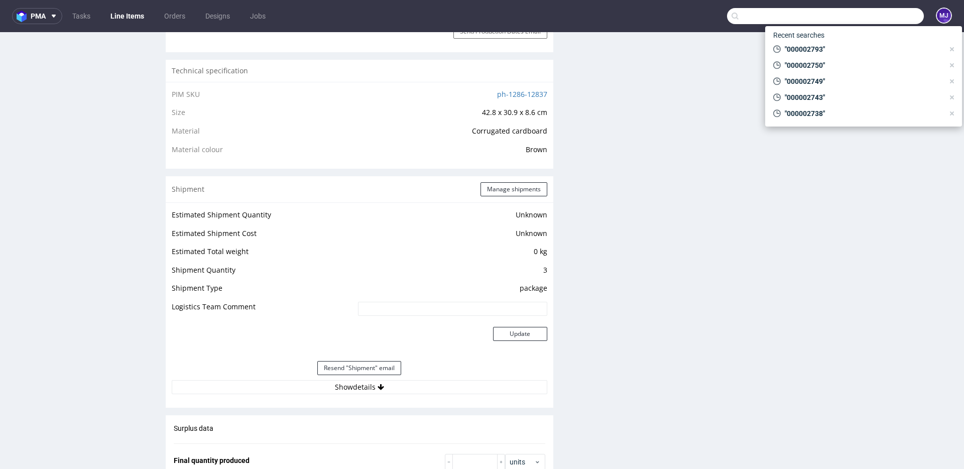
click at [863, 13] on input "text" at bounding box center [825, 16] width 197 height 16
paste input "000002793"
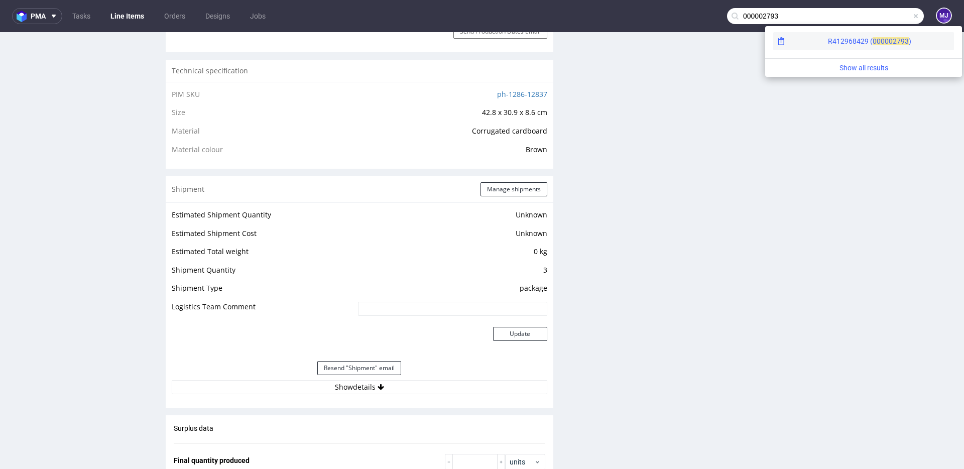
type input "000002793"
click at [828, 38] on div "R412968429 ( 00000" at bounding box center [860, 41] width 65 height 10
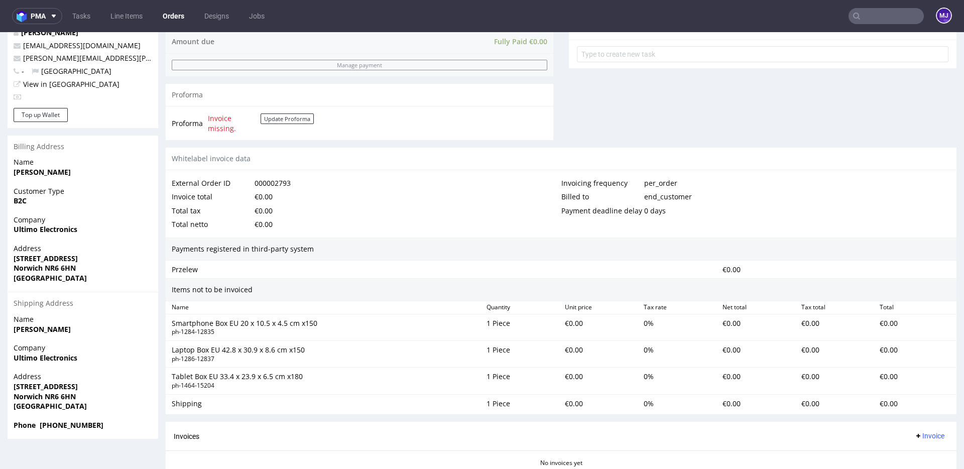
scroll to position [499, 0]
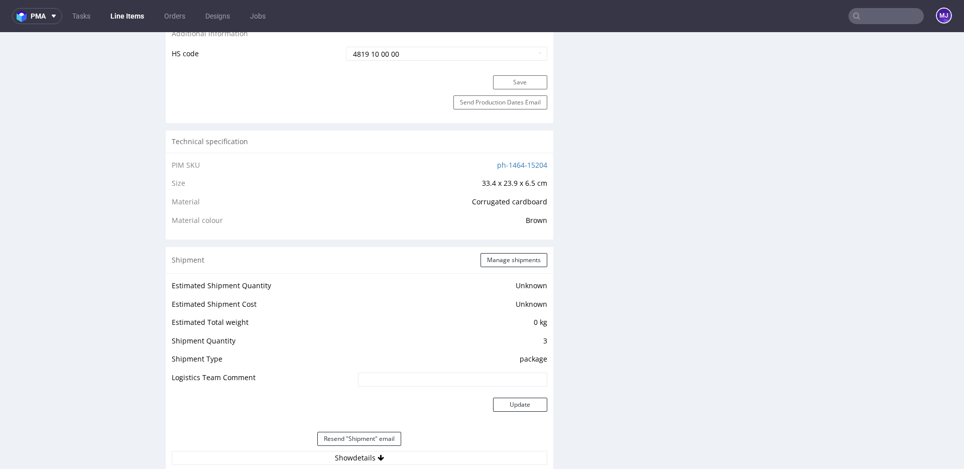
scroll to position [699, 0]
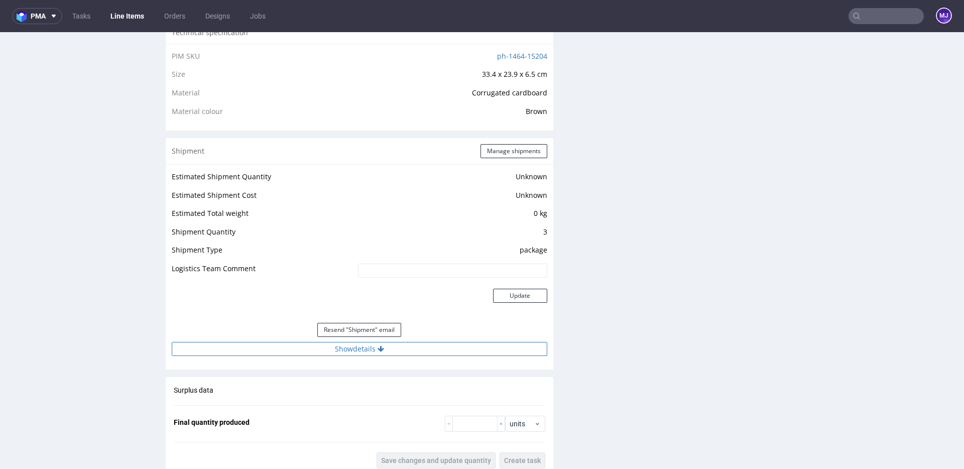
click at [341, 348] on button "Show details" at bounding box center [359, 349] width 375 height 14
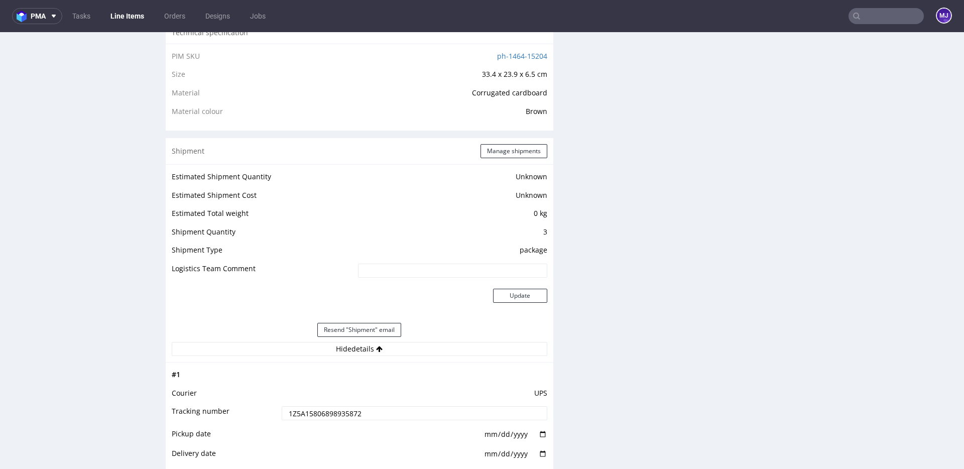
click at [327, 415] on input "1Z5A15806898935872" at bounding box center [415, 413] width 266 height 14
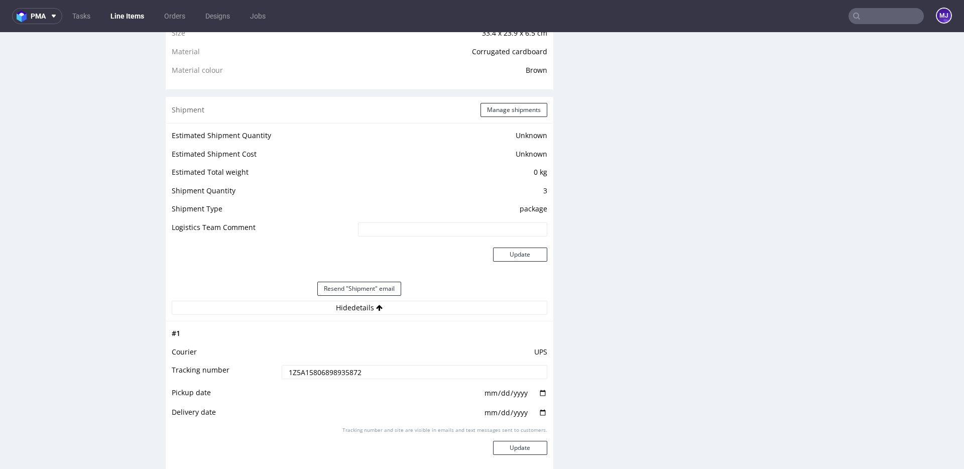
scroll to position [770, 0]
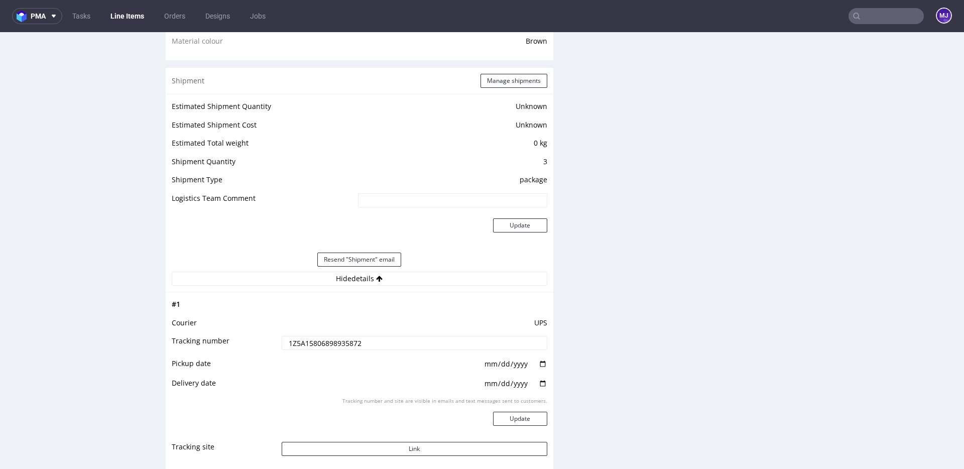
click at [870, 14] on input "text" at bounding box center [885, 16] width 75 height 16
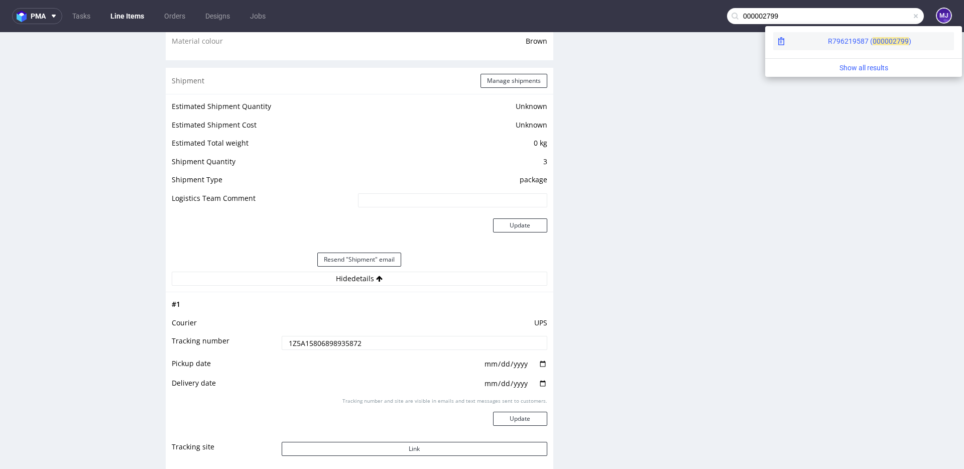
type input "000002799"
click at [828, 44] on div "R796219587 ( 00000" at bounding box center [860, 41] width 65 height 10
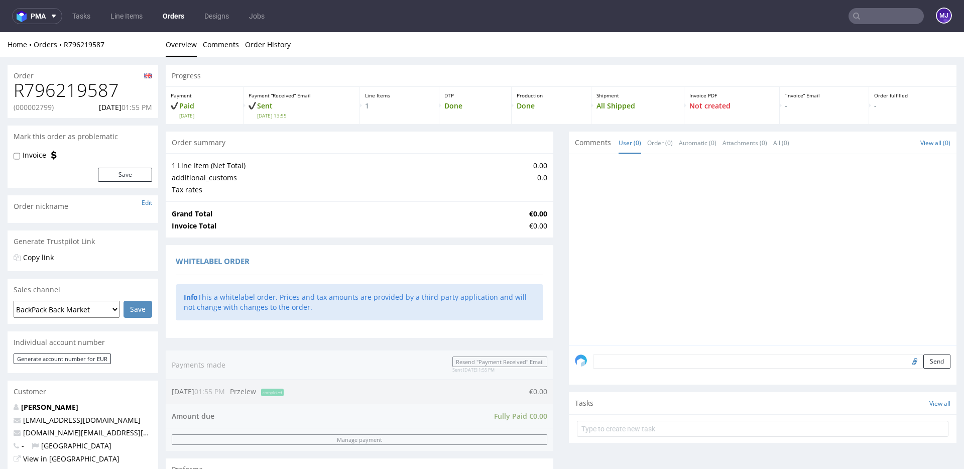
scroll to position [408, 0]
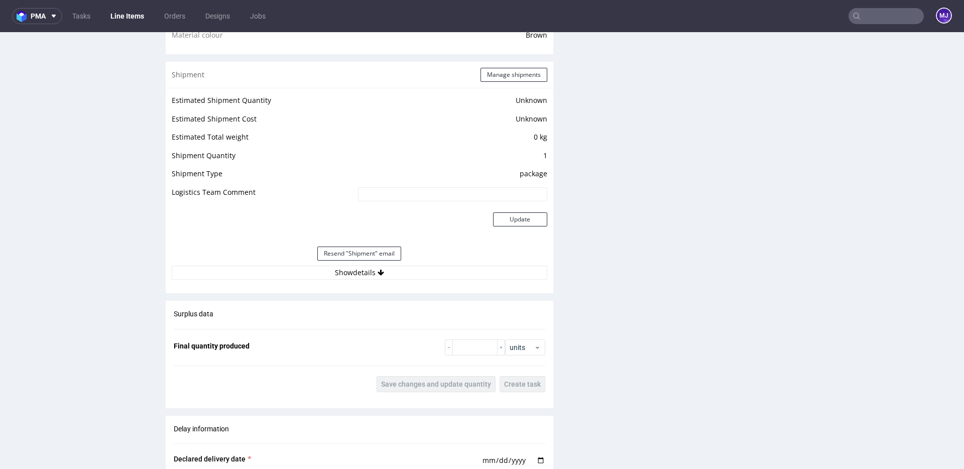
scroll to position [914, 0]
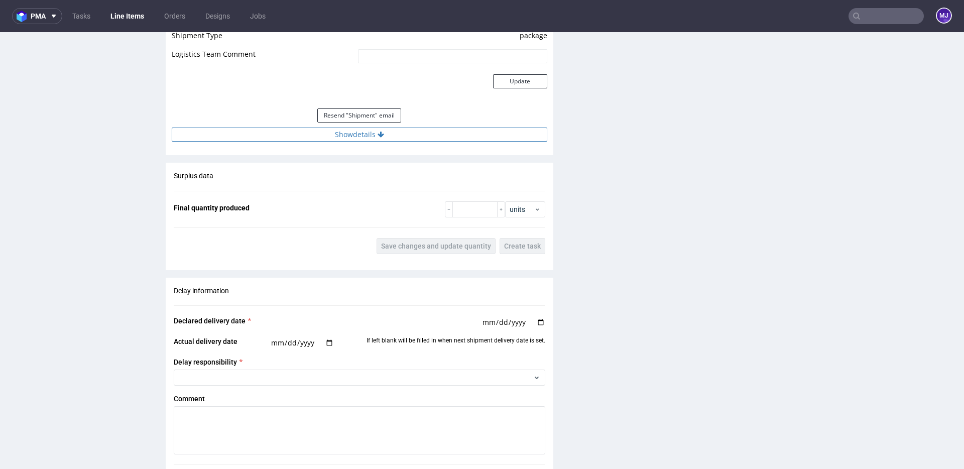
click at [381, 137] on icon at bounding box center [380, 134] width 7 height 7
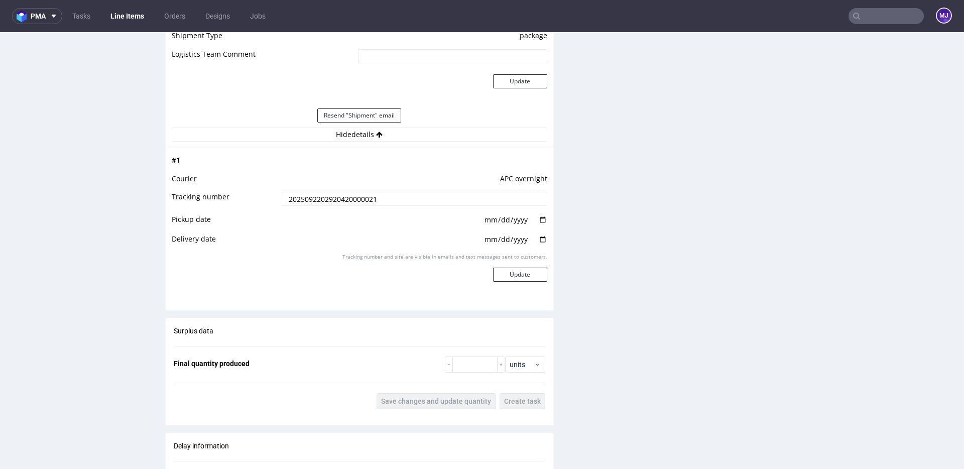
click at [352, 195] on input "2025092202920420000021" at bounding box center [415, 199] width 266 height 14
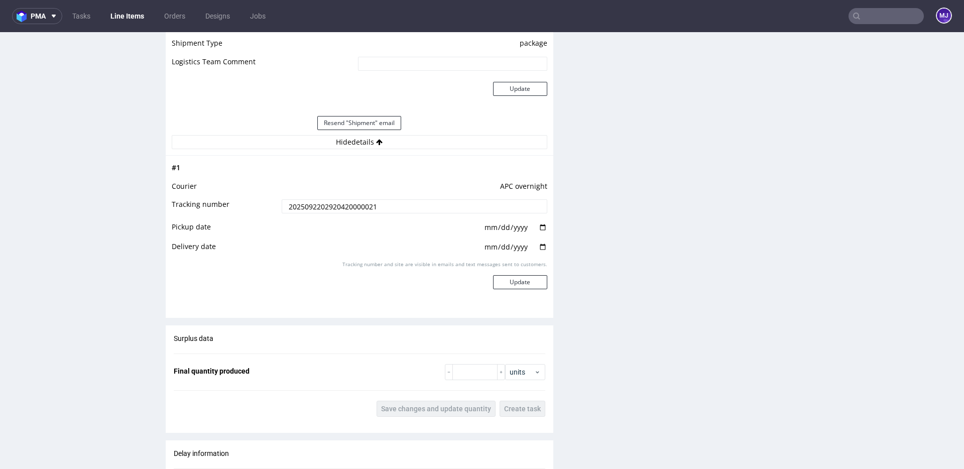
scroll to position [906, 0]
click at [538, 230] on input "date" at bounding box center [515, 227] width 64 height 11
type input "[DATE]"
click at [536, 249] on input "date" at bounding box center [515, 247] width 64 height 11
type input "[DATE]"
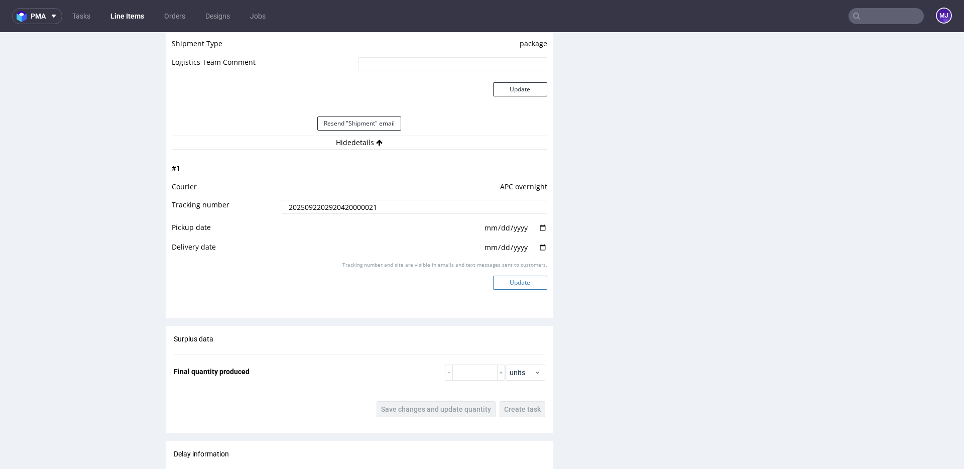
click at [526, 284] on button "Update" at bounding box center [520, 283] width 54 height 14
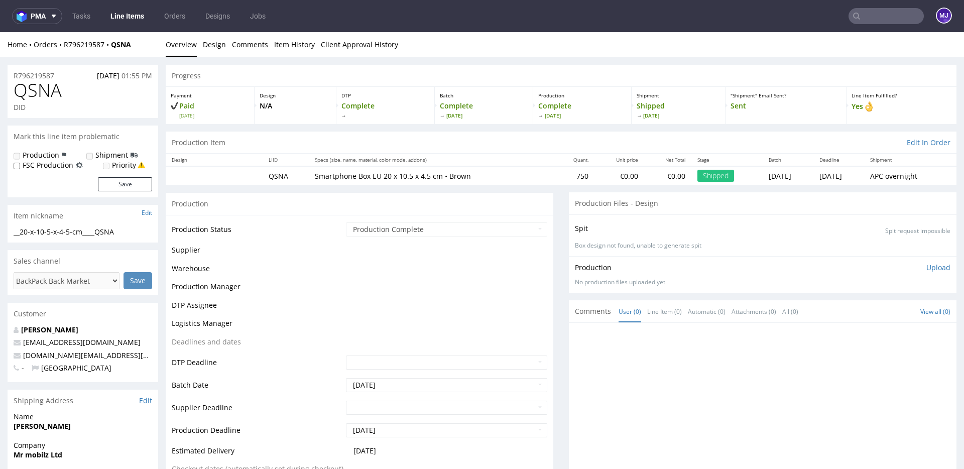
scroll to position [639, 0]
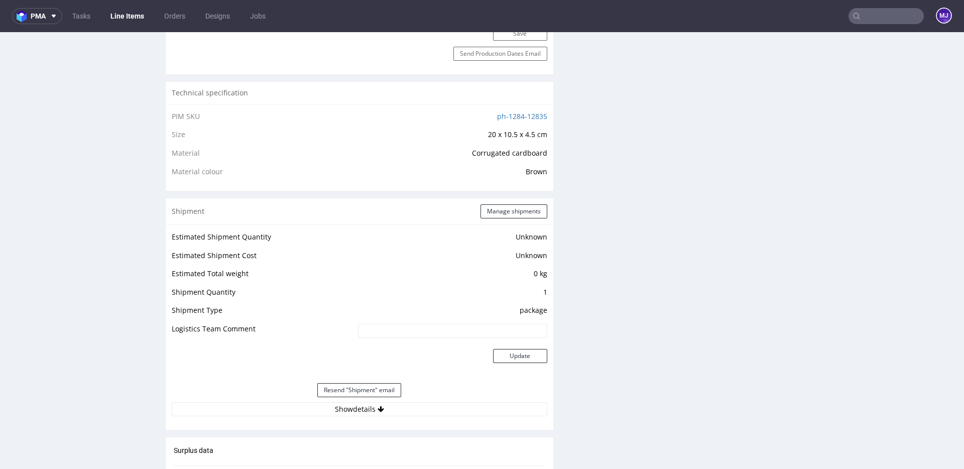
click at [889, 18] on input "text" at bounding box center [885, 16] width 75 height 16
paste input "000002813"
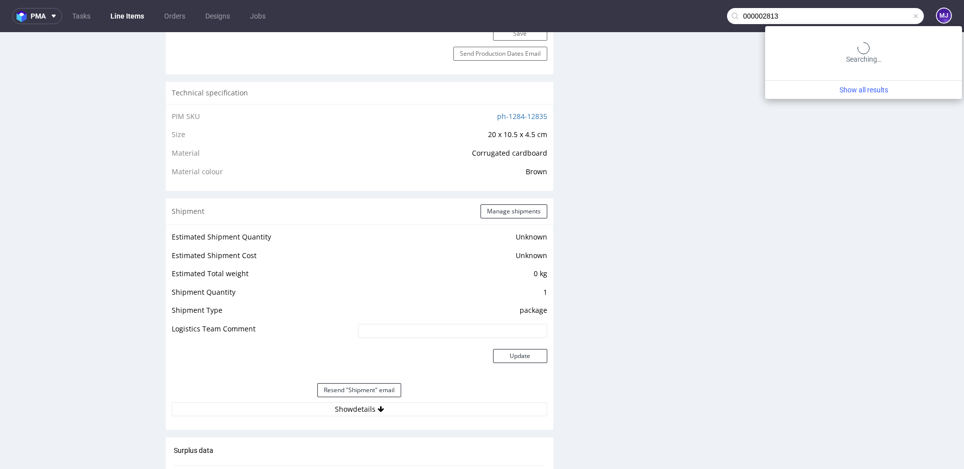
drag, startPoint x: 889, startPoint y: 18, endPoint x: 843, endPoint y: 19, distance: 46.2
click at [844, 19] on input "000002813" at bounding box center [825, 16] width 197 height 16
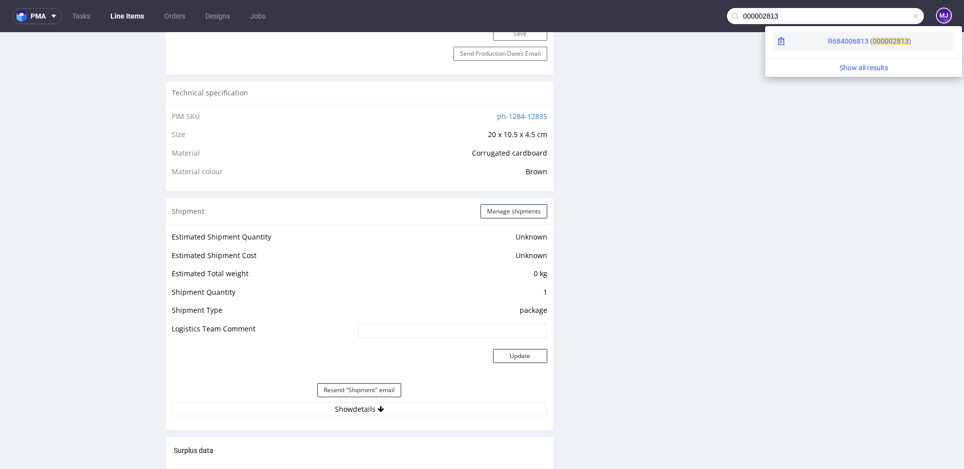
type input "000002813"
click at [872, 41] on span "00000" at bounding box center [882, 41] width 20 height 8
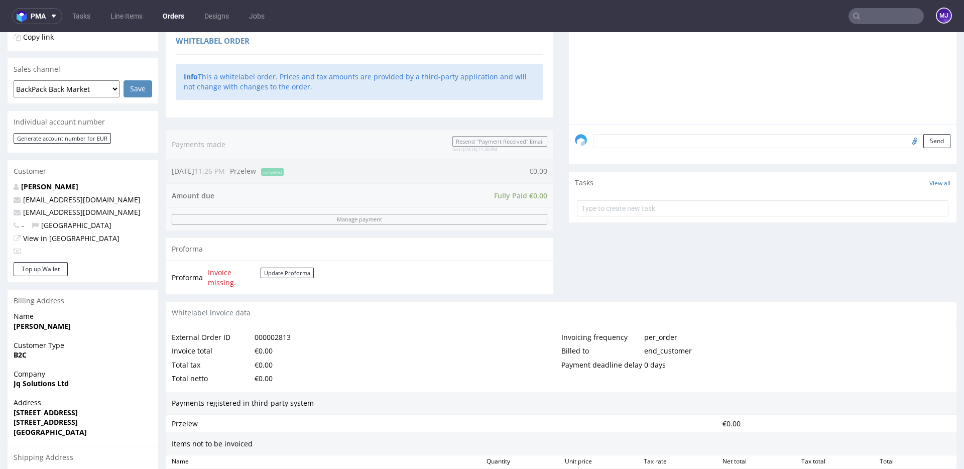
scroll to position [453, 0]
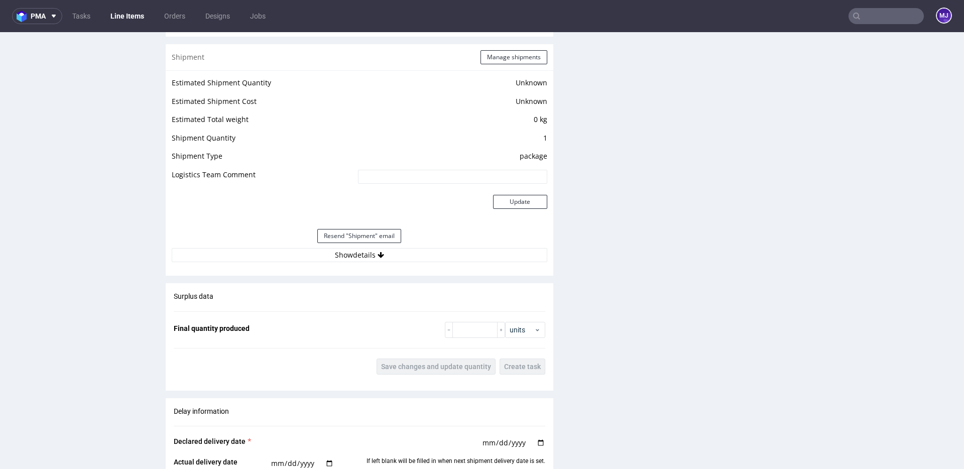
scroll to position [808, 0]
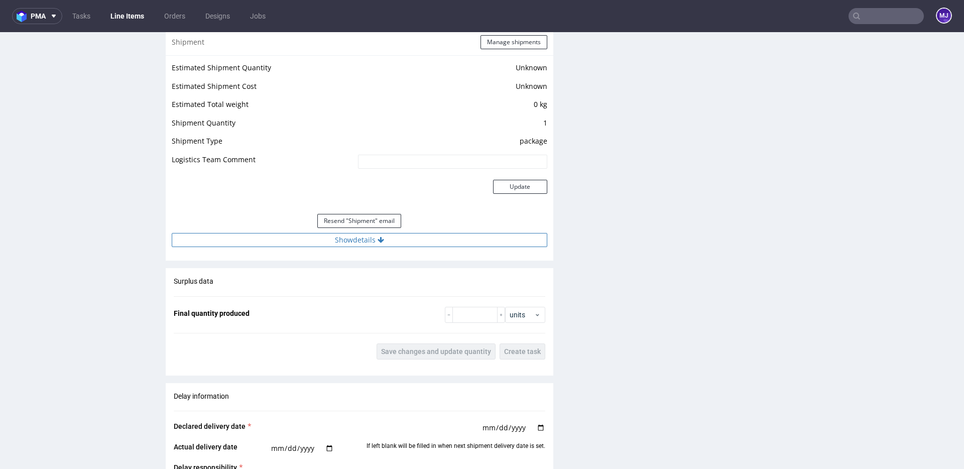
click at [344, 239] on button "Show details" at bounding box center [359, 240] width 375 height 14
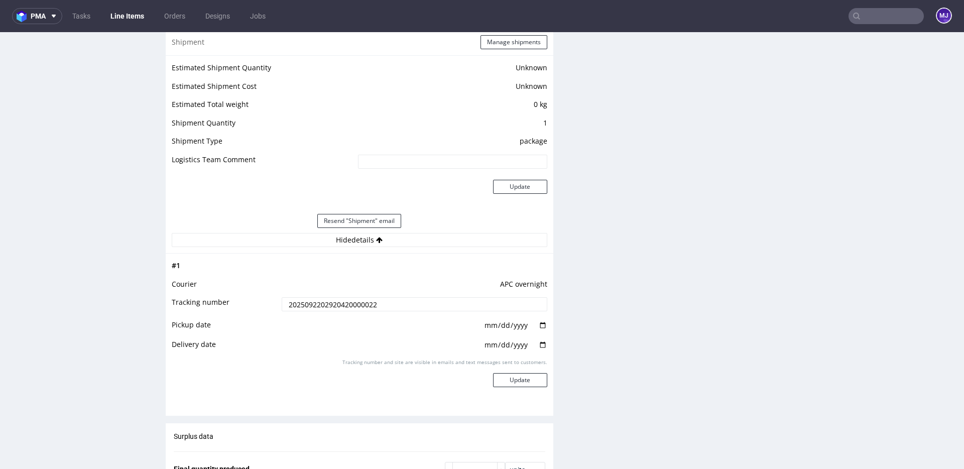
click at [299, 303] on input "2025092202920420000022" at bounding box center [415, 304] width 266 height 14
click at [537, 328] on input "date" at bounding box center [515, 325] width 64 height 11
type input "[DATE]"
click at [538, 343] on input "date" at bounding box center [515, 344] width 64 height 11
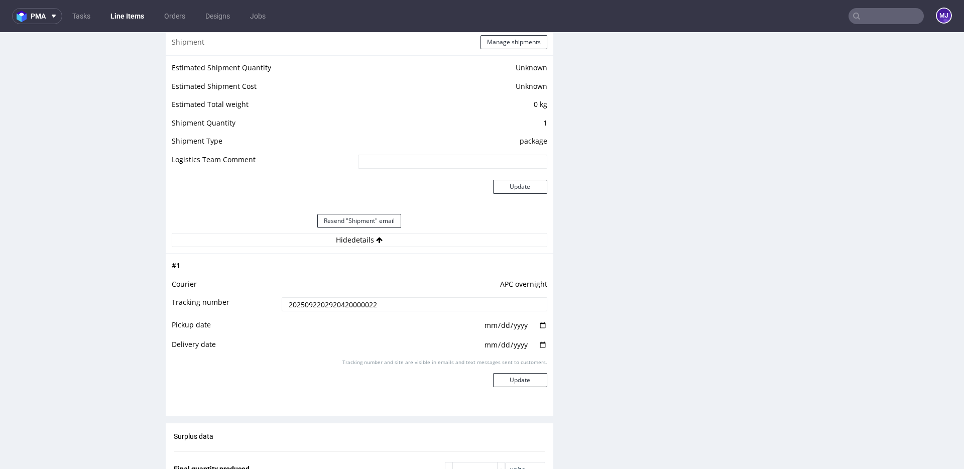
type input "[DATE]"
click at [512, 377] on button "Update" at bounding box center [520, 380] width 54 height 14
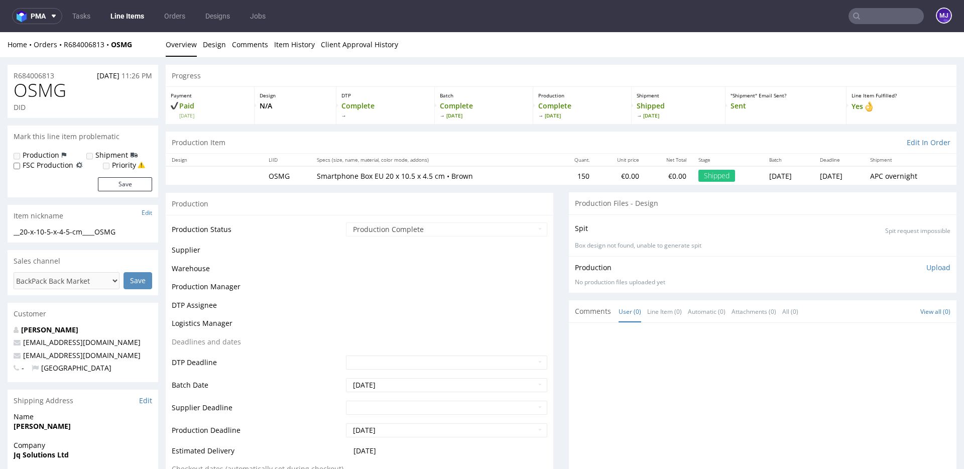
scroll to position [625, 0]
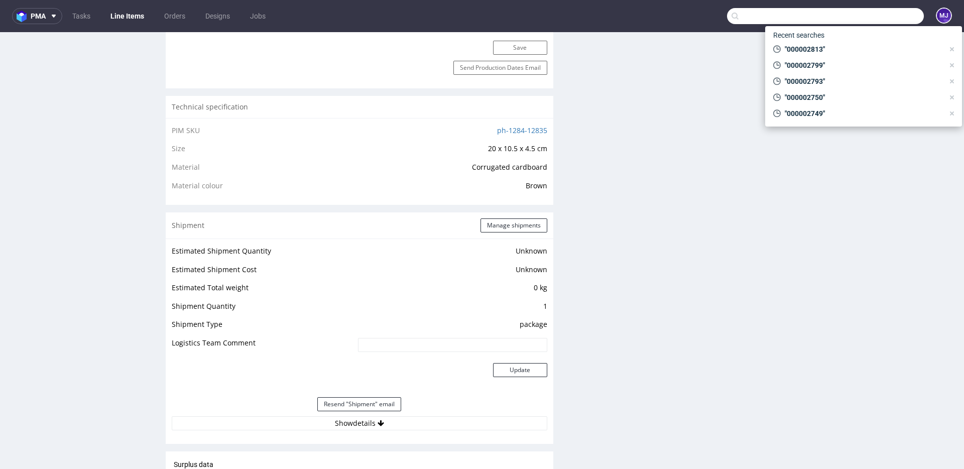
click at [880, 17] on input "text" at bounding box center [825, 16] width 197 height 16
paste input "000002817"
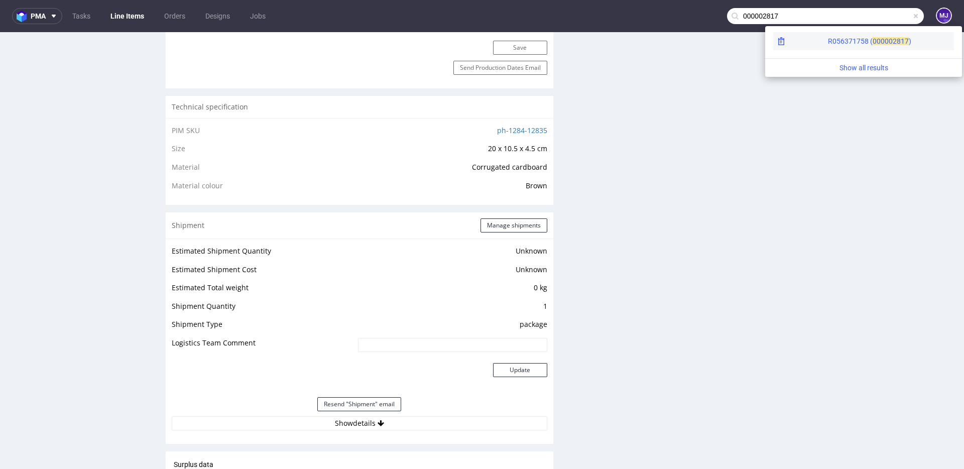
type input "000002817"
click at [828, 43] on div "R056371758 ( 00000" at bounding box center [860, 41] width 65 height 10
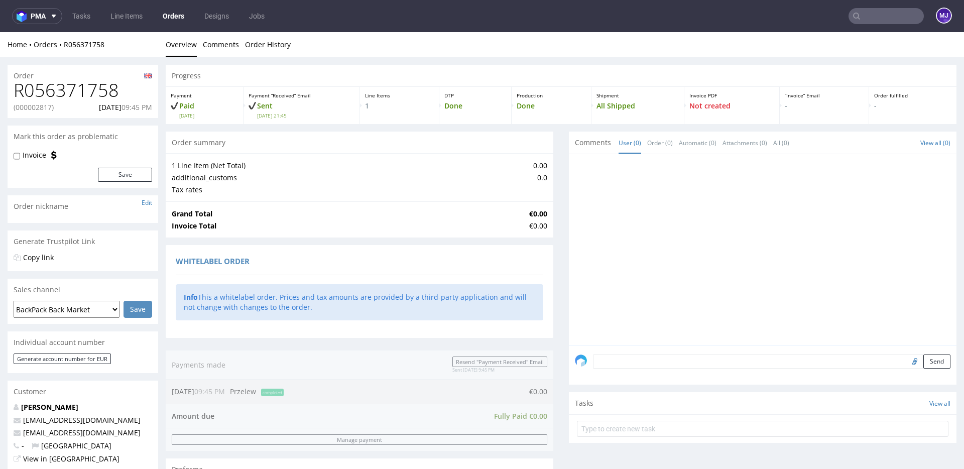
scroll to position [408, 0]
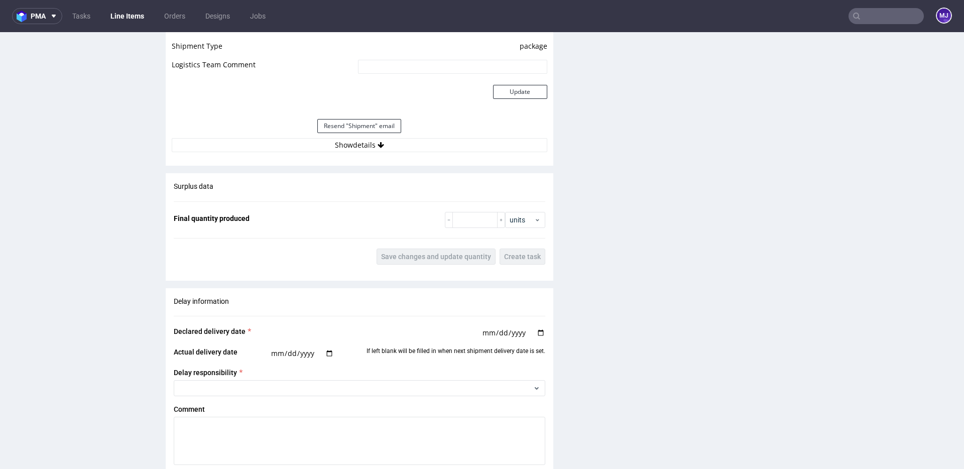
scroll to position [904, 0]
click at [363, 144] on button "Show details" at bounding box center [359, 144] width 375 height 14
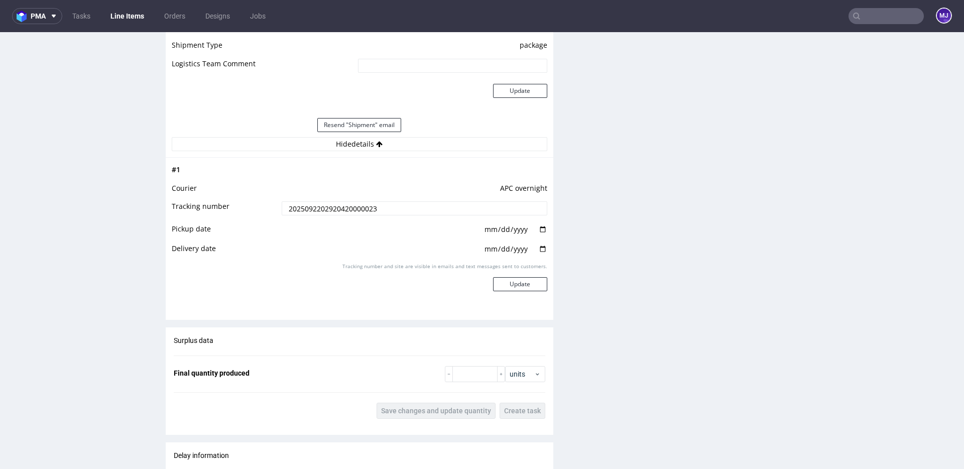
click at [330, 208] on input "2025092202920420000023" at bounding box center [415, 208] width 266 height 14
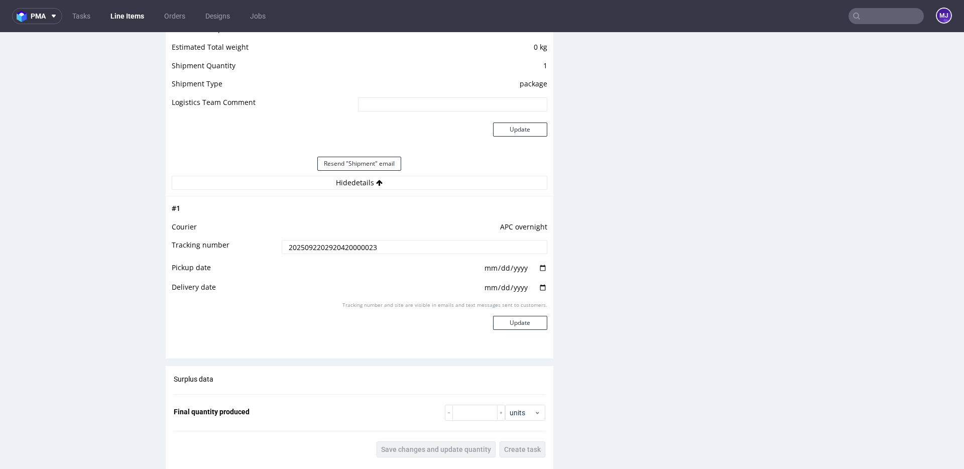
scroll to position [872, 0]
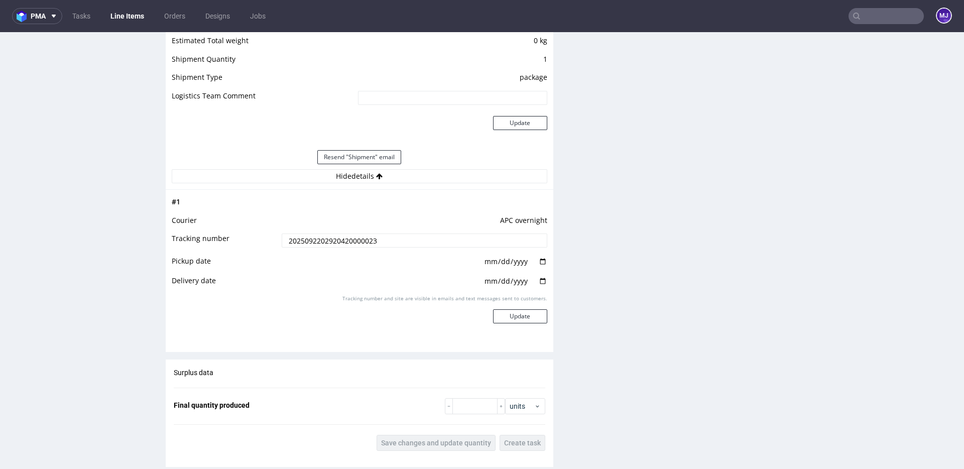
click at [537, 263] on input "date" at bounding box center [515, 261] width 64 height 11
type input "[DATE]"
click at [543, 282] on input "date" at bounding box center [515, 281] width 64 height 11
type input "[DATE]"
click at [519, 318] on button "Update" at bounding box center [520, 316] width 54 height 14
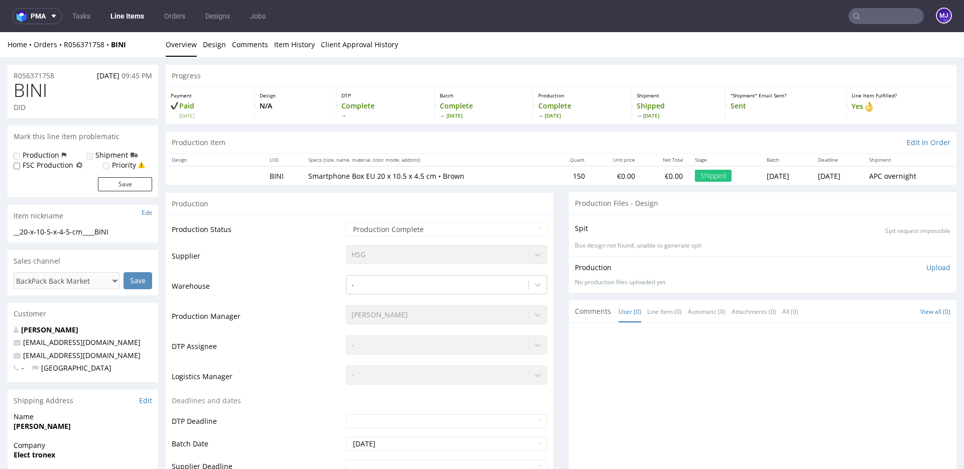
scroll to position [639, 0]
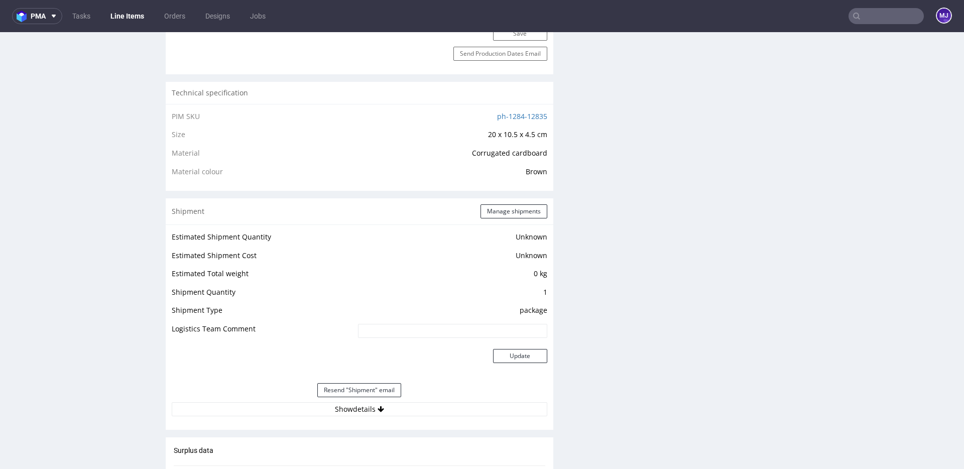
click at [865, 19] on input "text" at bounding box center [885, 16] width 75 height 16
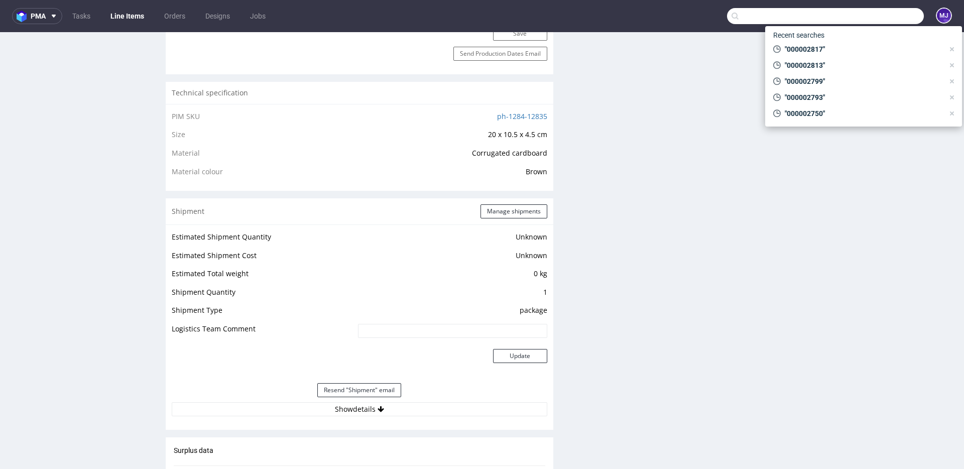
paste input "000002819"
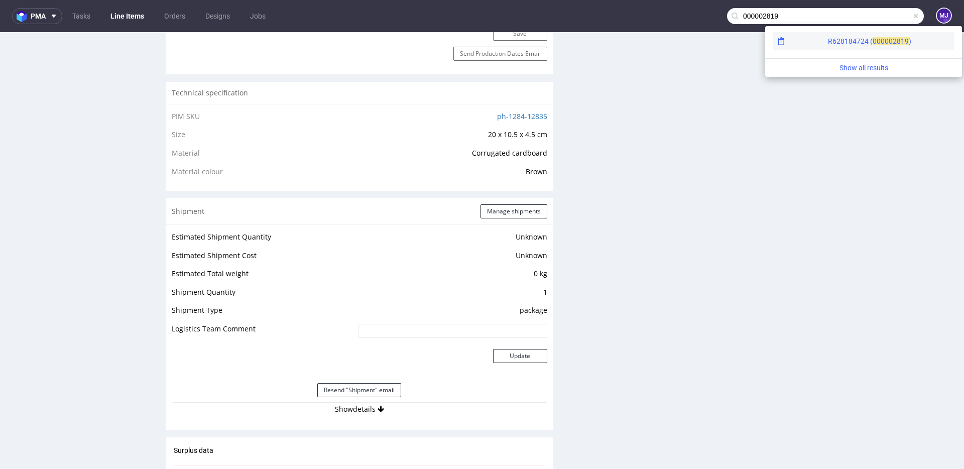
type input "000002819"
click at [828, 44] on div "R628184724 ( 00000" at bounding box center [860, 41] width 65 height 10
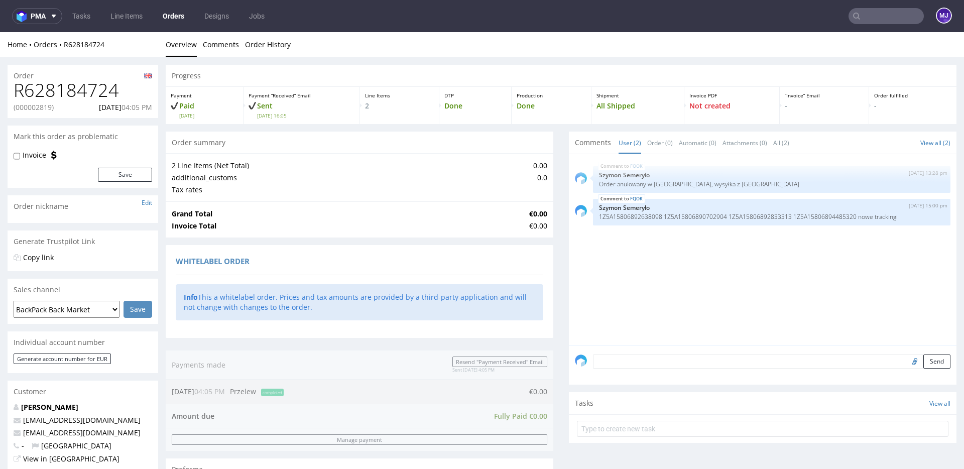
scroll to position [453, 0]
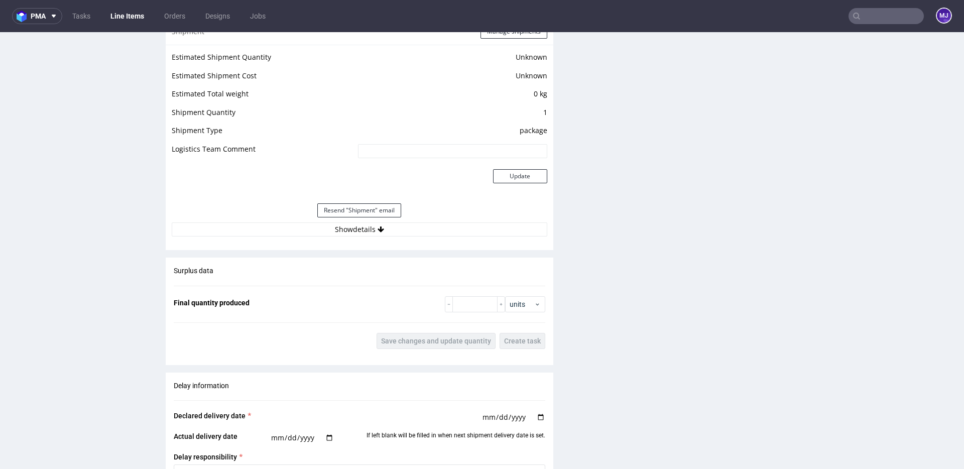
scroll to position [820, 0]
click at [355, 233] on button "Show details" at bounding box center [359, 228] width 375 height 14
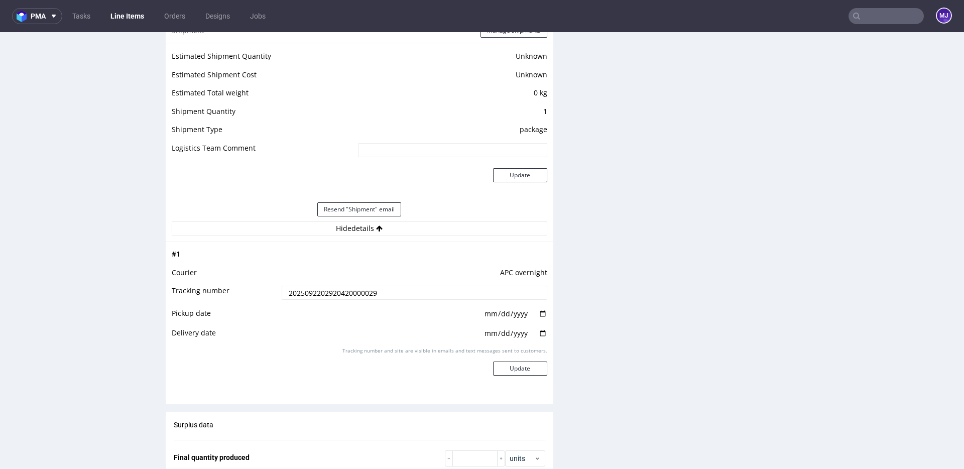
click at [343, 292] on input "2025092202920420000029" at bounding box center [415, 293] width 266 height 14
click at [537, 314] on input "date" at bounding box center [515, 313] width 64 height 11
type input "[DATE]"
click at [540, 334] on input "date" at bounding box center [515, 333] width 64 height 11
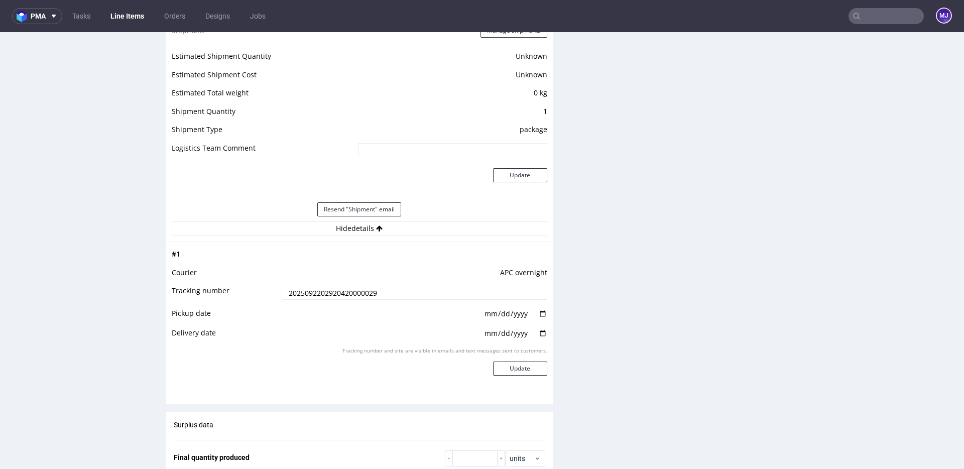
type input "[DATE]"
click at [513, 371] on button "Update" at bounding box center [520, 368] width 54 height 14
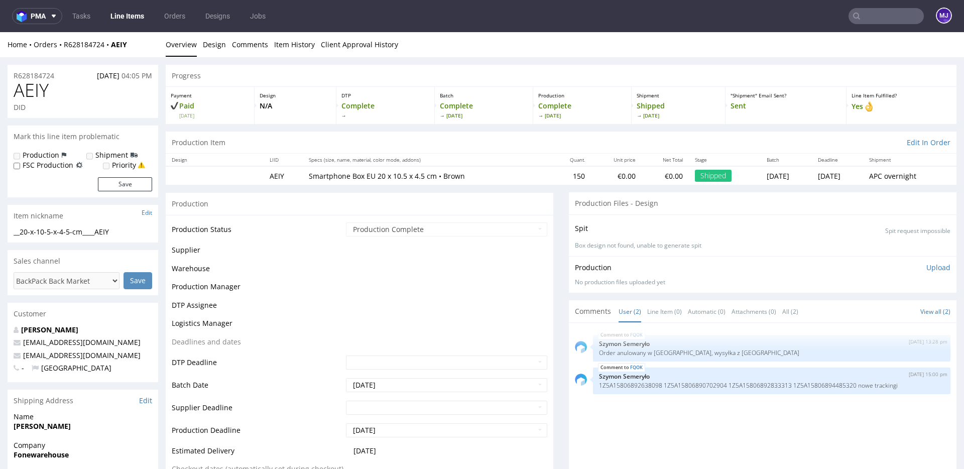
scroll to position [625, 0]
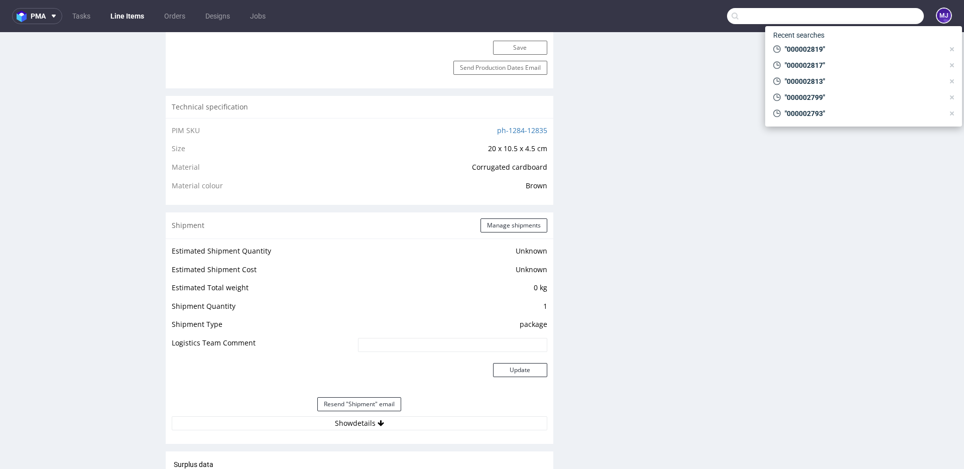
click at [866, 12] on input "text" at bounding box center [825, 16] width 197 height 16
paste input "000002819"
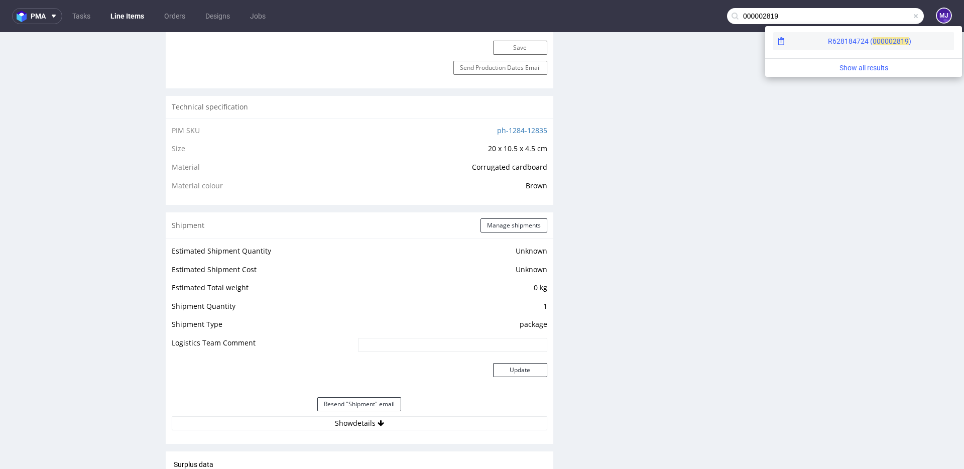
type input "000002819"
click at [828, 38] on div "R628184724 ( 00000" at bounding box center [860, 41] width 65 height 10
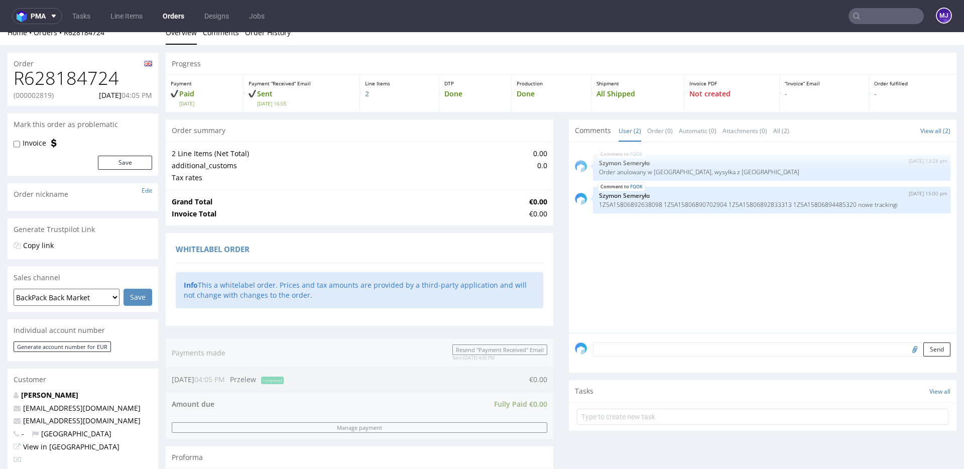
scroll to position [13, 0]
click at [871, 20] on input "text" at bounding box center [825, 16] width 197 height 16
paste input "000002821"
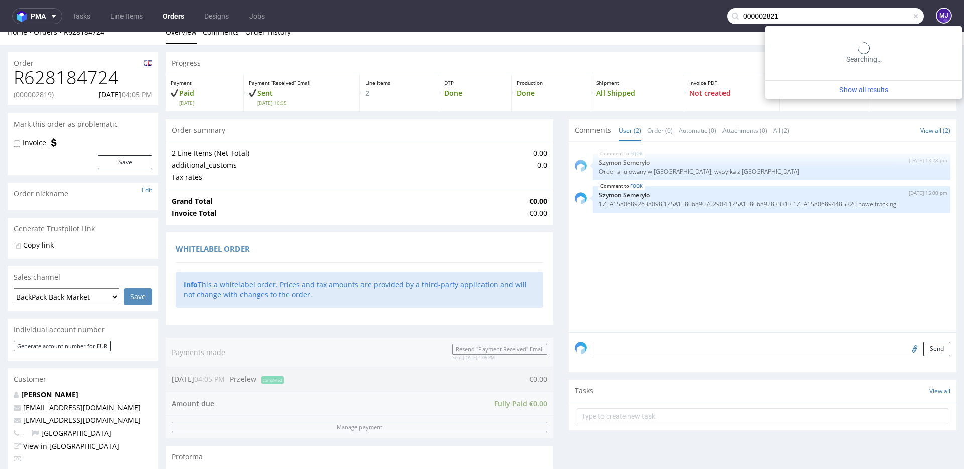
drag, startPoint x: 871, startPoint y: 20, endPoint x: 844, endPoint y: 20, distance: 27.1
click at [845, 20] on input "000002821" at bounding box center [825, 16] width 197 height 16
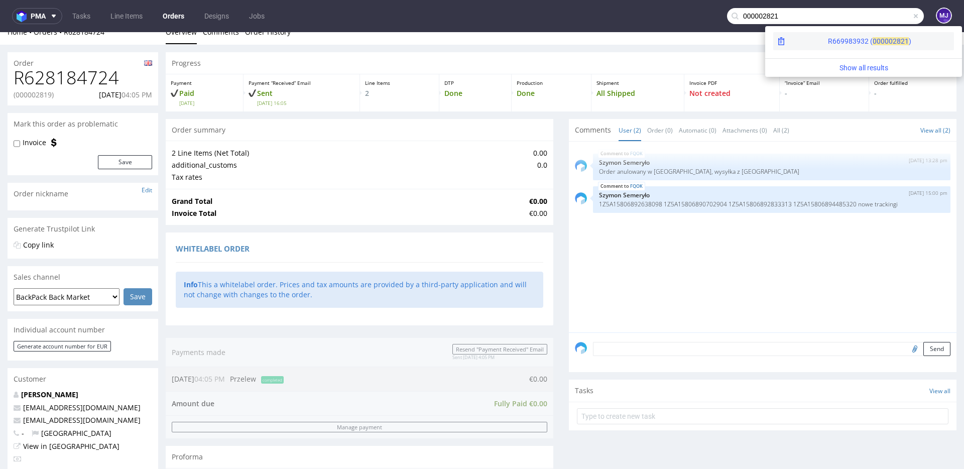
type input "000002821"
click at [872, 39] on span "00000" at bounding box center [882, 41] width 20 height 8
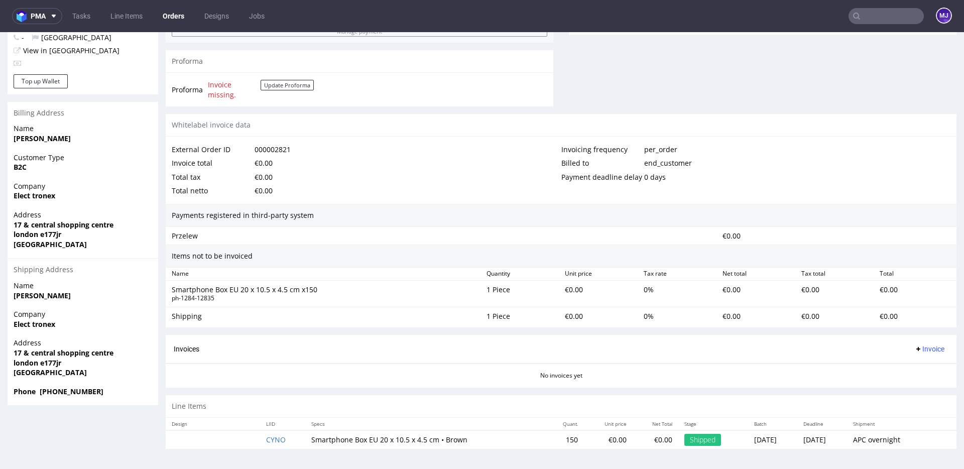
scroll to position [3, 0]
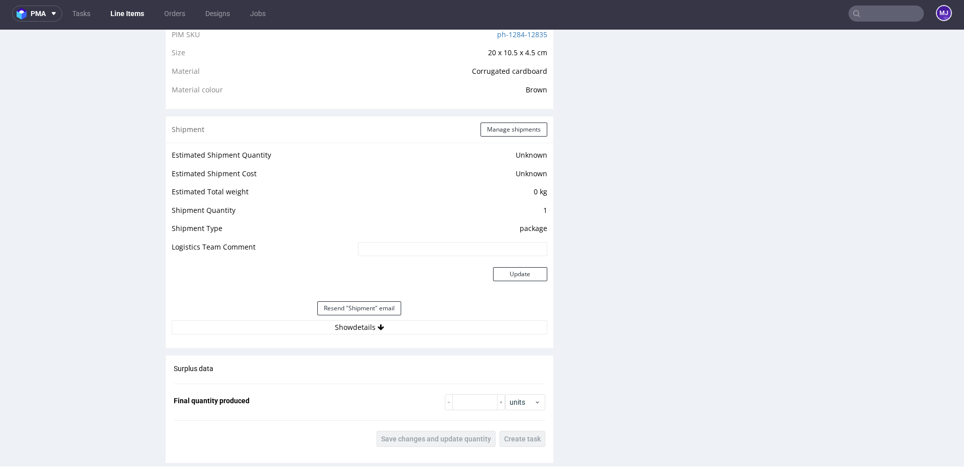
scroll to position [831, 0]
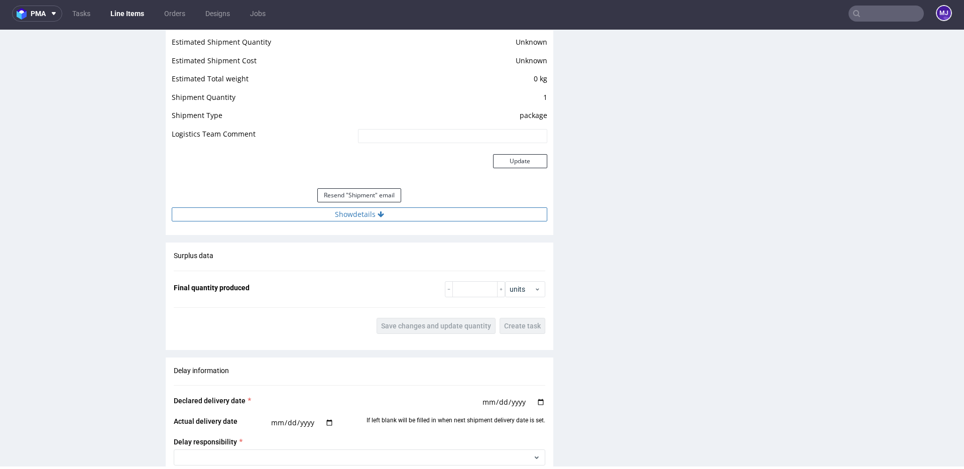
click at [343, 212] on button "Show details" at bounding box center [359, 214] width 375 height 14
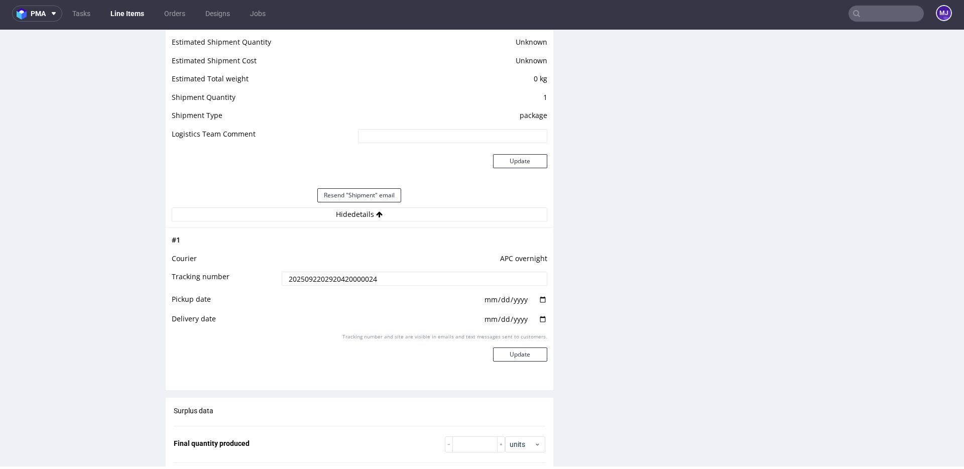
click at [309, 279] on input "2025092202920420000024" at bounding box center [415, 279] width 266 height 14
click at [537, 299] on input "date" at bounding box center [515, 299] width 64 height 11
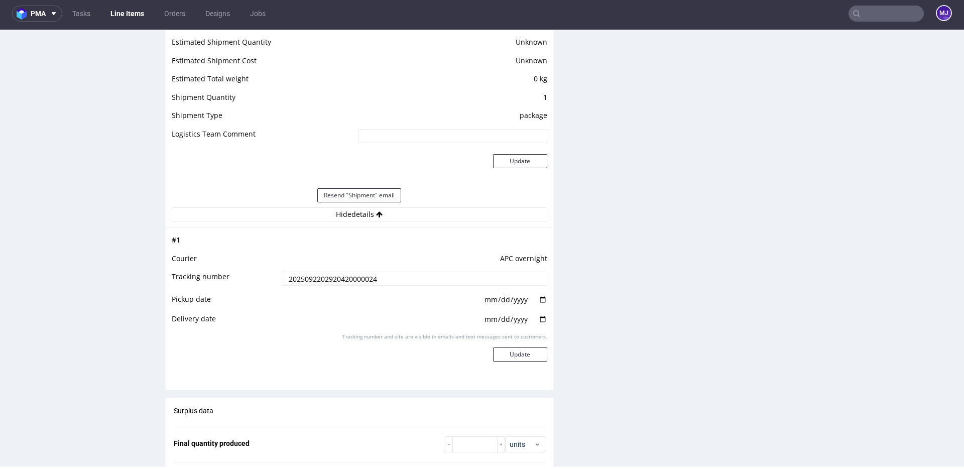
type input "[DATE]"
click at [538, 322] on input "date" at bounding box center [515, 319] width 64 height 11
type input "[DATE]"
click at [517, 355] on button "Update" at bounding box center [520, 354] width 54 height 14
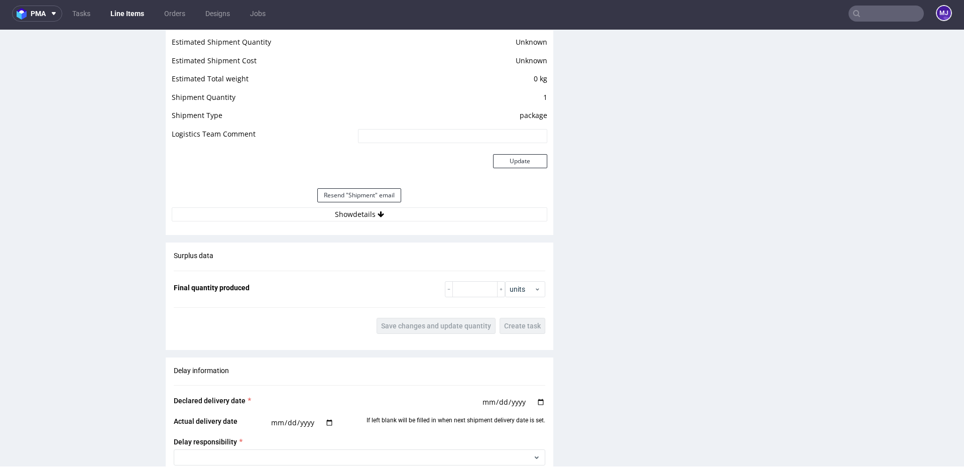
click at [860, 13] on input "text" at bounding box center [885, 14] width 75 height 16
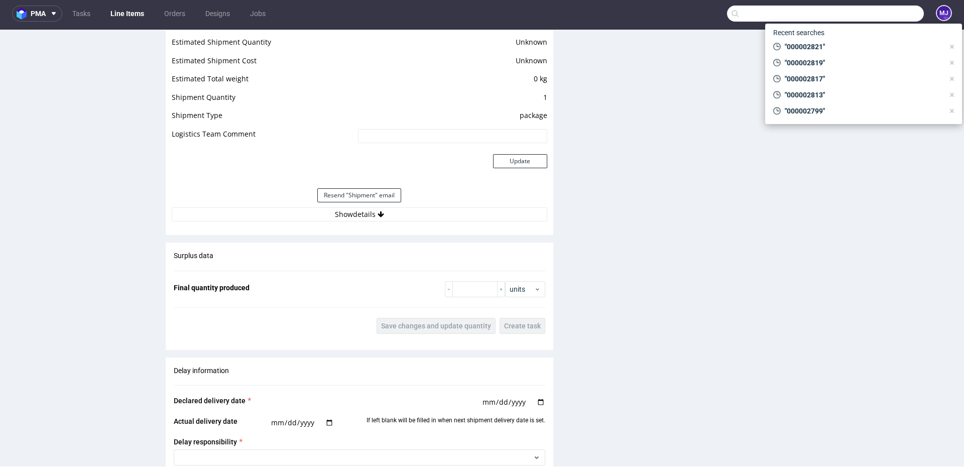
paste input "000002824"
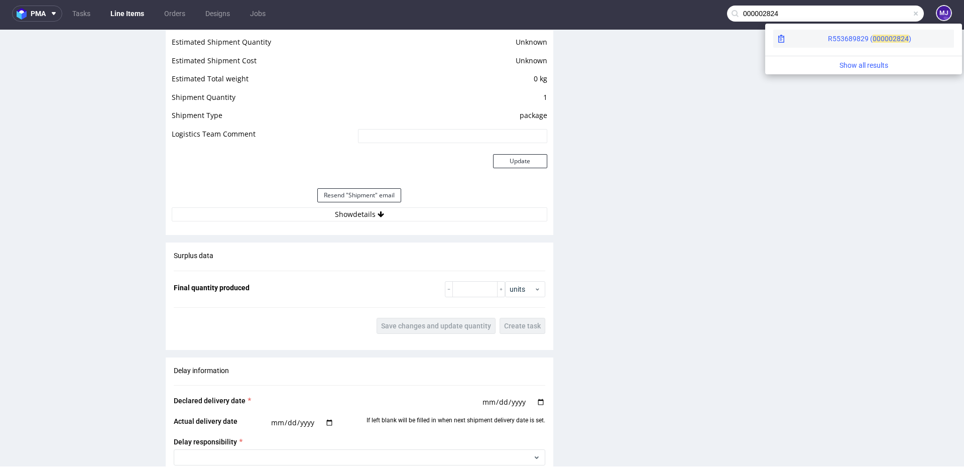
type input "000002824"
click at [828, 34] on div "R553689829 ( 00000" at bounding box center [860, 39] width 65 height 10
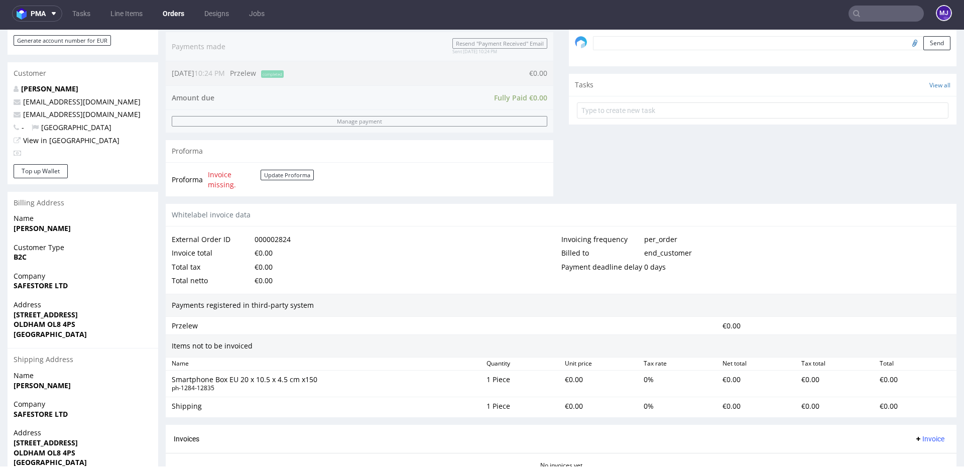
scroll to position [408, 0]
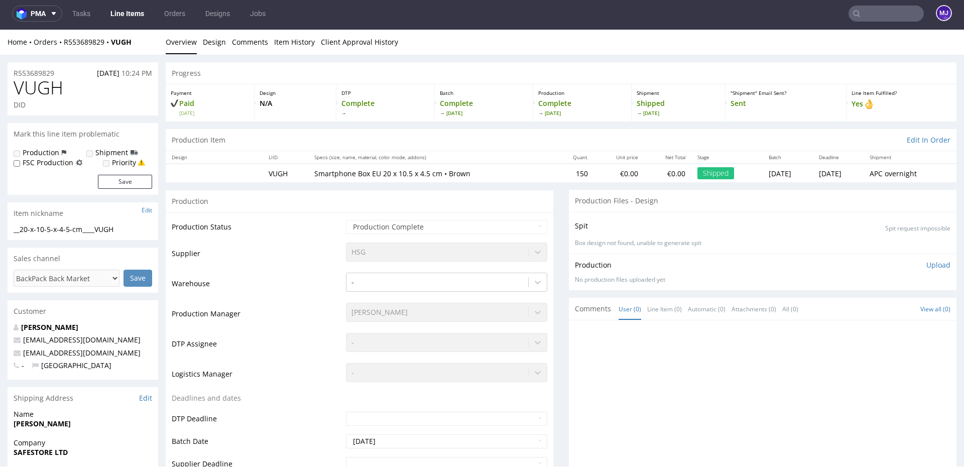
scroll to position [664, 0]
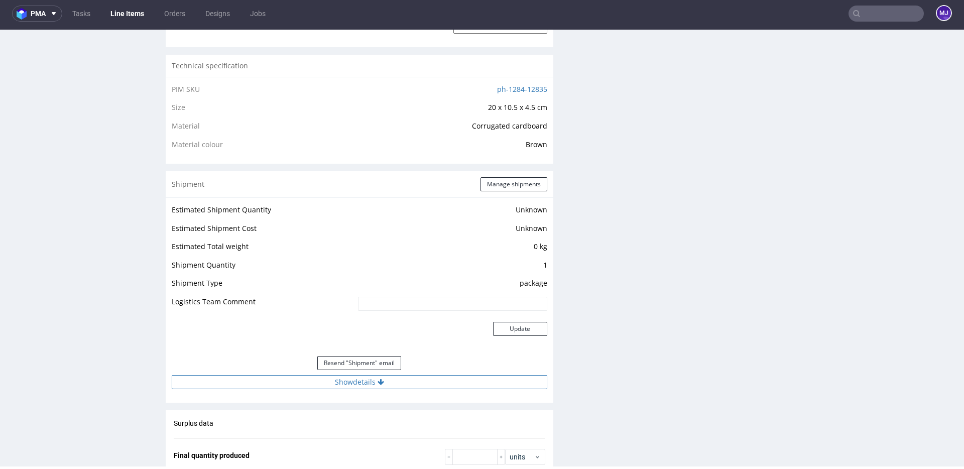
click at [357, 379] on button "Show details" at bounding box center [359, 382] width 375 height 14
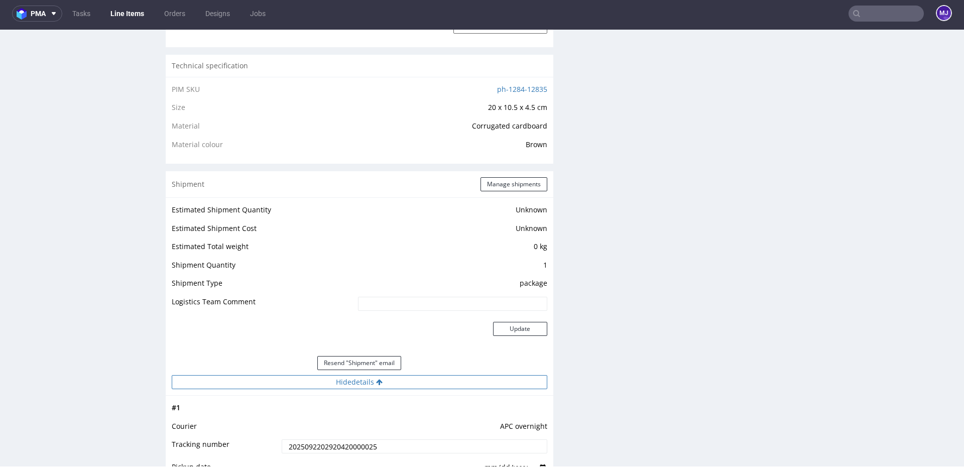
scroll to position [810, 0]
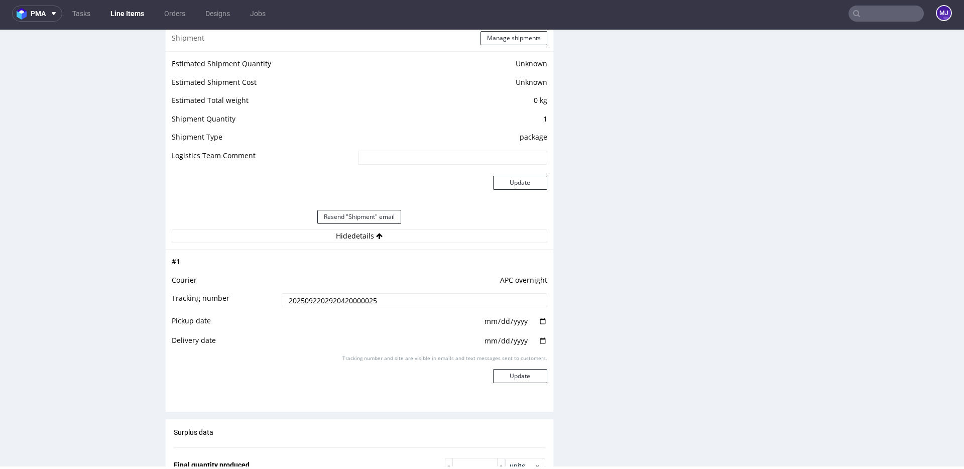
click at [348, 298] on input "2025092202920420000025" at bounding box center [415, 300] width 266 height 14
click at [540, 320] on input "date" at bounding box center [515, 321] width 64 height 11
type input "[DATE]"
click at [536, 341] on input "date" at bounding box center [515, 340] width 64 height 11
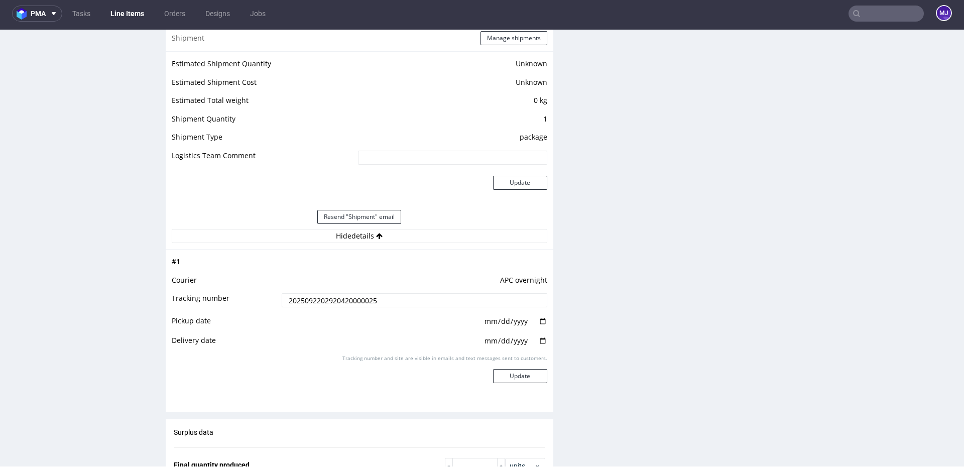
type input "[DATE]"
click at [519, 374] on button "Update" at bounding box center [520, 376] width 54 height 14
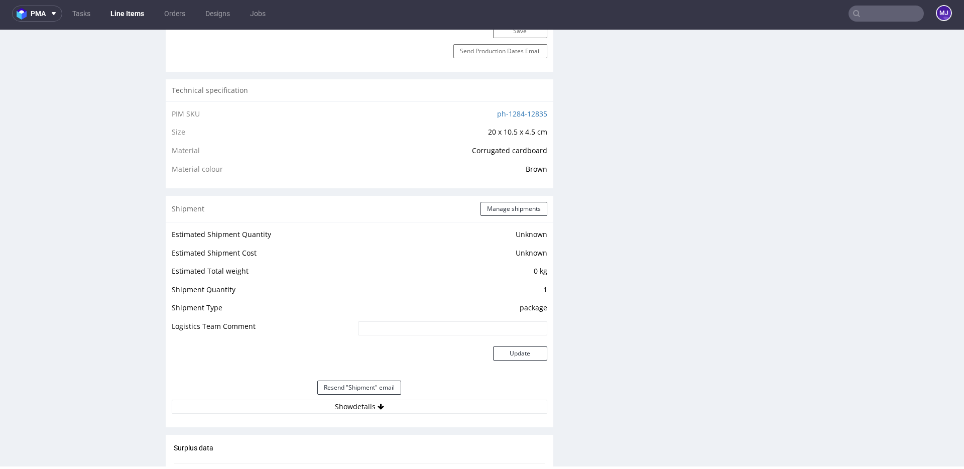
scroll to position [639, 0]
click at [877, 10] on input "text" at bounding box center [885, 14] width 75 height 16
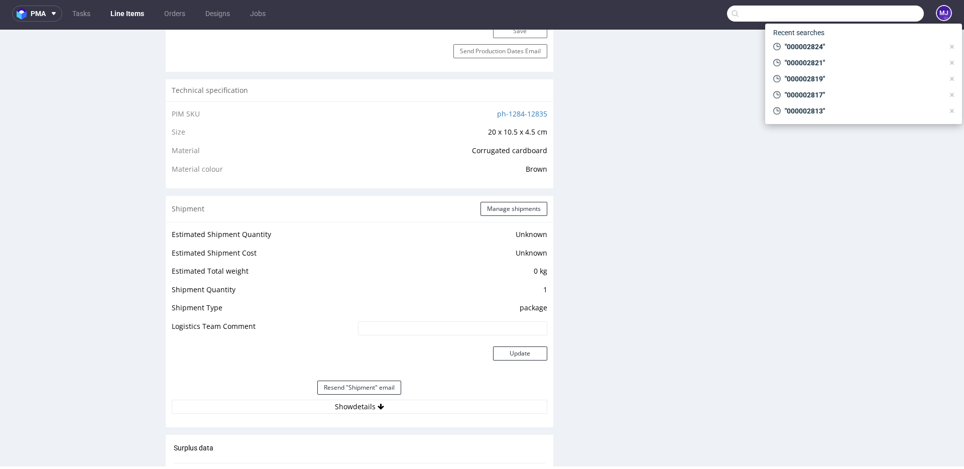
paste input "000002827"
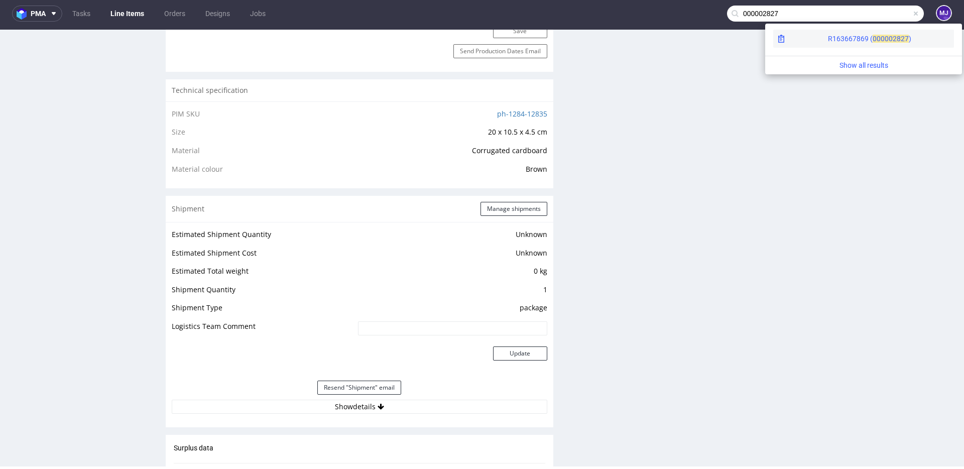
type input "000002827"
click at [828, 37] on div "R163667869 ( 00000" at bounding box center [860, 39] width 65 height 10
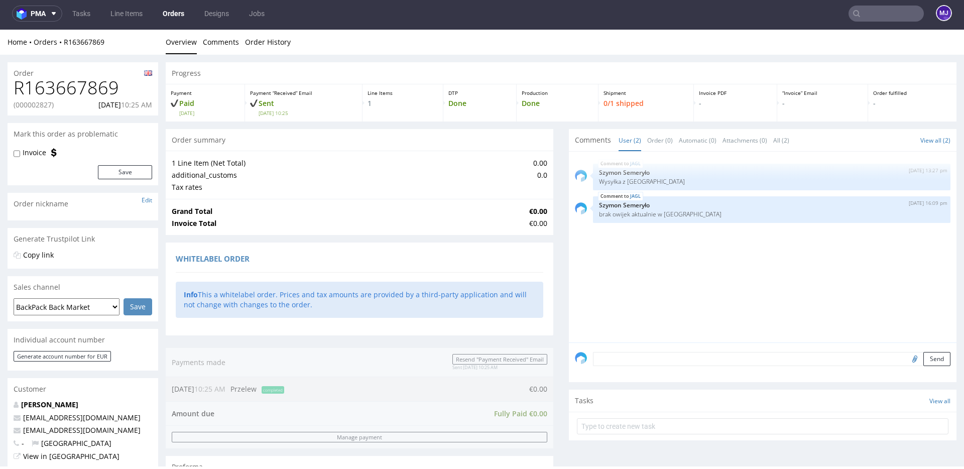
scroll to position [408, 0]
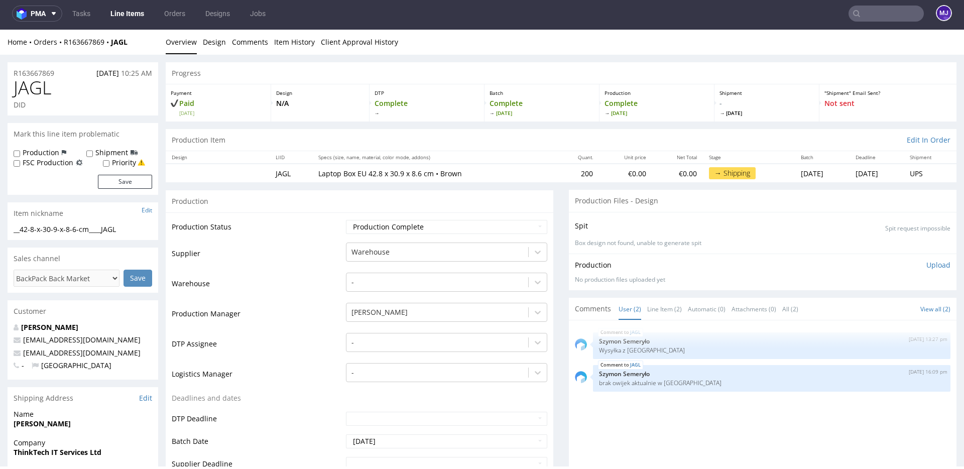
click at [38, 82] on span "JAGL" at bounding box center [33, 88] width 38 height 20
copy span "JAGL"
click at [883, 15] on input "text" at bounding box center [885, 14] width 75 height 16
paste input "000002839"
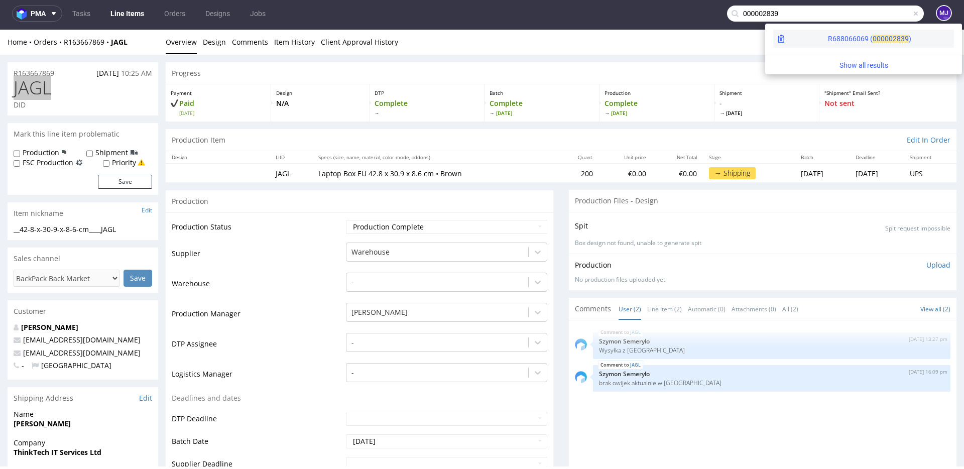
type input "000002839"
click at [828, 38] on div "R688066069 ( 00000" at bounding box center [860, 39] width 65 height 10
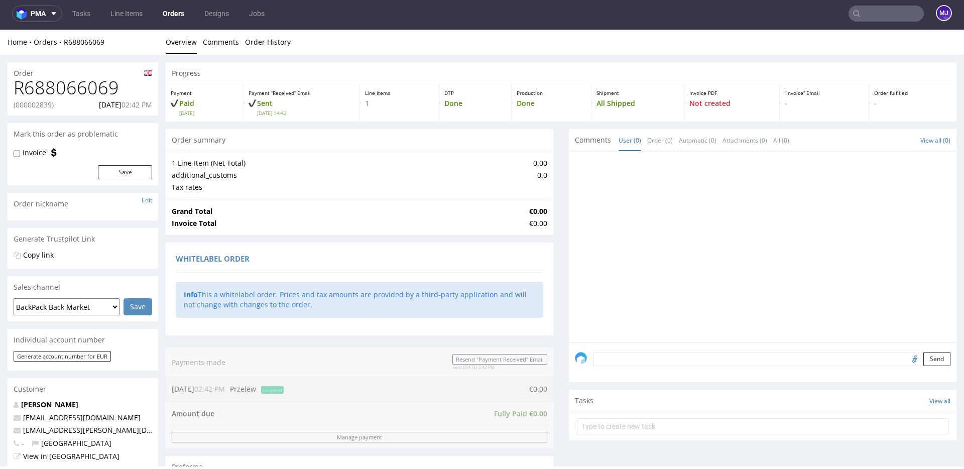
scroll to position [408, 0]
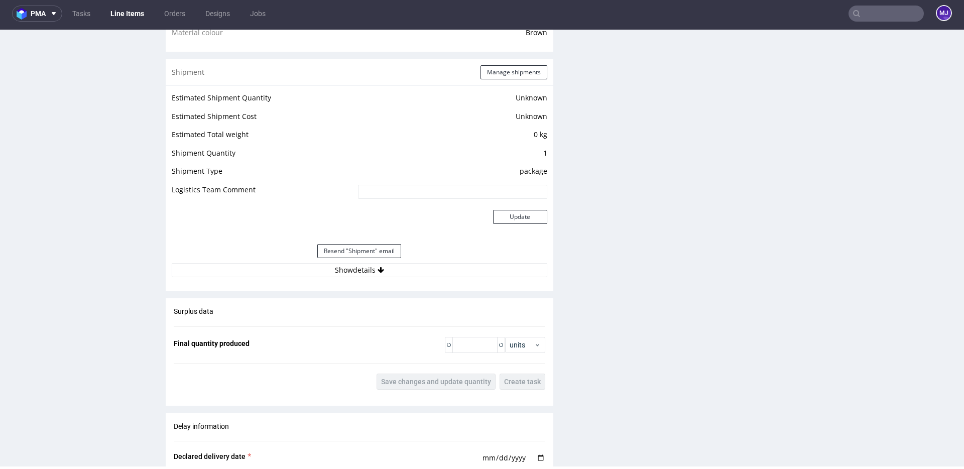
scroll to position [822, 0]
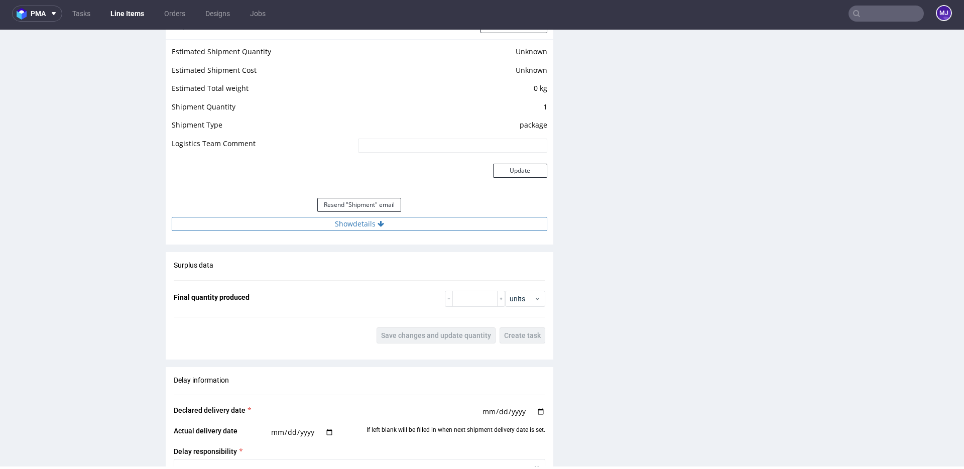
click at [332, 224] on button "Show details" at bounding box center [359, 224] width 375 height 14
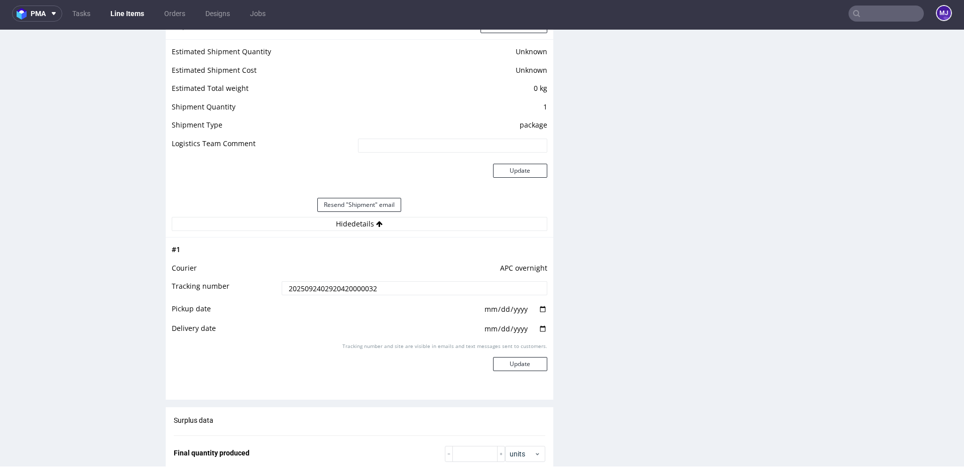
click at [301, 284] on input "2025092402920420000032" at bounding box center [415, 288] width 266 height 14
